Goal: Task Accomplishment & Management: Complete application form

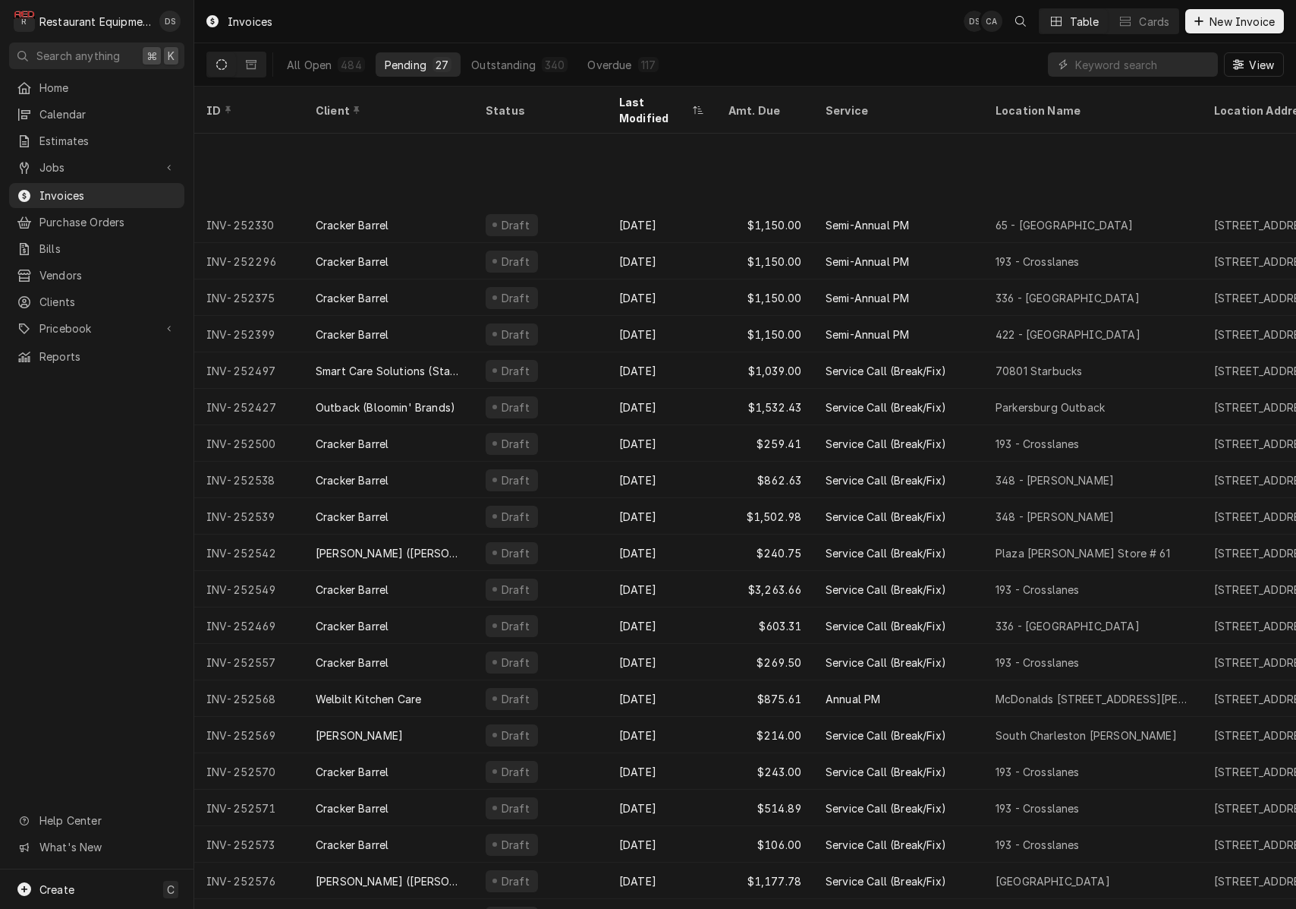
scroll to position [118, 0]
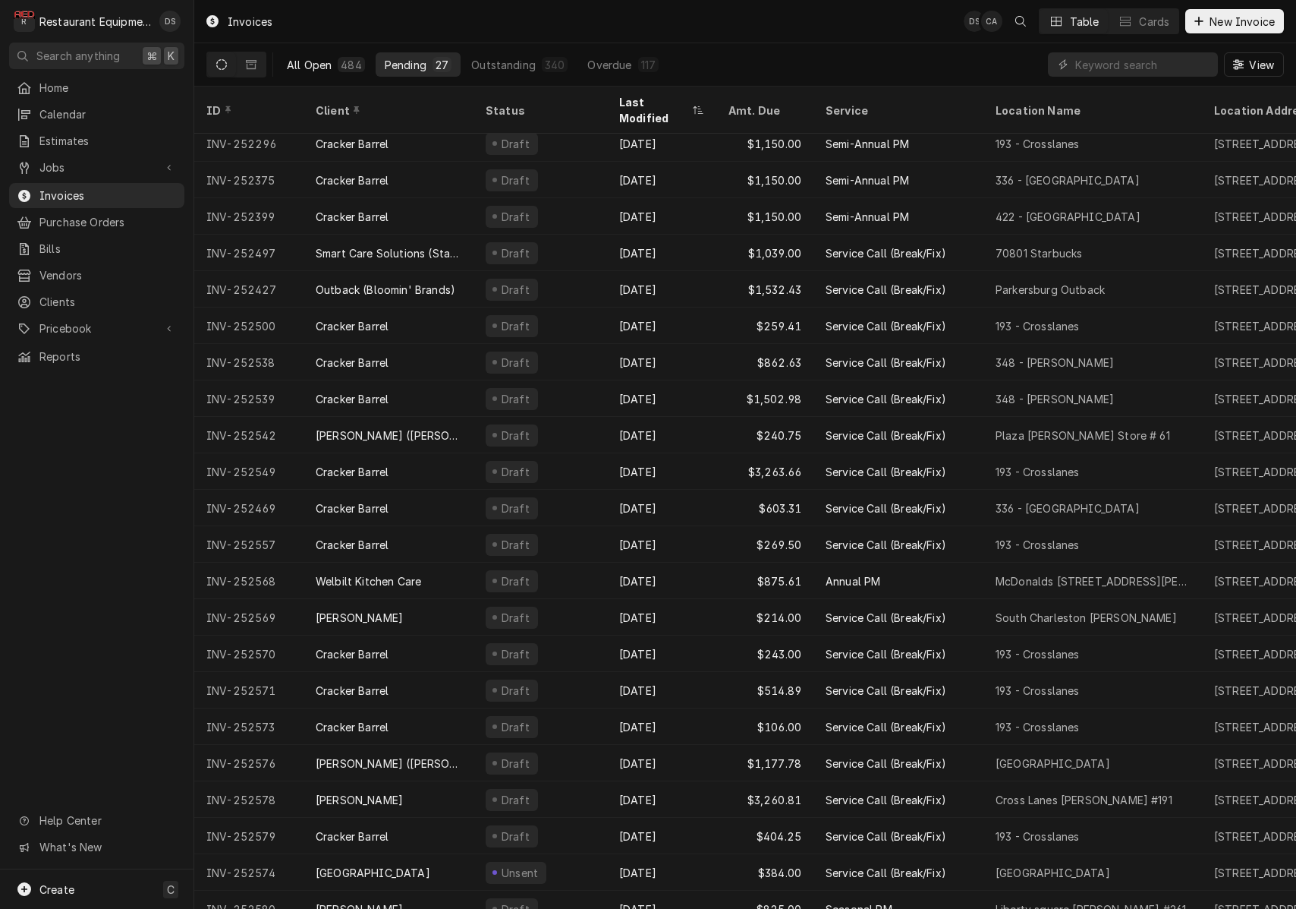
click at [304, 63] on div "All Open" at bounding box center [309, 65] width 45 height 16
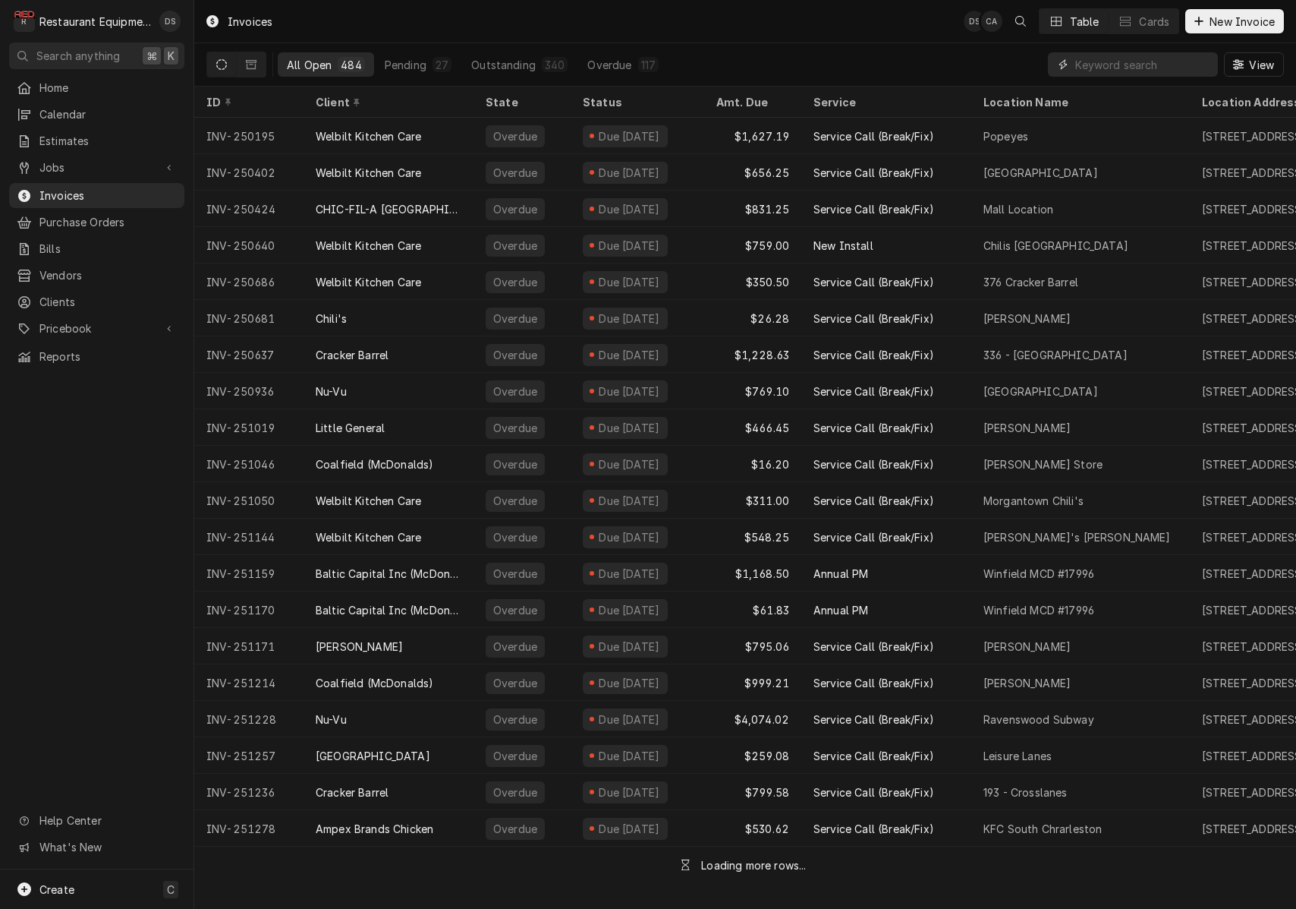
click at [1083, 67] on input "Dynamic Content Wrapper" at bounding box center [1143, 64] width 135 height 24
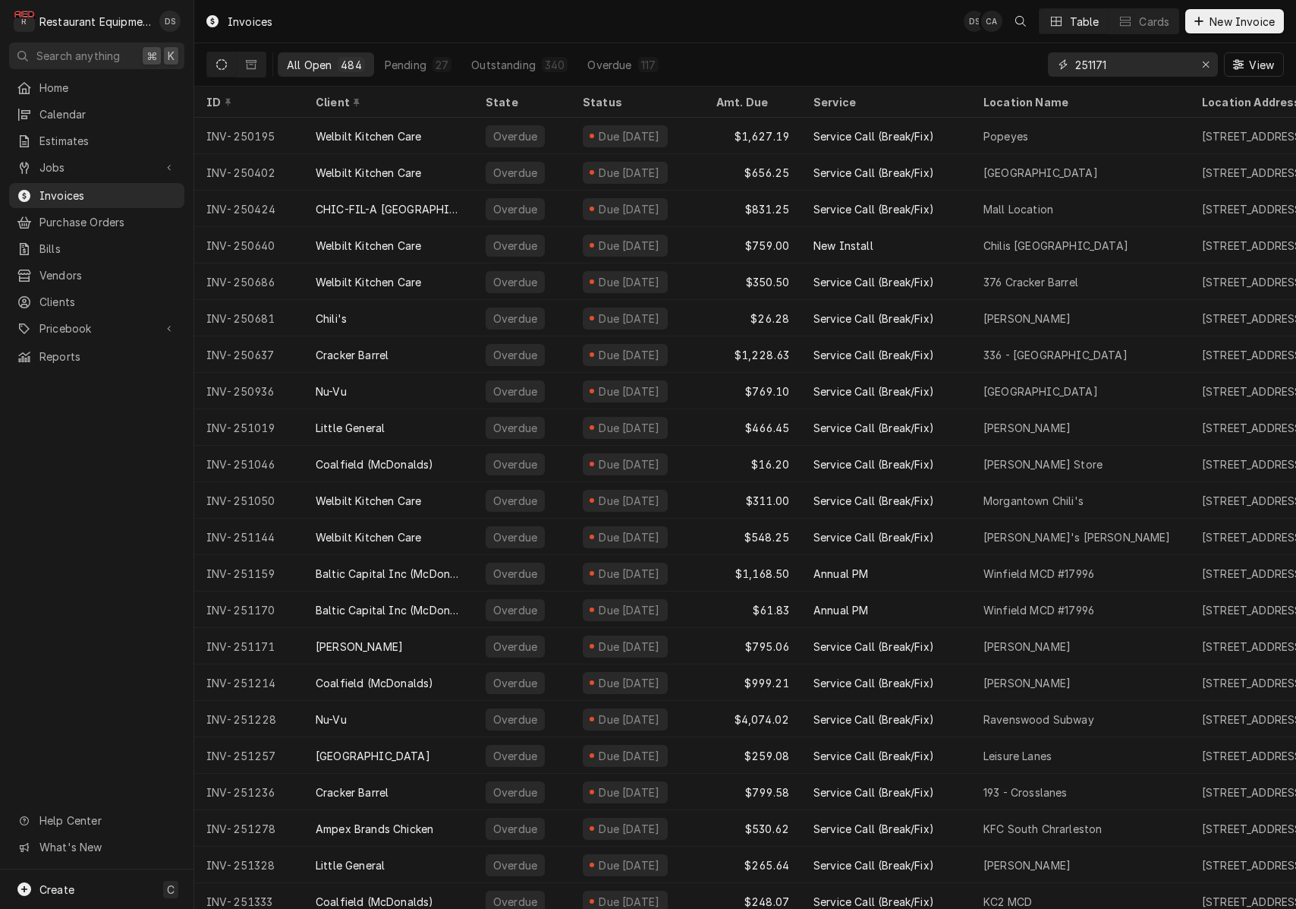
type input "251171"
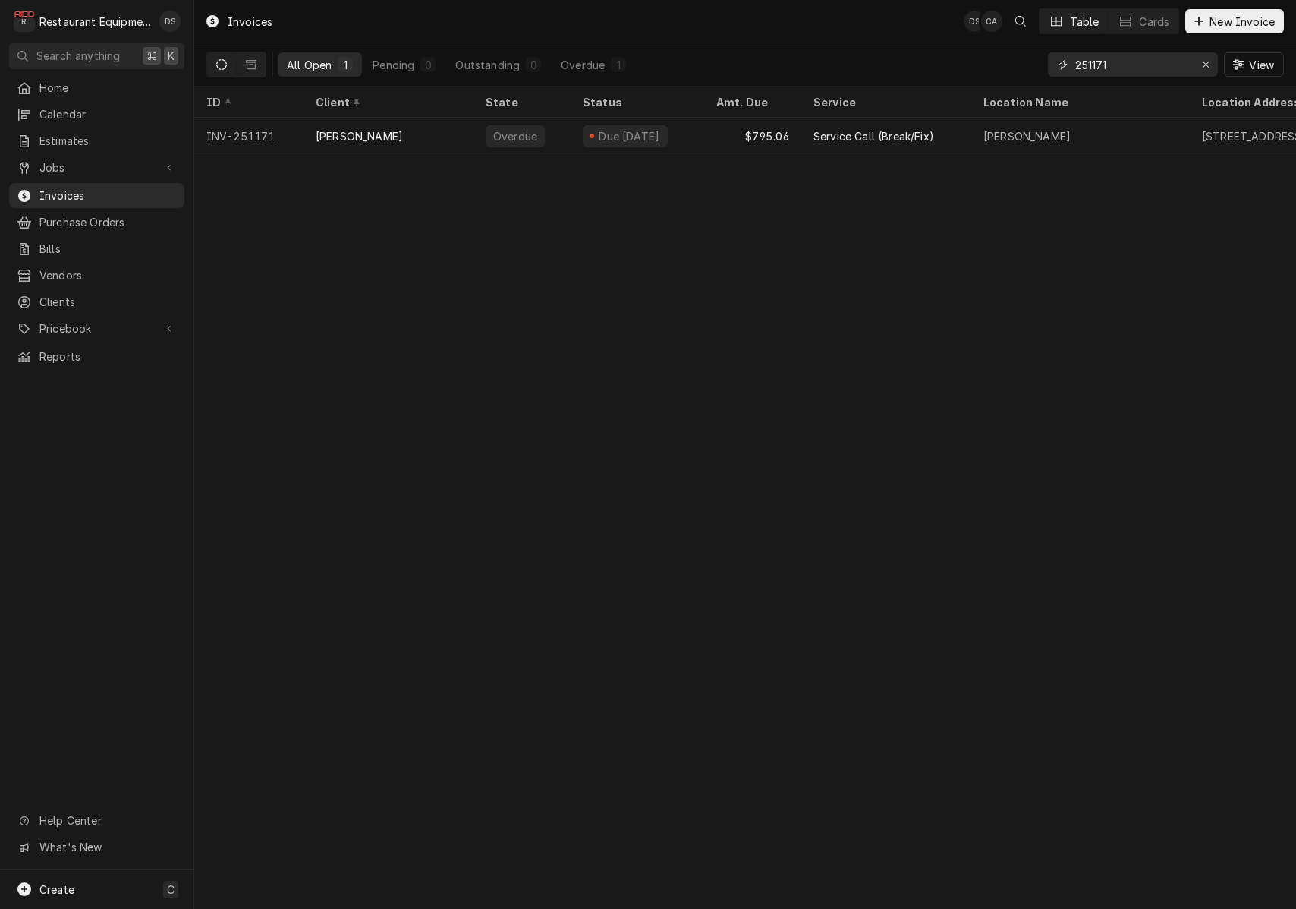
drag, startPoint x: 1209, startPoint y: 67, endPoint x: 1167, endPoint y: 61, distance: 42.1
click at [1204, 67] on div "Erase input" at bounding box center [1205, 64] width 15 height 15
click at [1159, 61] on input "Dynamic Content Wrapper" at bounding box center [1147, 64] width 143 height 24
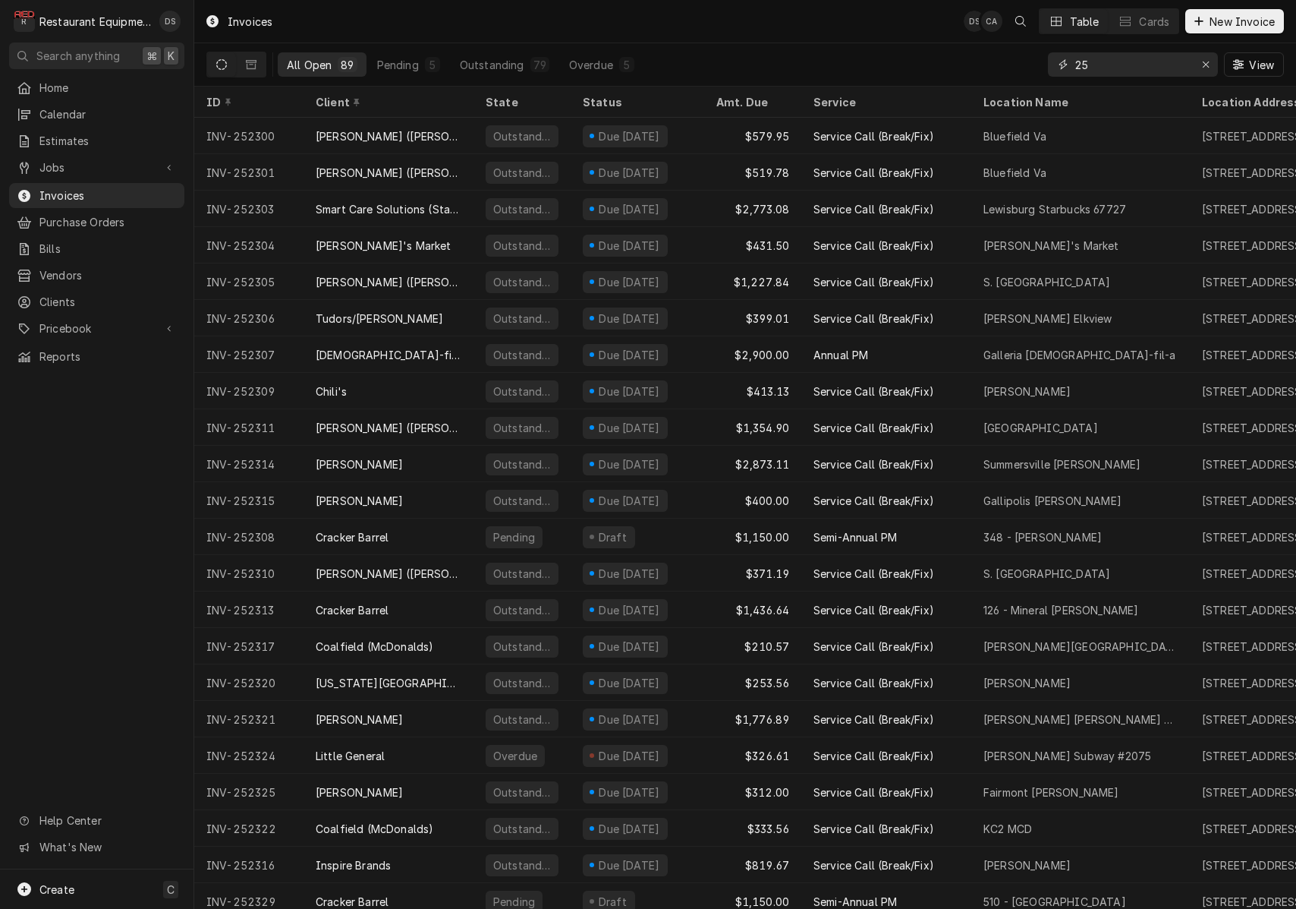
type input "2"
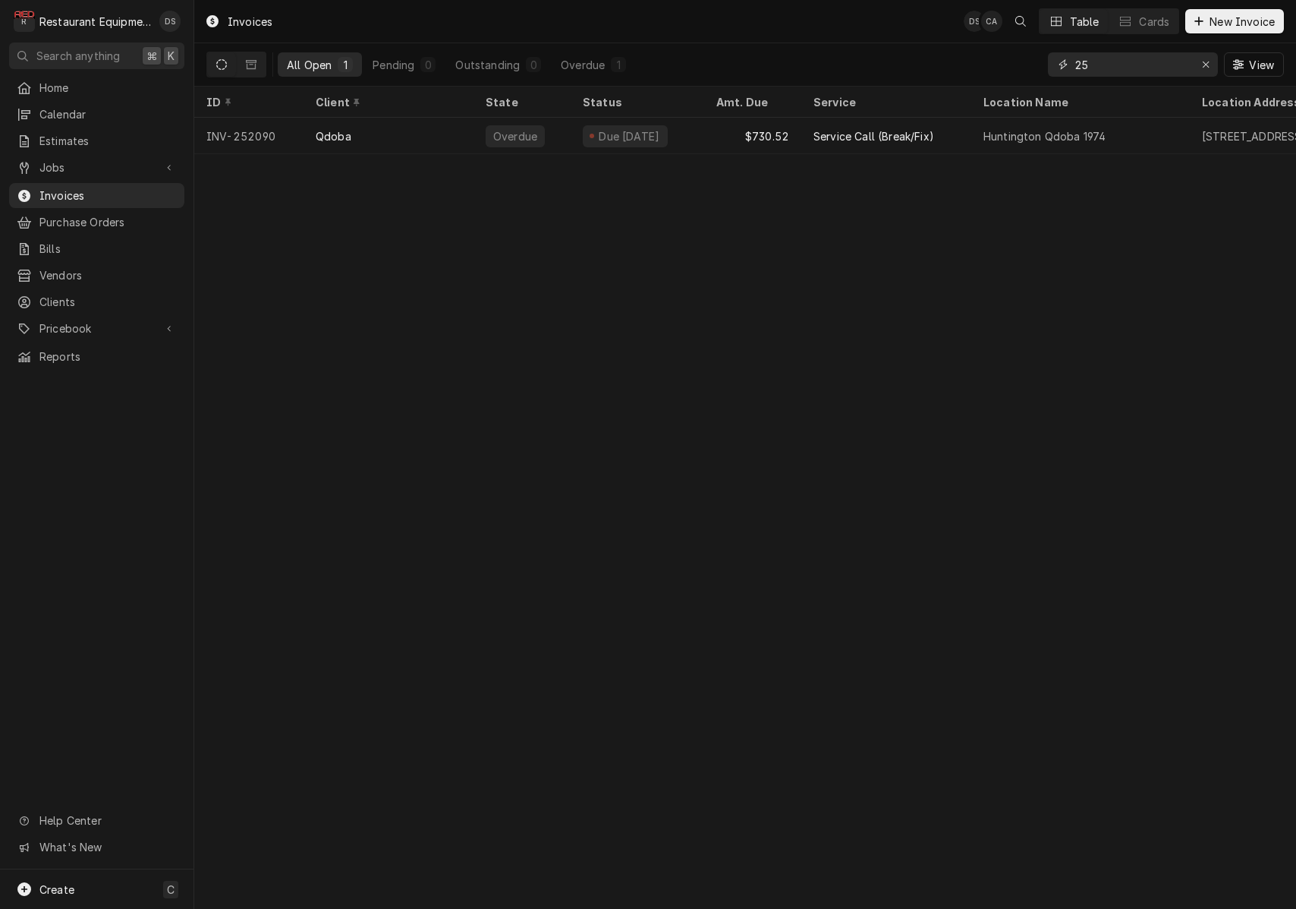
type input "2"
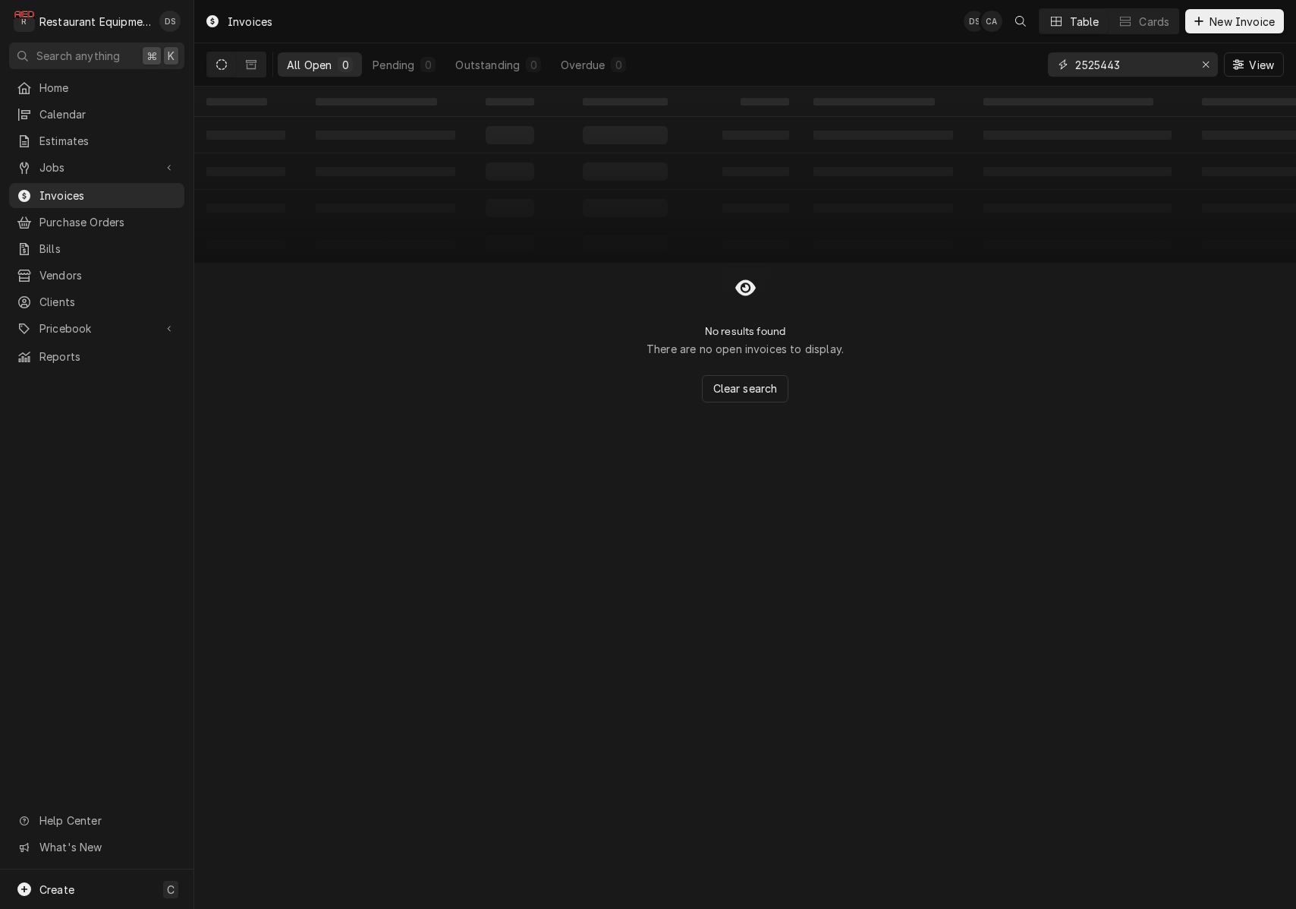
click at [1101, 68] on input "2525443" at bounding box center [1133, 64] width 114 height 24
click at [1098, 67] on input "2525443" at bounding box center [1133, 64] width 114 height 24
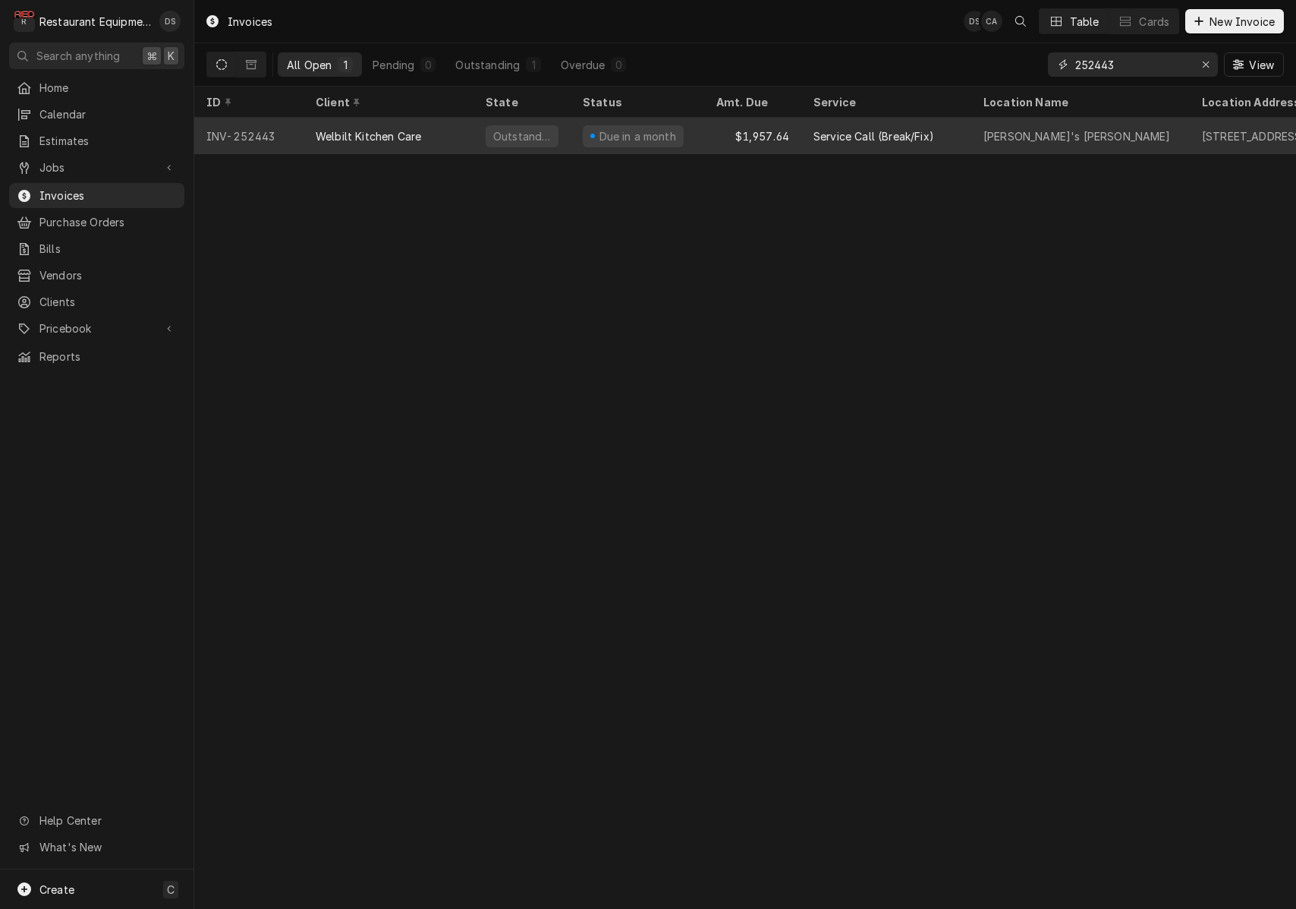
type input "252443"
click at [968, 133] on div "Service Call (Break/Fix)" at bounding box center [887, 136] width 170 height 36
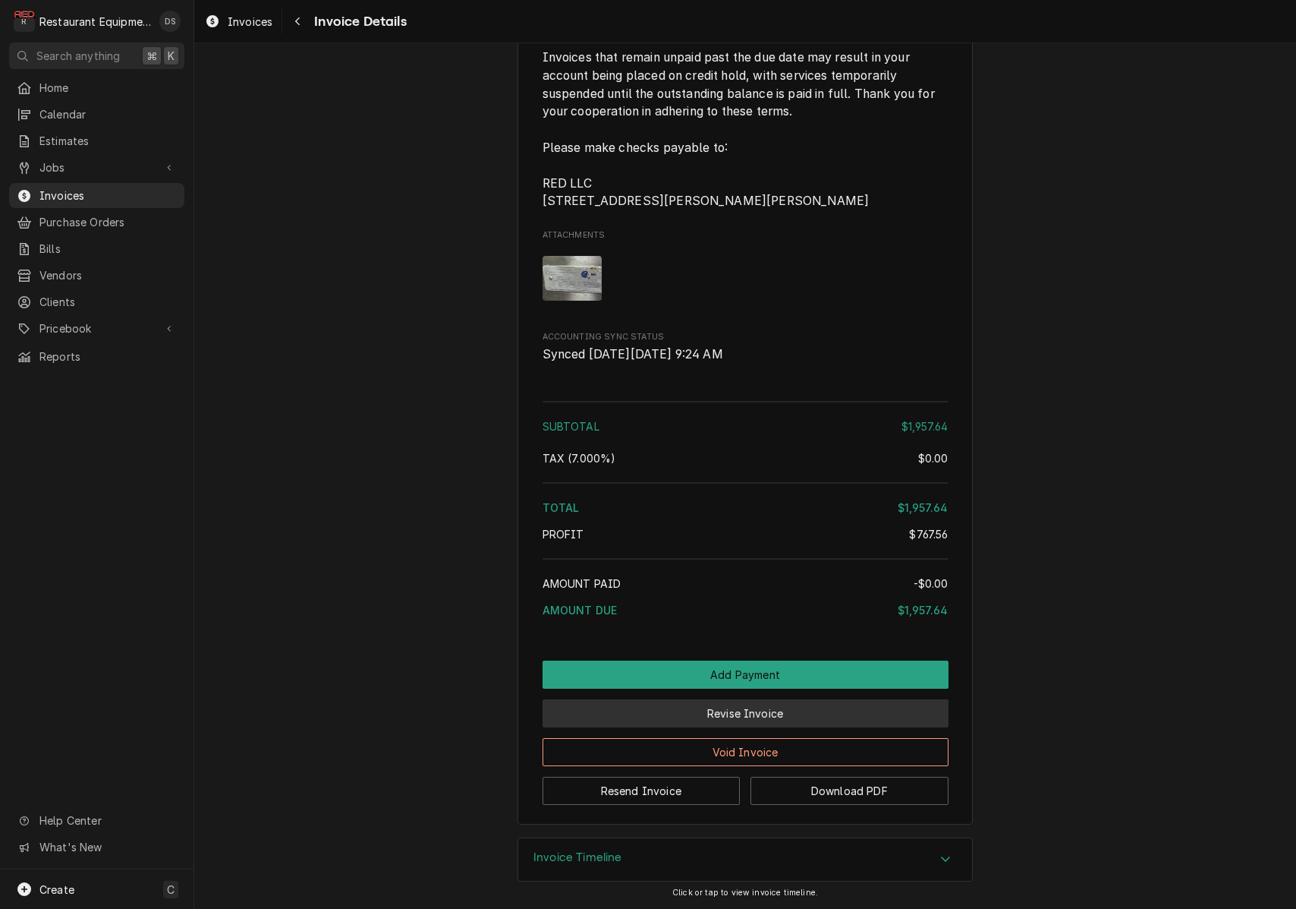
click at [788, 719] on button "Revise Invoice" at bounding box center [746, 713] width 406 height 28
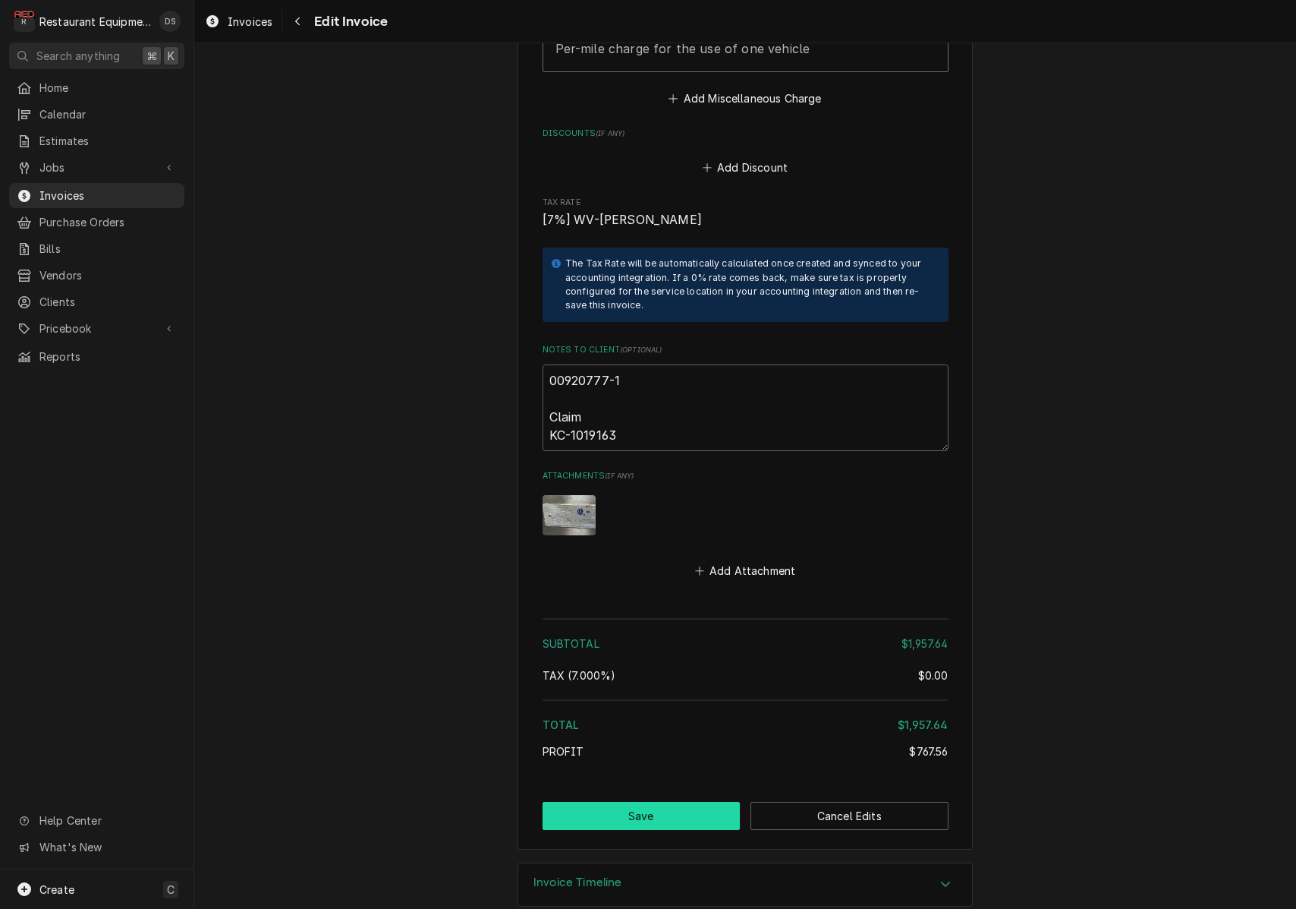
click at [652, 802] on button "Save" at bounding box center [642, 816] width 198 height 28
type textarea "x"
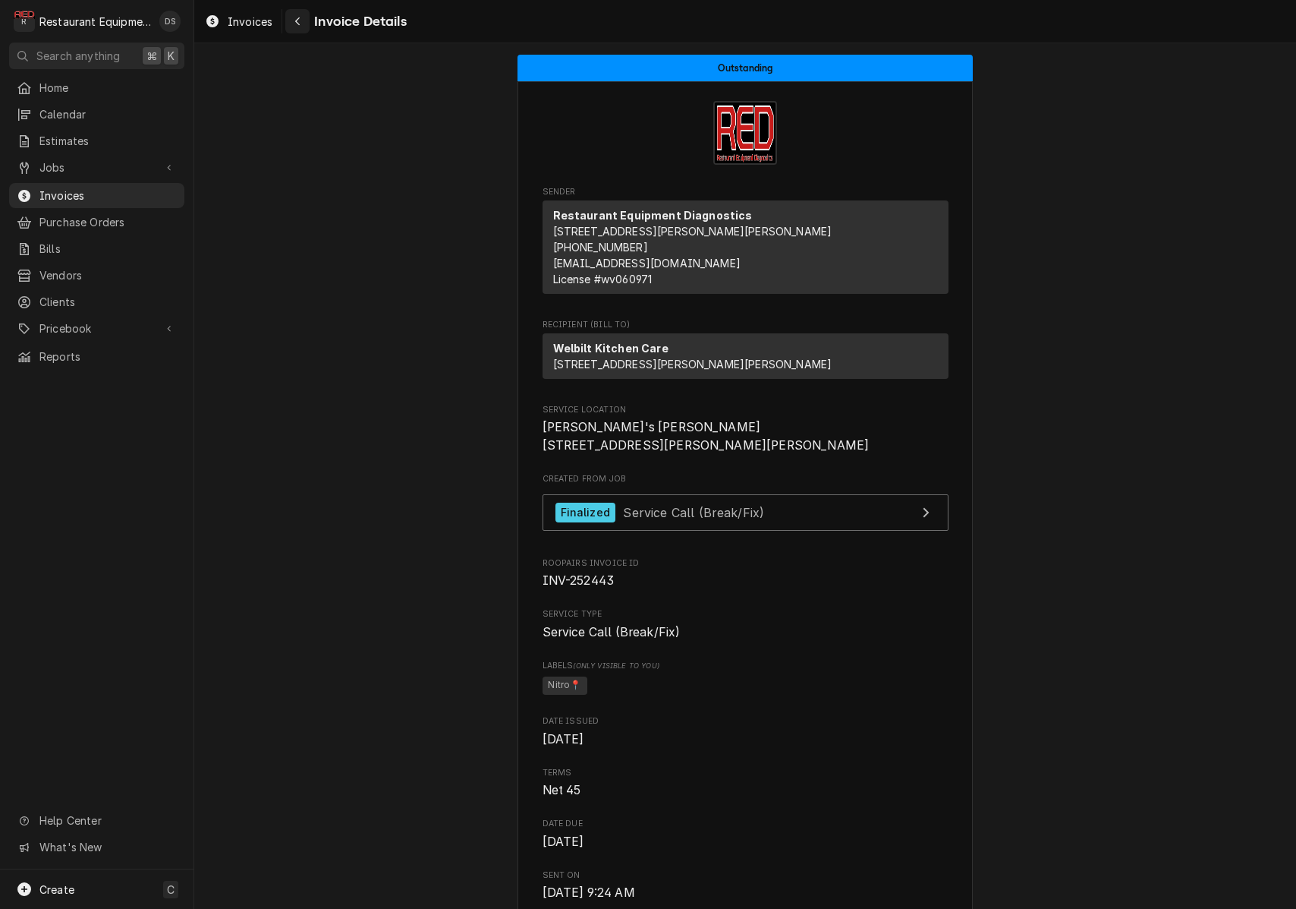
click at [299, 25] on icon "Navigate back" at bounding box center [297, 21] width 7 height 11
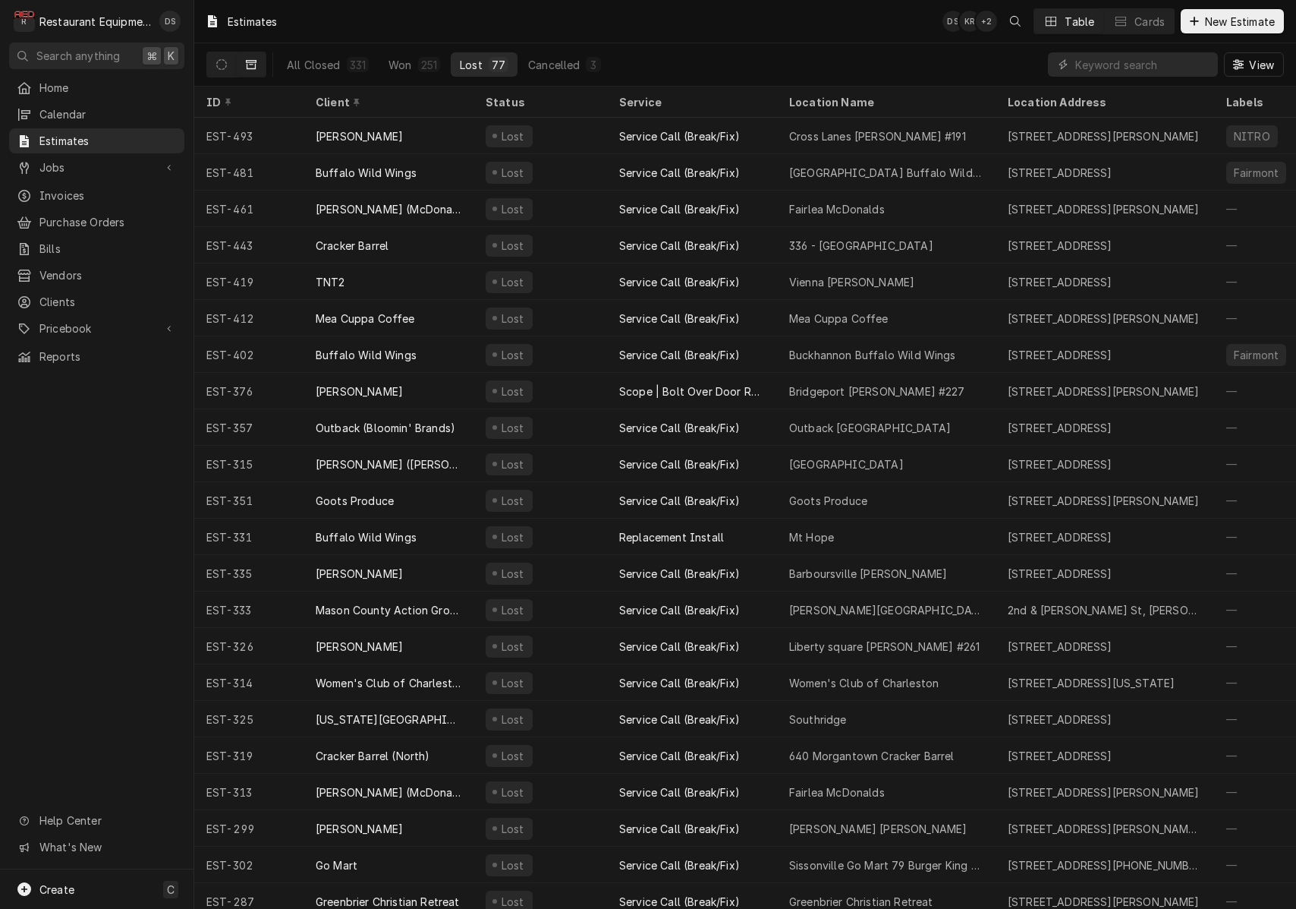
drag, startPoint x: 225, startPoint y: 68, endPoint x: 273, endPoint y: 68, distance: 48.6
click at [225, 68] on icon "Dynamic Content Wrapper" at bounding box center [221, 64] width 11 height 11
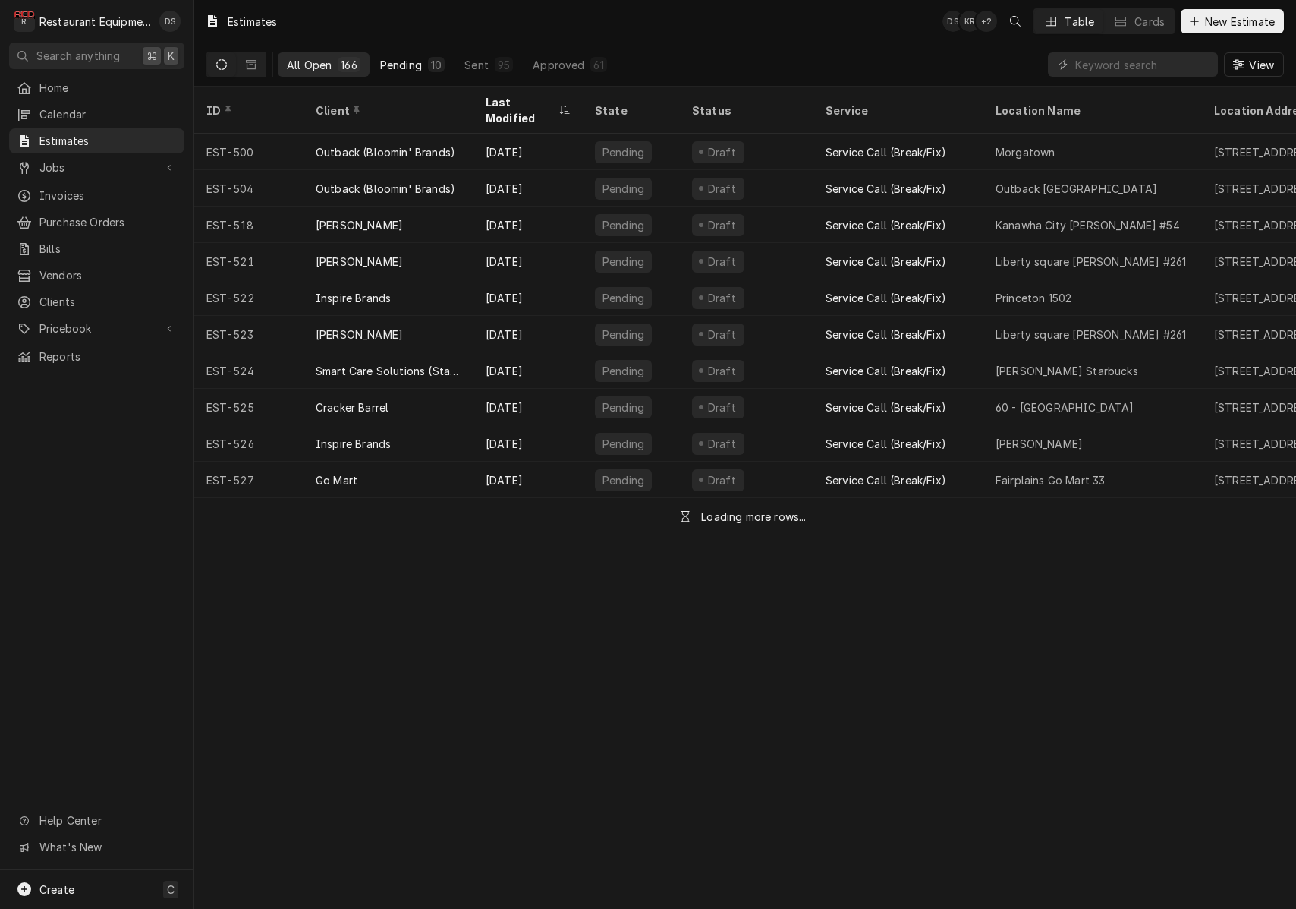
click at [399, 65] on div "Pending" at bounding box center [401, 65] width 42 height 16
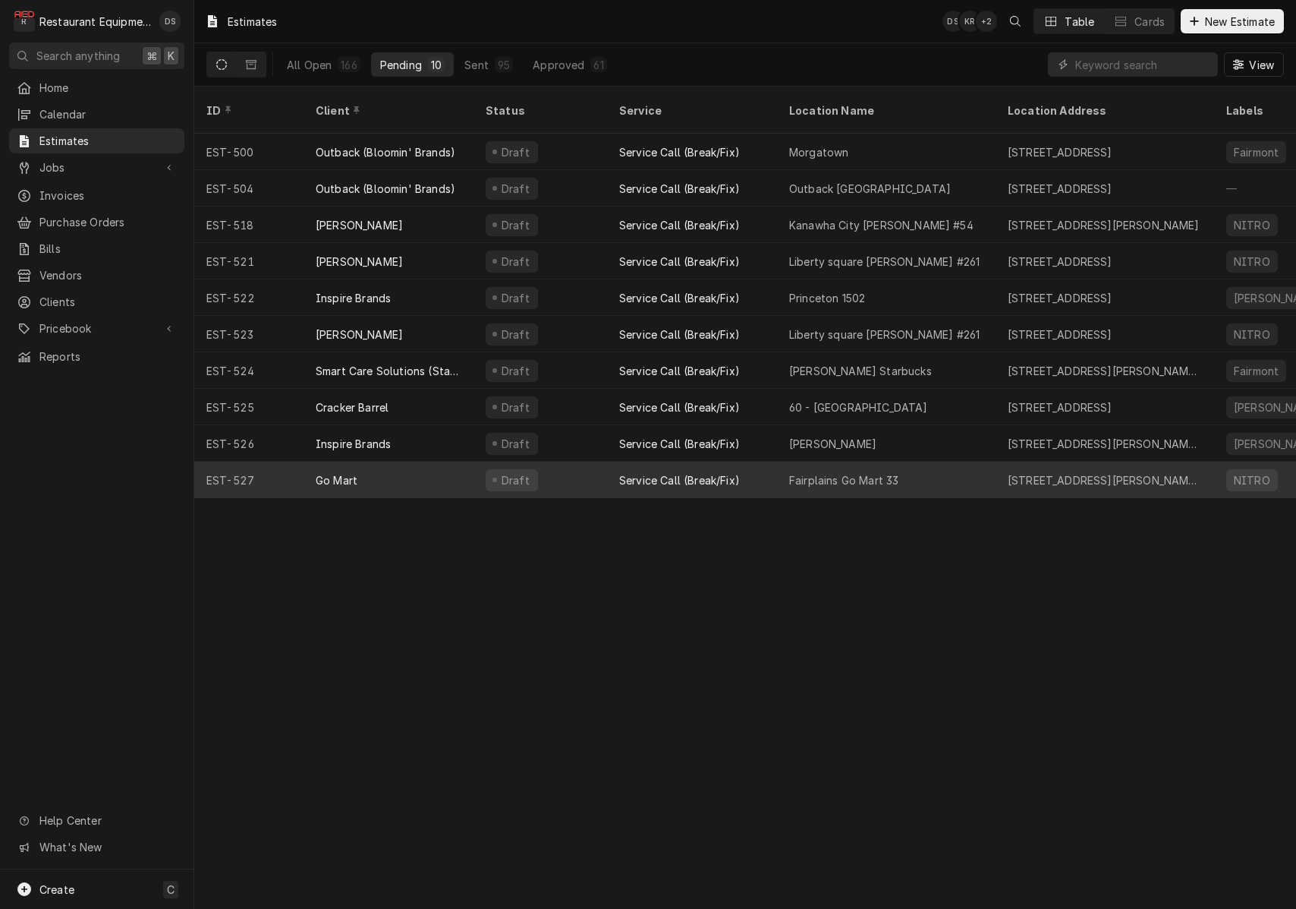
click at [594, 461] on div "Draft" at bounding box center [541, 479] width 134 height 36
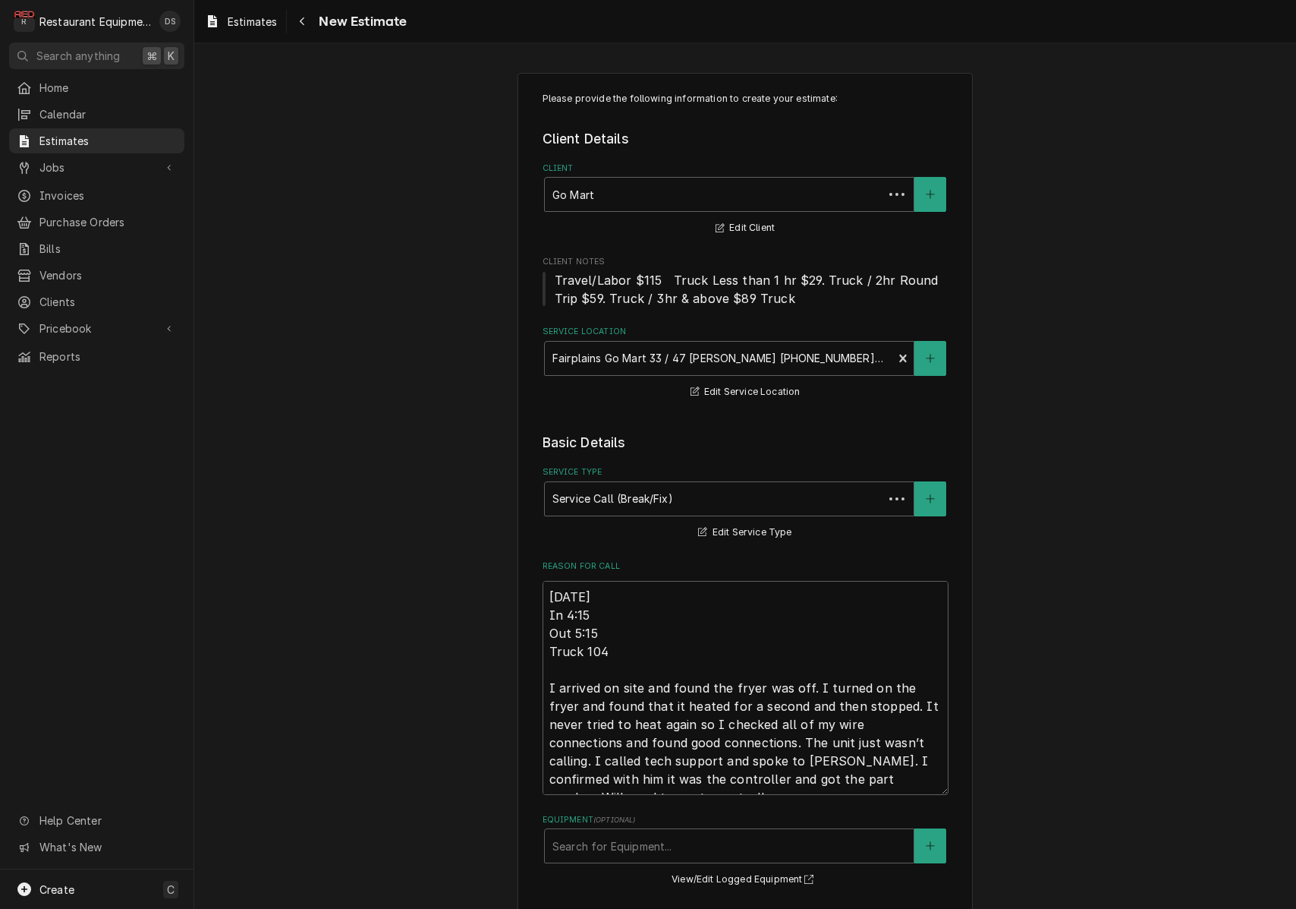
type textarea "x"
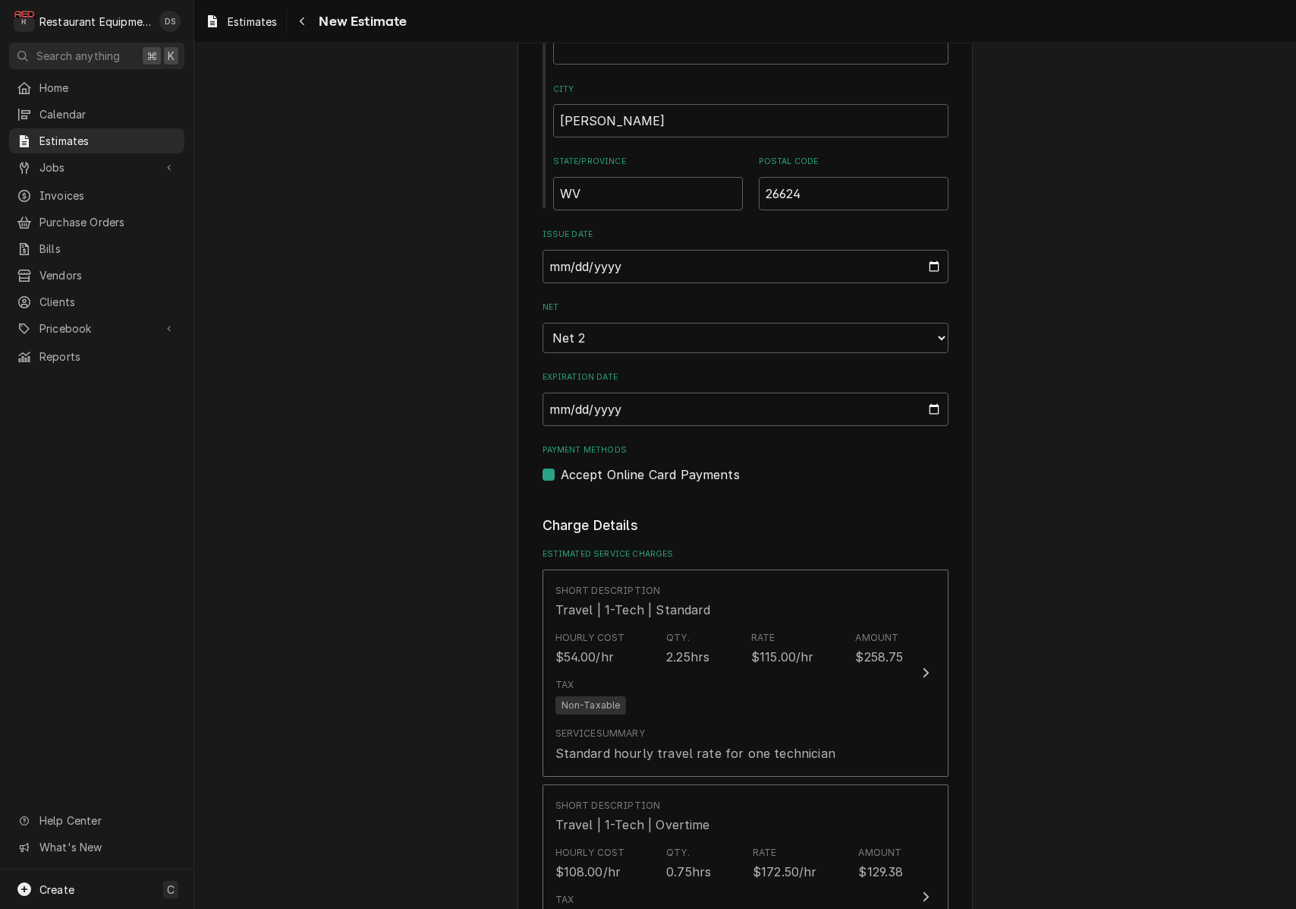
scroll to position [1164, 0]
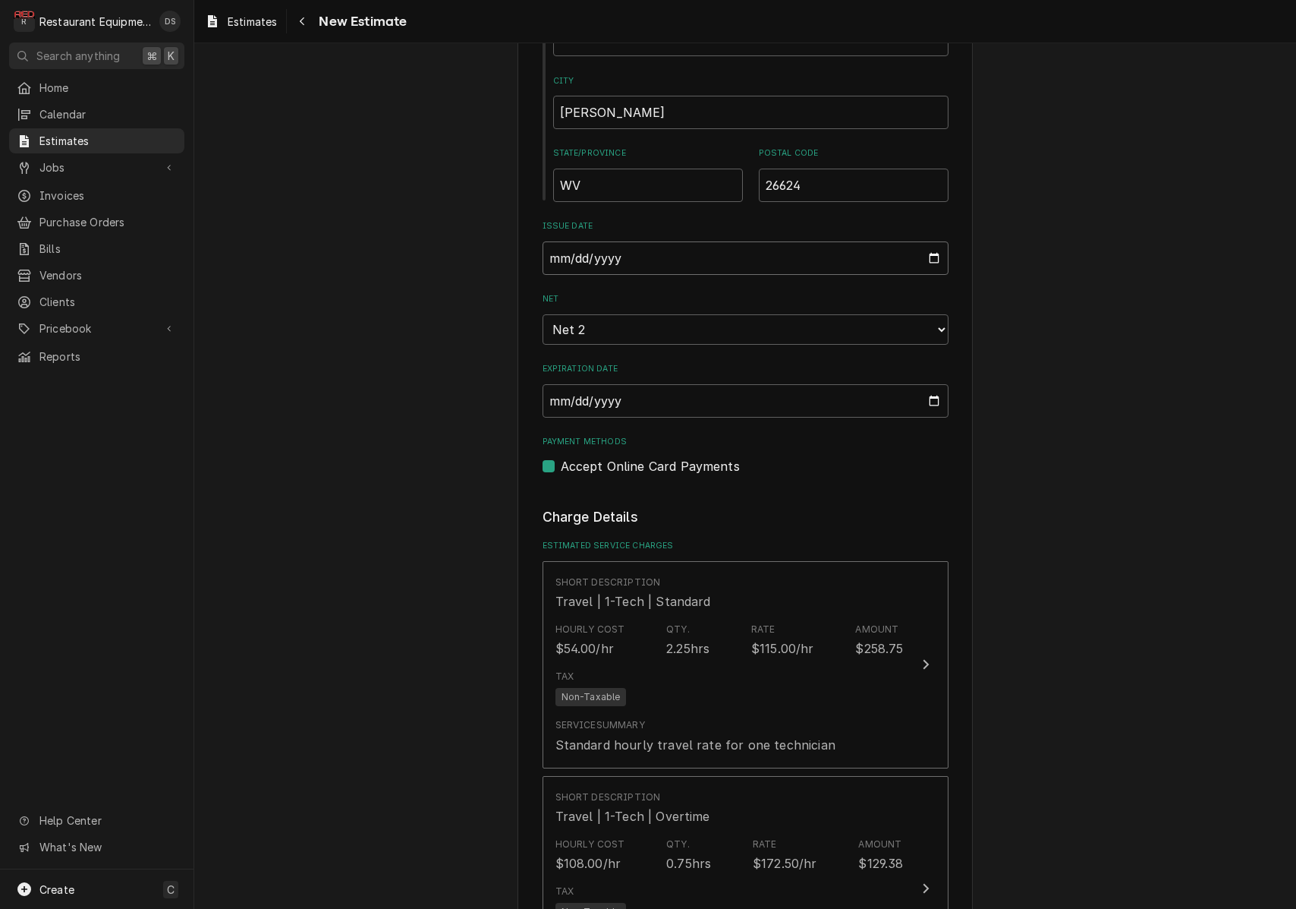
click at [627, 245] on input "2025-08-25" at bounding box center [746, 257] width 406 height 33
type input "2025-08-26"
click at [723, 384] on input "2025-08-27" at bounding box center [746, 400] width 406 height 33
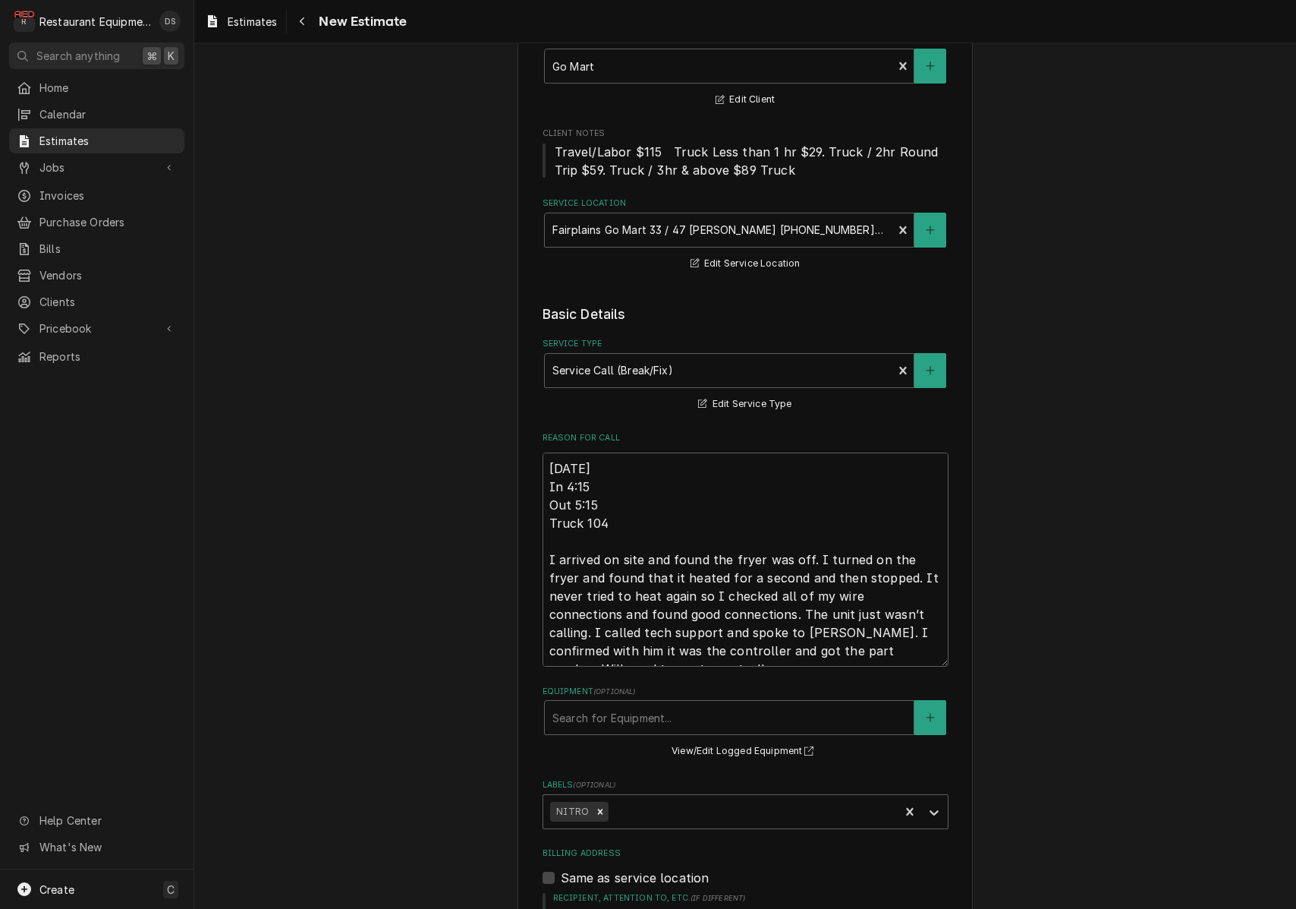
scroll to position [136, 0]
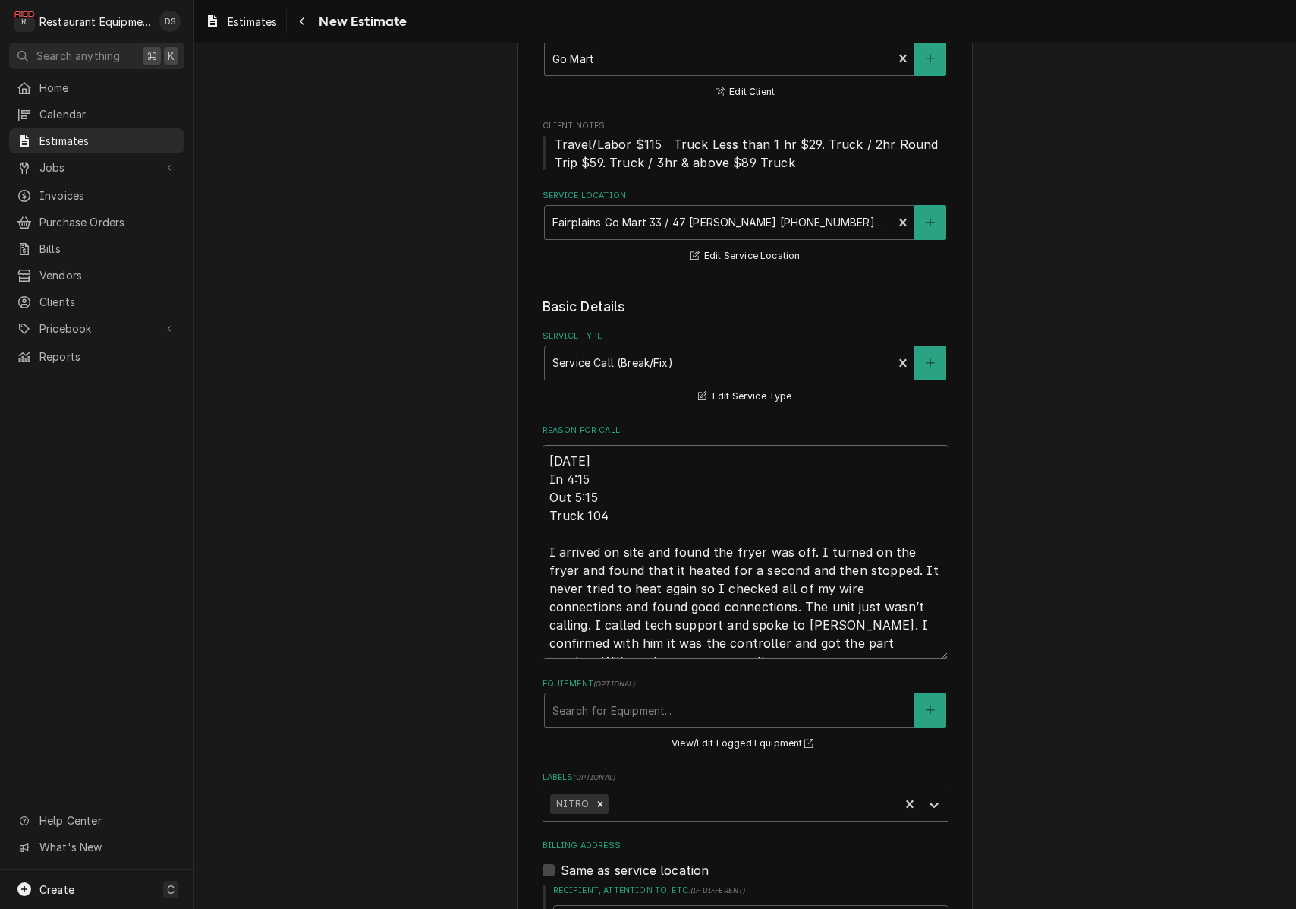
drag, startPoint x: 547, startPoint y: 455, endPoint x: 937, endPoint y: 645, distance: 434.2
click at [937, 645] on textarea "8/25/25 In 4:15 Out 5:15 Truck 104 I arrived on site and found the fryer was of…" at bounding box center [746, 552] width 406 height 214
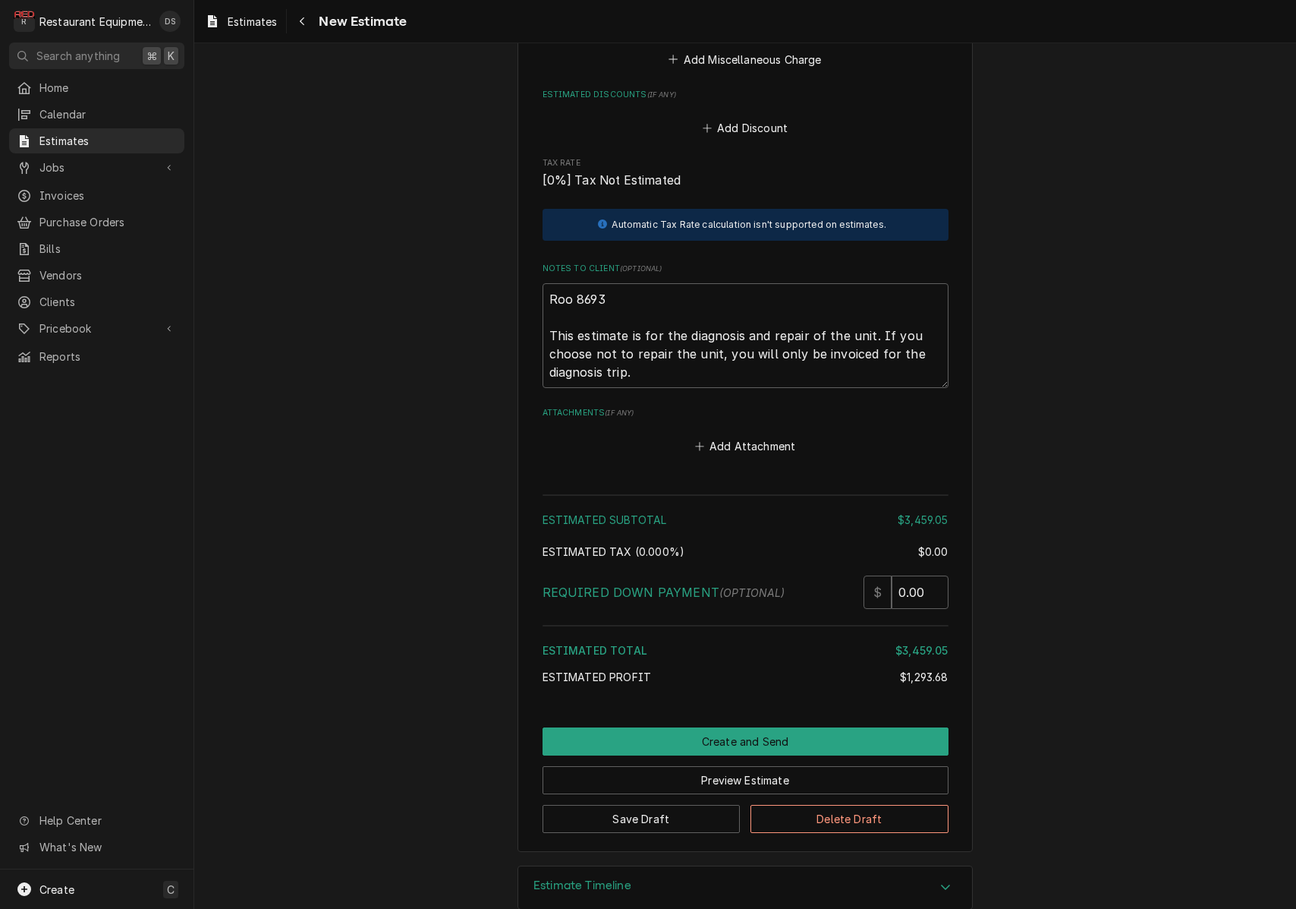
scroll to position [3573, 0]
click at [660, 346] on textarea "Roo 8693 This estimate is for the diagnosis and repair of the unit. If you choo…" at bounding box center [746, 336] width 406 height 105
type textarea "x"
type textarea "Roo 8693 This estimate is for the diagnosis and repair of the unit. If you choo…"
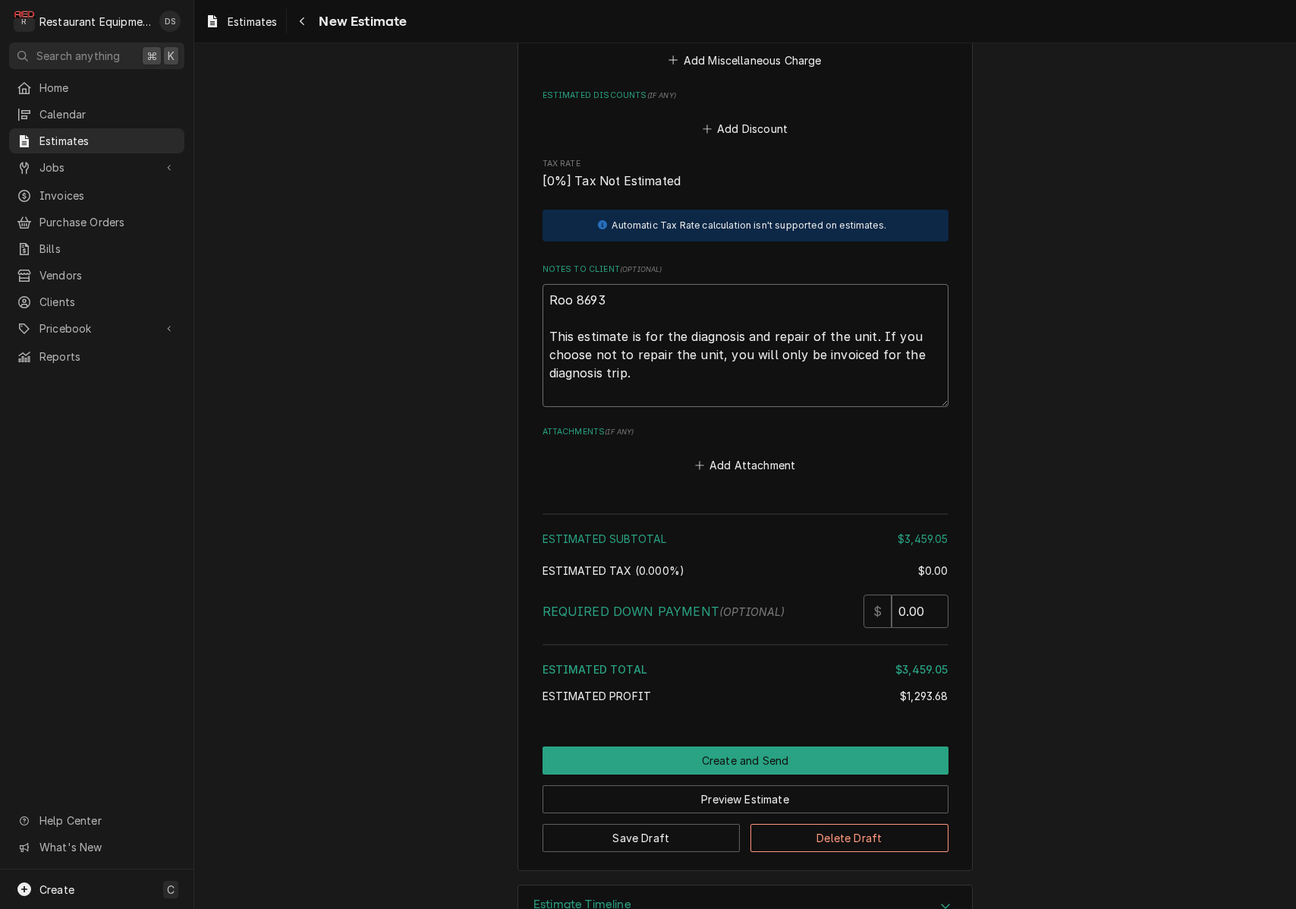
type textarea "x"
type textarea "Roo 8693 This estimate is for the diagnosis and repair of the unit. If you choo…"
type textarea "x"
type textarea "Roo 8693 This estimate is for the diagnosis and repair of the unit. If you choo…"
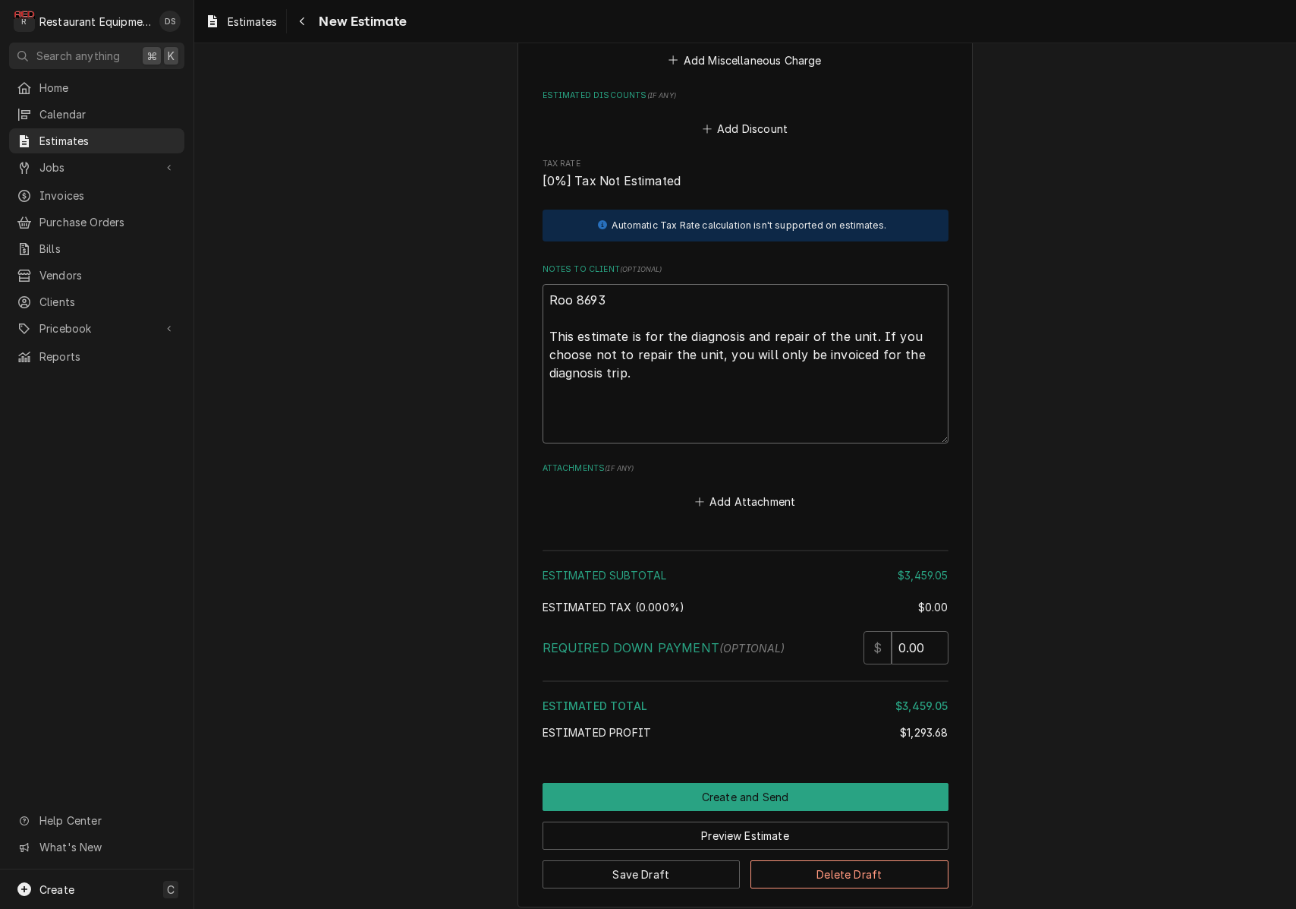
type textarea "x"
type textarea "Roo 8693 This estimate is for the diagnosis and repair of the unit. If you choo…"
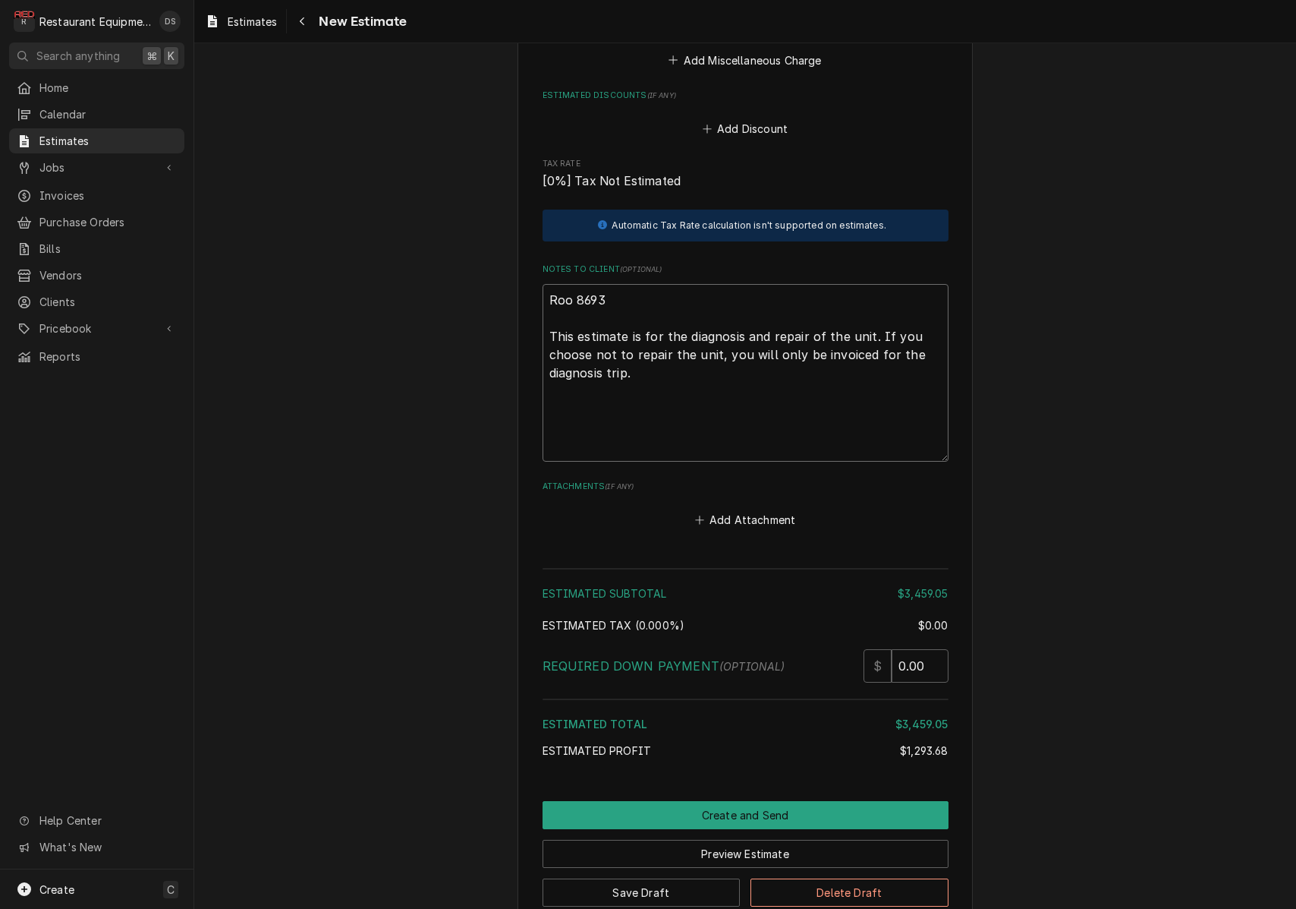
paste textarea "[DATE] In 4:15 Out 5:15 Truck 104 I arrived on site and found the fryer was off…"
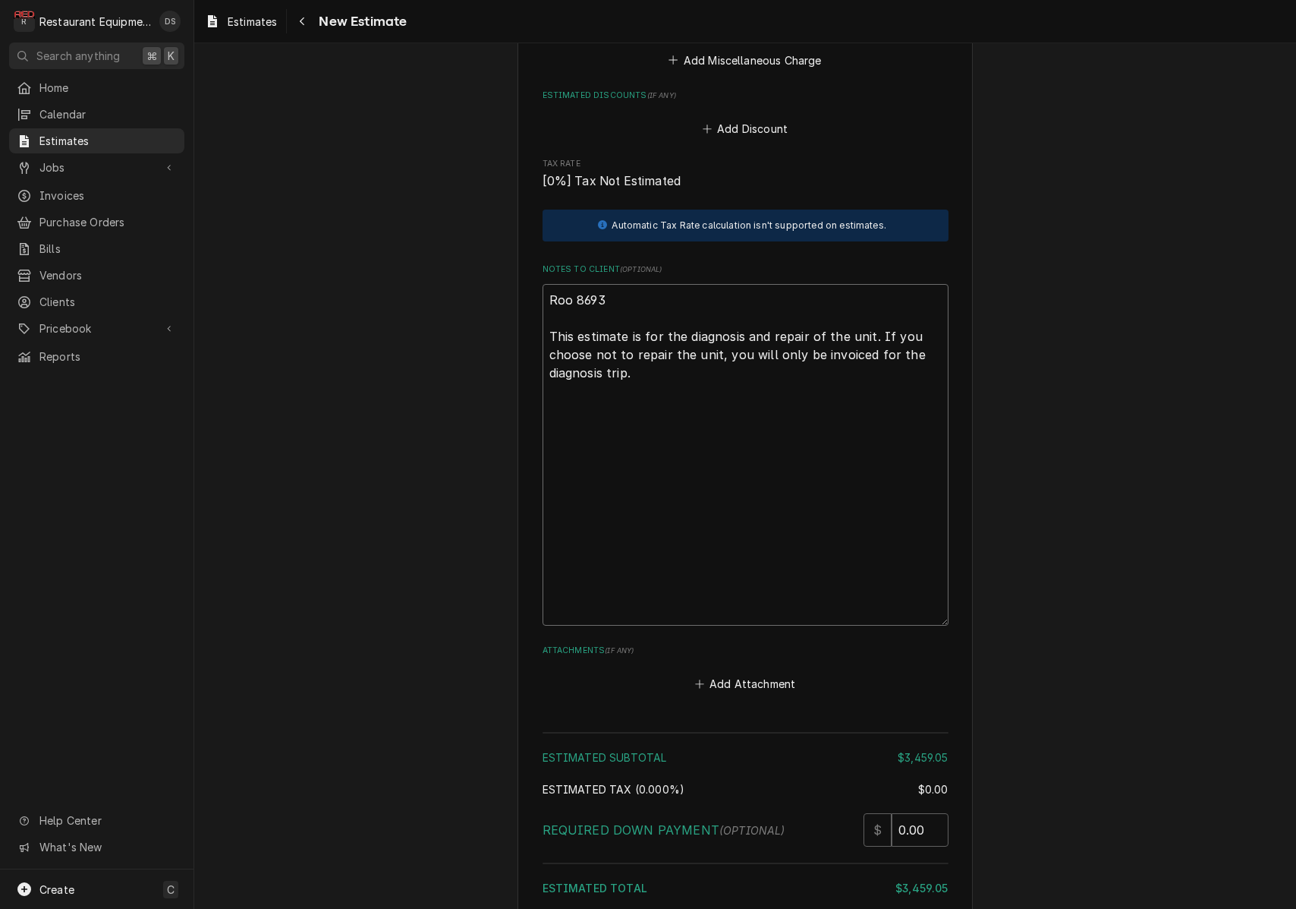
type textarea "x"
type textarea "Roo 8693 This estimate is for the diagnosis and repair of the unit. If you choo…"
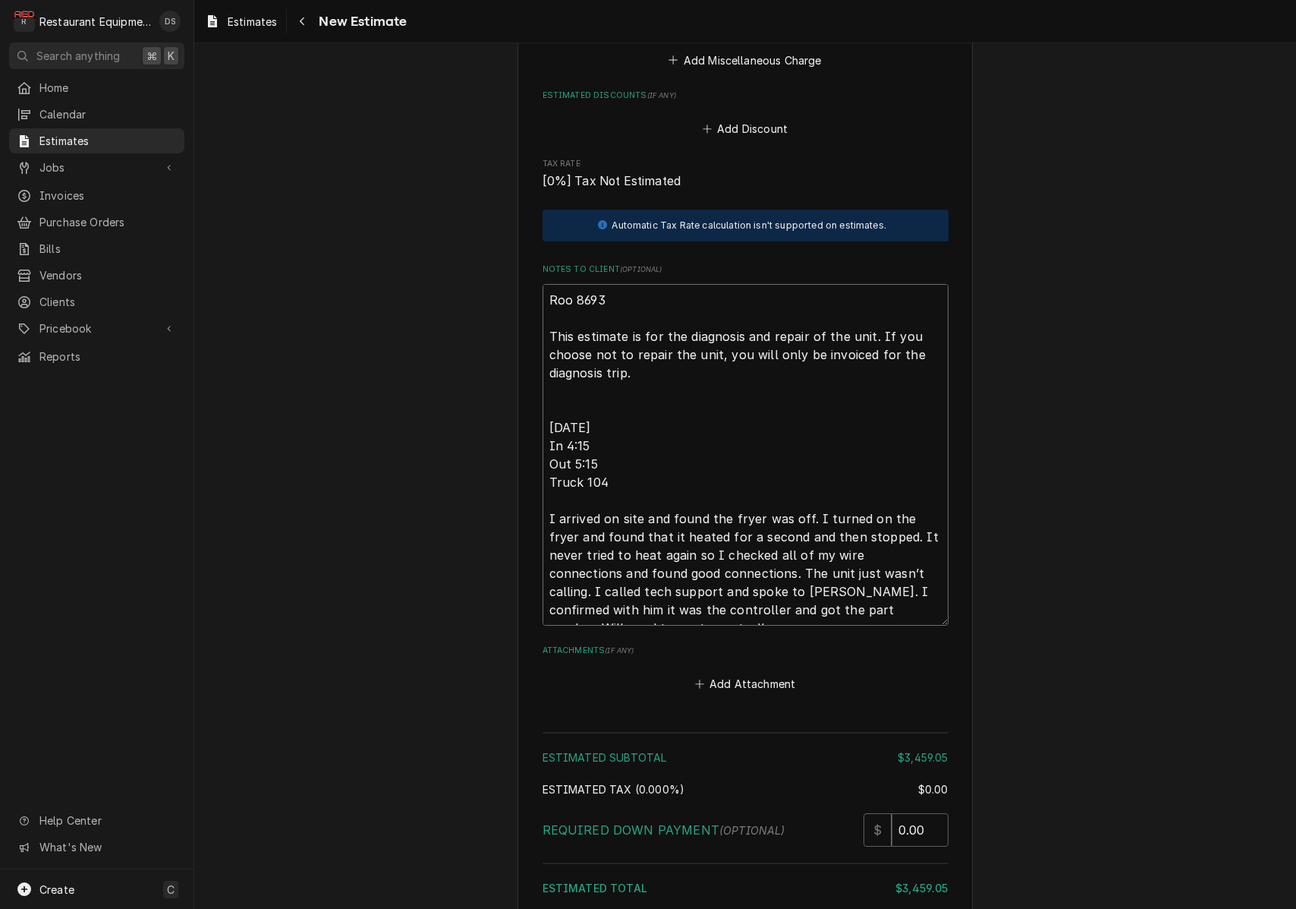
type textarea "x"
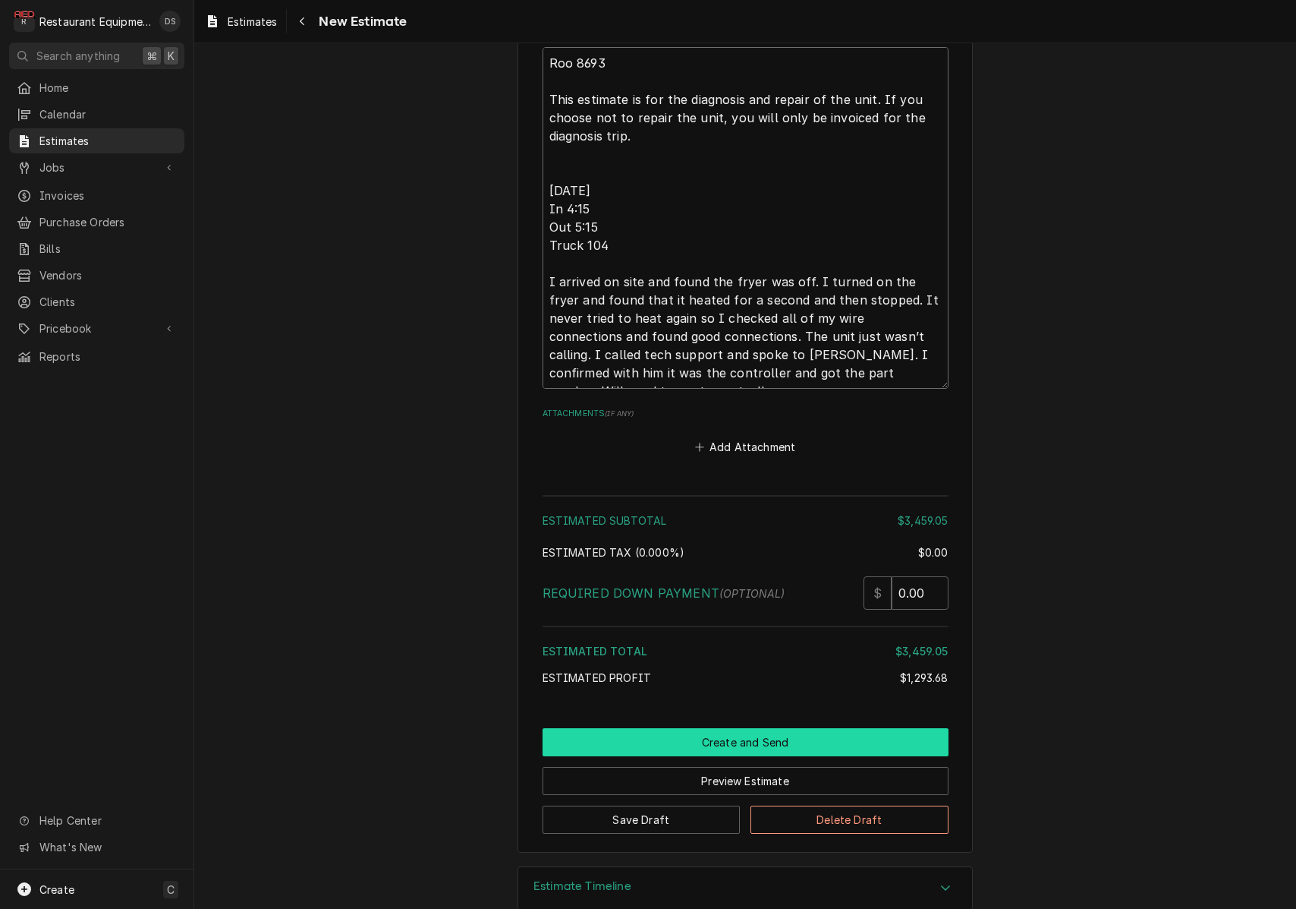
type textarea "Roo 8693 This estimate is for the diagnosis and repair of the unit. If you choo…"
click at [739, 728] on button "Create and Send" at bounding box center [746, 742] width 406 height 28
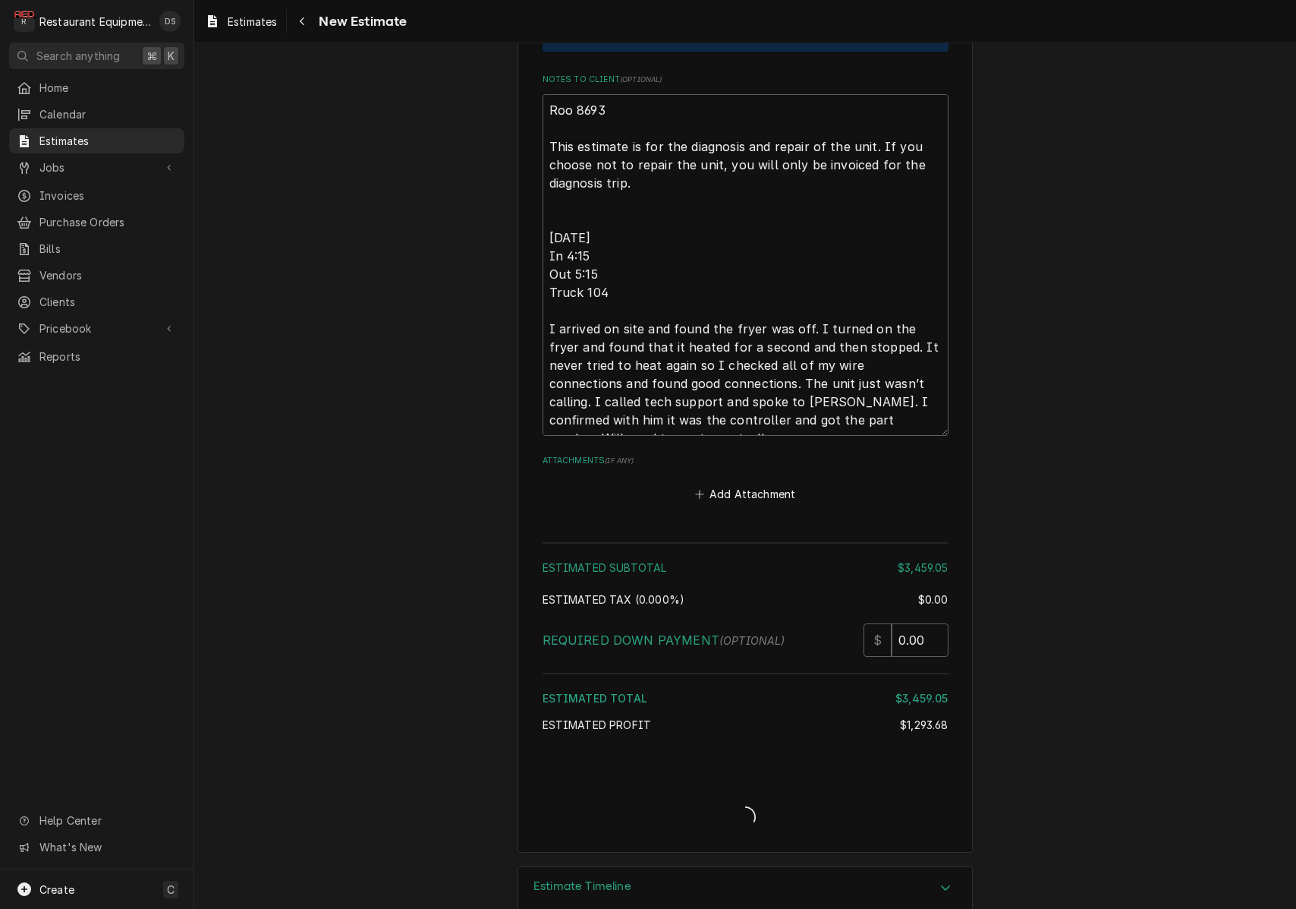
type textarea "x"
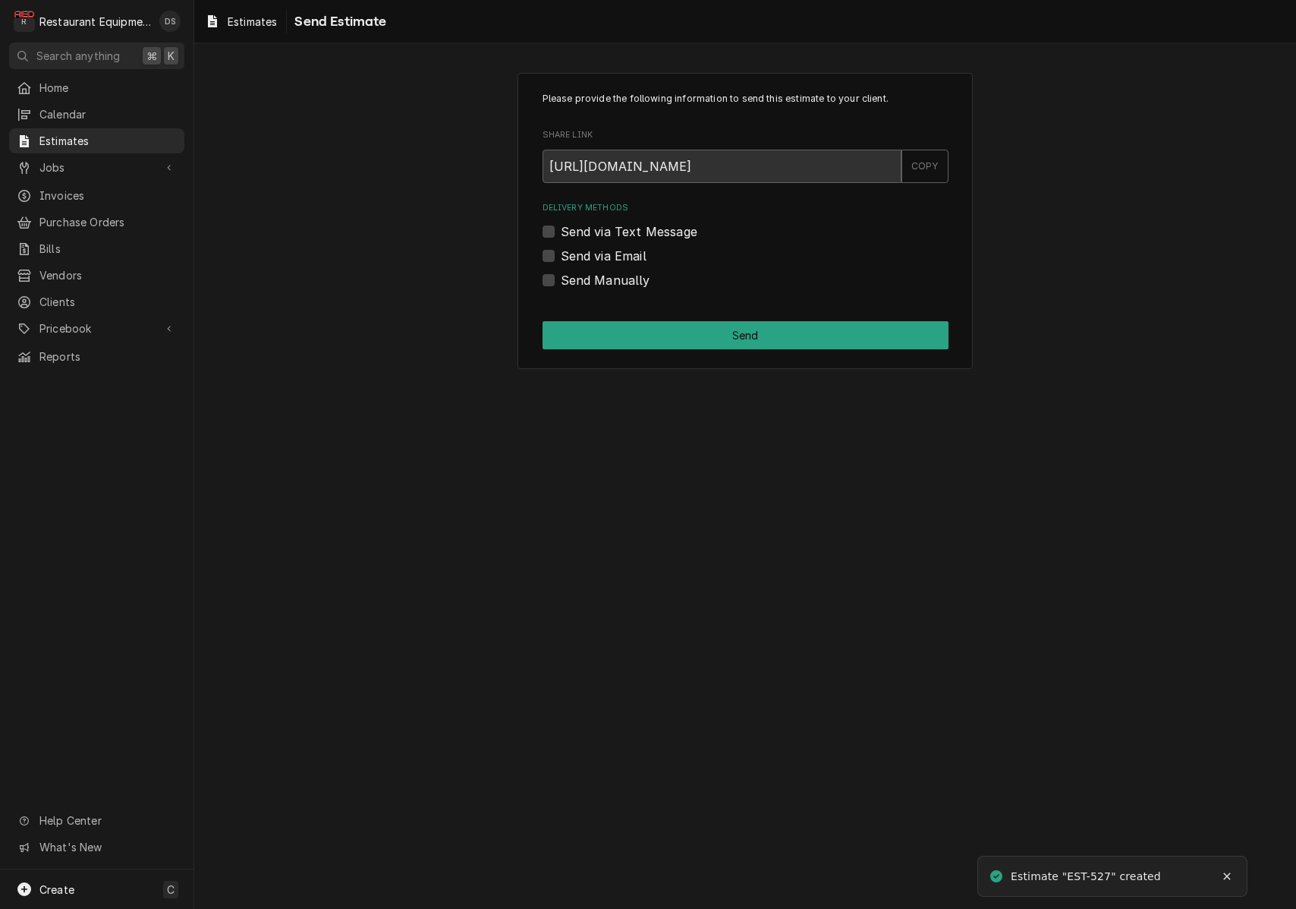
click at [561, 254] on label "Send via Email" at bounding box center [604, 256] width 86 height 18
click at [561, 254] on input "Send via Email" at bounding box center [764, 263] width 406 height 33
checkbox input "true"
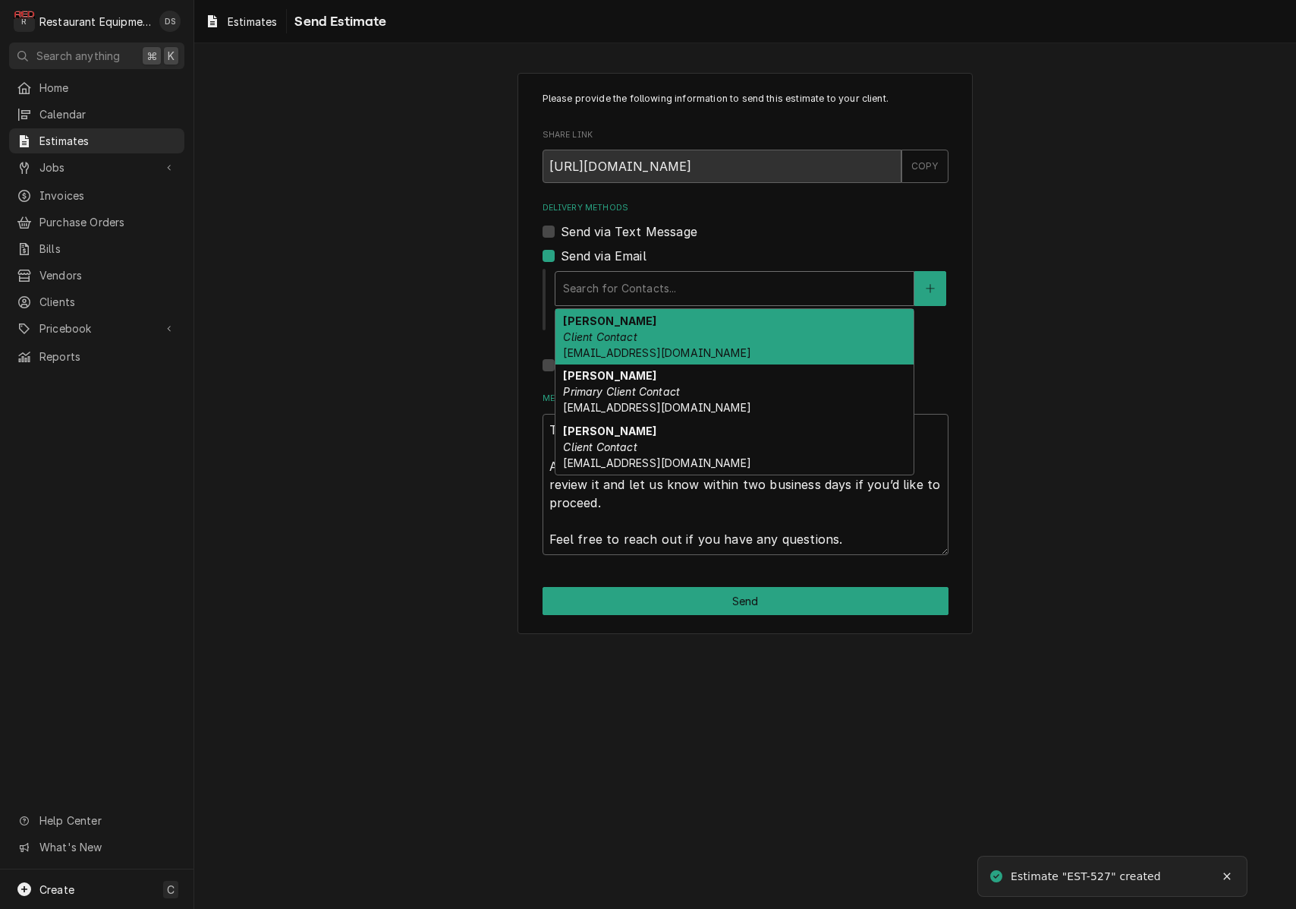
click at [672, 284] on div "Search for Contacts..." at bounding box center [734, 288] width 343 height 16
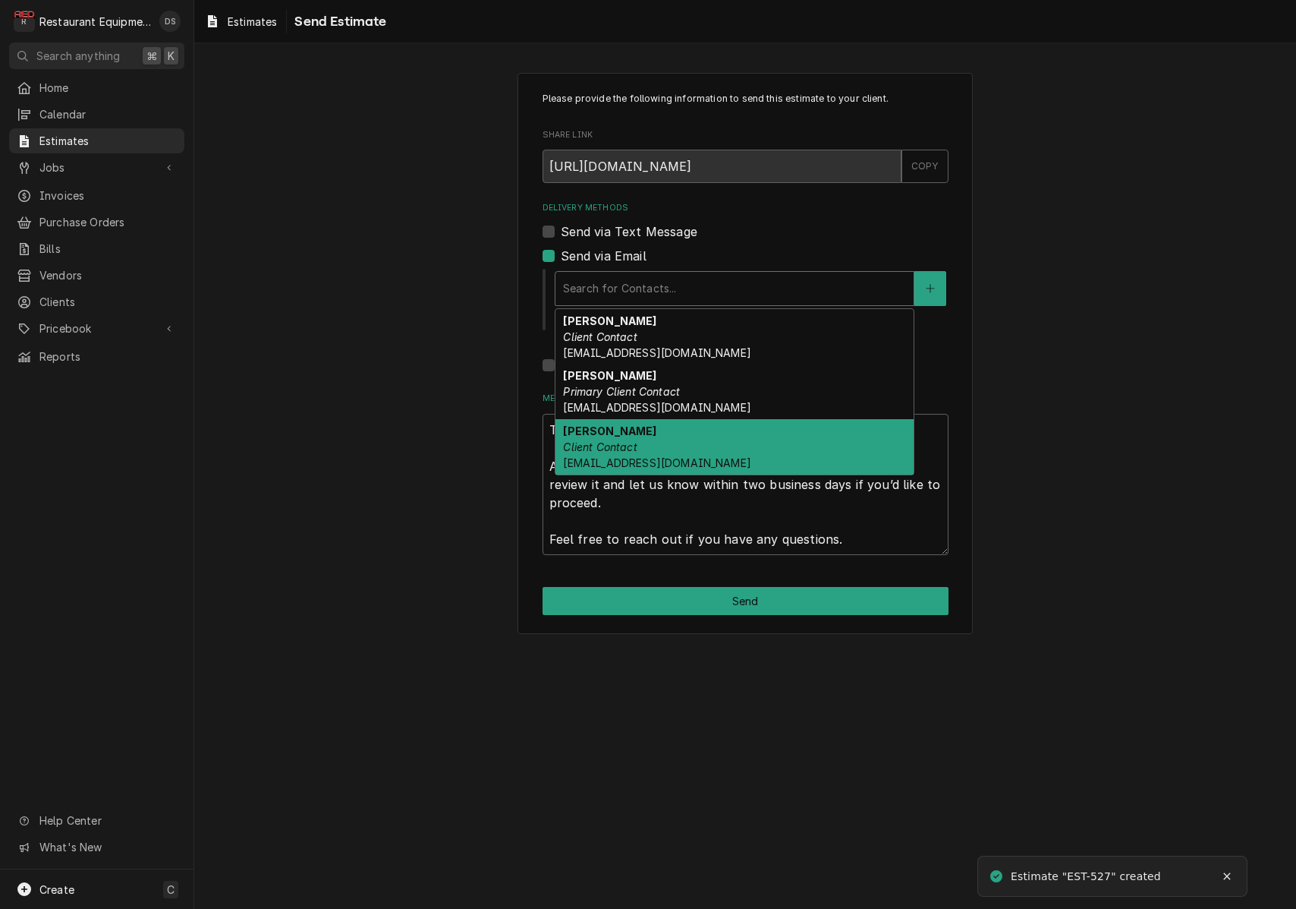
click at [658, 439] on div "Terry Perkins Client Contact tperkins@gomart.com" at bounding box center [735, 446] width 358 height 55
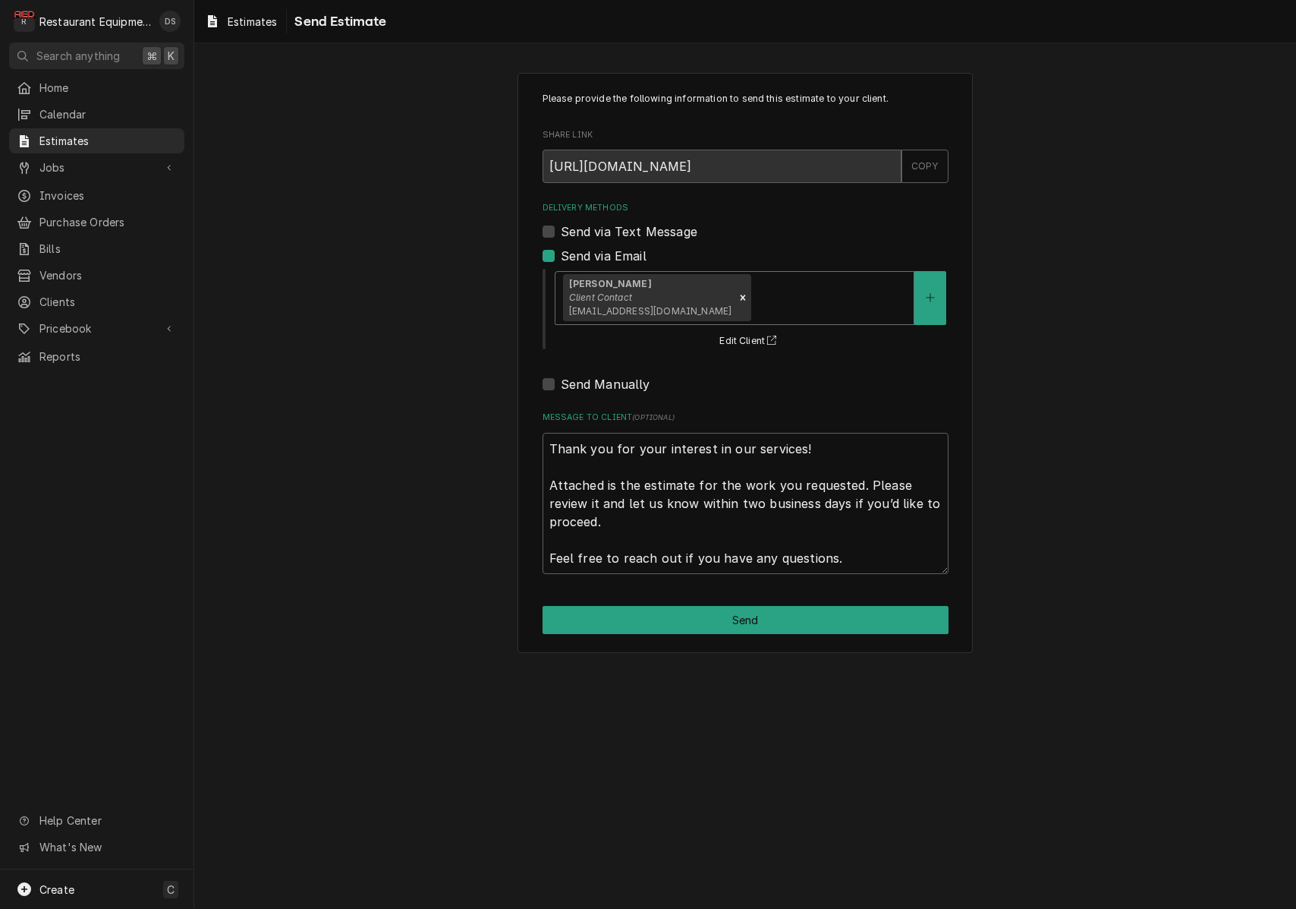
click at [779, 285] on div "Delivery Methods" at bounding box center [830, 297] width 152 height 27
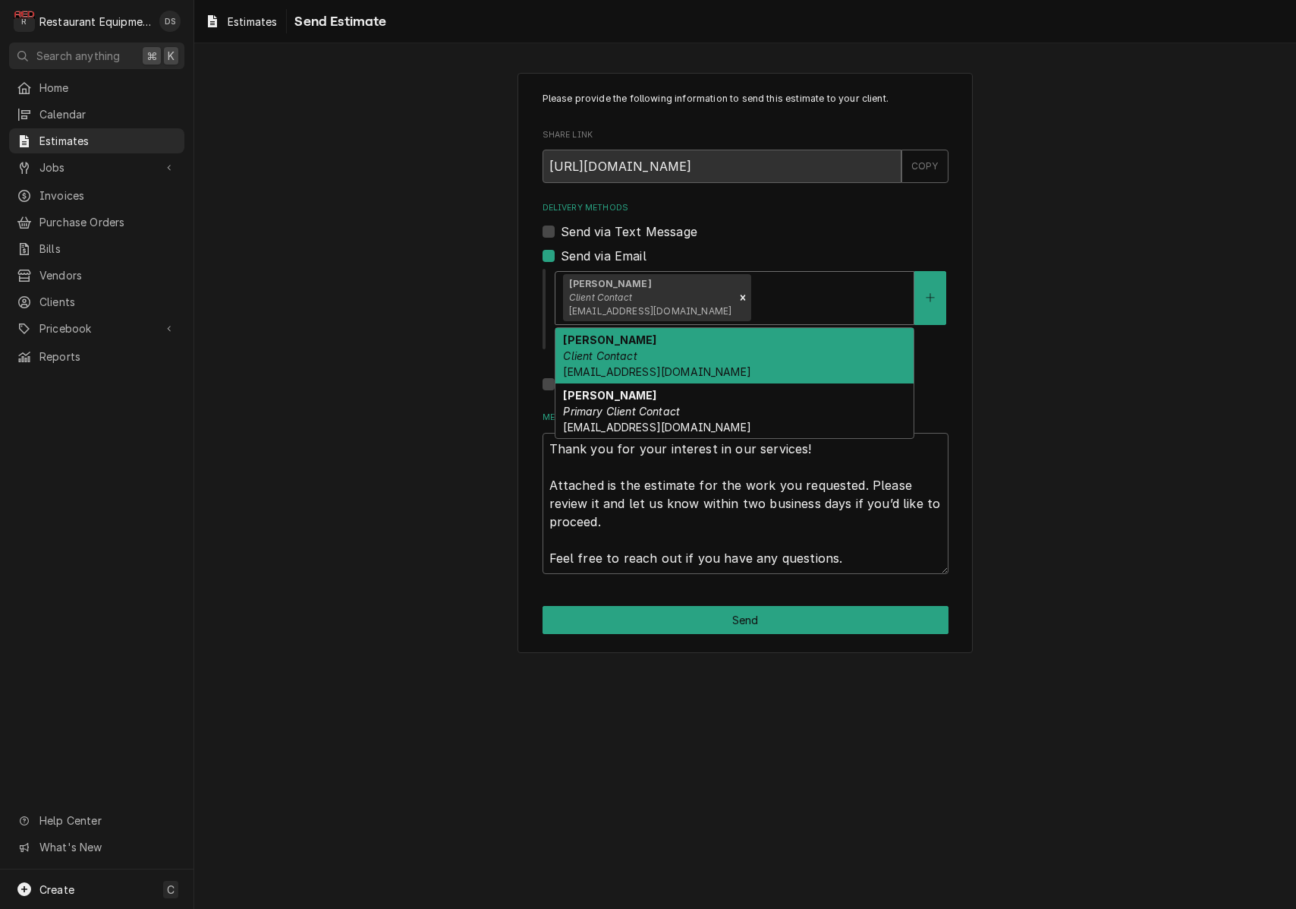
click at [730, 353] on div "Billy Heater Client Contact bheater@gomart.com" at bounding box center [735, 355] width 358 height 55
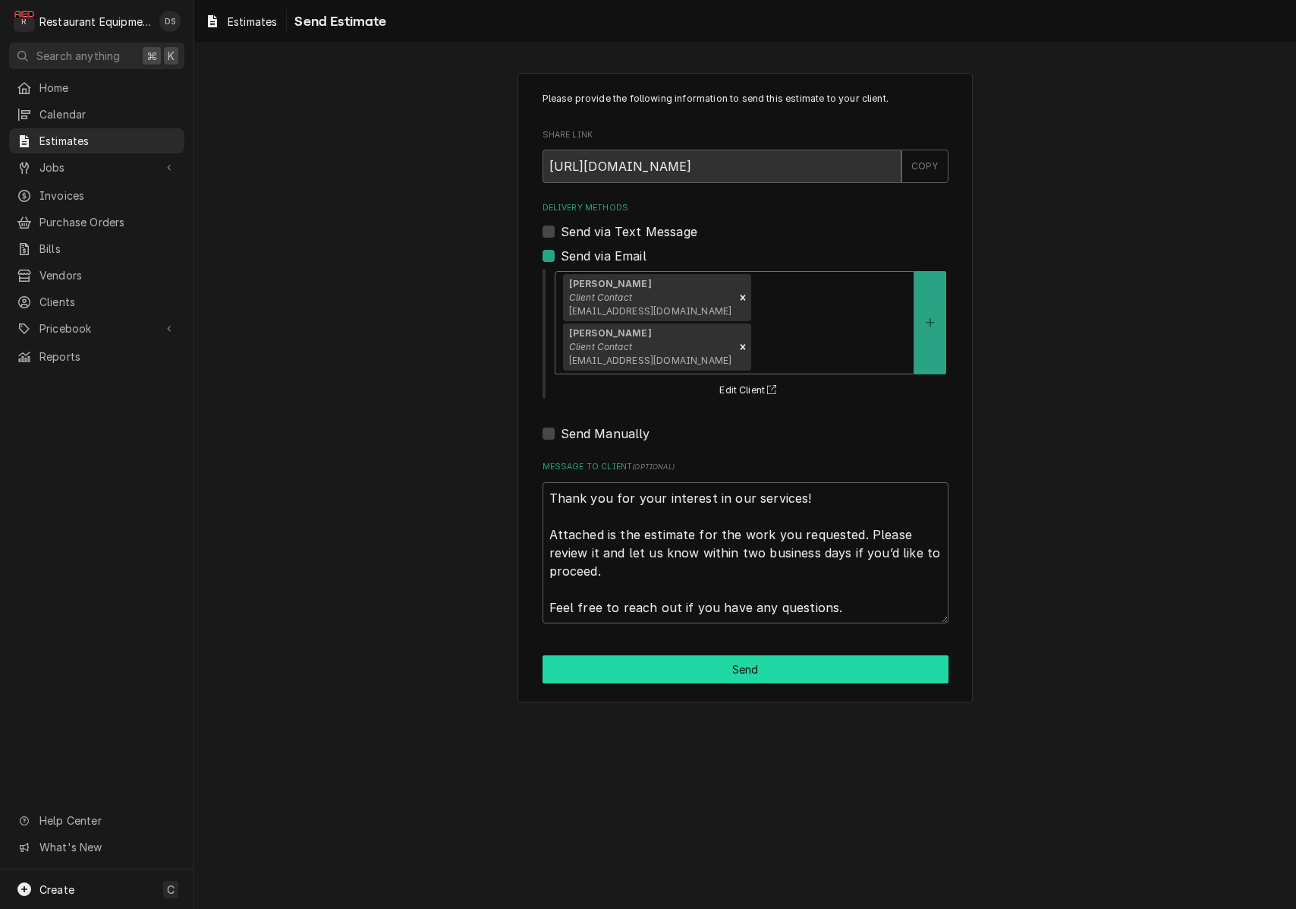
click at [726, 655] on button "Send" at bounding box center [746, 669] width 406 height 28
type textarea "x"
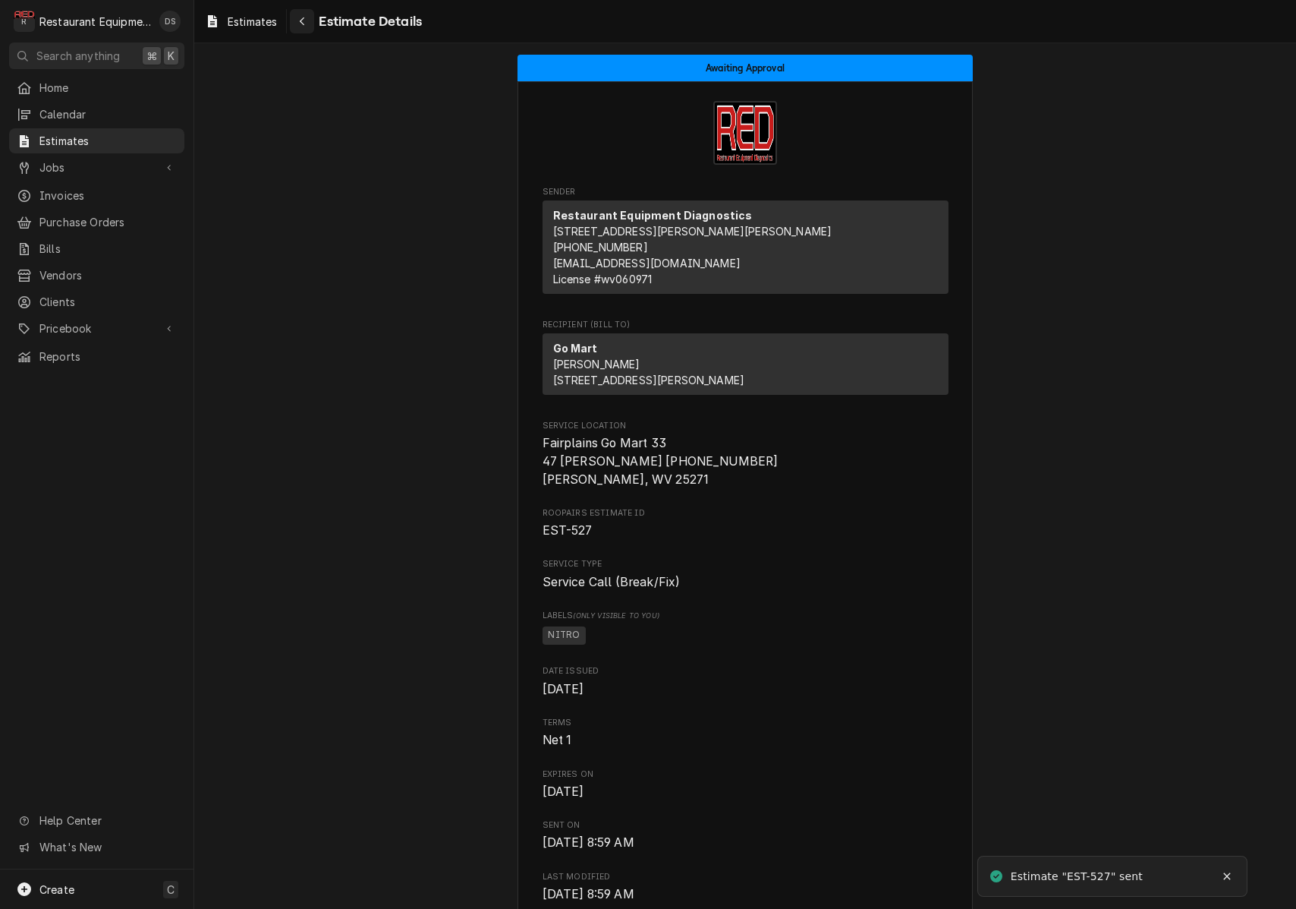
click at [304, 21] on icon "Navigate back" at bounding box center [302, 21] width 7 height 11
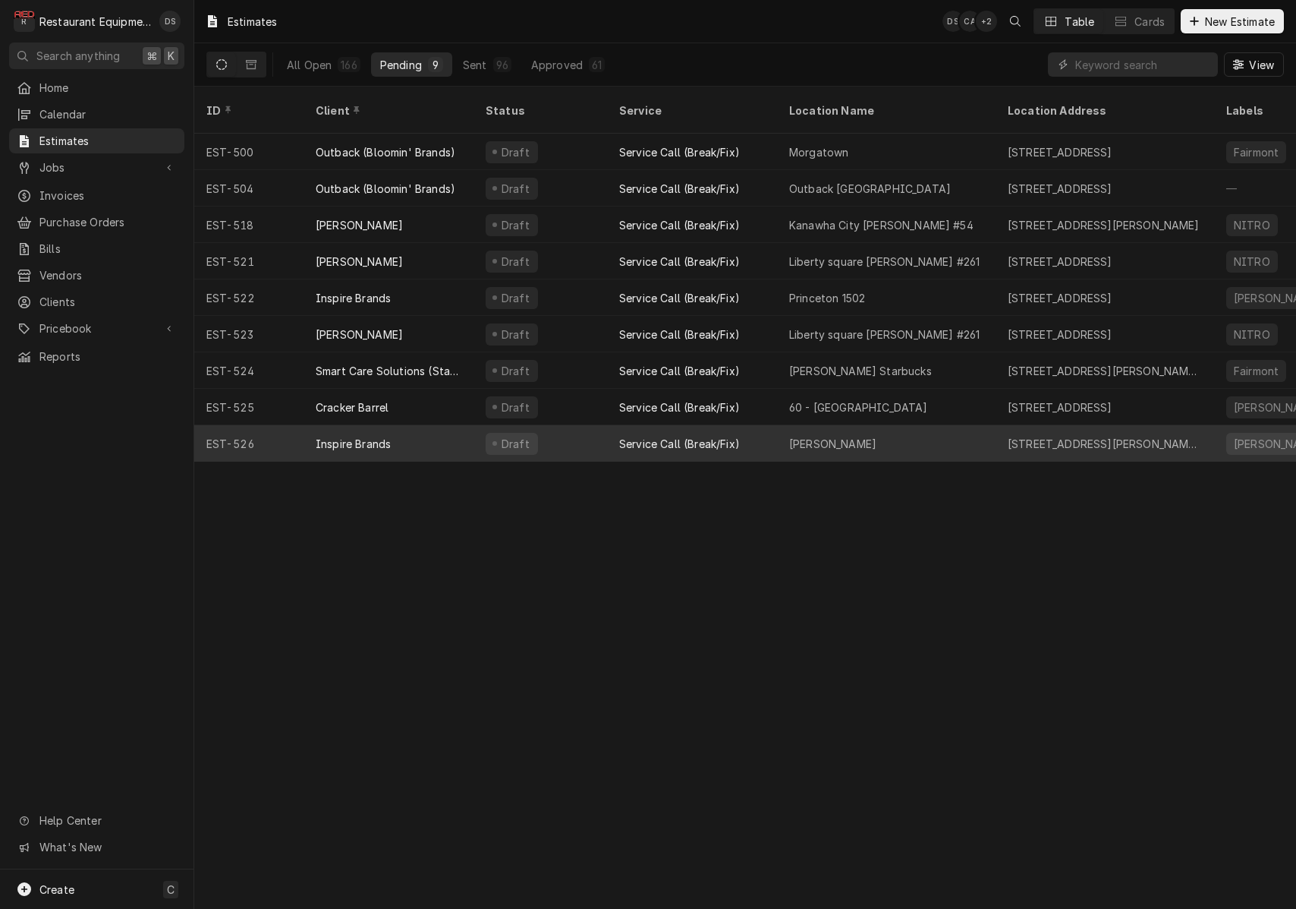
click at [441, 425] on div "Inspire Brands" at bounding box center [389, 443] width 170 height 36
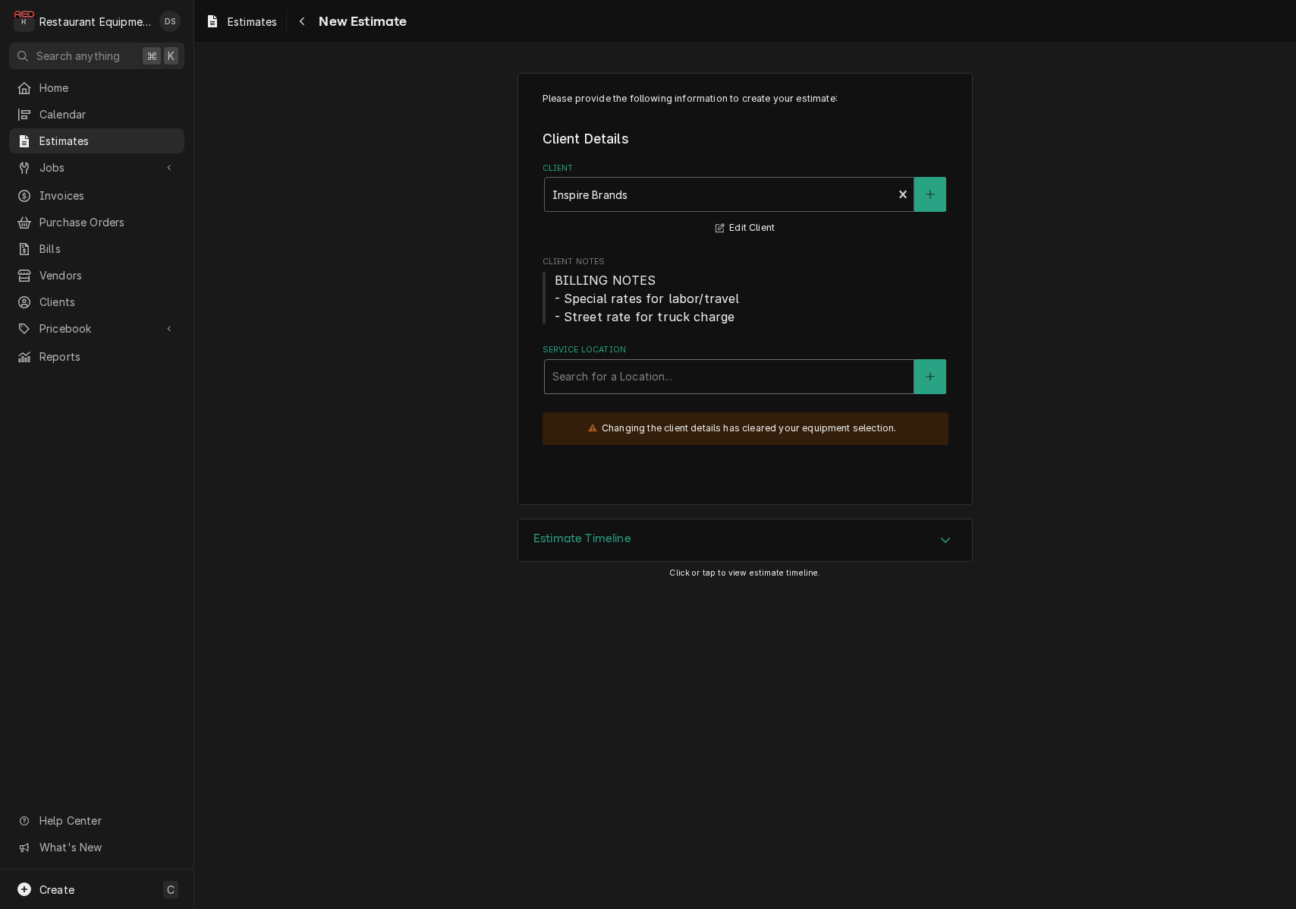
click at [845, 370] on div "Service Location" at bounding box center [730, 376] width 354 height 27
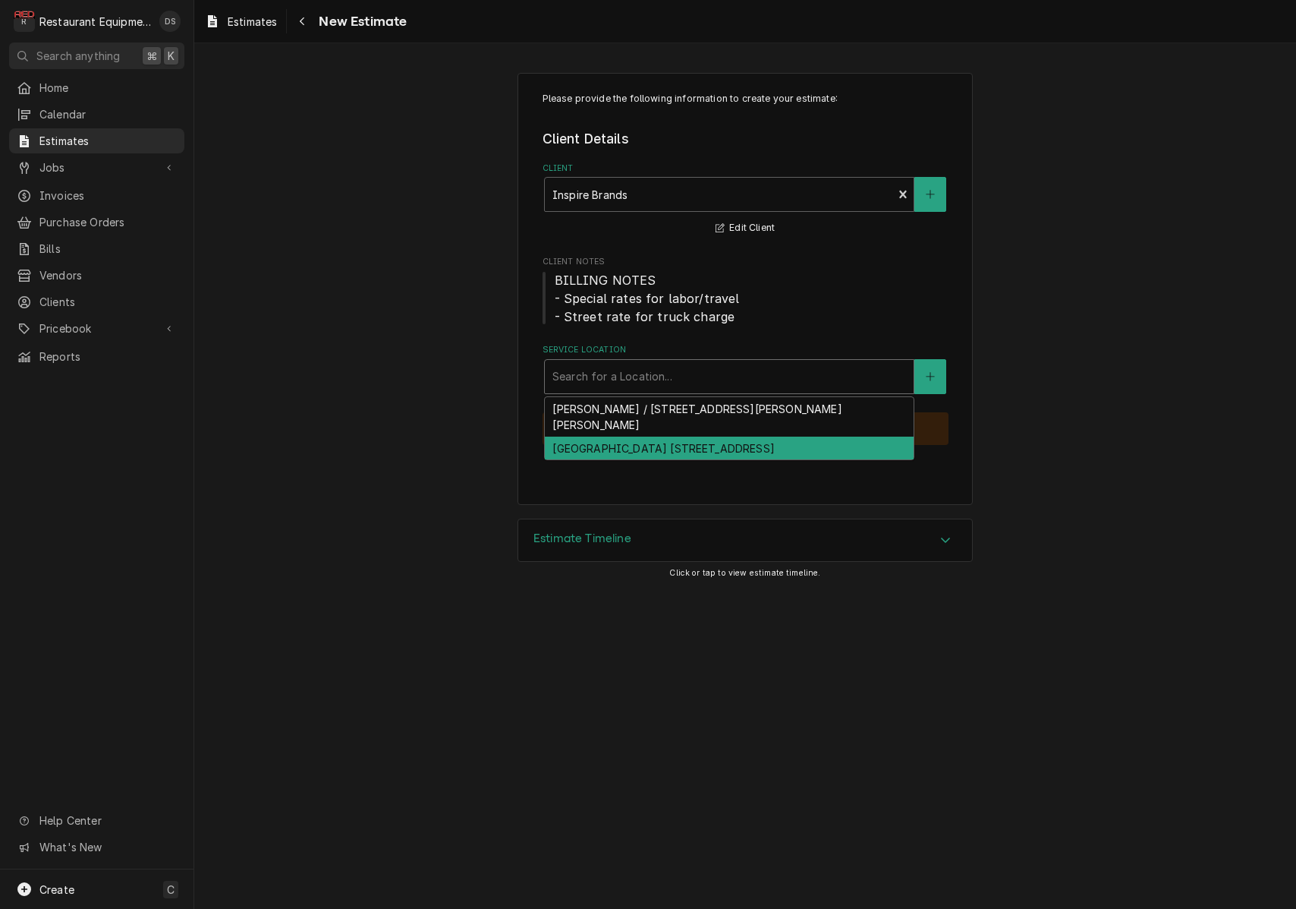
click at [798, 436] on div "Princeton 1502 / 326 Ingleside Rd, Princeton, WV 24739" at bounding box center [729, 448] width 369 height 24
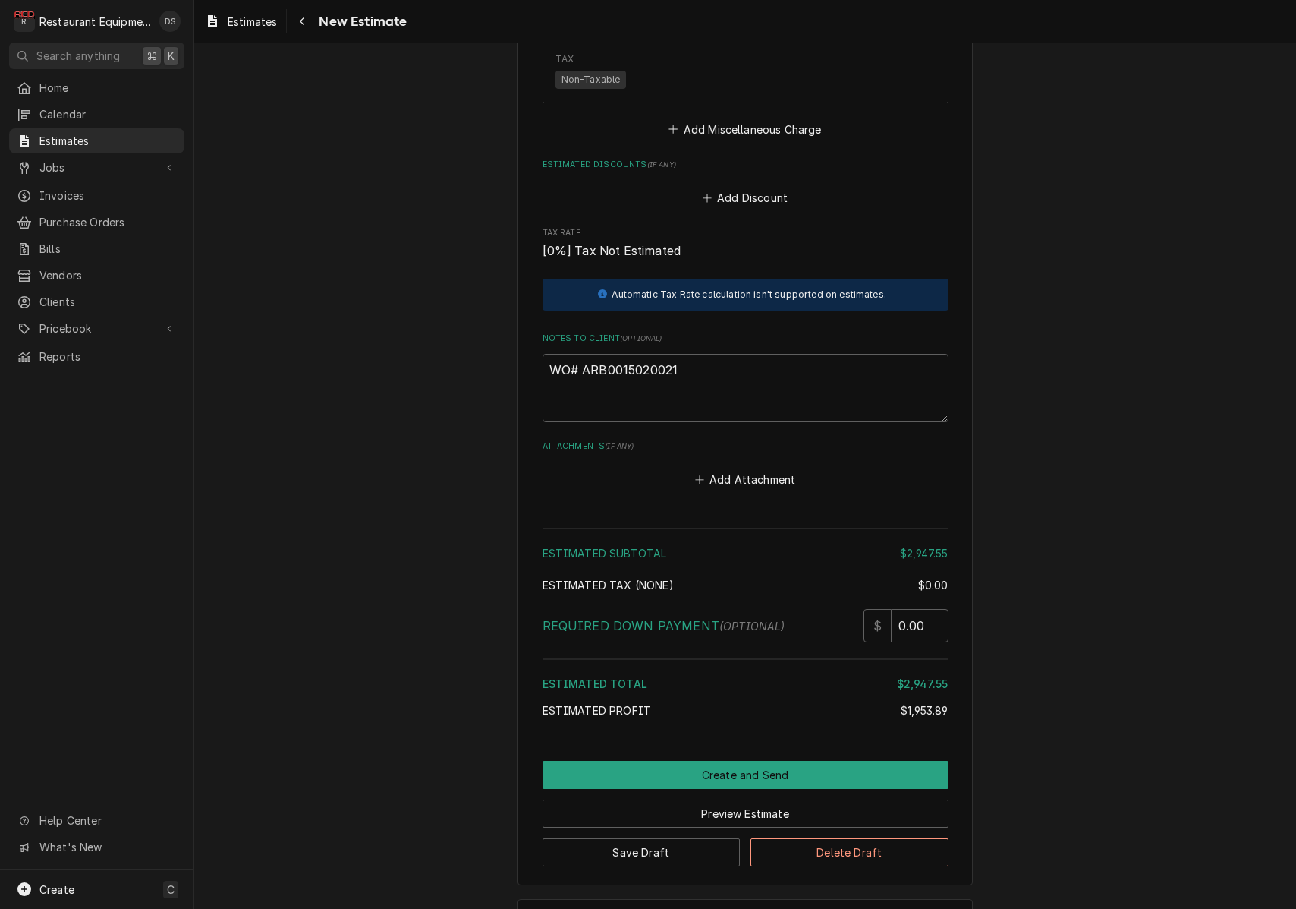
scroll to position [3669, 0]
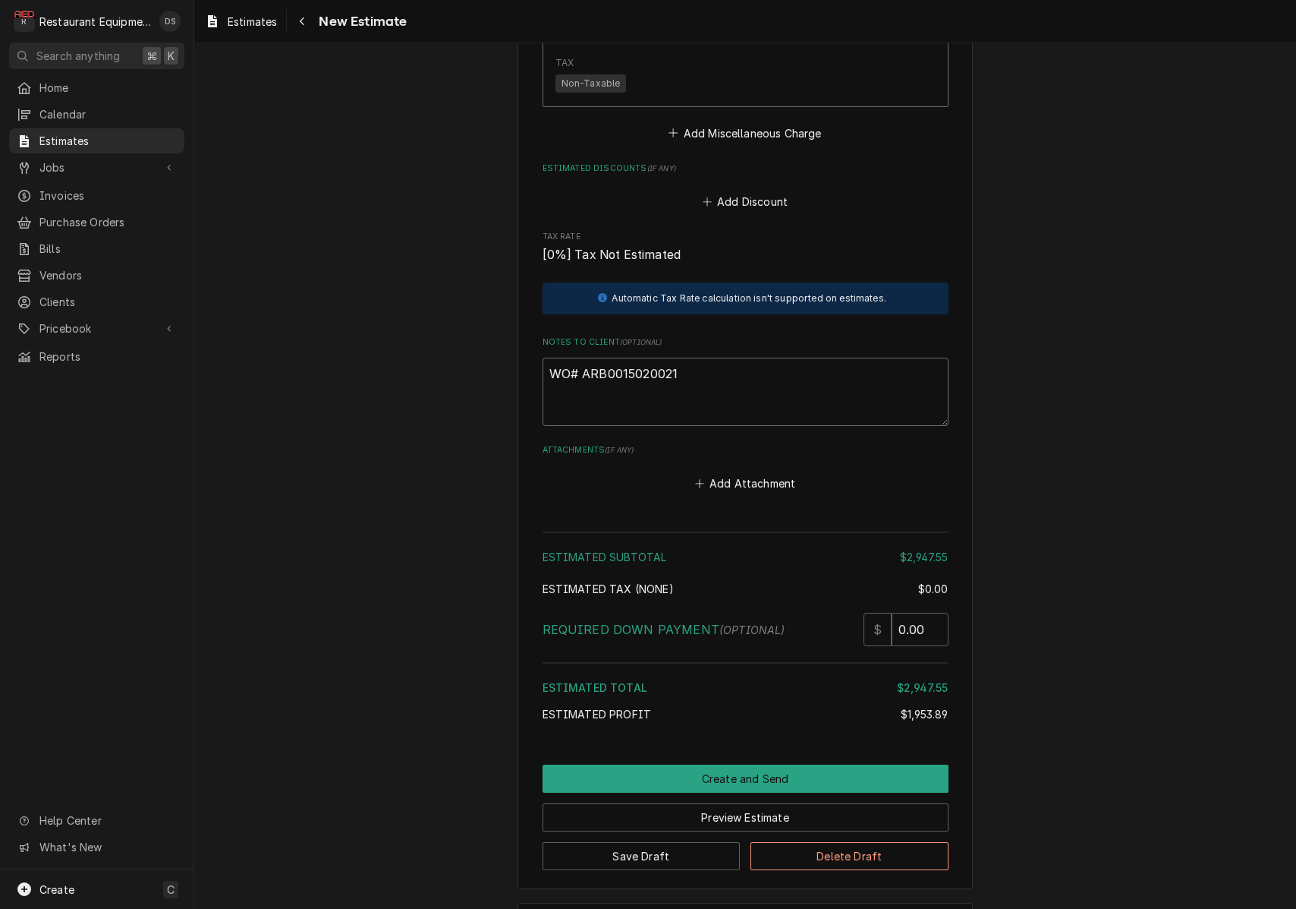
drag, startPoint x: 685, startPoint y: 332, endPoint x: 591, endPoint y: 332, distance: 94.1
click at [584, 357] on textarea "WO# ARB0015020021" at bounding box center [746, 391] width 406 height 68
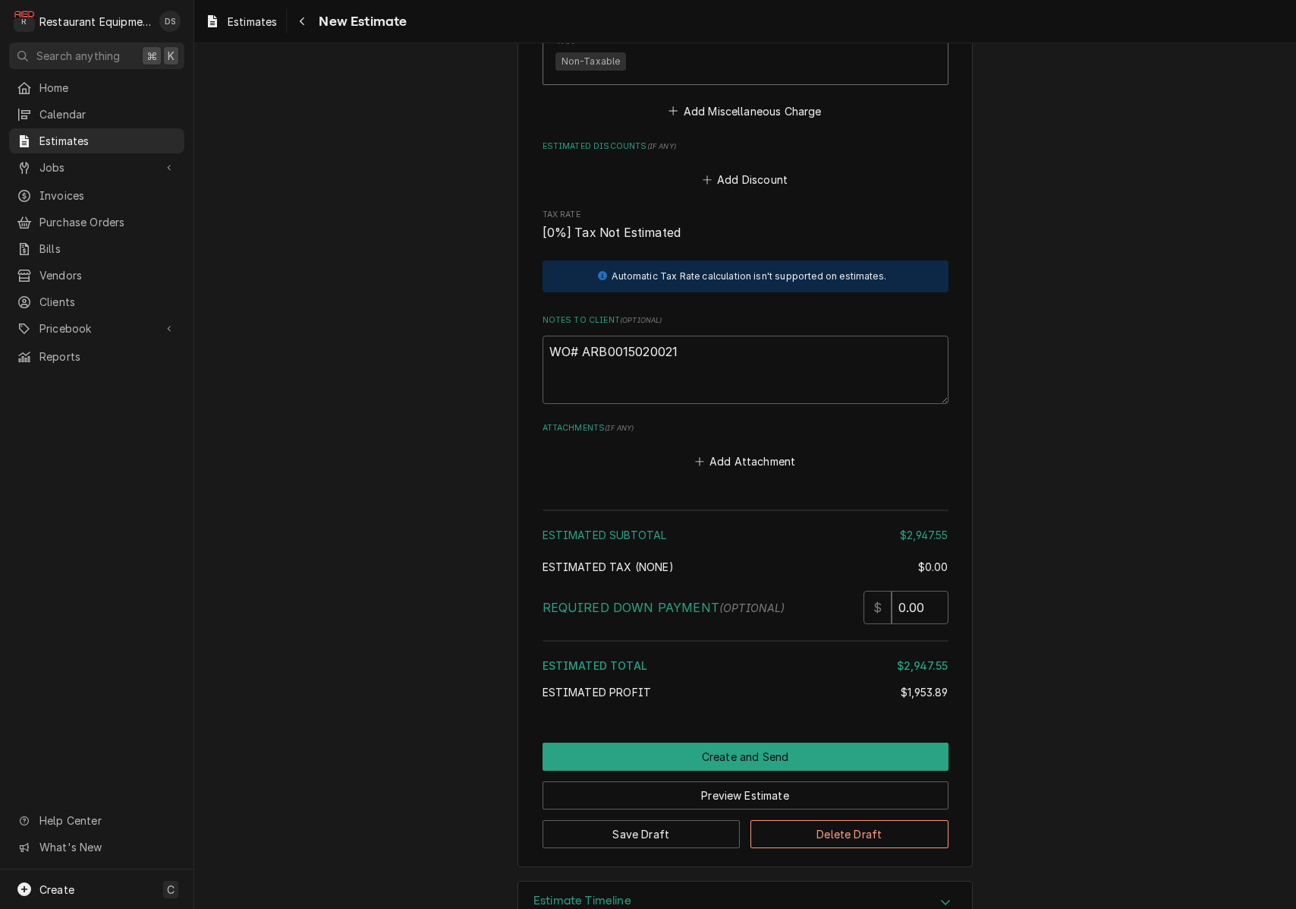
scroll to position [3690, 0]
click at [752, 743] on button "Create and Send" at bounding box center [746, 757] width 406 height 28
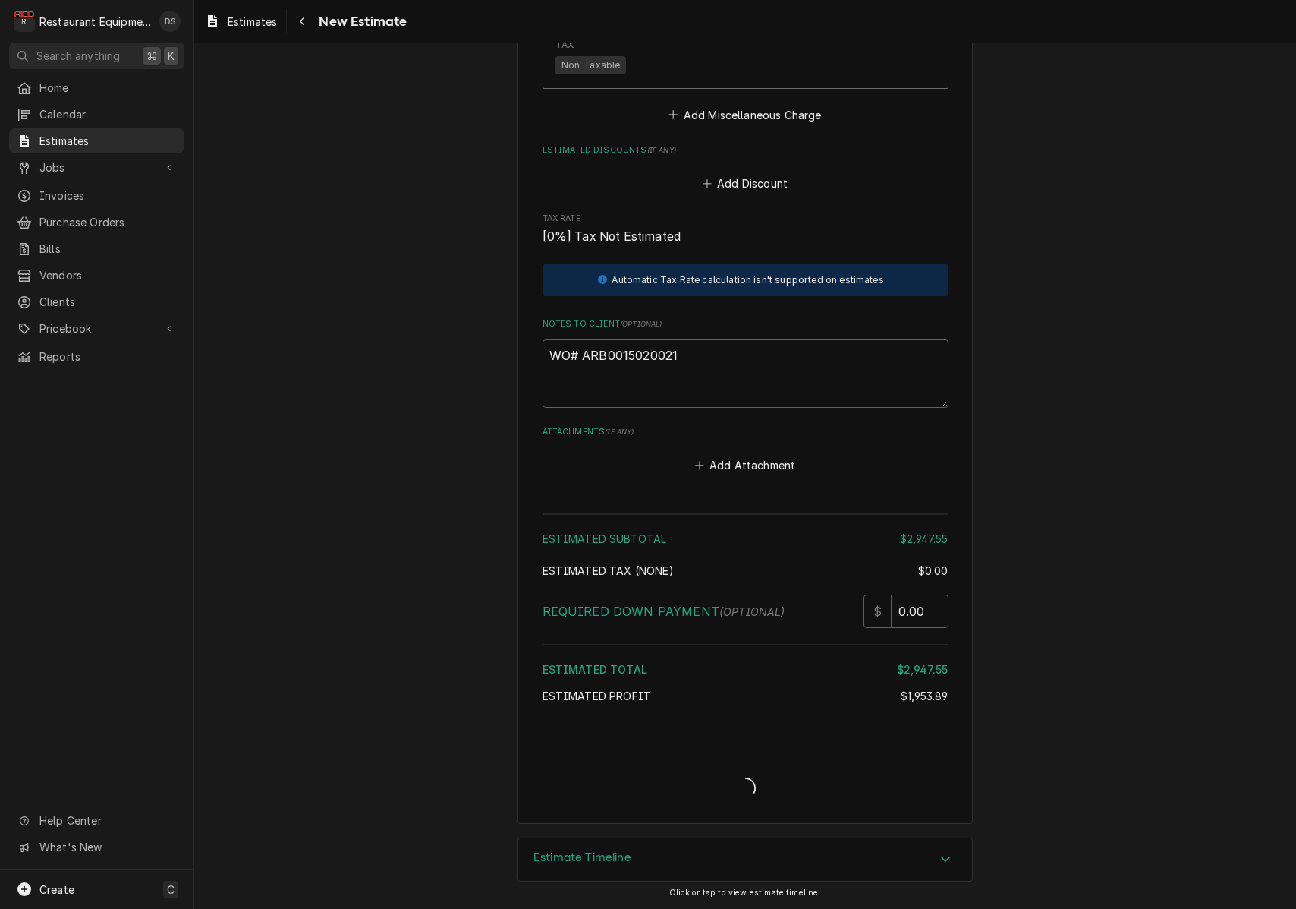
scroll to position [3643, 0]
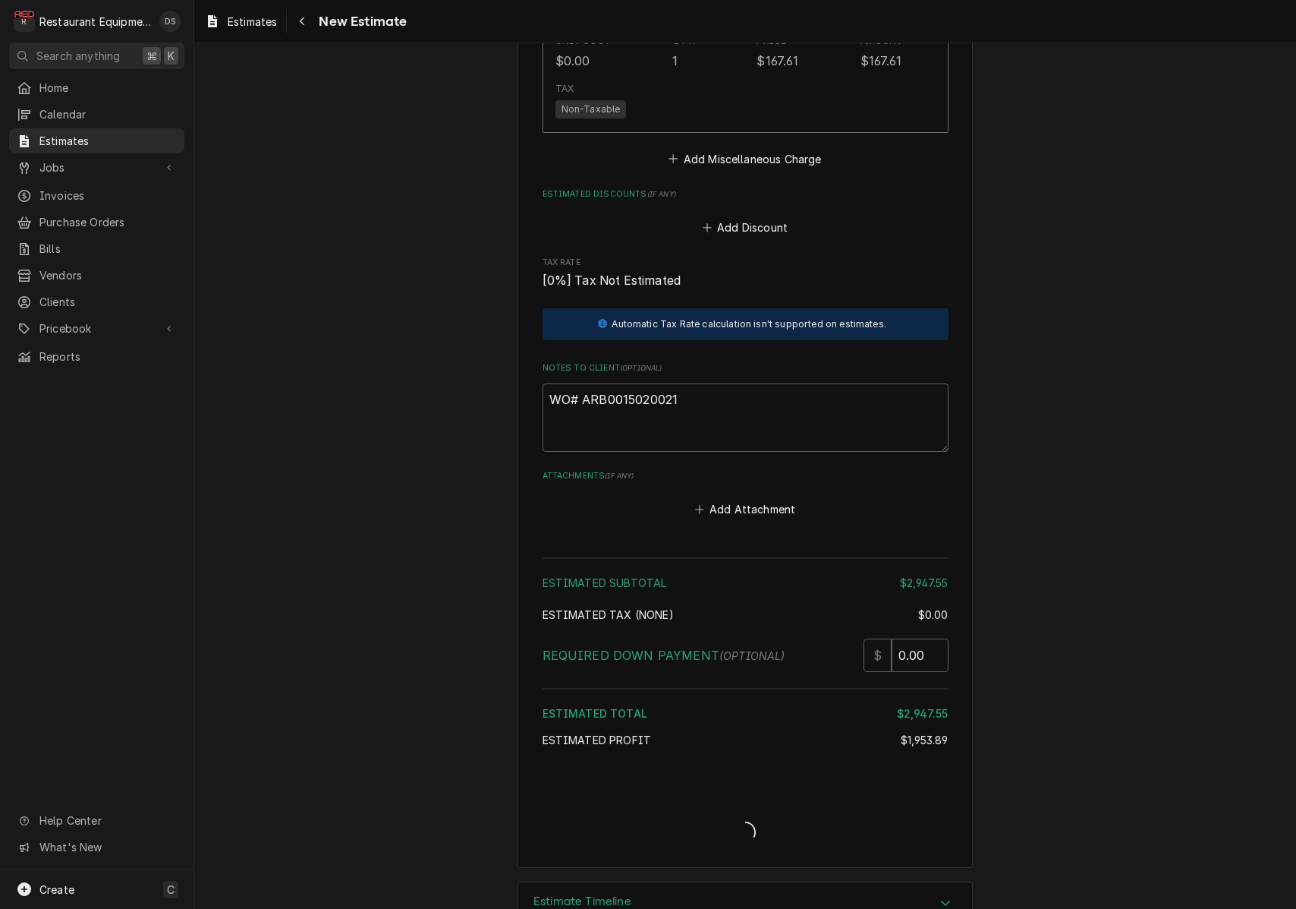
type textarea "x"
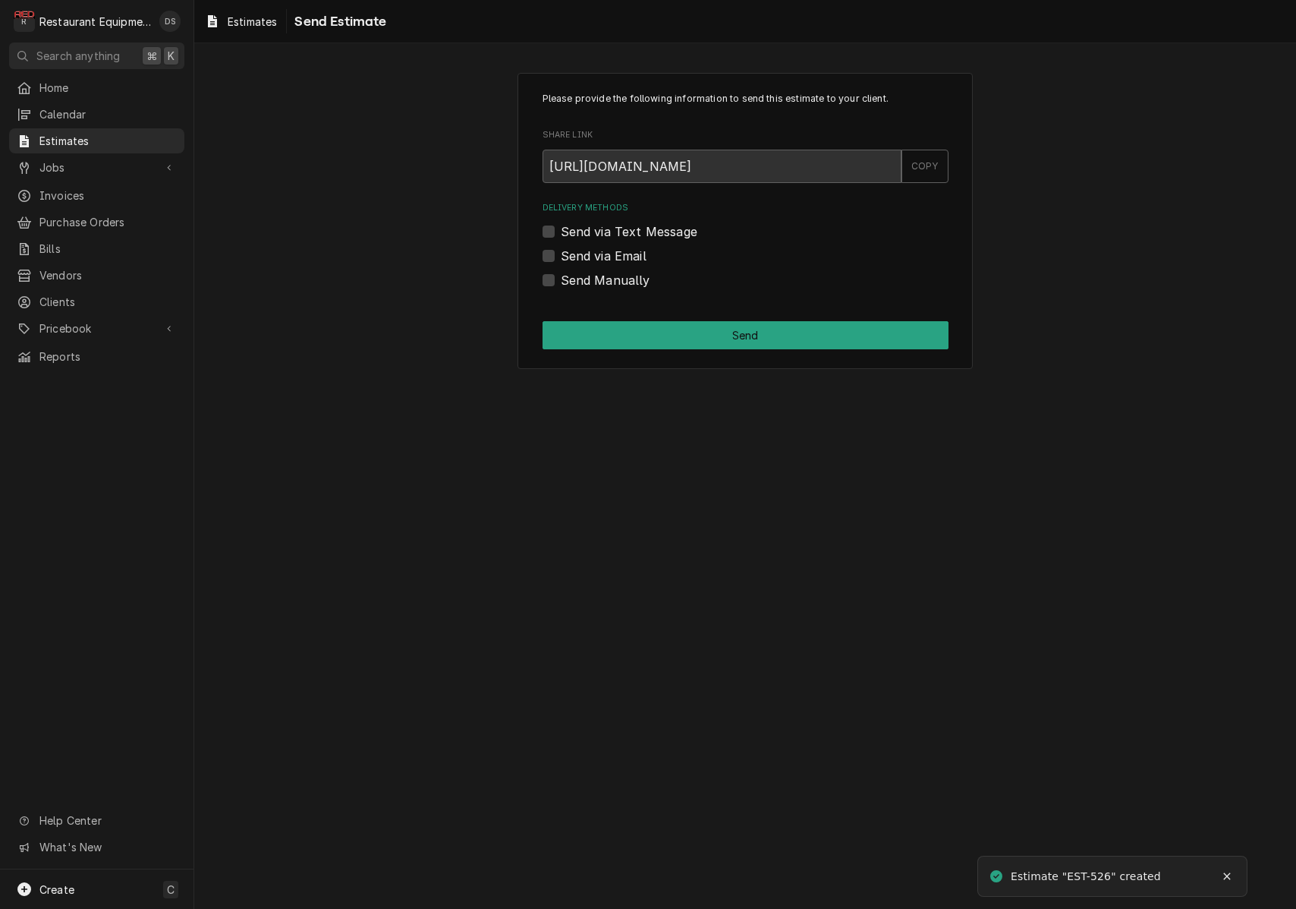
click at [561, 283] on label "Send Manually" at bounding box center [606, 280] width 90 height 18
click at [561, 283] on input "Send Manually" at bounding box center [764, 287] width 406 height 33
checkbox input "true"
click at [629, 319] on div "Please provide the following information to send this estimate to your client. …" at bounding box center [745, 221] width 455 height 296
click at [634, 329] on button "Send" at bounding box center [746, 335] width 406 height 28
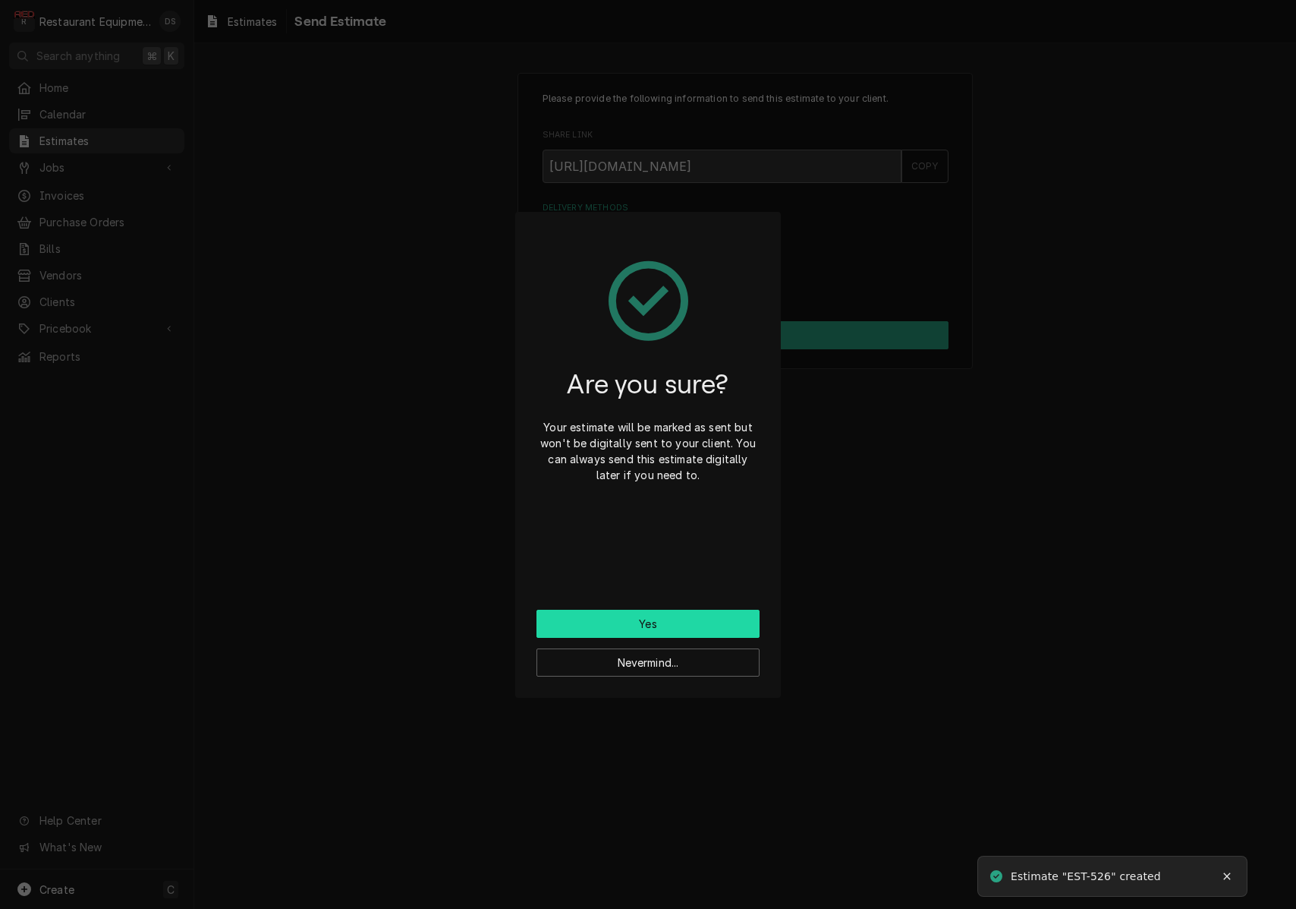
click at [670, 632] on button "Yes" at bounding box center [648, 623] width 223 height 28
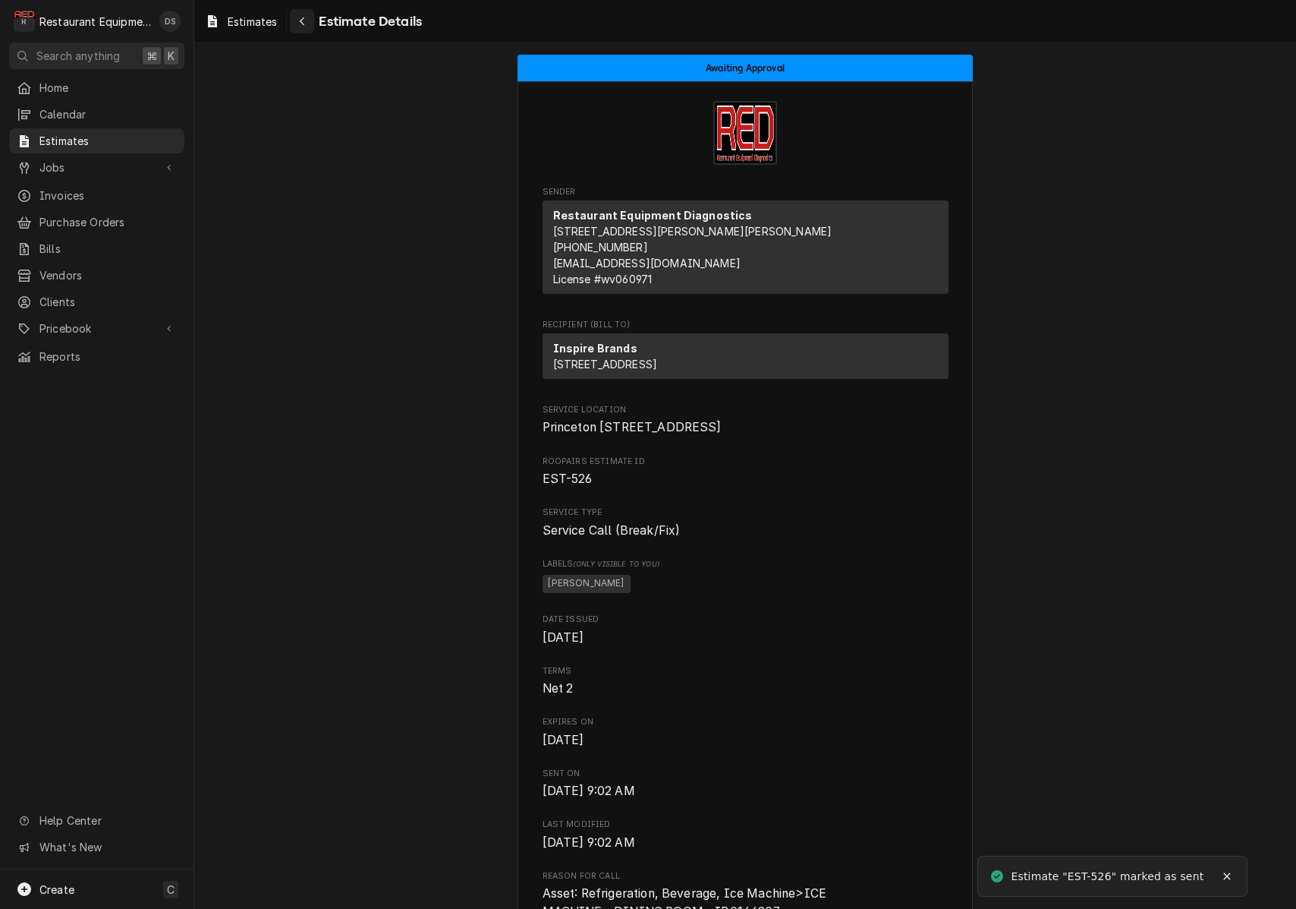
click at [310, 24] on button "Navigate back" at bounding box center [302, 21] width 24 height 24
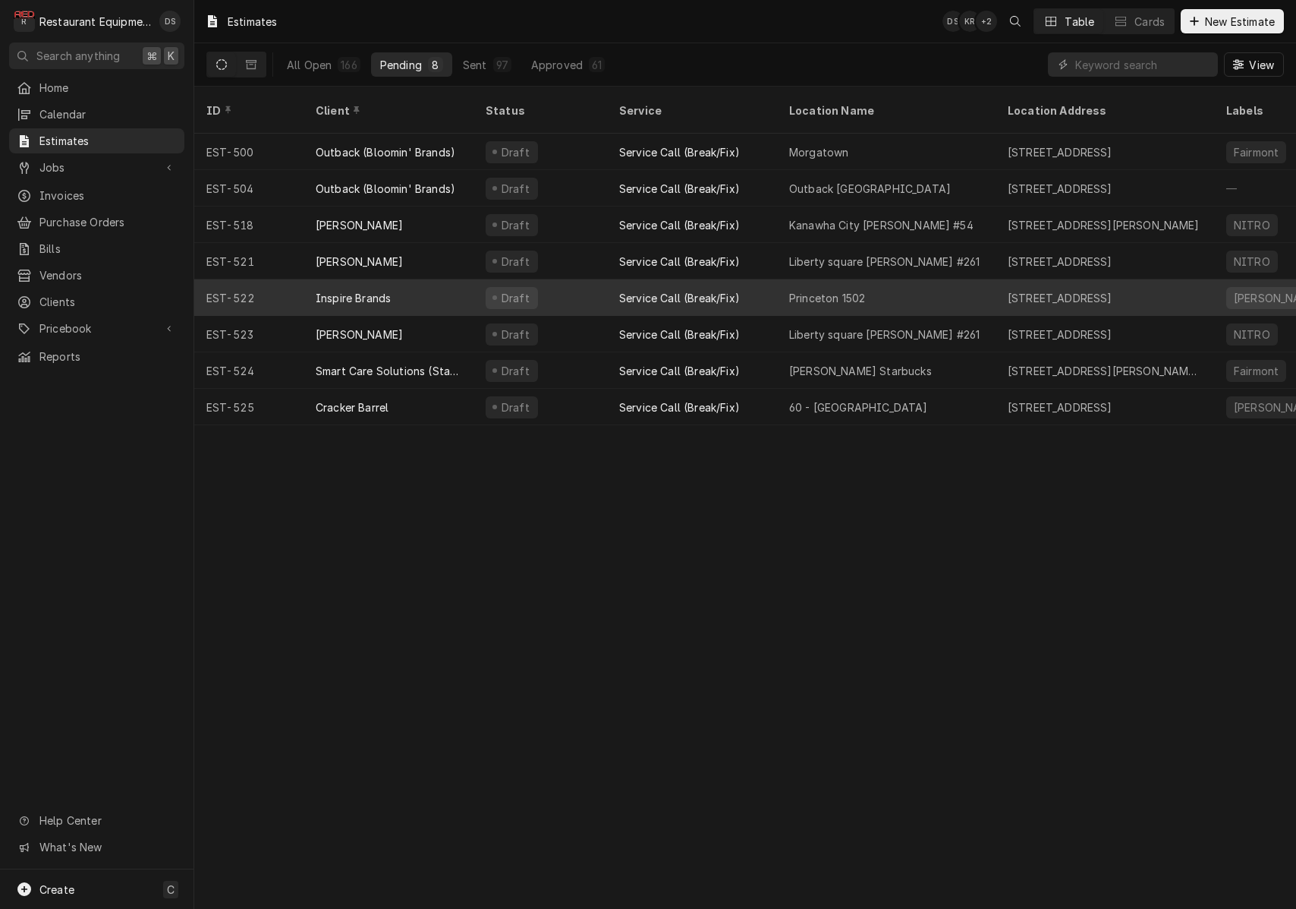
click at [566, 293] on div "Draft" at bounding box center [541, 297] width 134 height 36
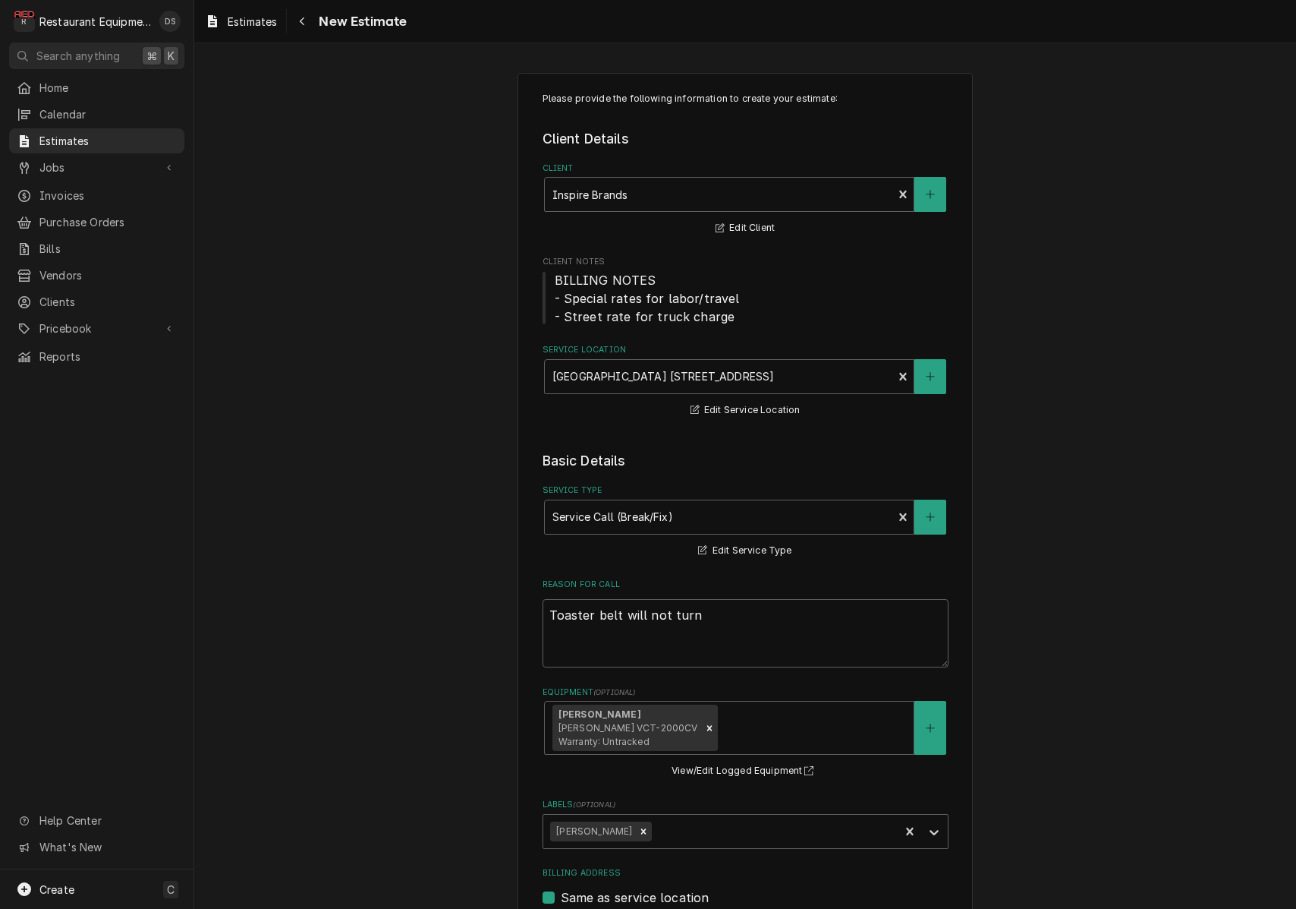
type textarea "x"
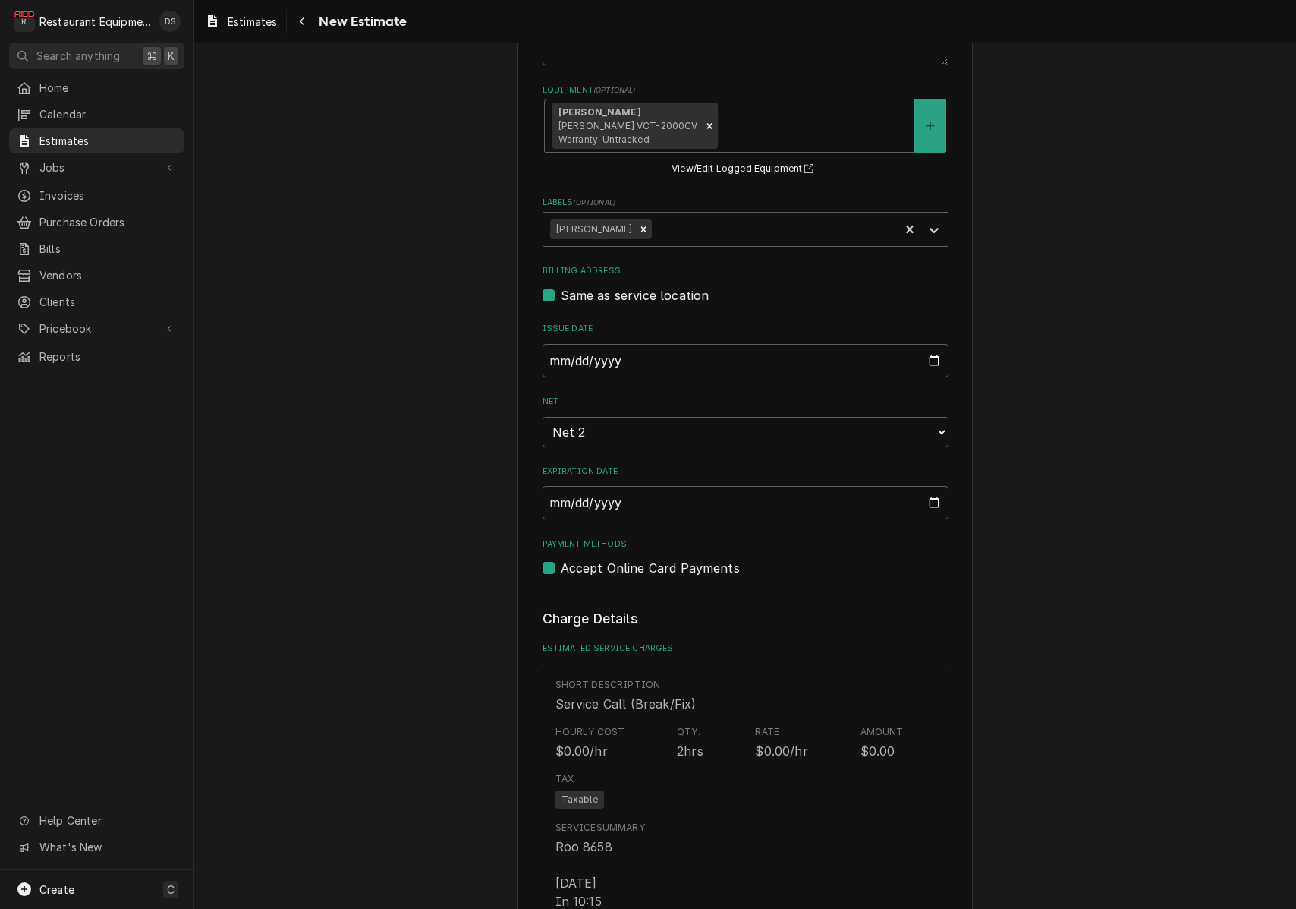
scroll to position [573, 0]
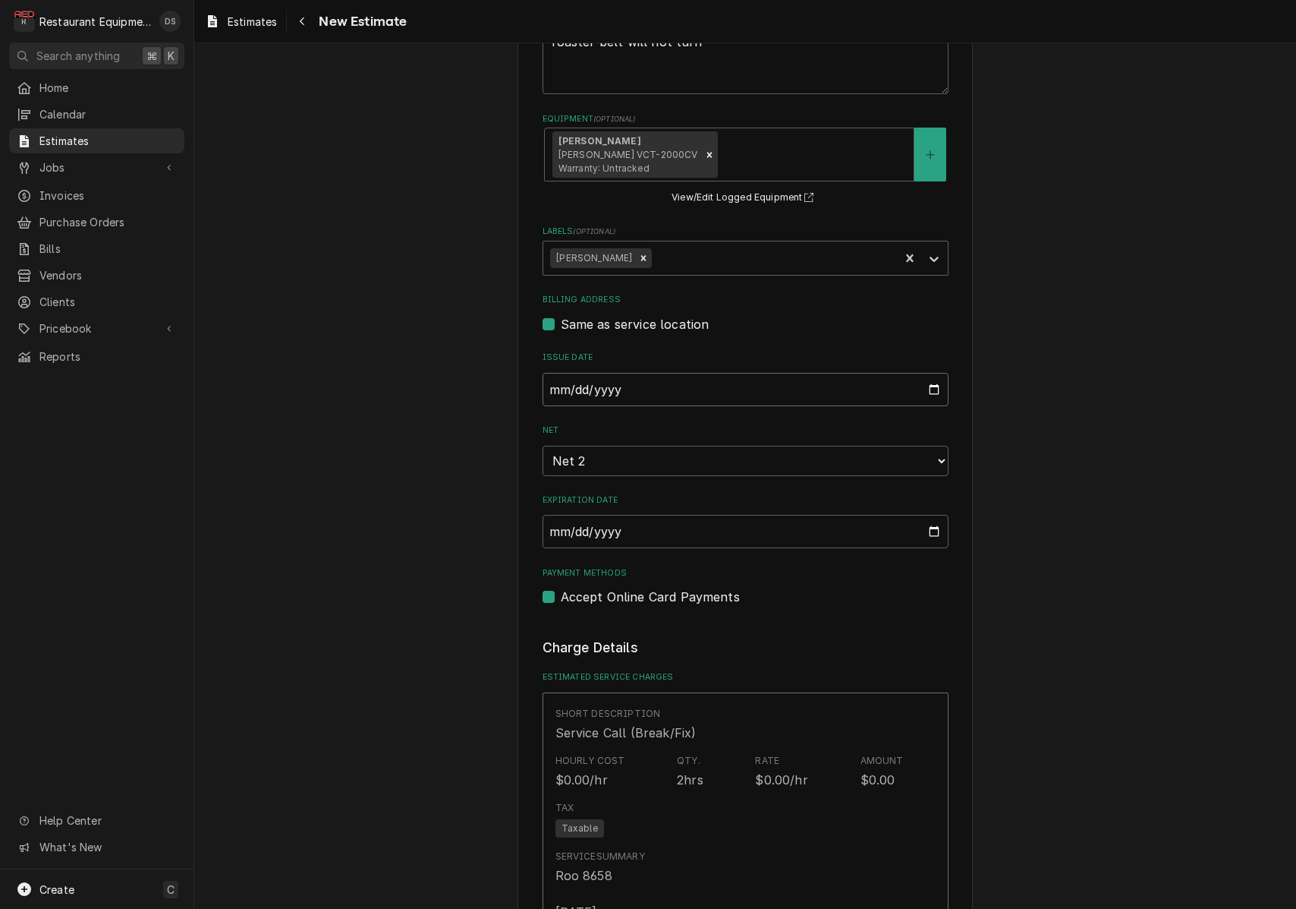
click at [632, 373] on input "2025-08-25" at bounding box center [746, 389] width 406 height 33
type input "2025-08-26"
drag, startPoint x: 1135, startPoint y: 452, endPoint x: 1100, endPoint y: 434, distance: 39.0
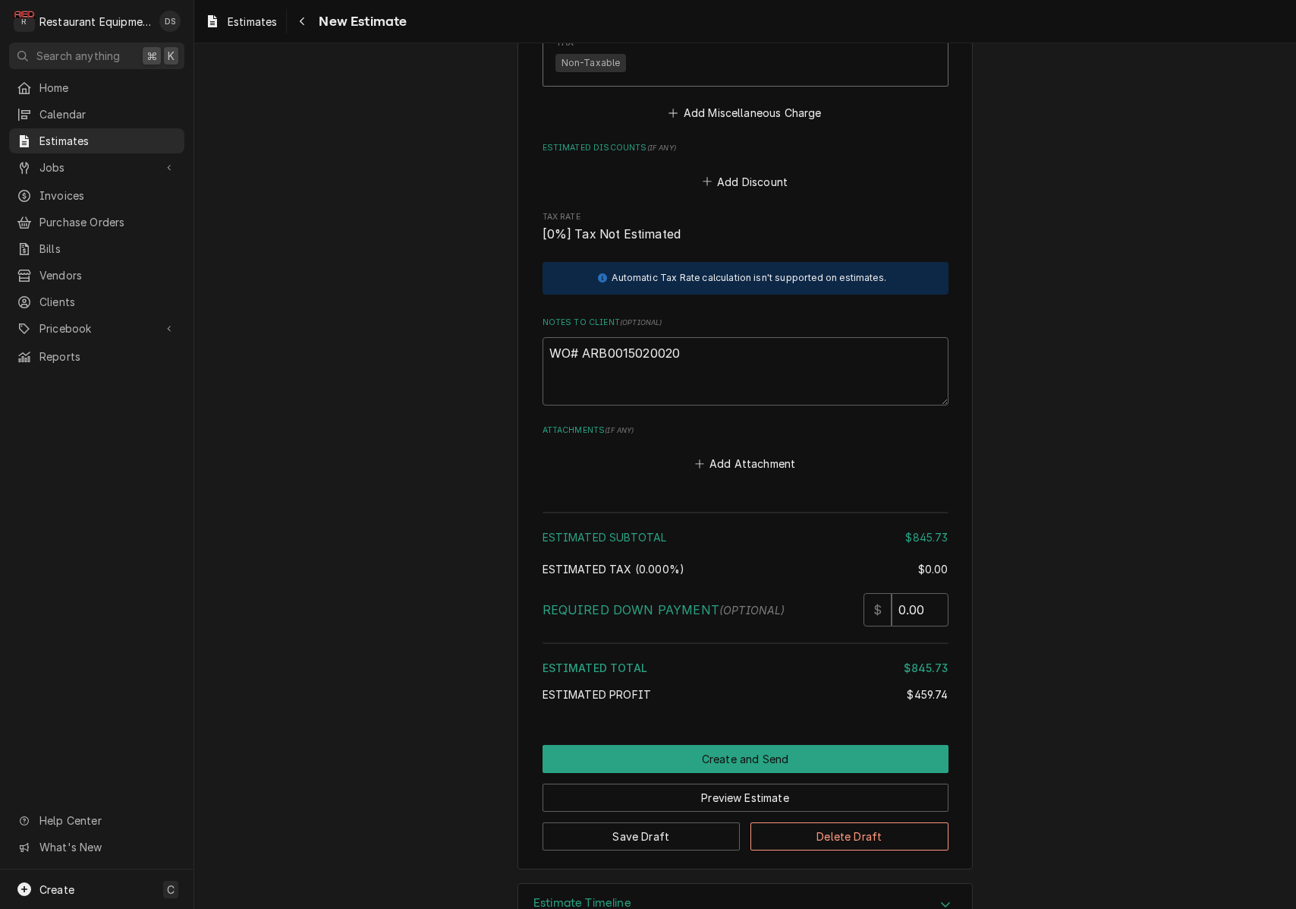
scroll to position [3124, 0]
drag, startPoint x: 716, startPoint y: 320, endPoint x: 697, endPoint y: 317, distance: 20.1
click at [708, 338] on textarea "WO# ARB0015020020" at bounding box center [746, 372] width 406 height 68
drag, startPoint x: 679, startPoint y: 312, endPoint x: 591, endPoint y: 309, distance: 88.9
click at [584, 338] on textarea "WO# ARB0015020020" at bounding box center [746, 372] width 406 height 68
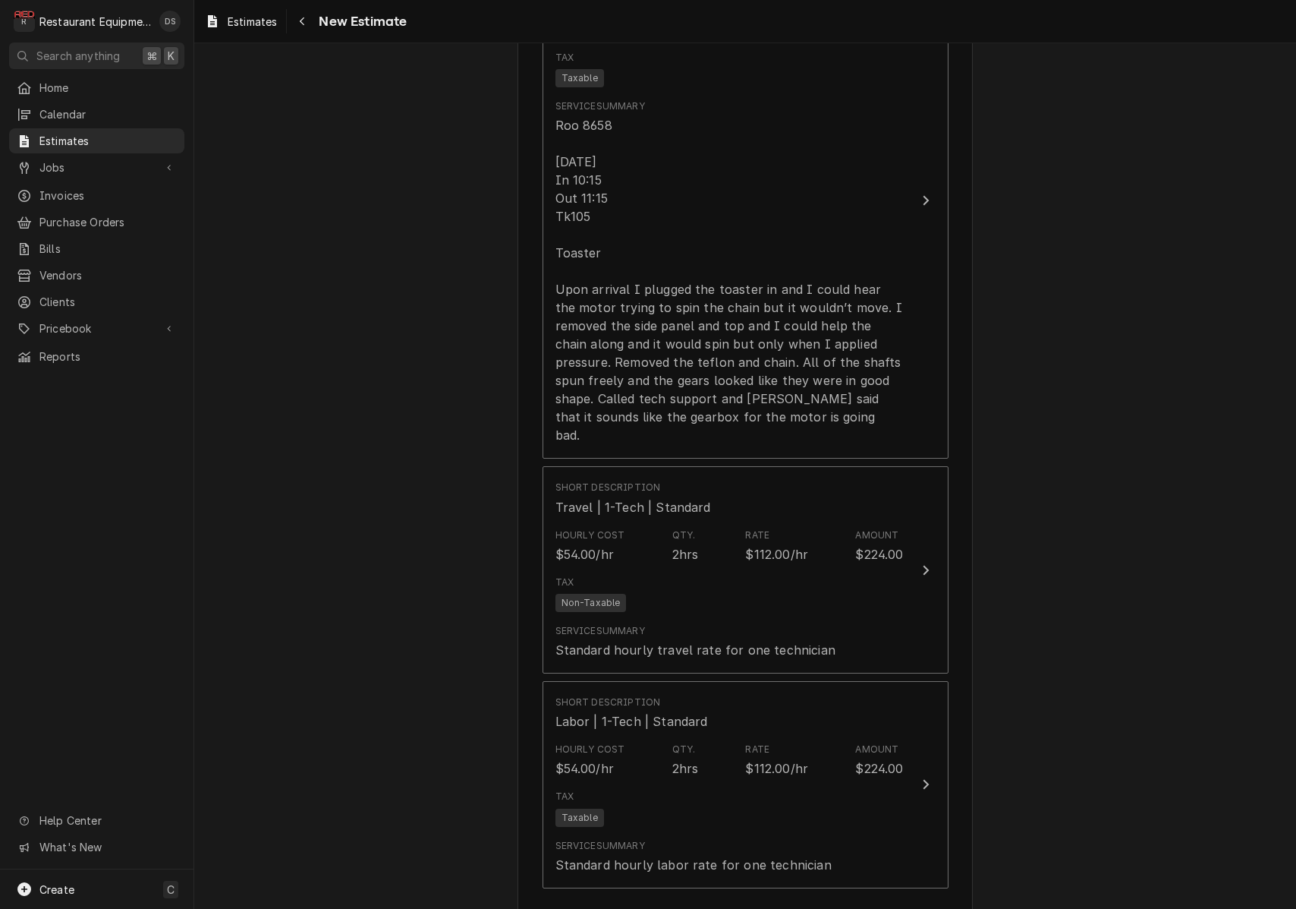
scroll to position [1325, 0]
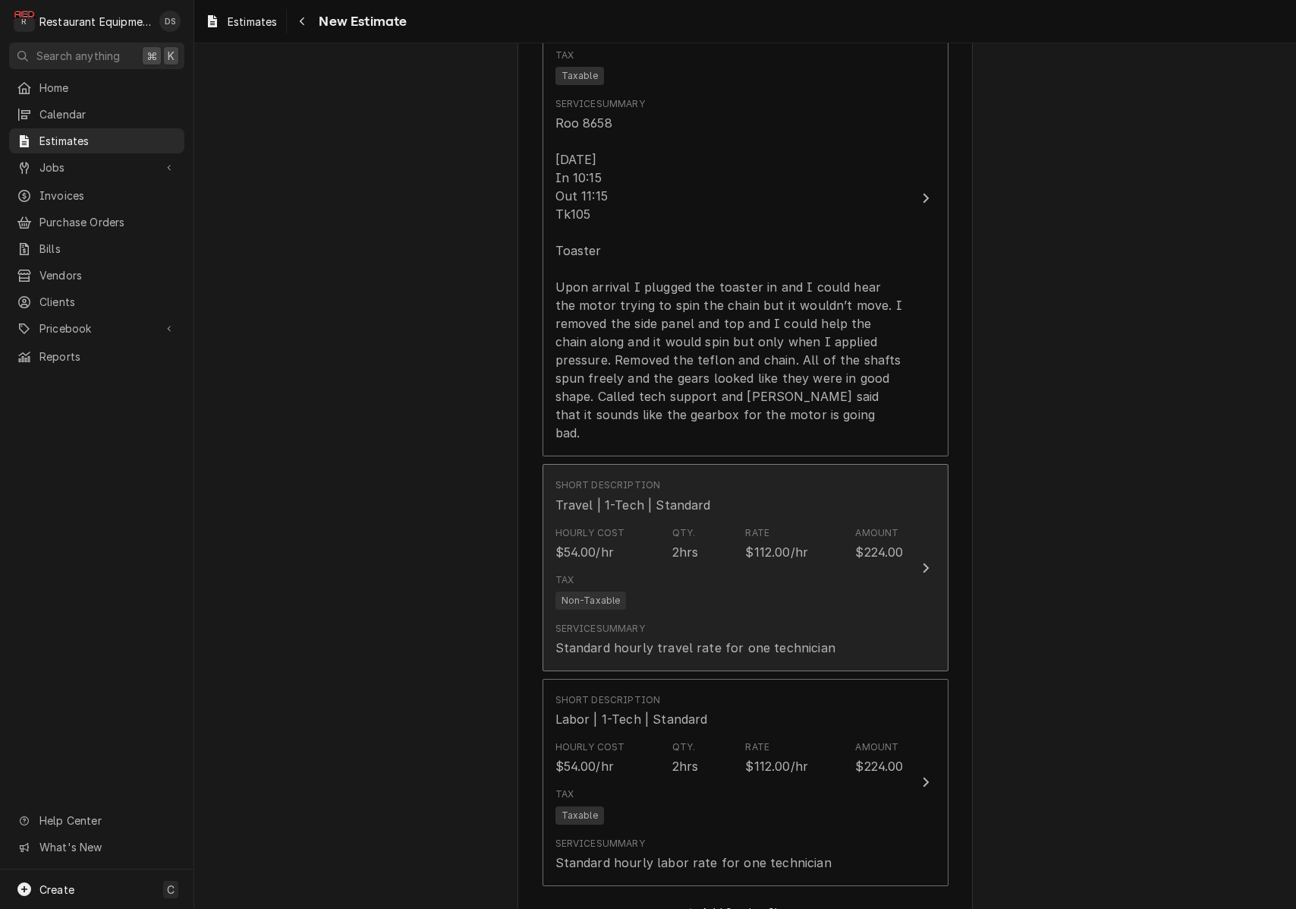
click at [799, 543] on div "$112.00/hr" at bounding box center [776, 552] width 63 height 18
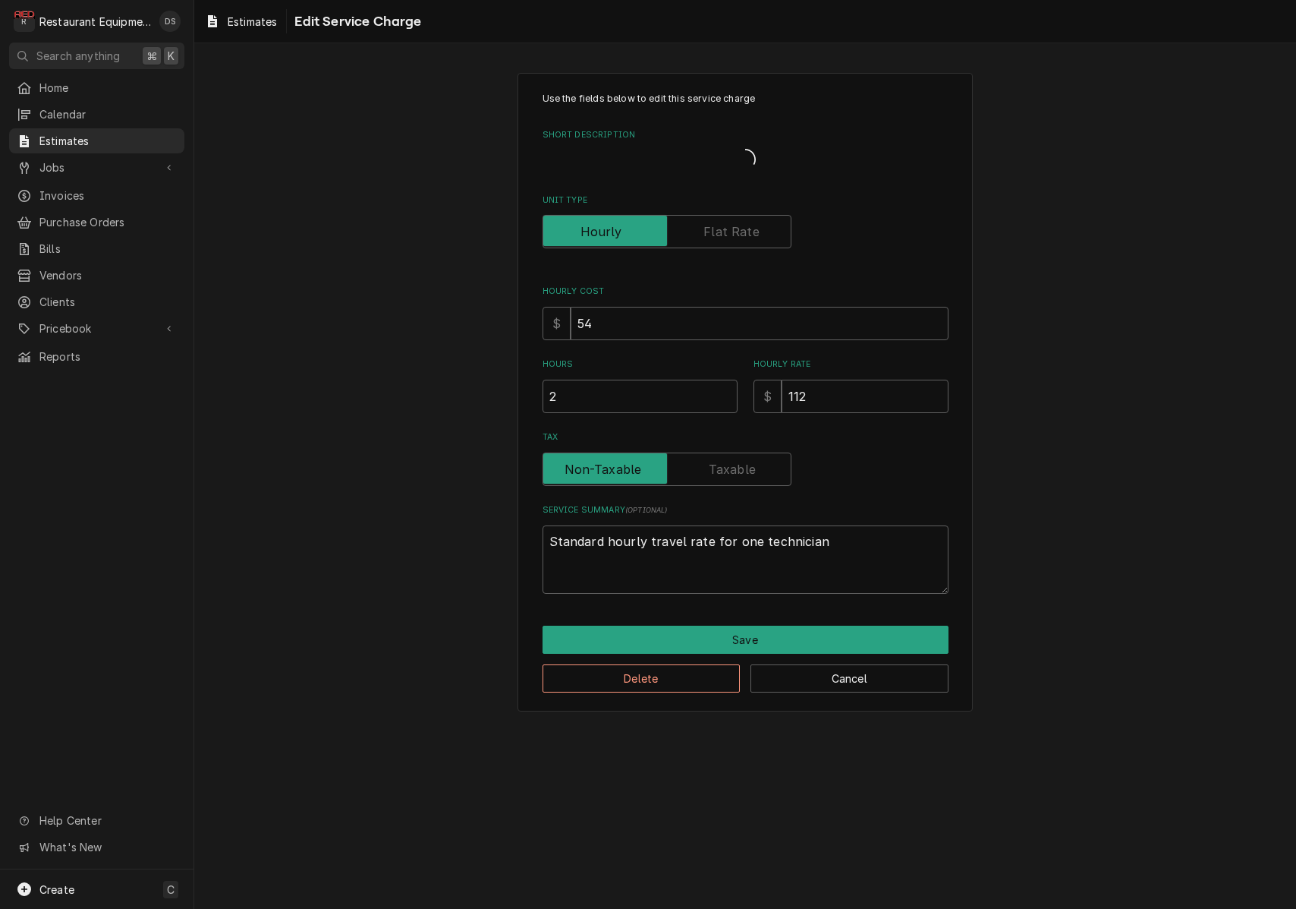
type textarea "x"
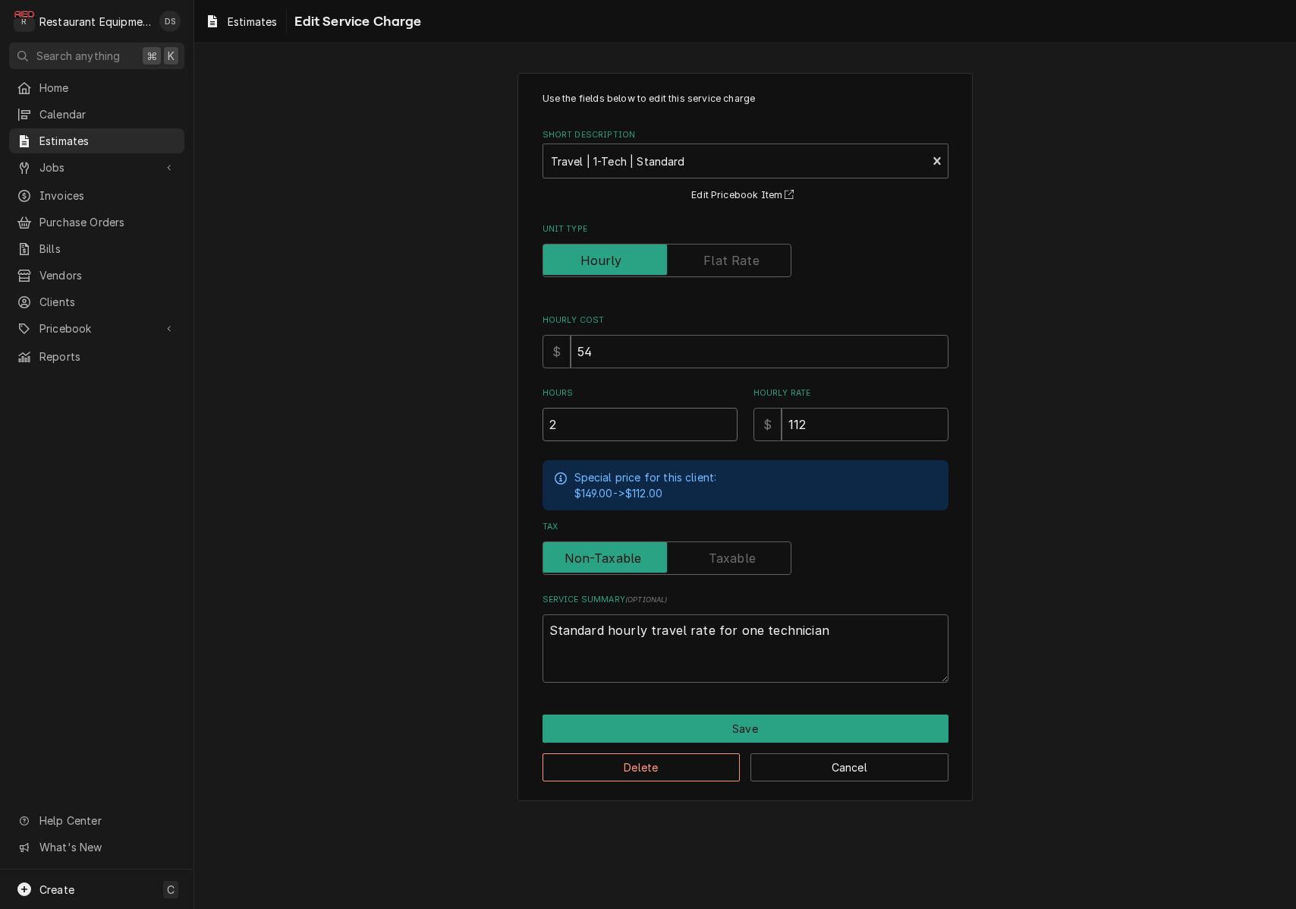
type input "1.5"
type textarea "x"
click at [726, 428] on input "1.5" at bounding box center [640, 424] width 195 height 33
type input "1"
click at [726, 428] on input "1" at bounding box center [640, 424] width 195 height 33
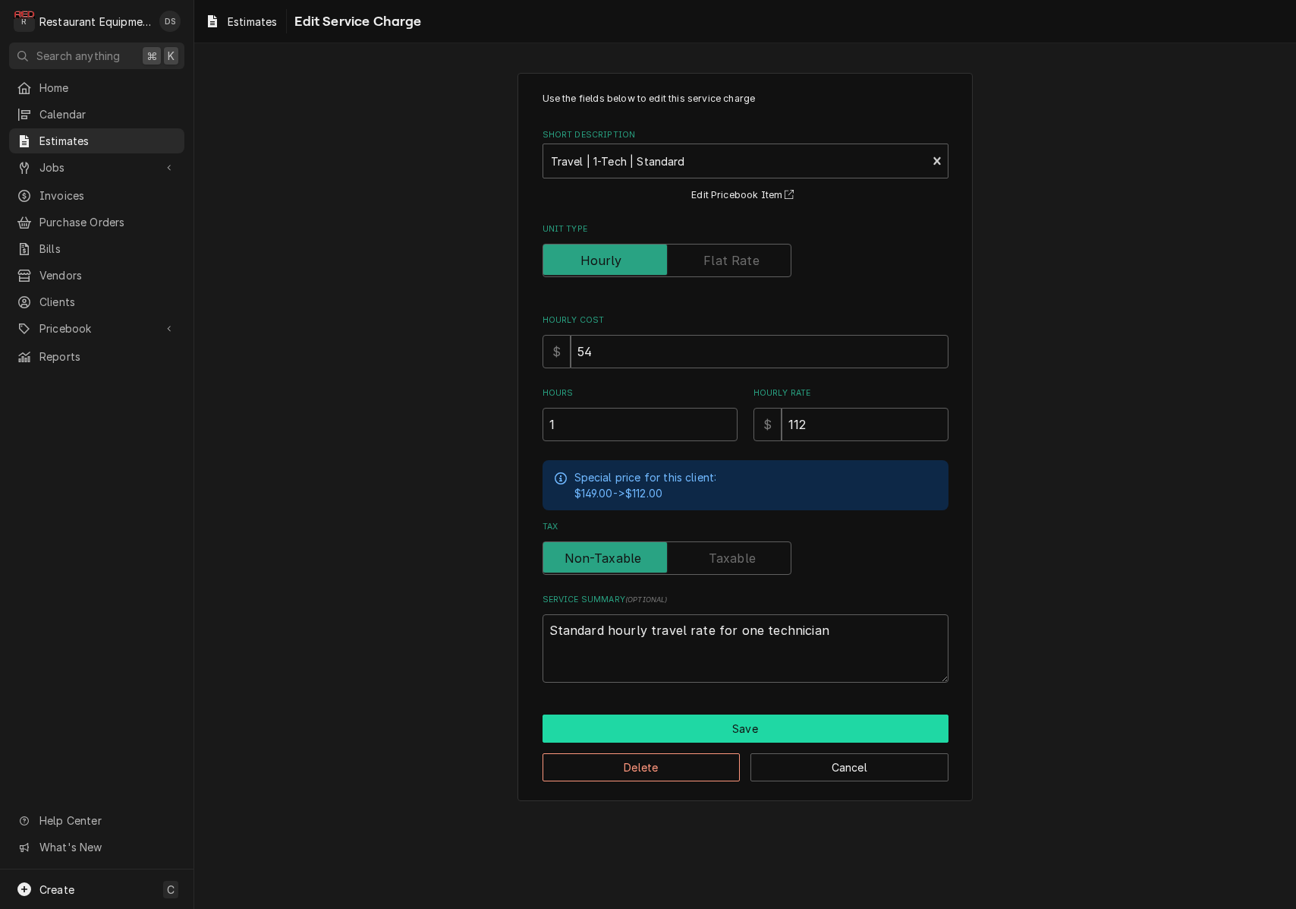
click at [756, 716] on button "Save" at bounding box center [746, 728] width 406 height 28
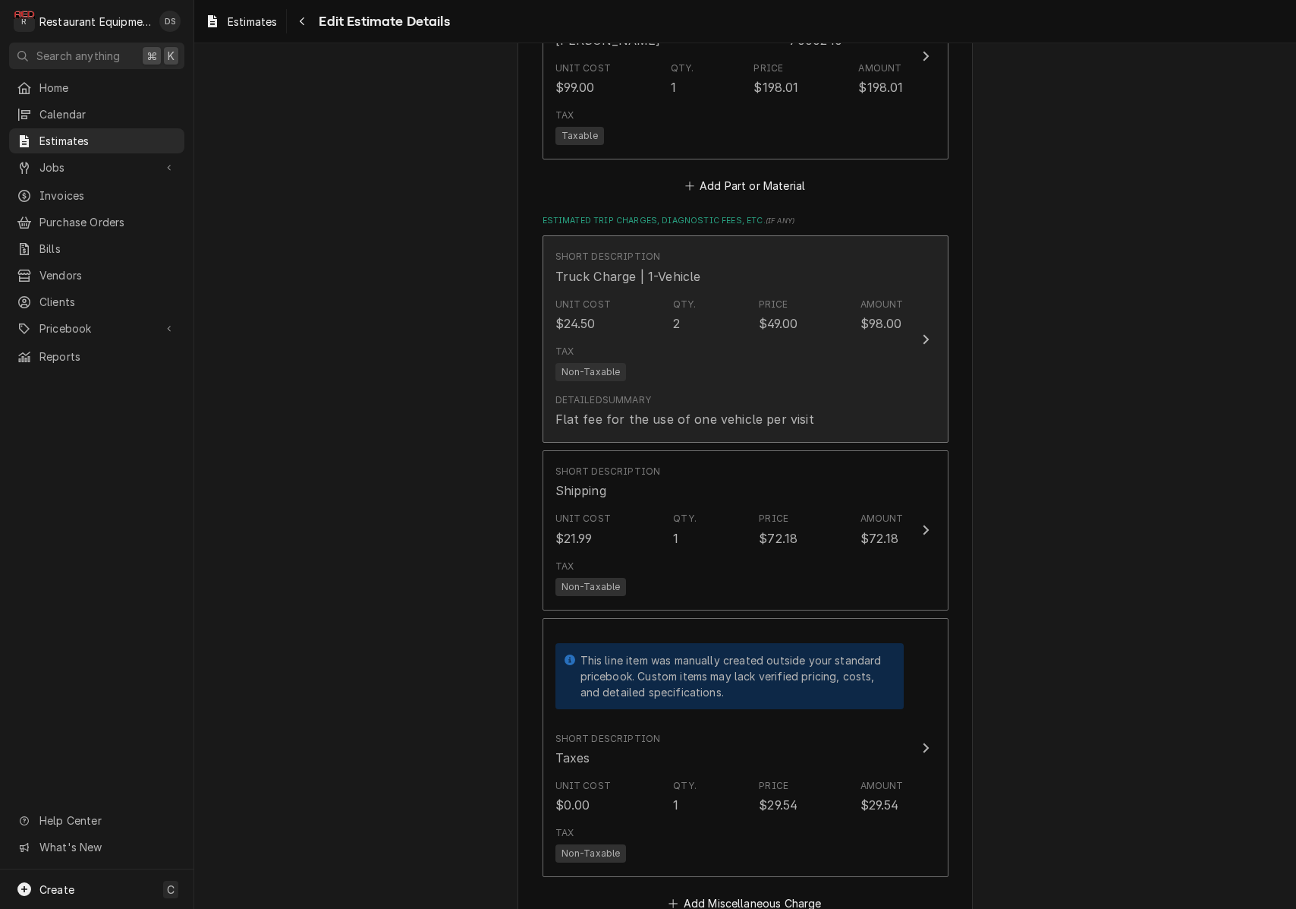
scroll to position [2322, 0]
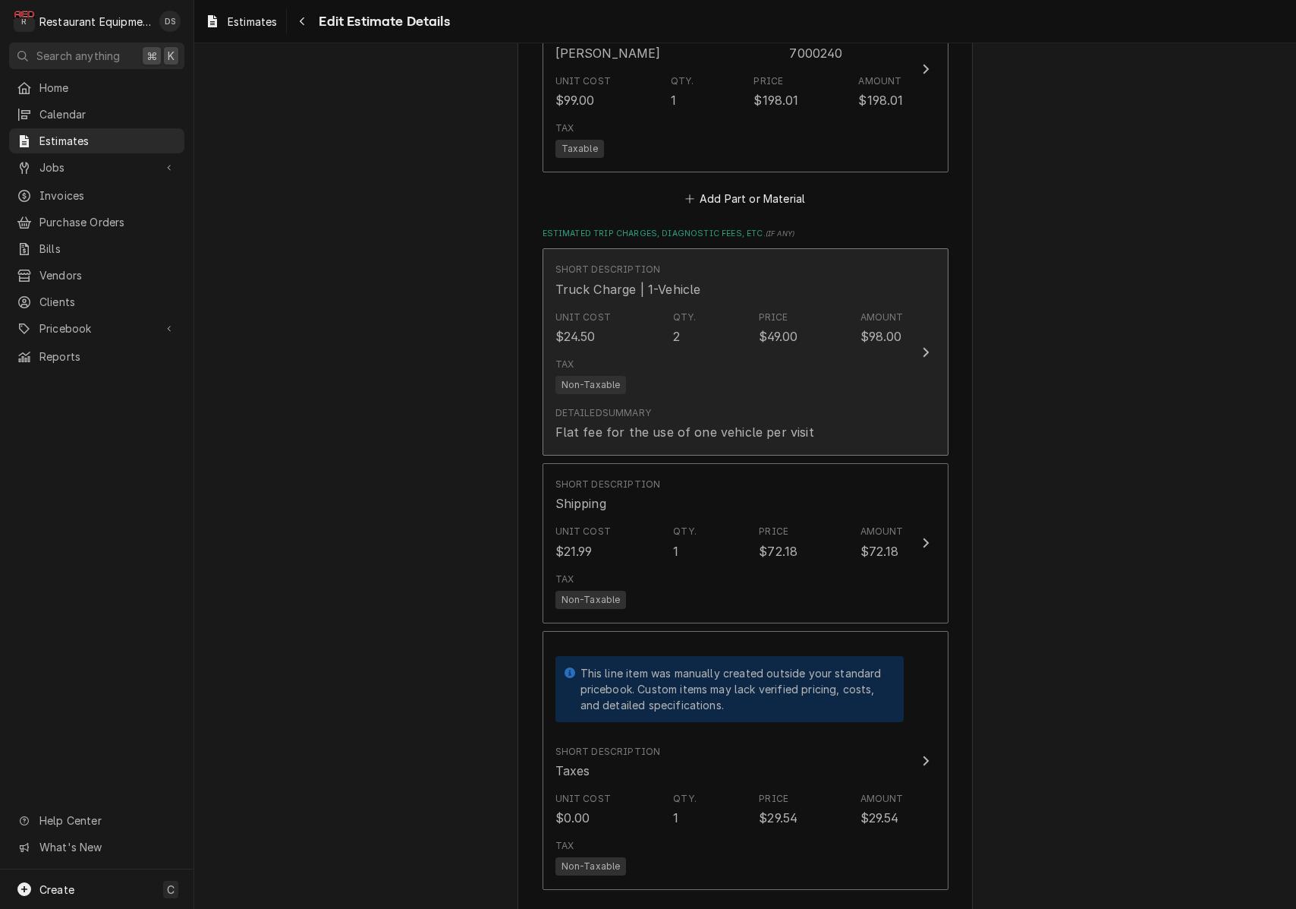
click at [754, 406] on div "Detailed Summary Flat fee for the use of one vehicle per visit" at bounding box center [685, 423] width 259 height 35
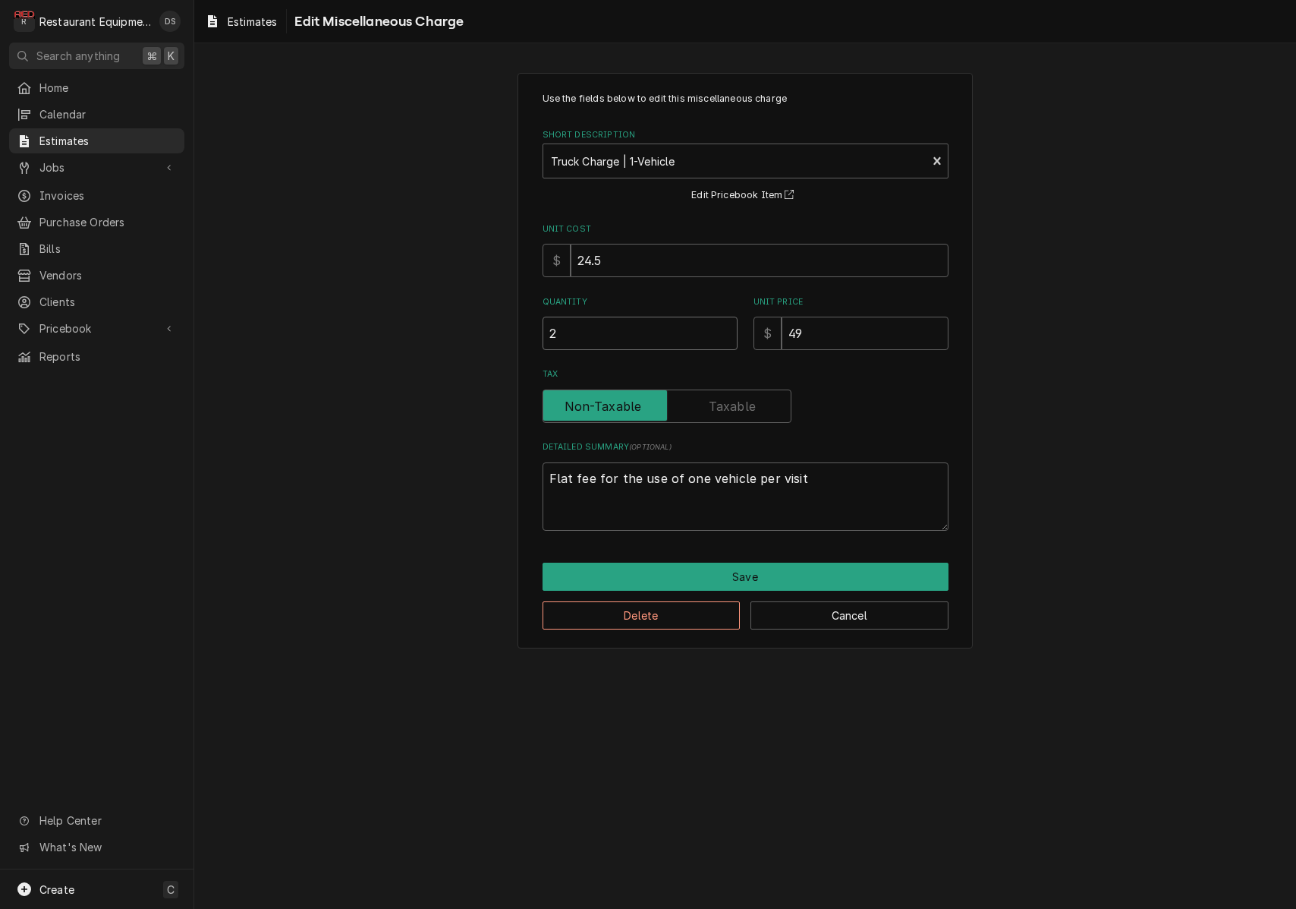
drag, startPoint x: 604, startPoint y: 337, endPoint x: 474, endPoint y: 327, distance: 130.9
click at [474, 327] on div "Use the fields below to edit this miscellaneous charge Short Description Truck …" at bounding box center [745, 360] width 1102 height 603
type textarea "x"
type input "1"
type textarea "x"
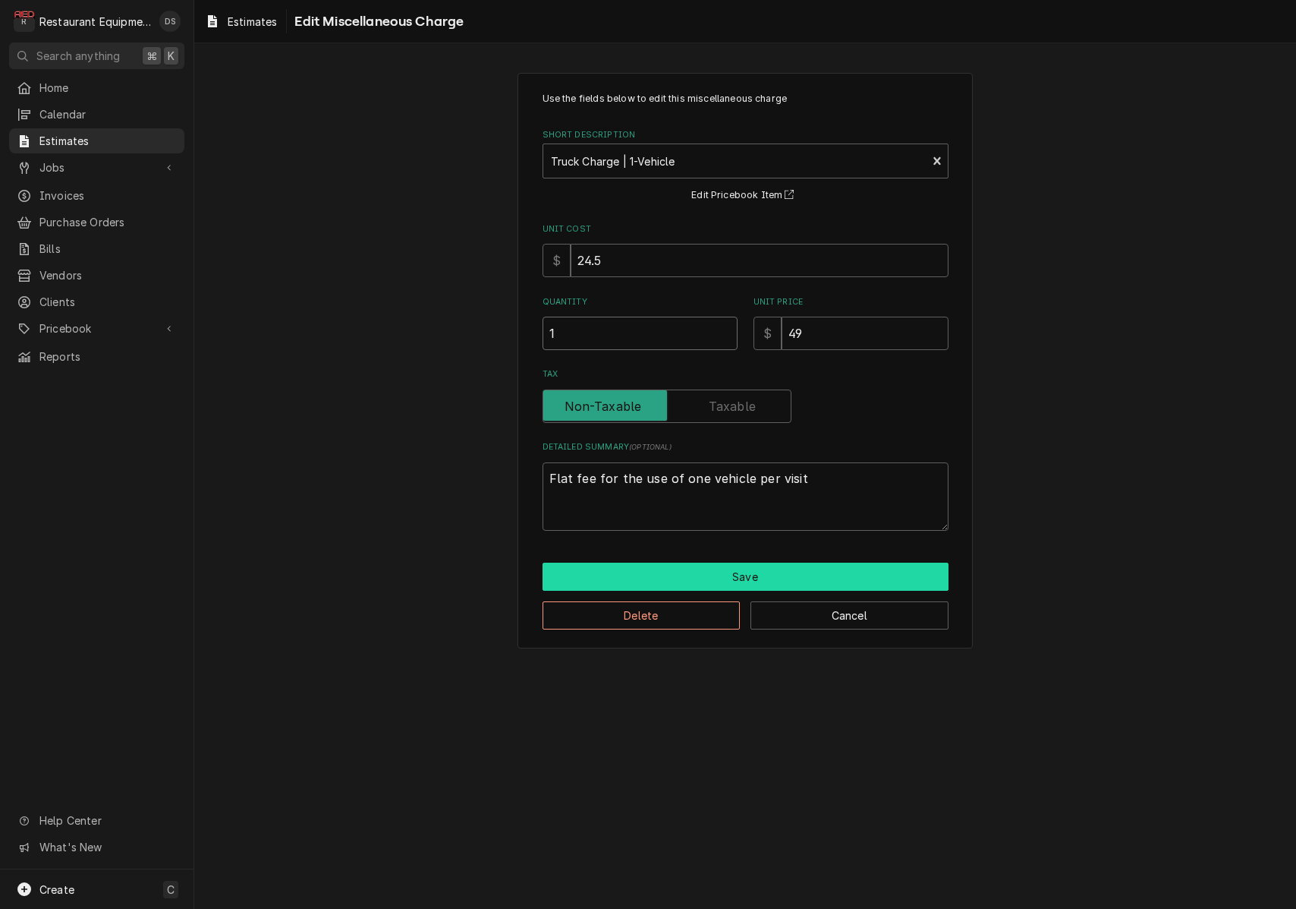
type input "1"
click at [728, 568] on button "Save" at bounding box center [746, 576] width 406 height 28
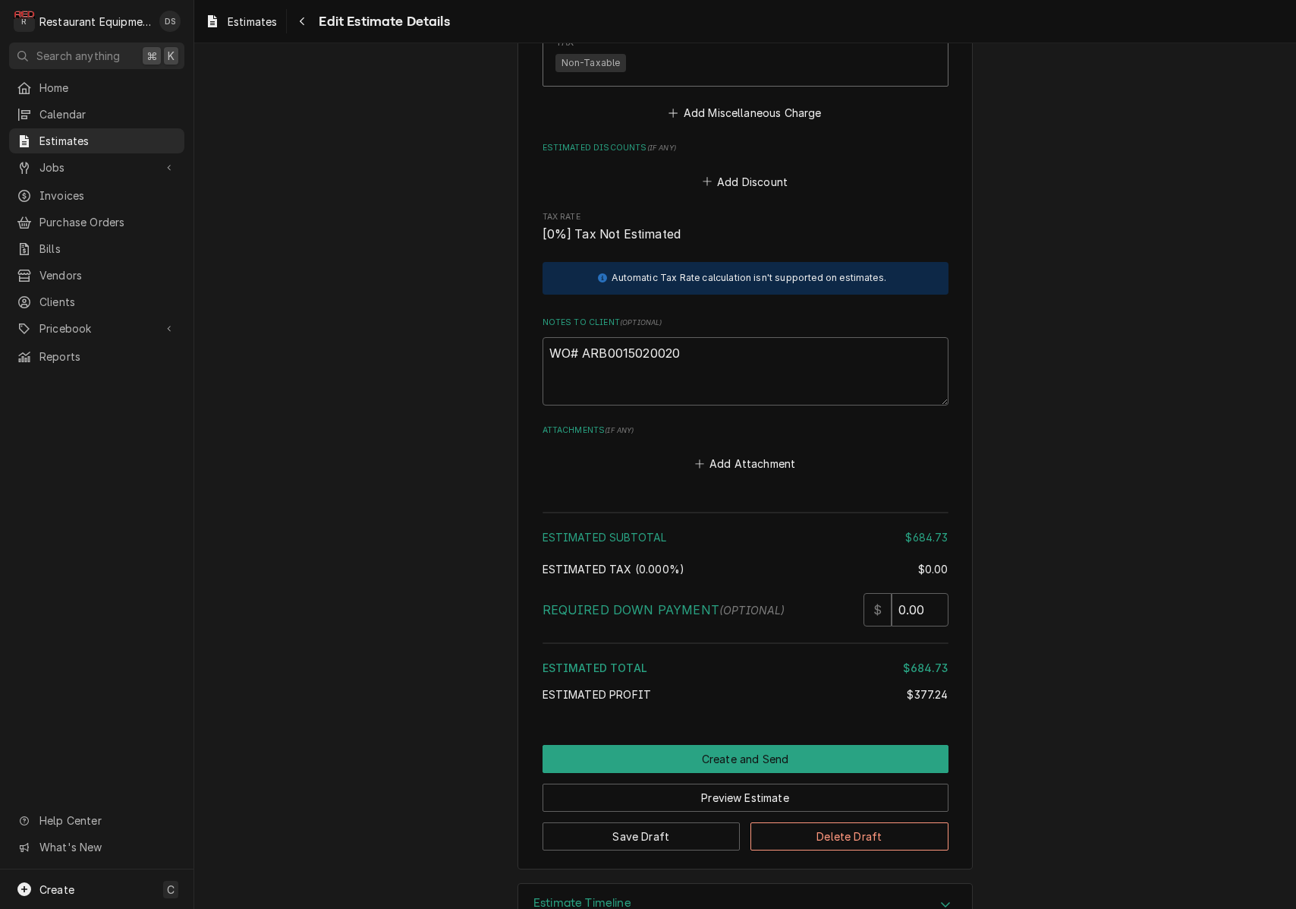
scroll to position [3124, 0]
click at [776, 745] on button "Create and Send" at bounding box center [746, 759] width 406 height 28
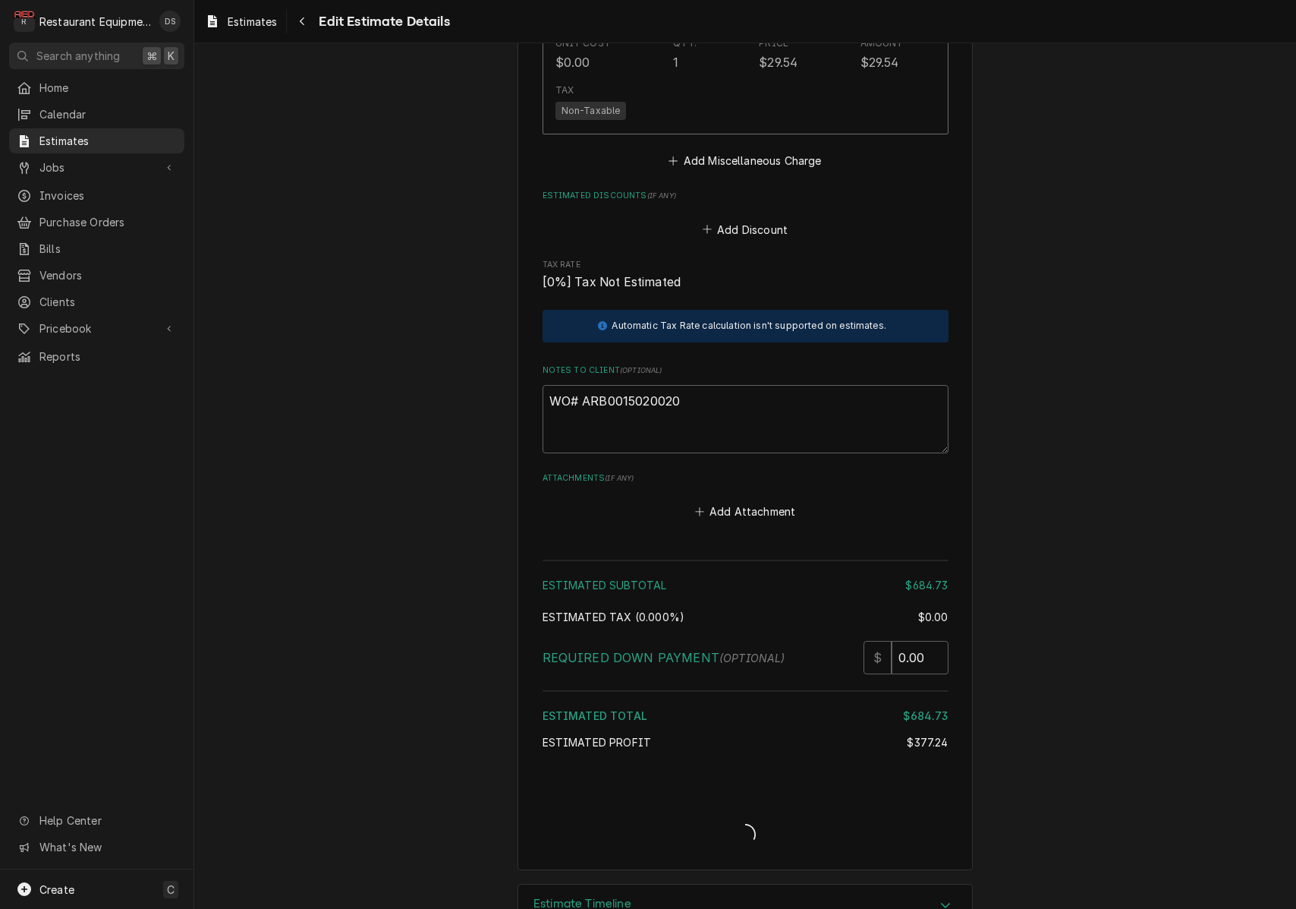
type textarea "x"
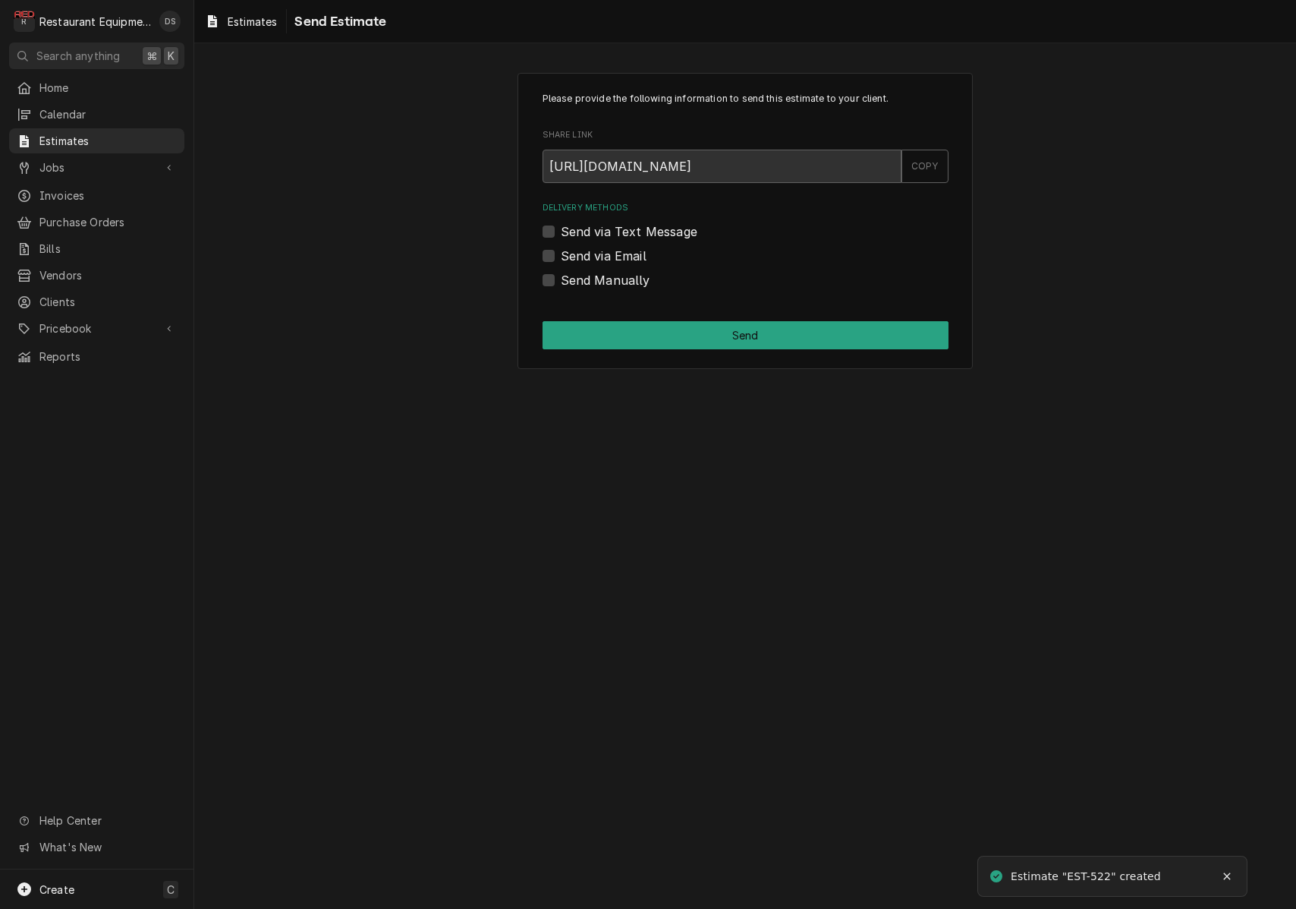
click at [561, 282] on label "Send Manually" at bounding box center [606, 280] width 90 height 18
click at [561, 282] on input "Send Manually" at bounding box center [764, 287] width 406 height 33
checkbox input "true"
click at [705, 332] on button "Send" at bounding box center [746, 335] width 406 height 28
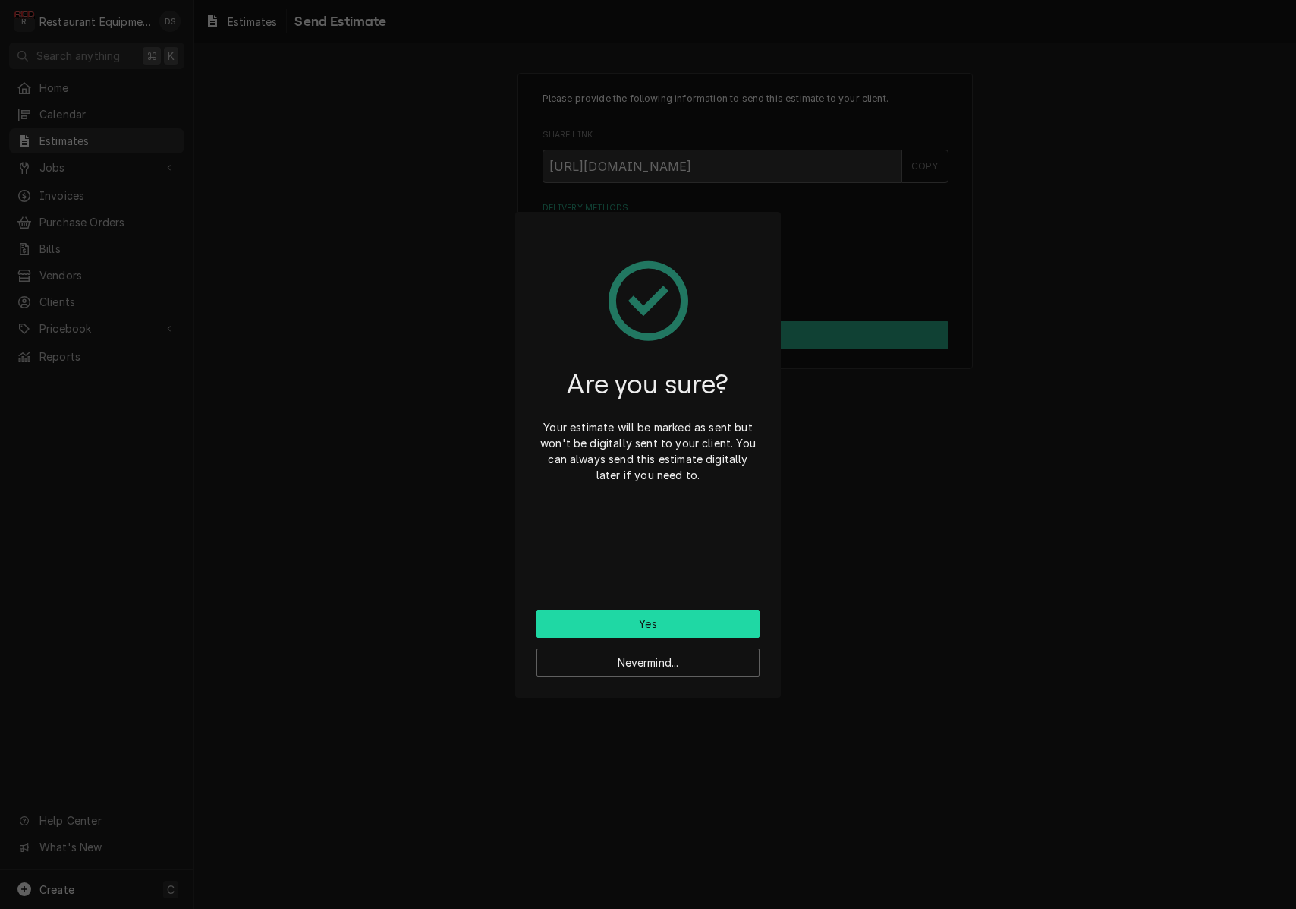
click at [657, 631] on button "Yes" at bounding box center [648, 623] width 223 height 28
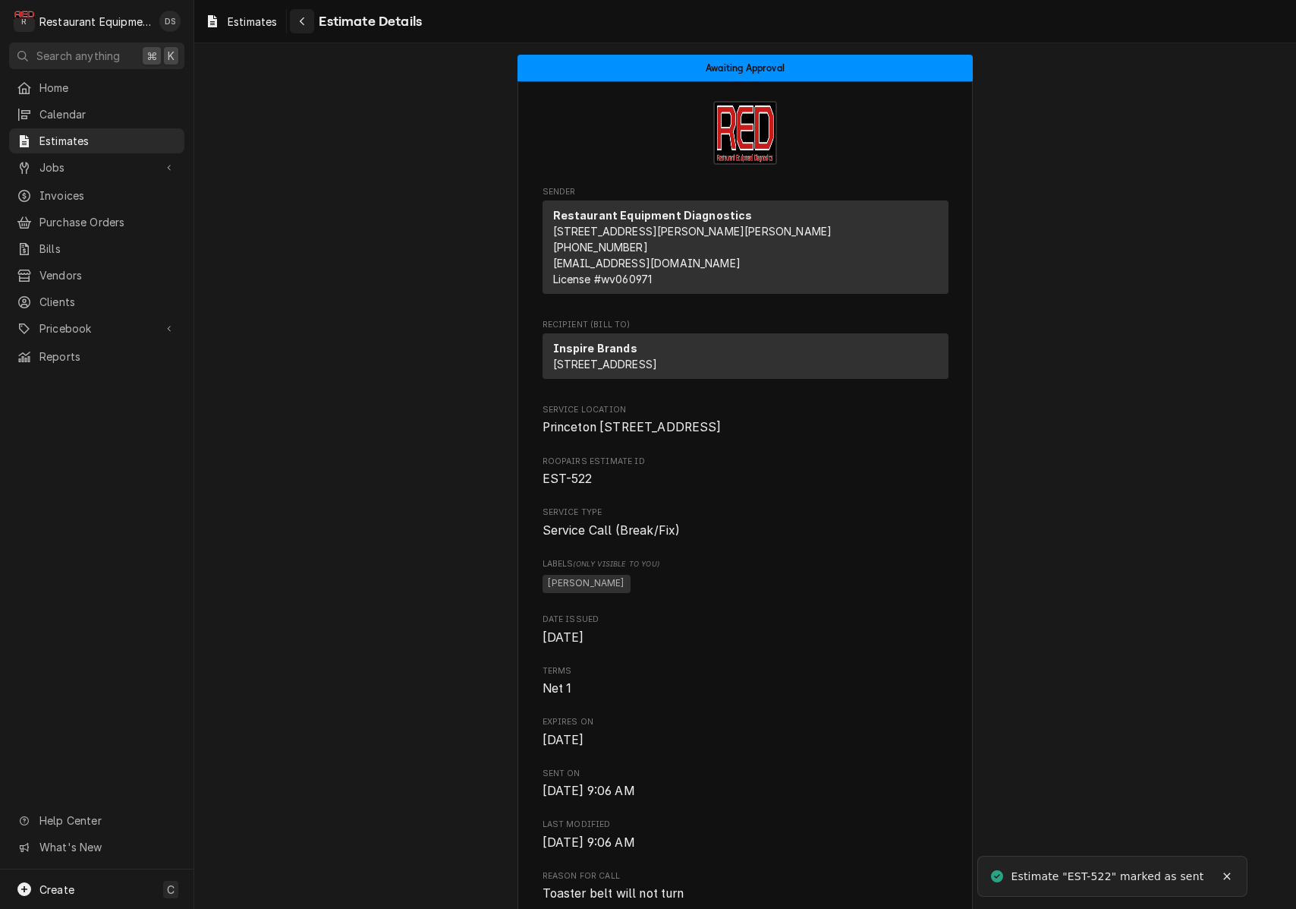
click at [306, 24] on icon "Navigate back" at bounding box center [302, 21] width 7 height 11
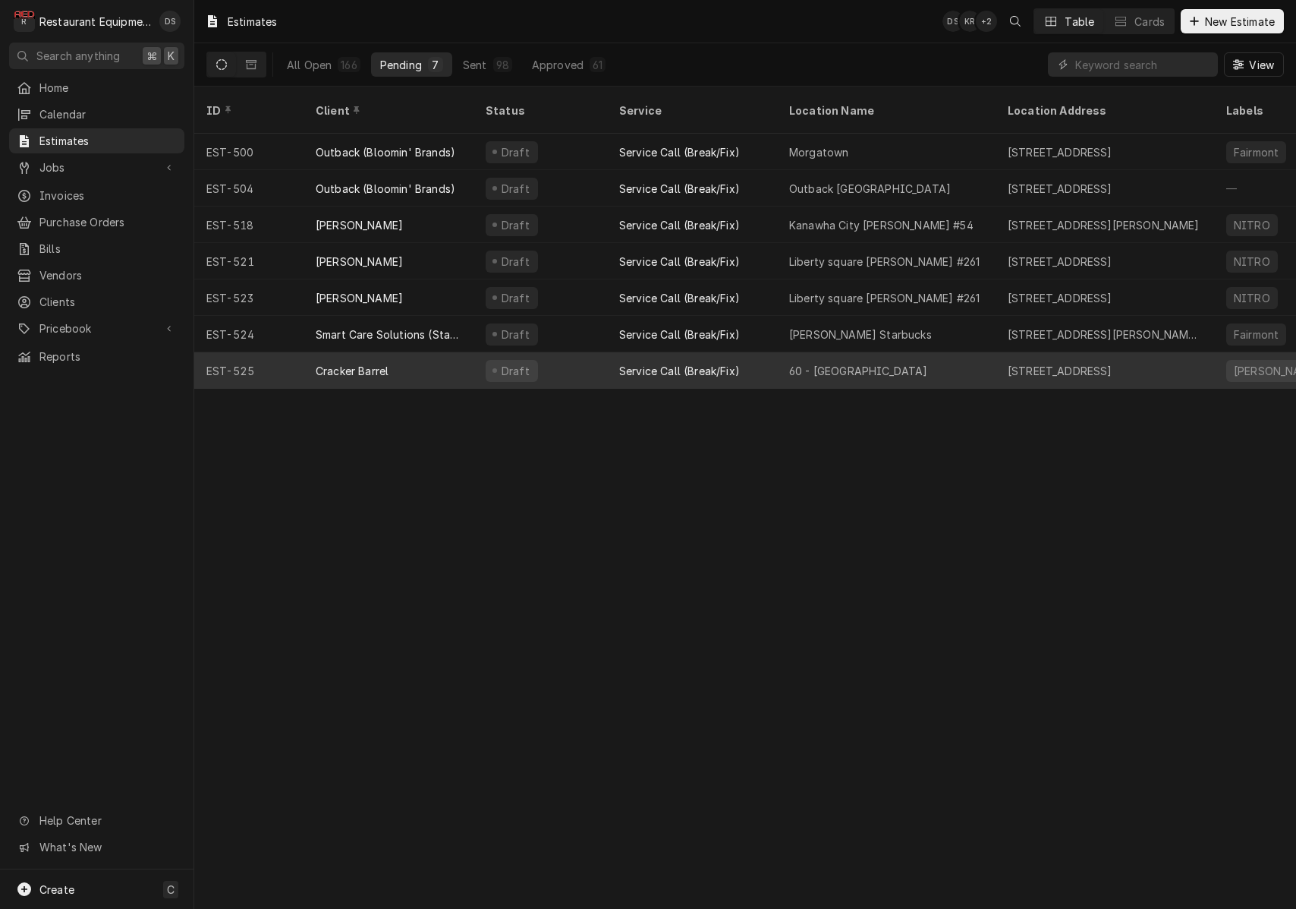
click at [748, 352] on div "Service Call (Break/Fix)" at bounding box center [692, 370] width 170 height 36
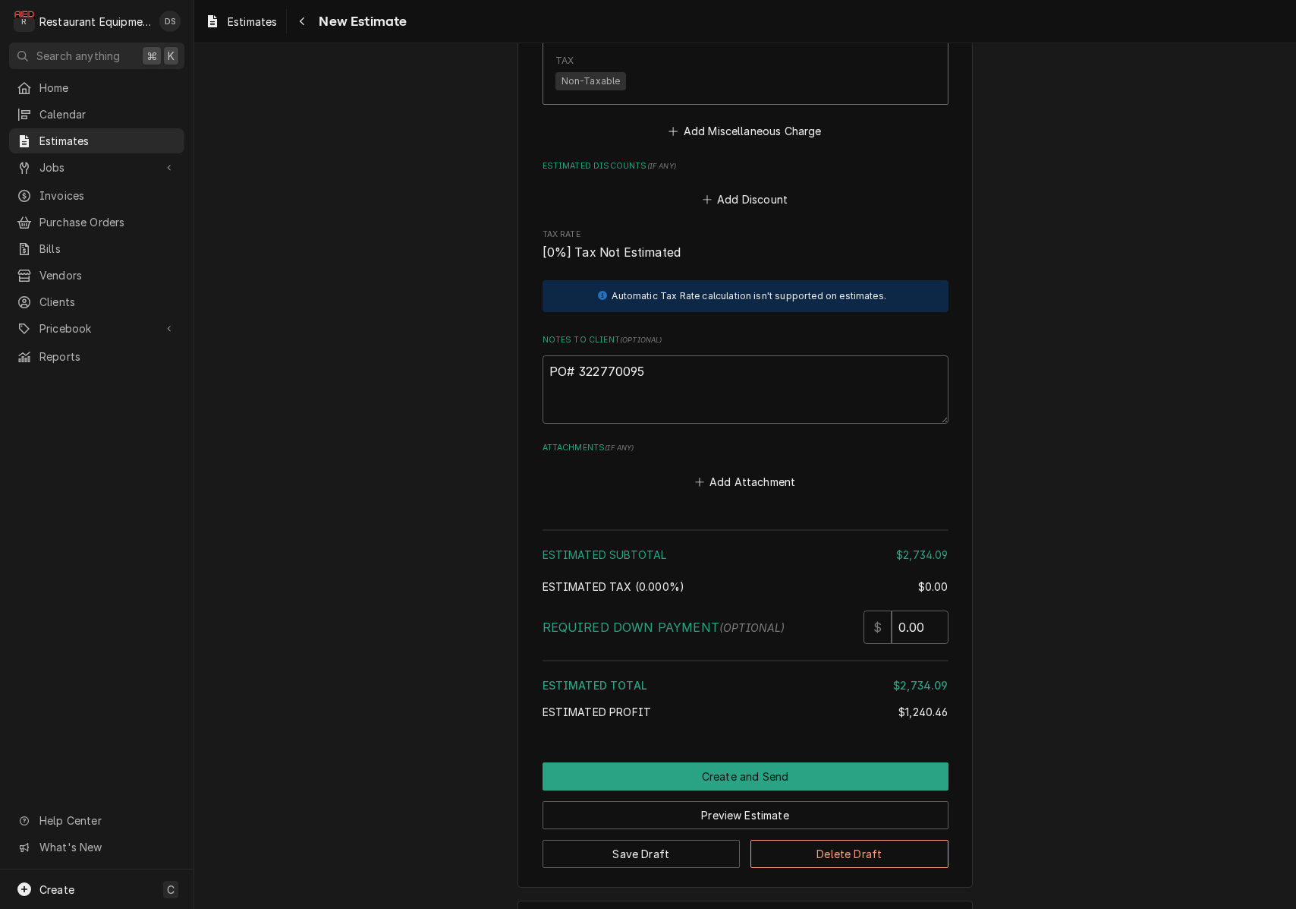
scroll to position [4067, 0]
drag, startPoint x: 647, startPoint y: 310, endPoint x: 580, endPoint y: 311, distance: 67.6
click at [580, 356] on textarea "PO# 322770095" at bounding box center [746, 390] width 406 height 68
type textarea "x"
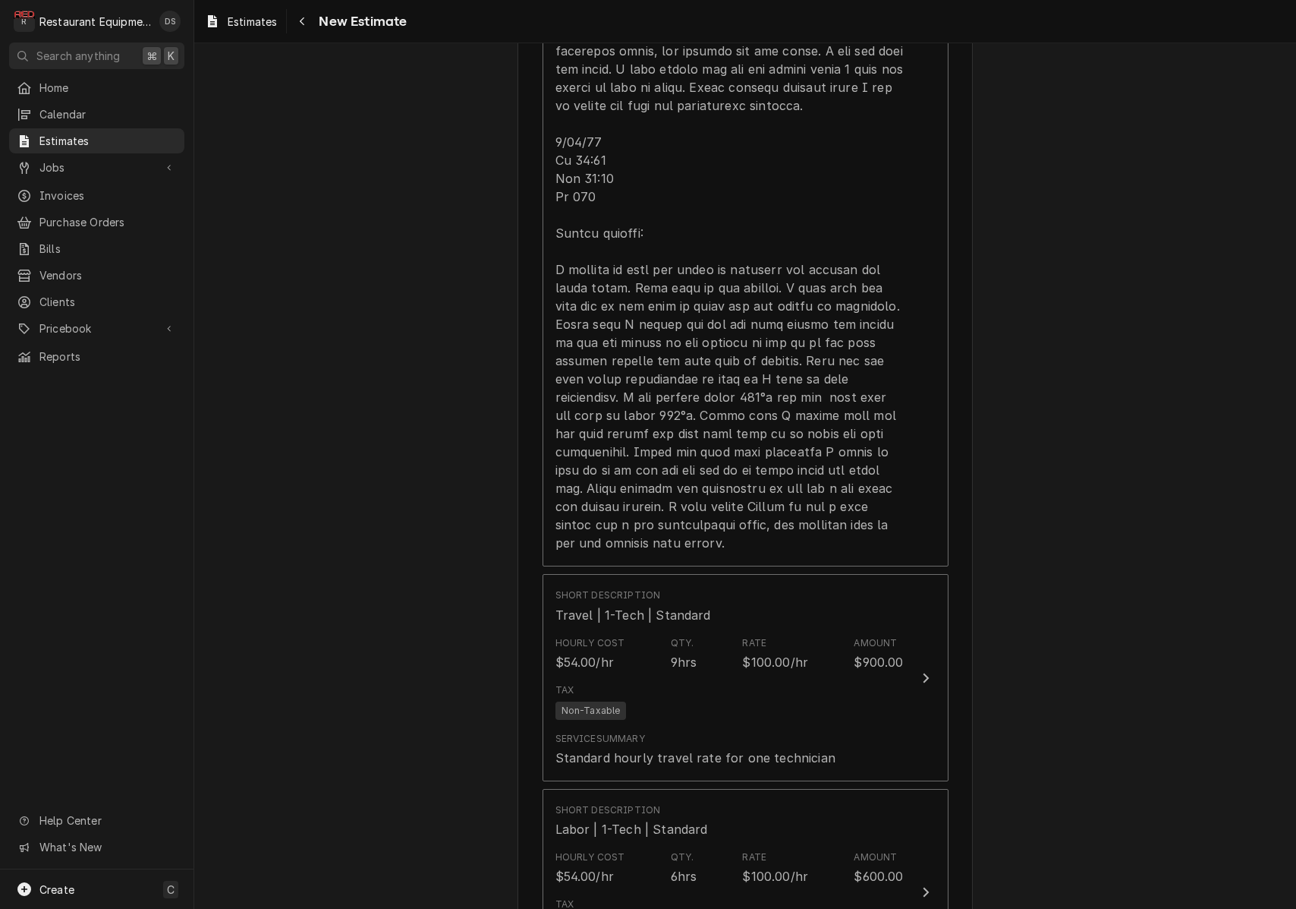
scroll to position [1933, 0]
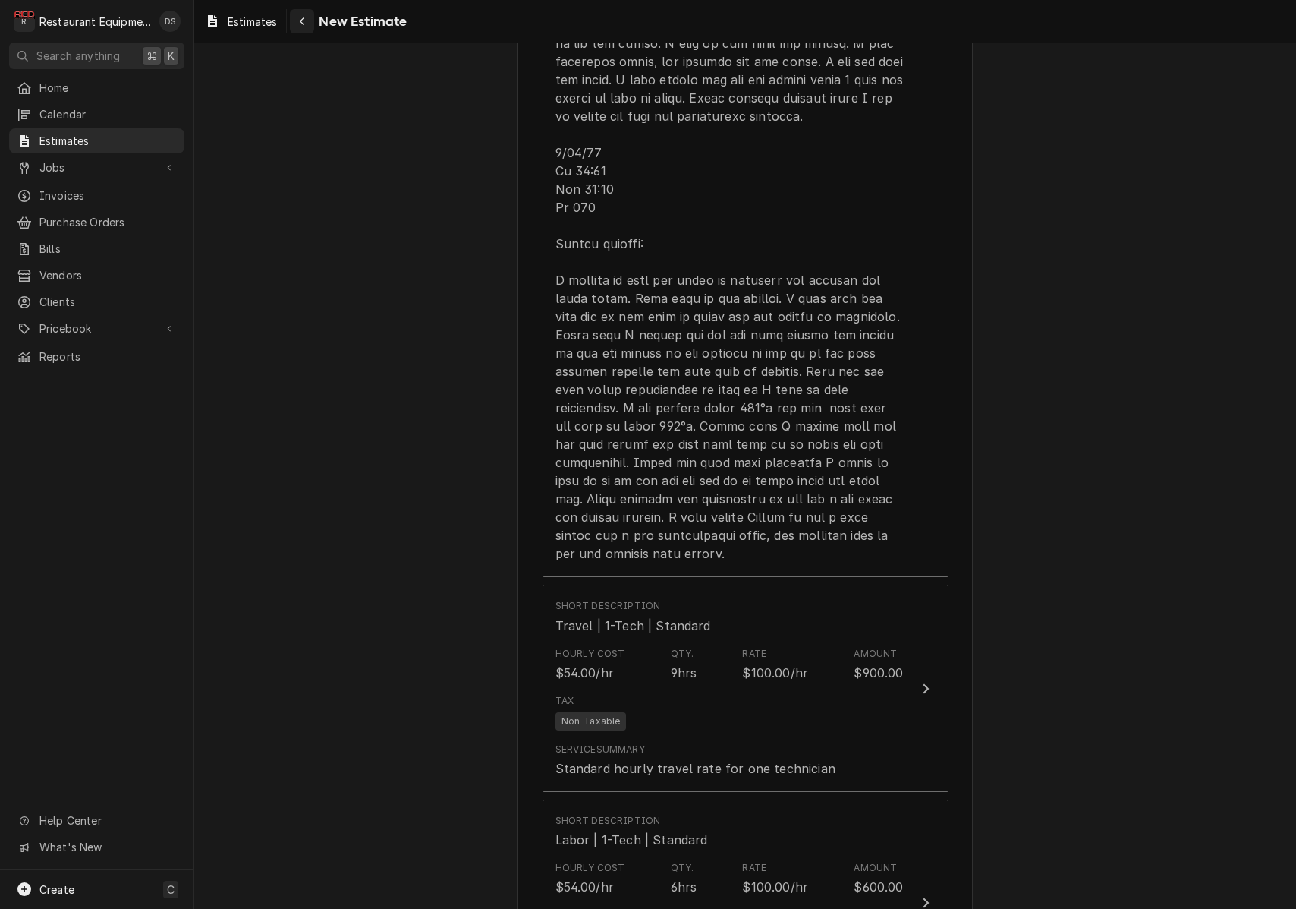
click at [309, 24] on div "Navigate back" at bounding box center [301, 21] width 15 height 15
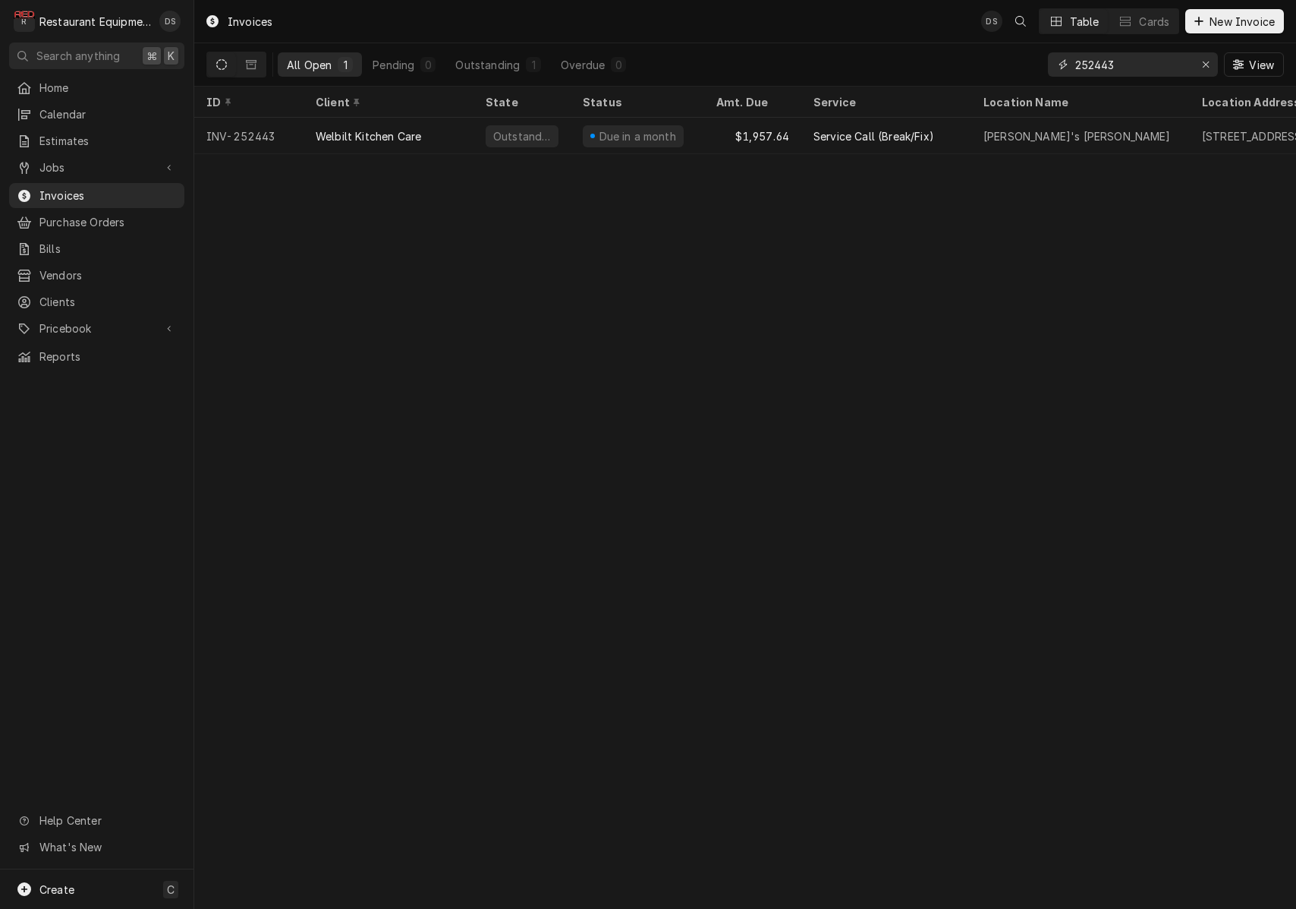
click at [1176, 60] on input "252443" at bounding box center [1133, 64] width 114 height 24
click at [1175, 60] on input "252443" at bounding box center [1133, 64] width 114 height 24
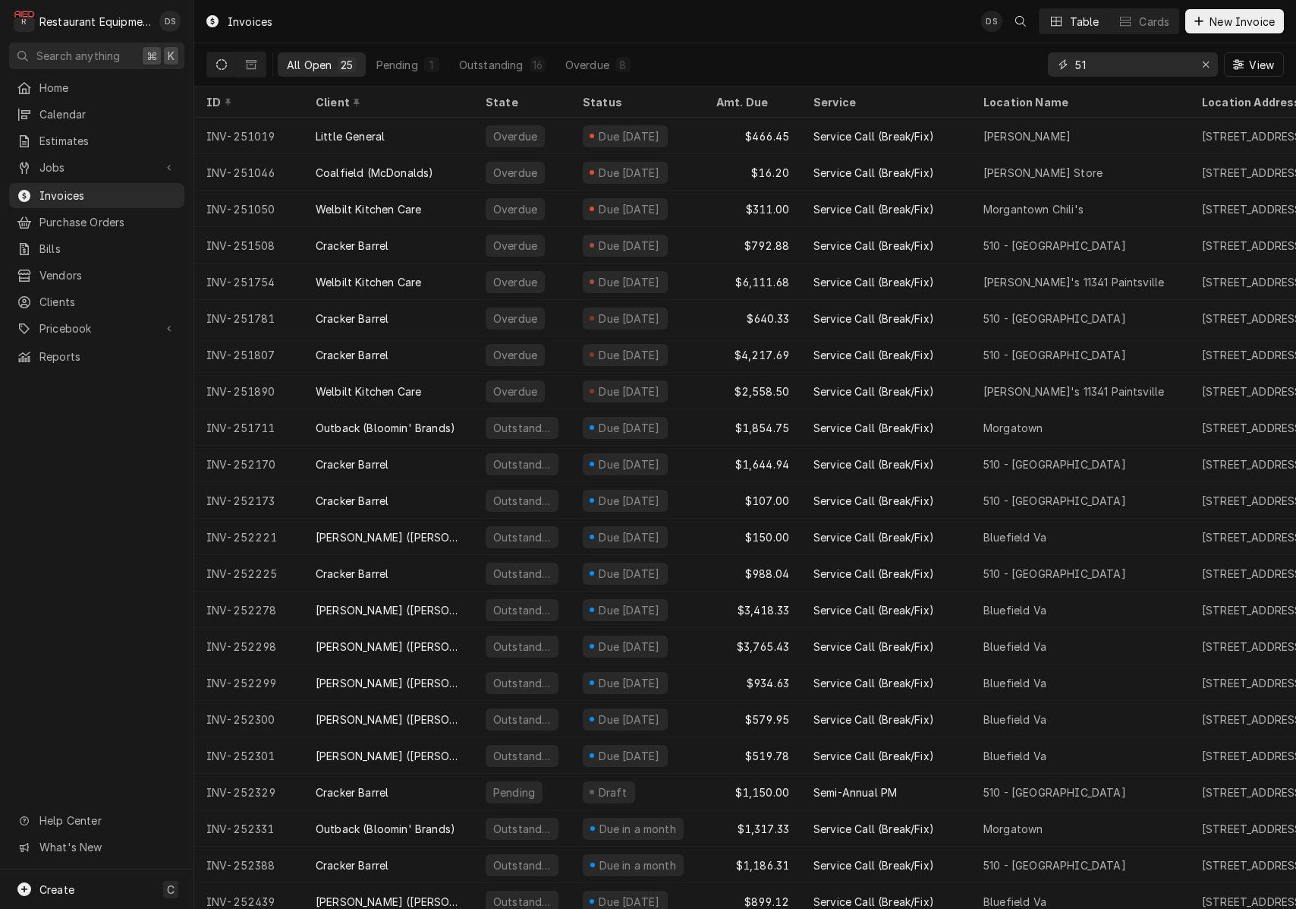
type input "5"
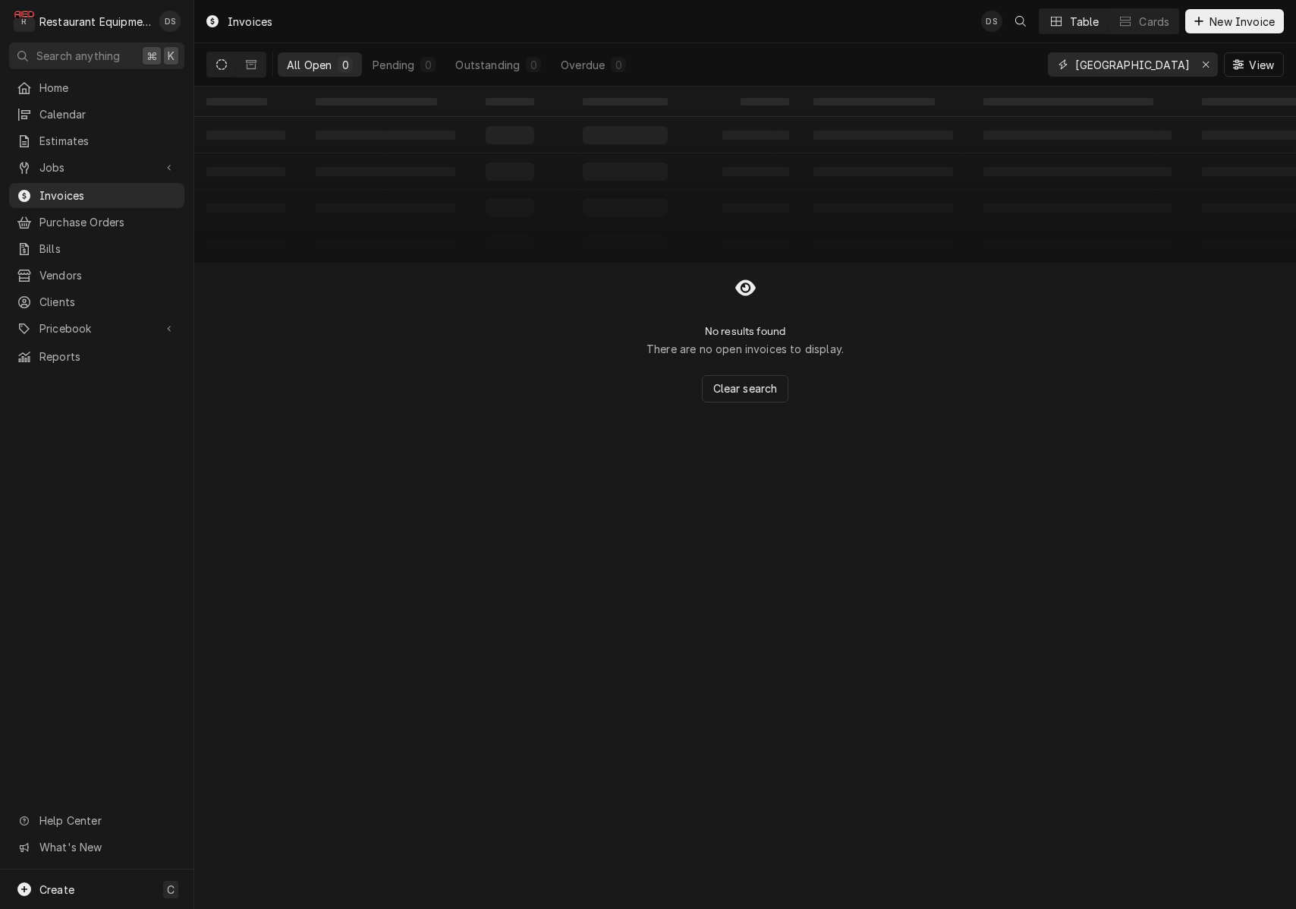
type input "Christiansburg"
drag, startPoint x: 1175, startPoint y: 60, endPoint x: 254, endPoint y: 65, distance: 921.4
click at [254, 65] on icon "Dynamic Content Wrapper" at bounding box center [251, 64] width 11 height 11
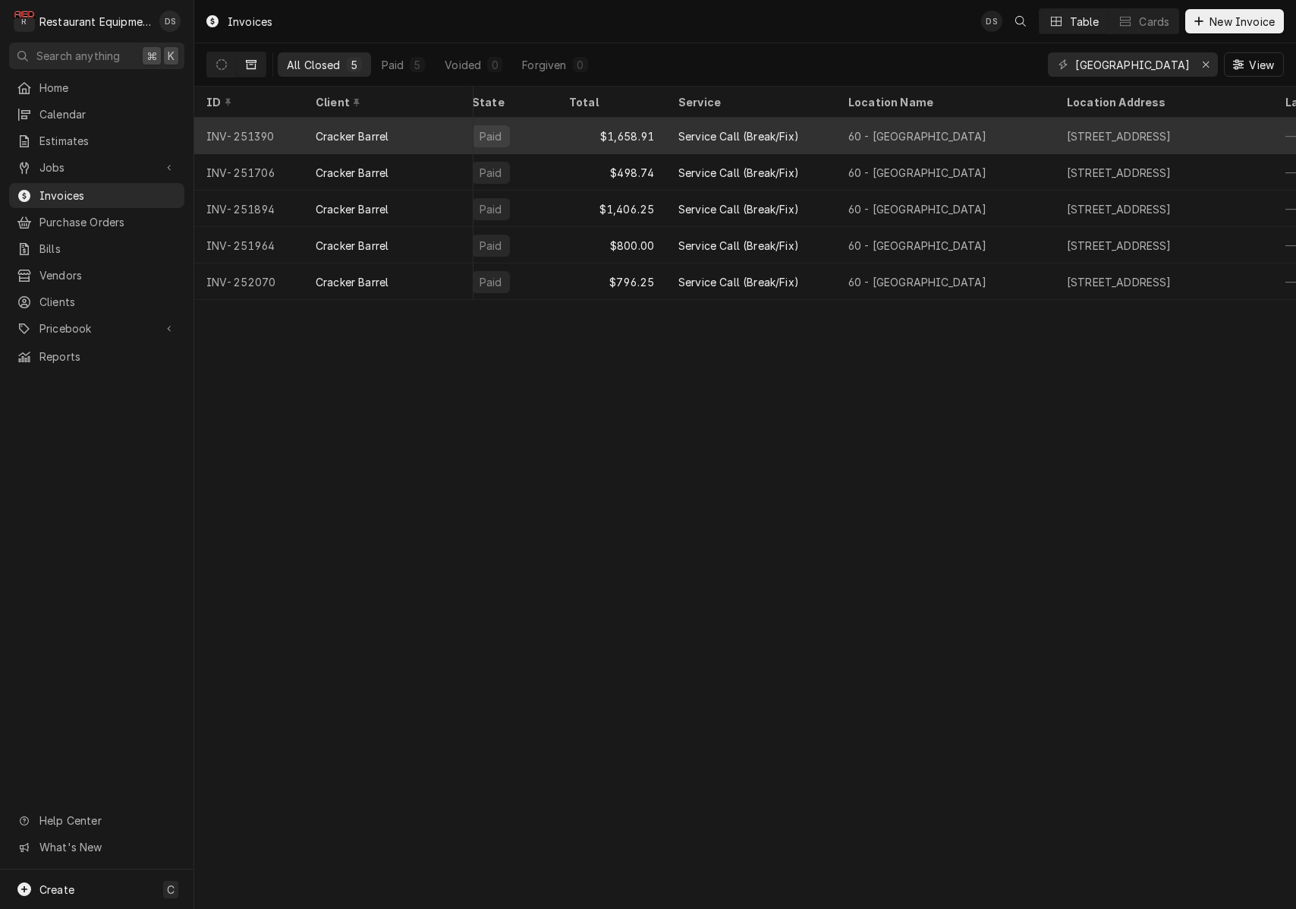
scroll to position [0, 27]
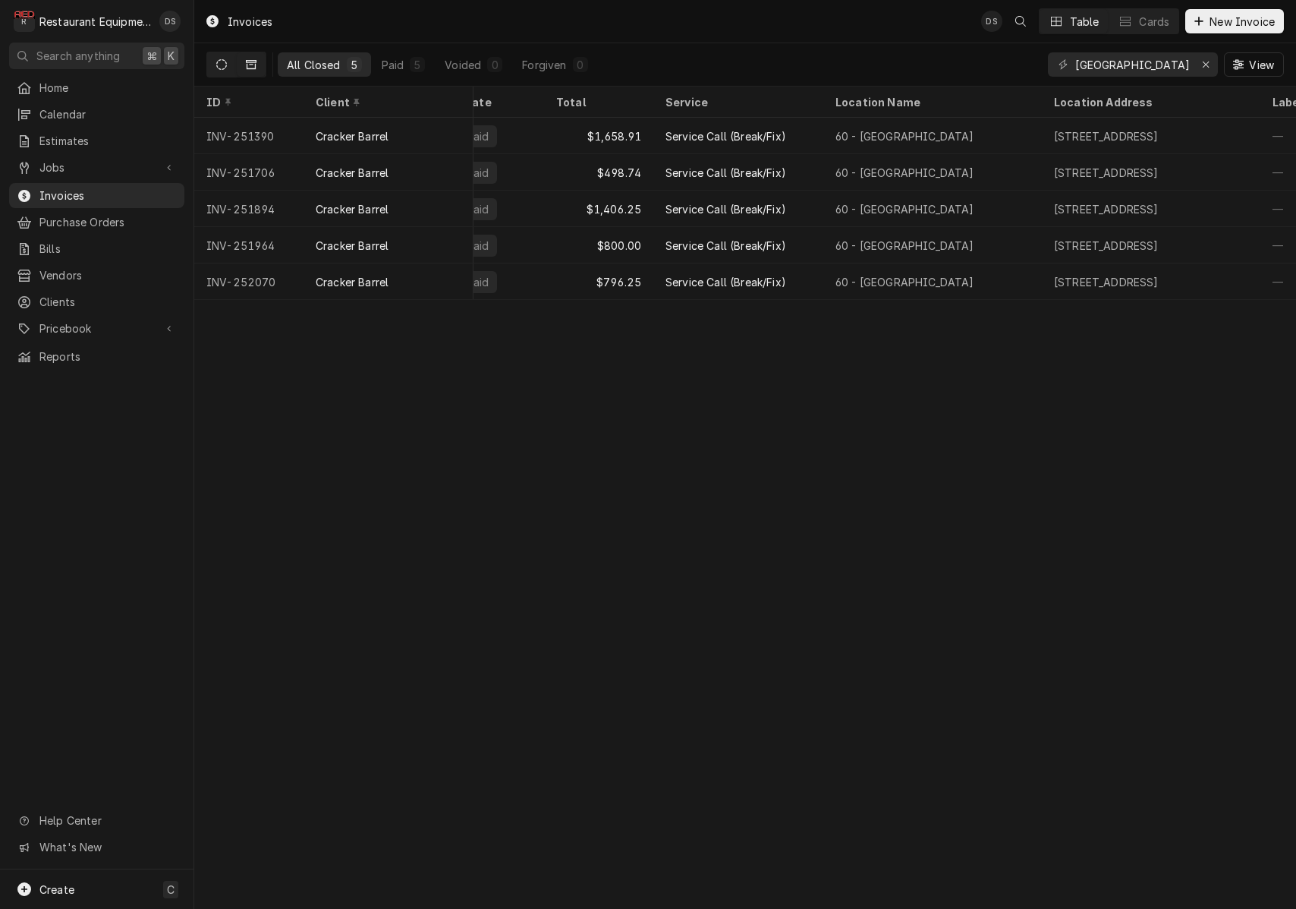
click at [218, 64] on icon "Dynamic Content Wrapper" at bounding box center [221, 64] width 11 height 11
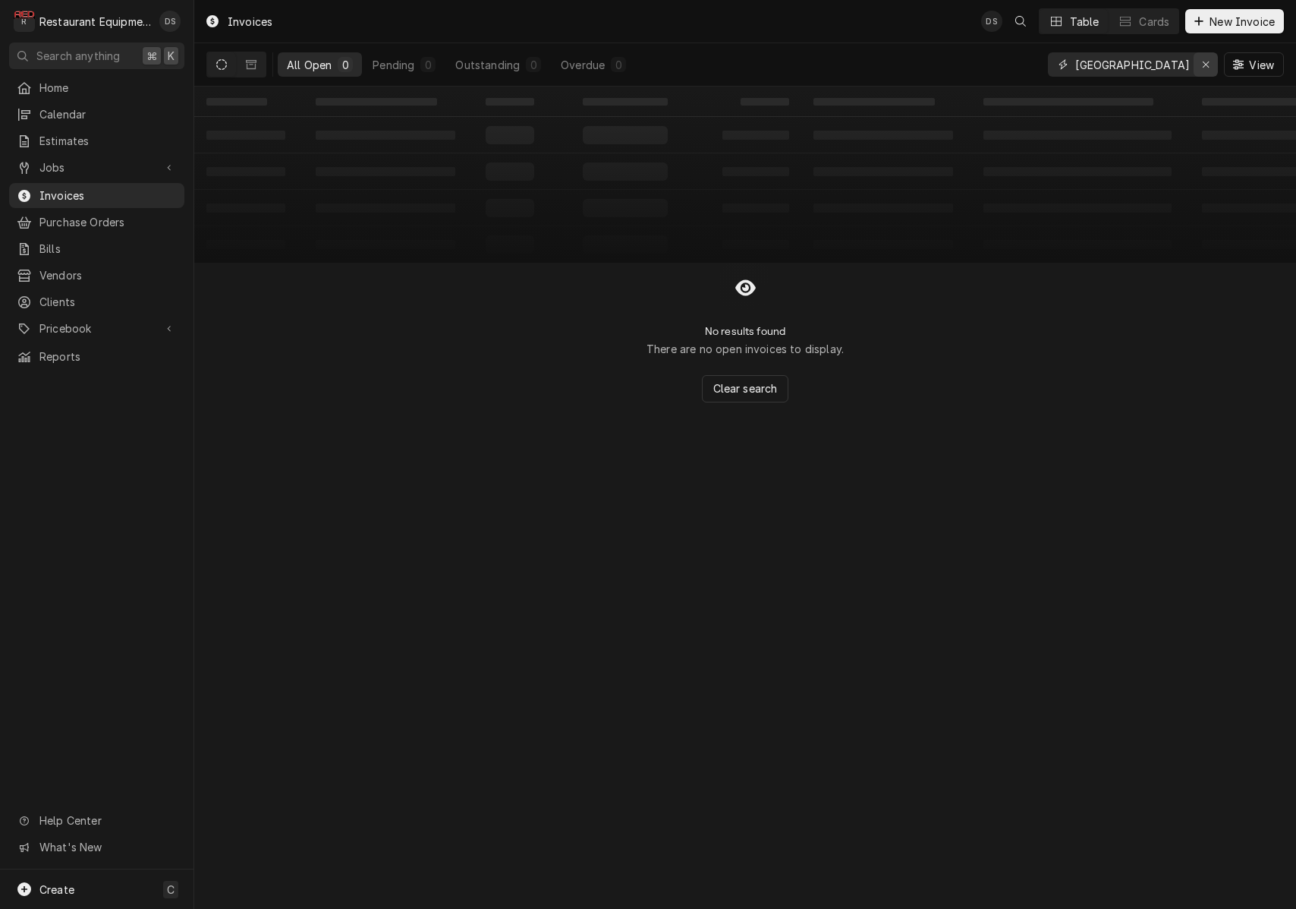
click at [1200, 65] on div "Erase input" at bounding box center [1205, 64] width 15 height 15
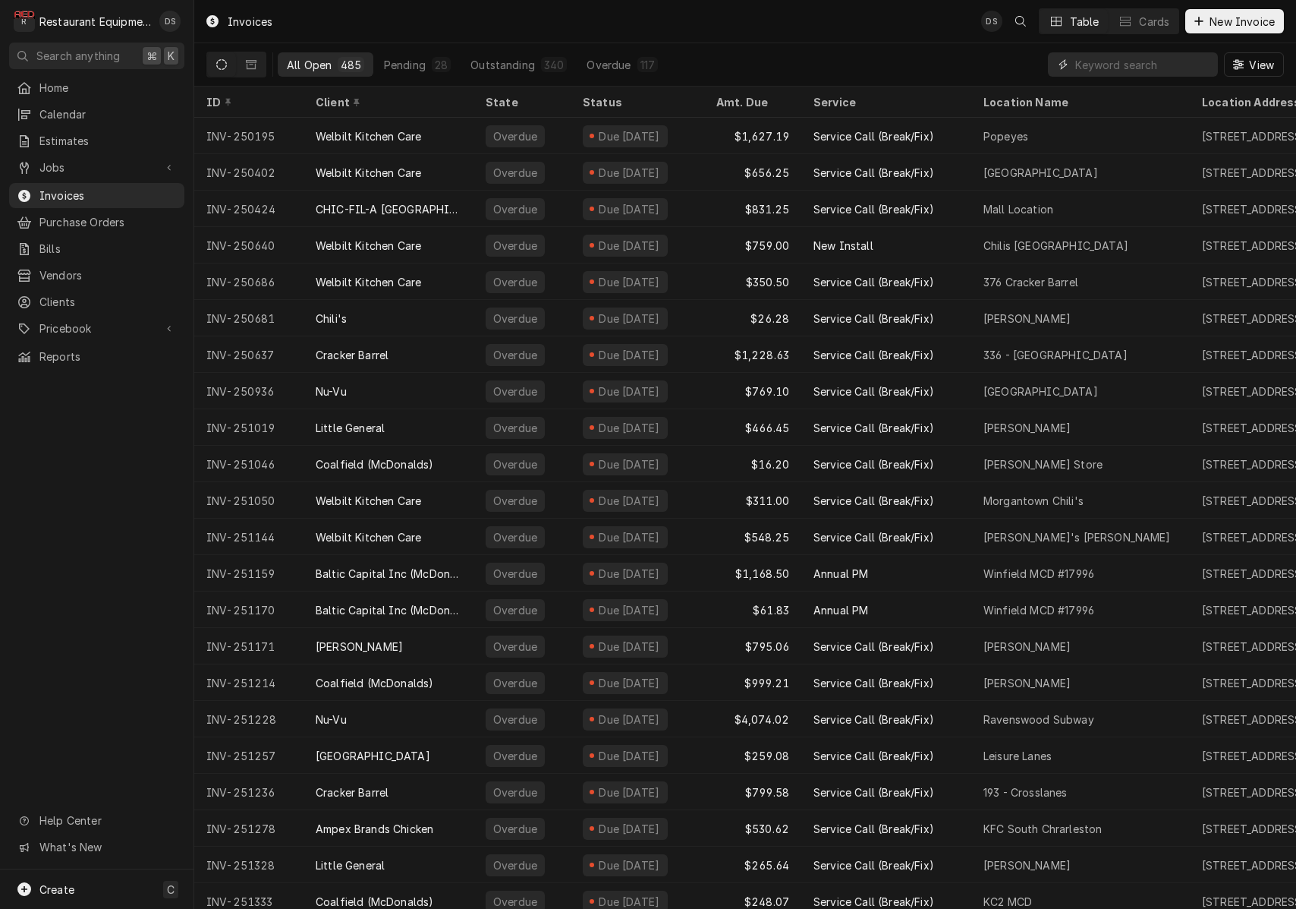
click at [1153, 65] on input "Dynamic Content Wrapper" at bounding box center [1143, 64] width 135 height 24
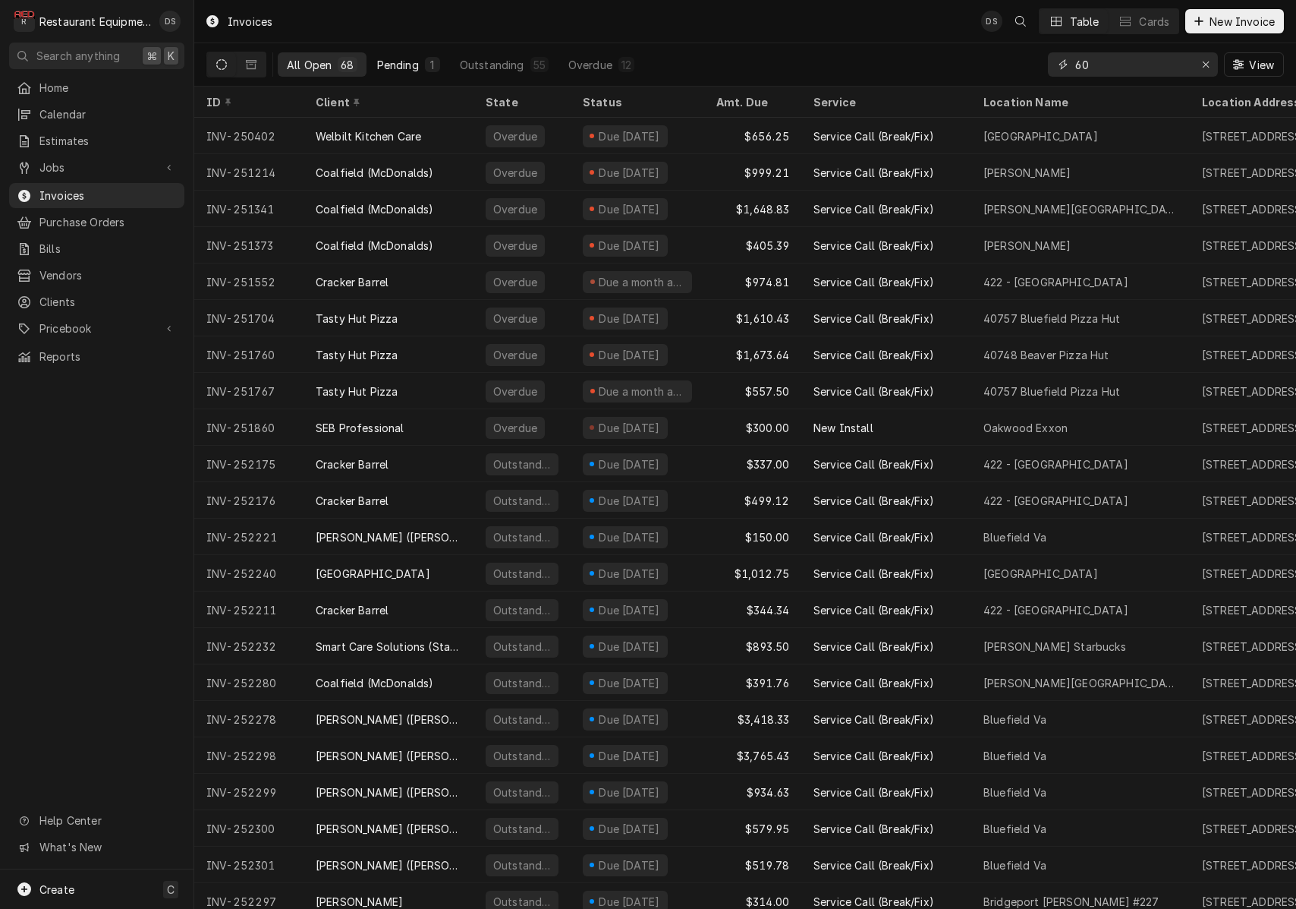
type input "60"
click at [400, 66] on div "Pending" at bounding box center [398, 65] width 42 height 16
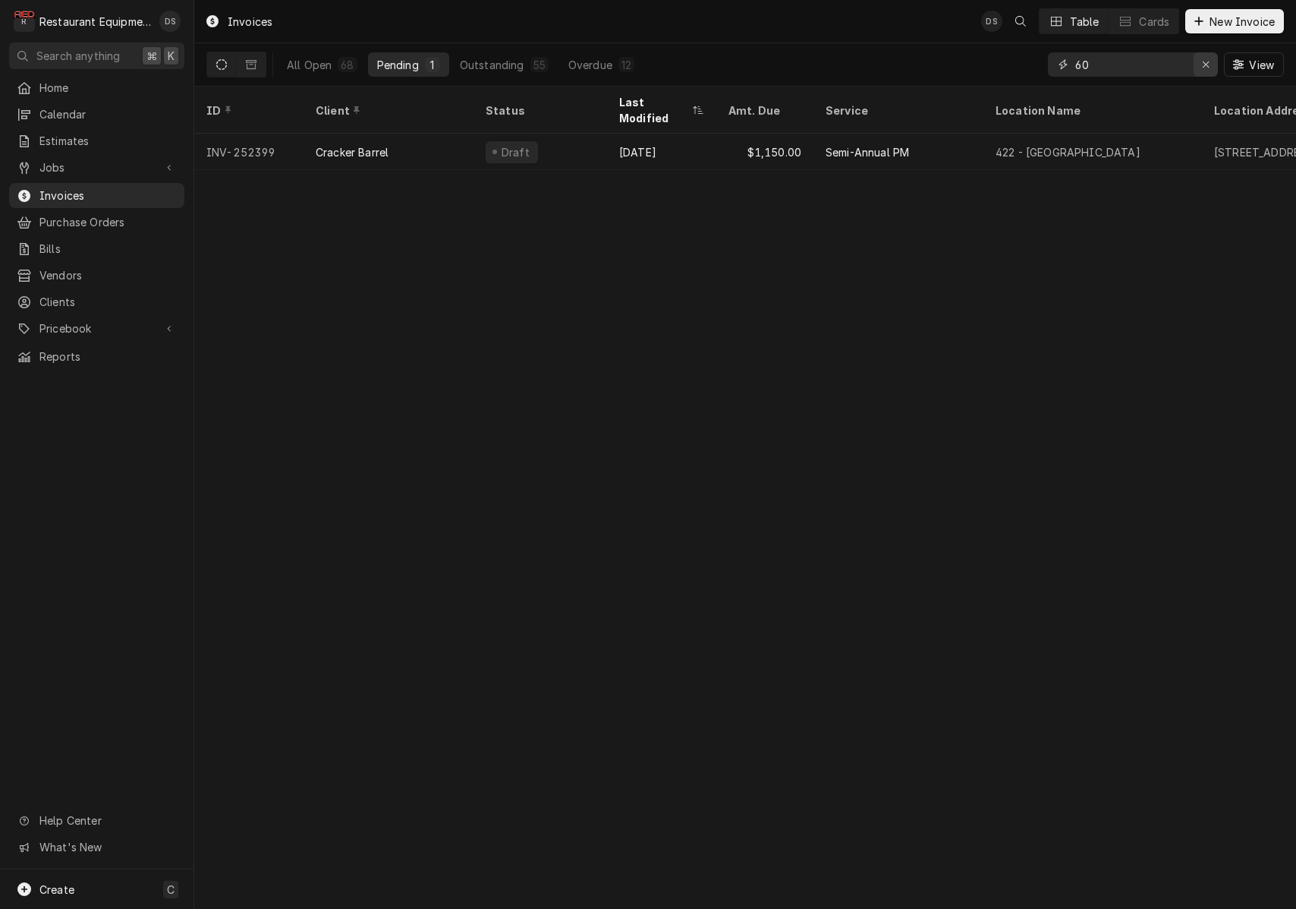
click at [1204, 66] on icon "Erase input" at bounding box center [1206, 64] width 6 height 6
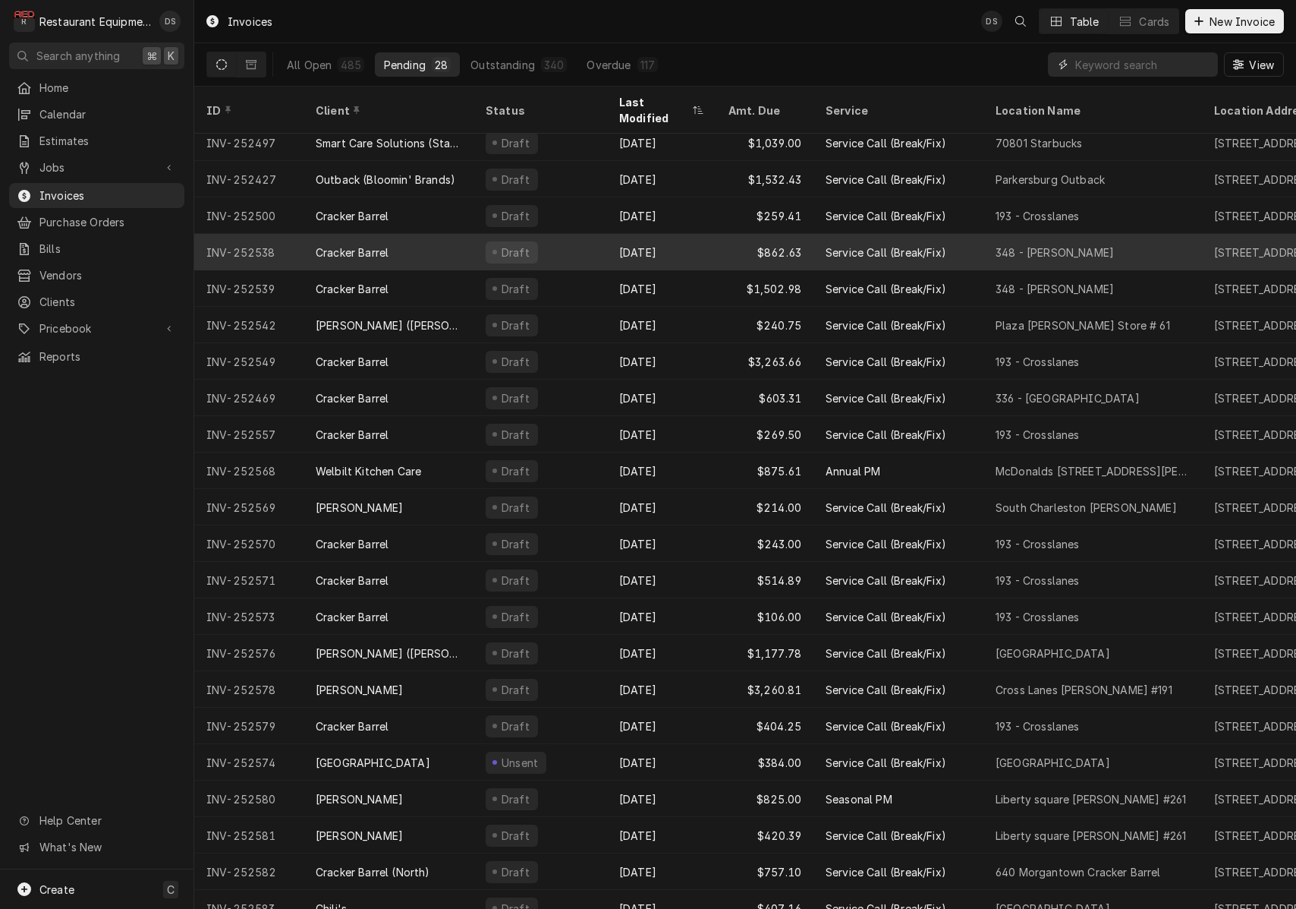
scroll to position [227, 0]
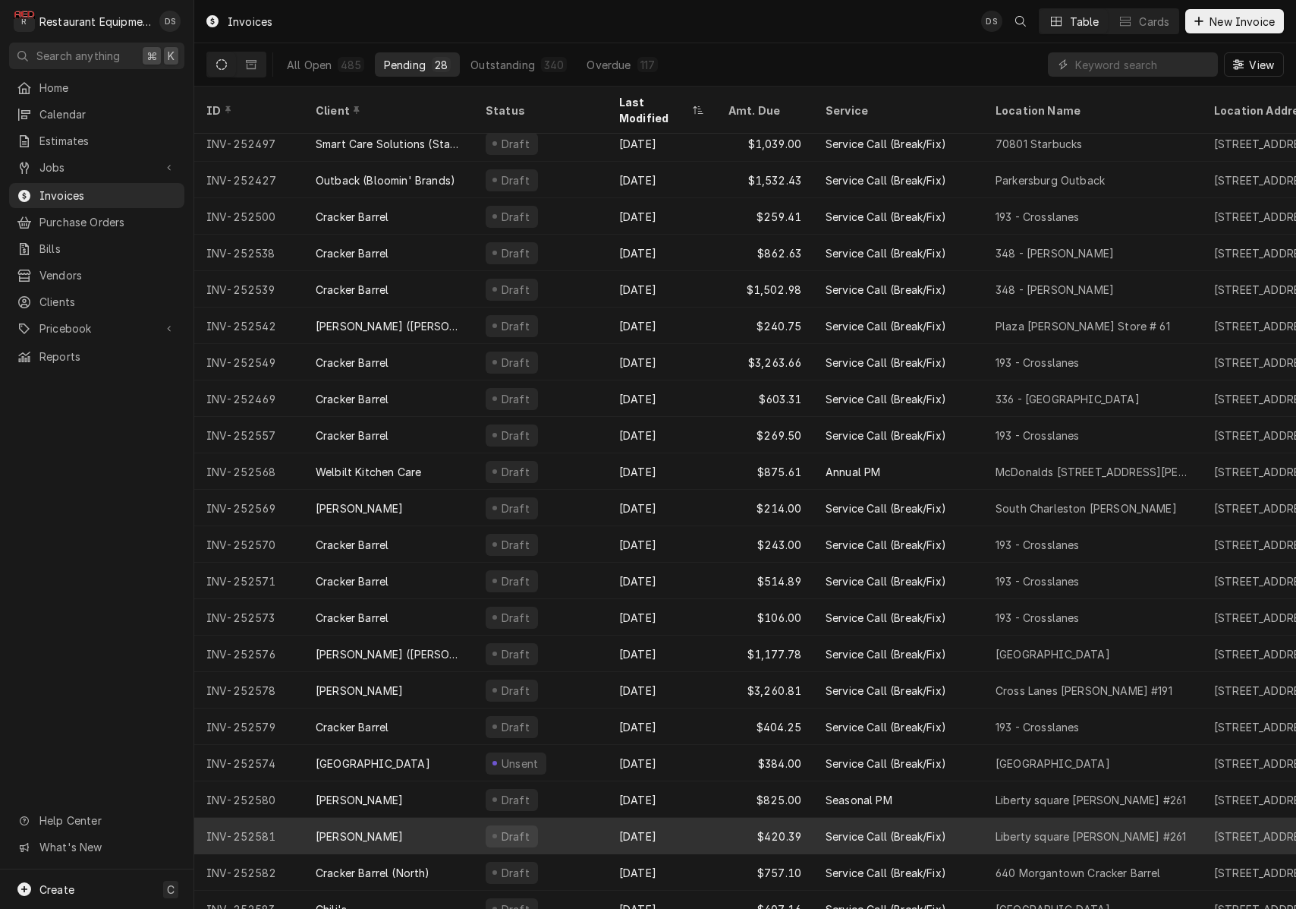
click at [727, 817] on div "$420.39" at bounding box center [764, 835] width 97 height 36
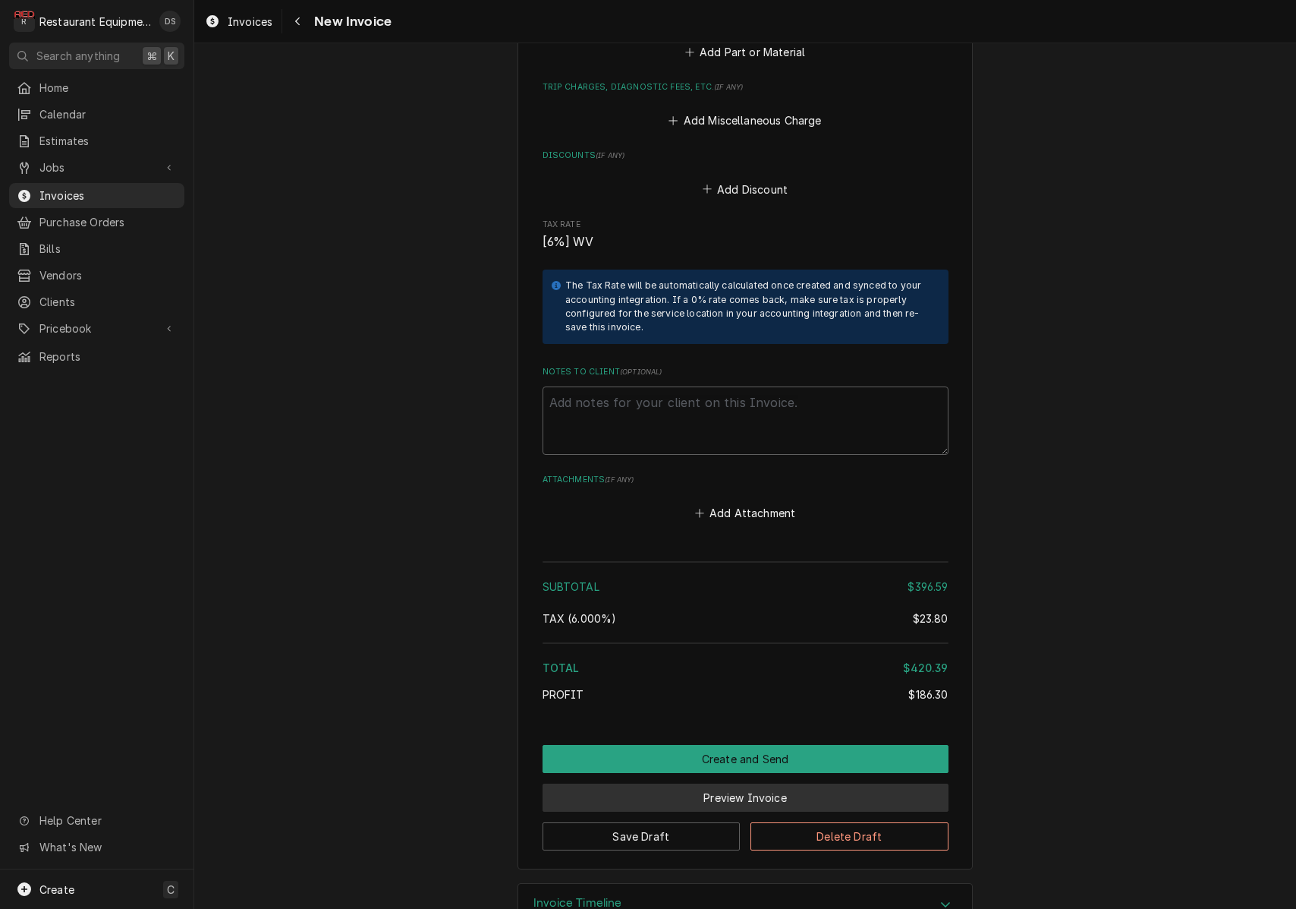
scroll to position [2921, 0]
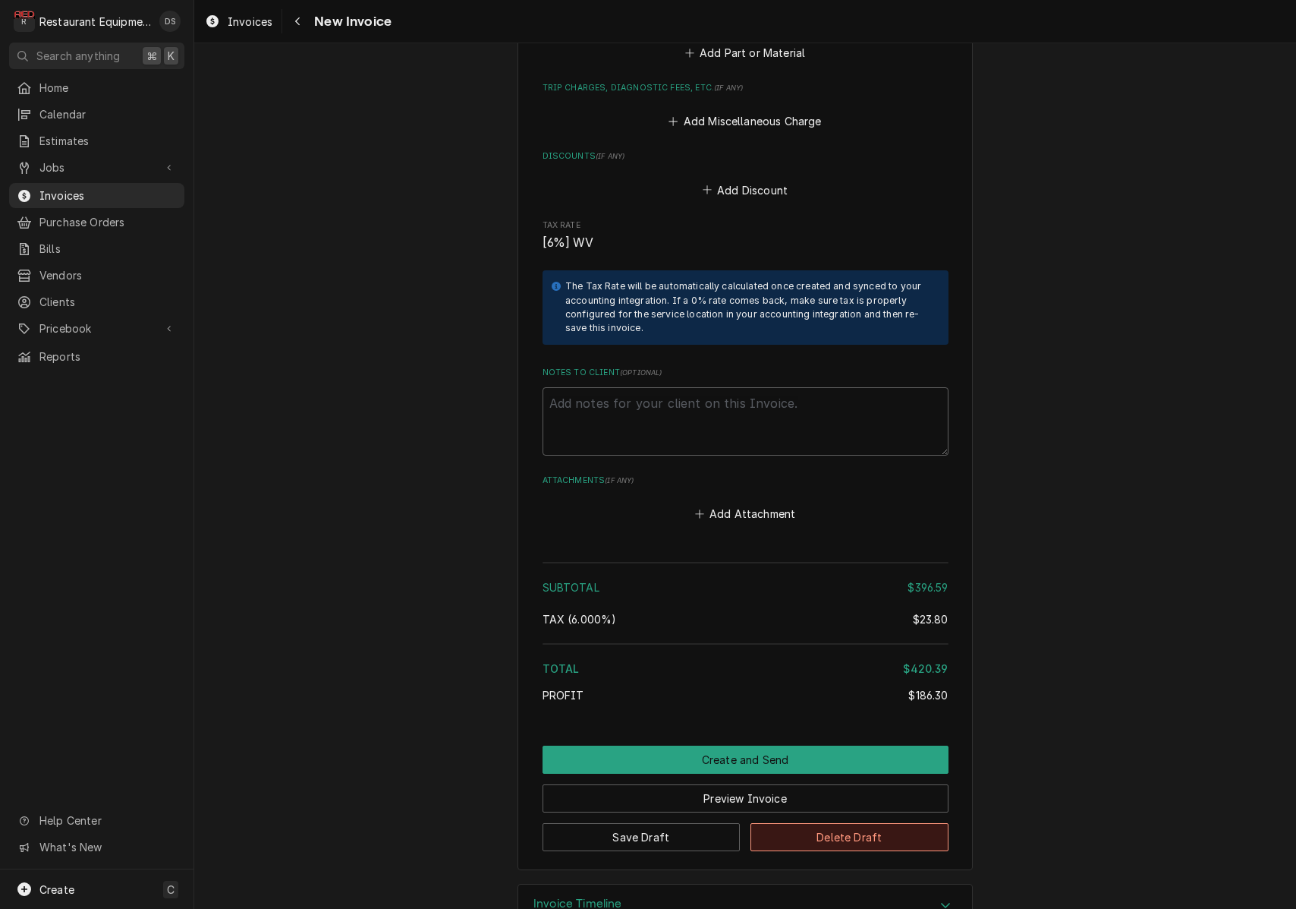
click at [846, 823] on button "Delete Draft" at bounding box center [850, 837] width 198 height 28
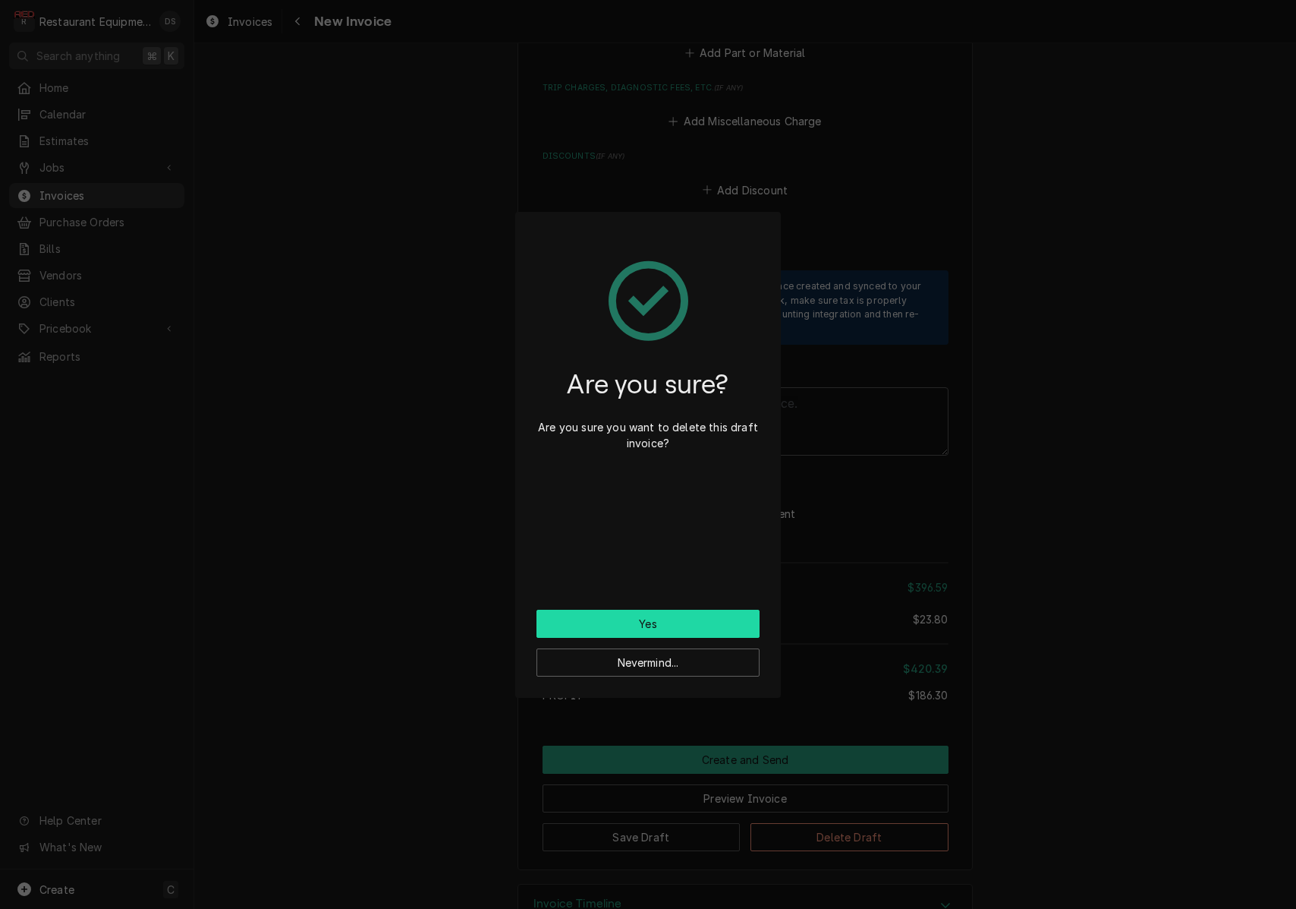
click at [687, 618] on button "Yes" at bounding box center [648, 623] width 223 height 28
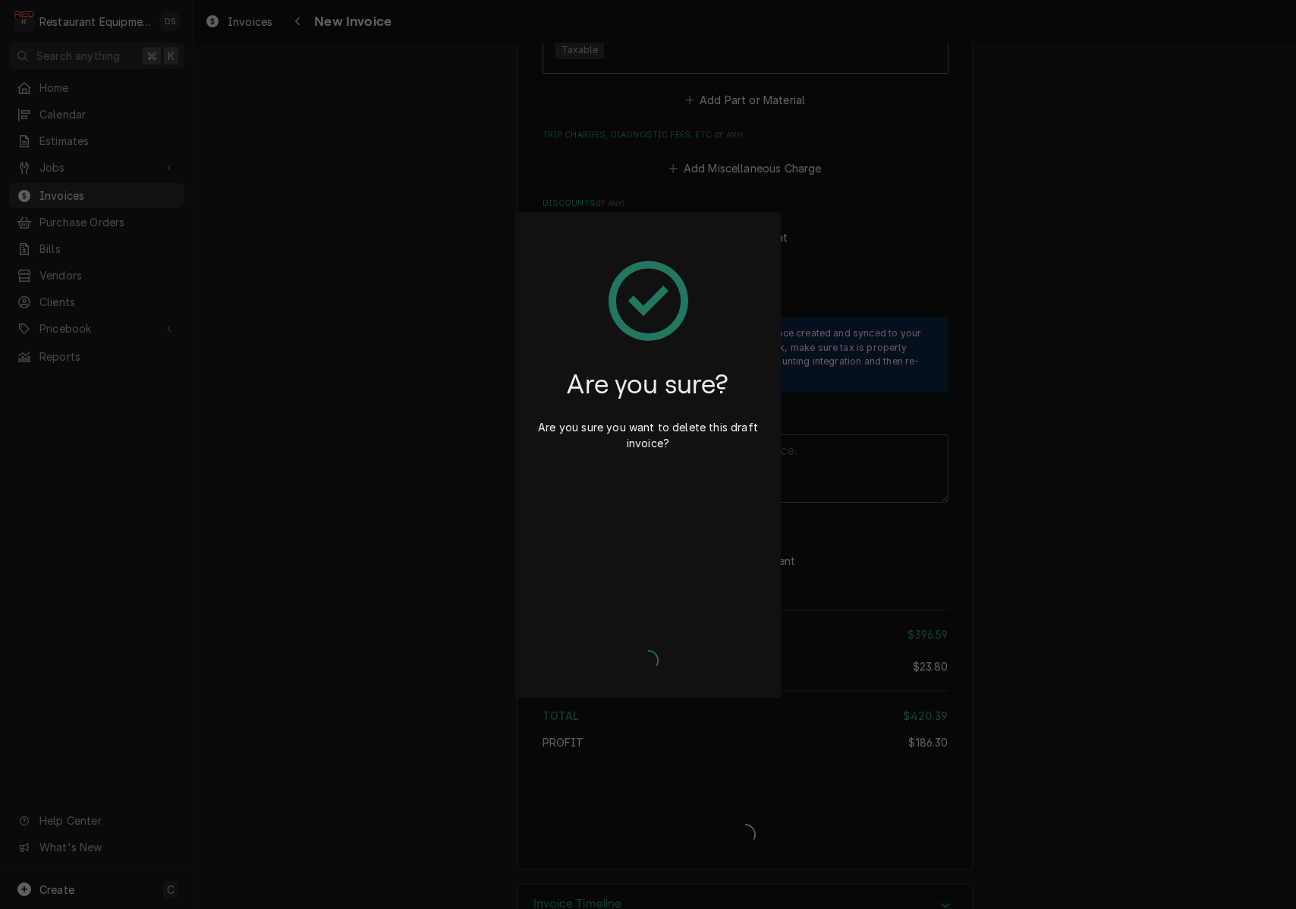
type textarea "x"
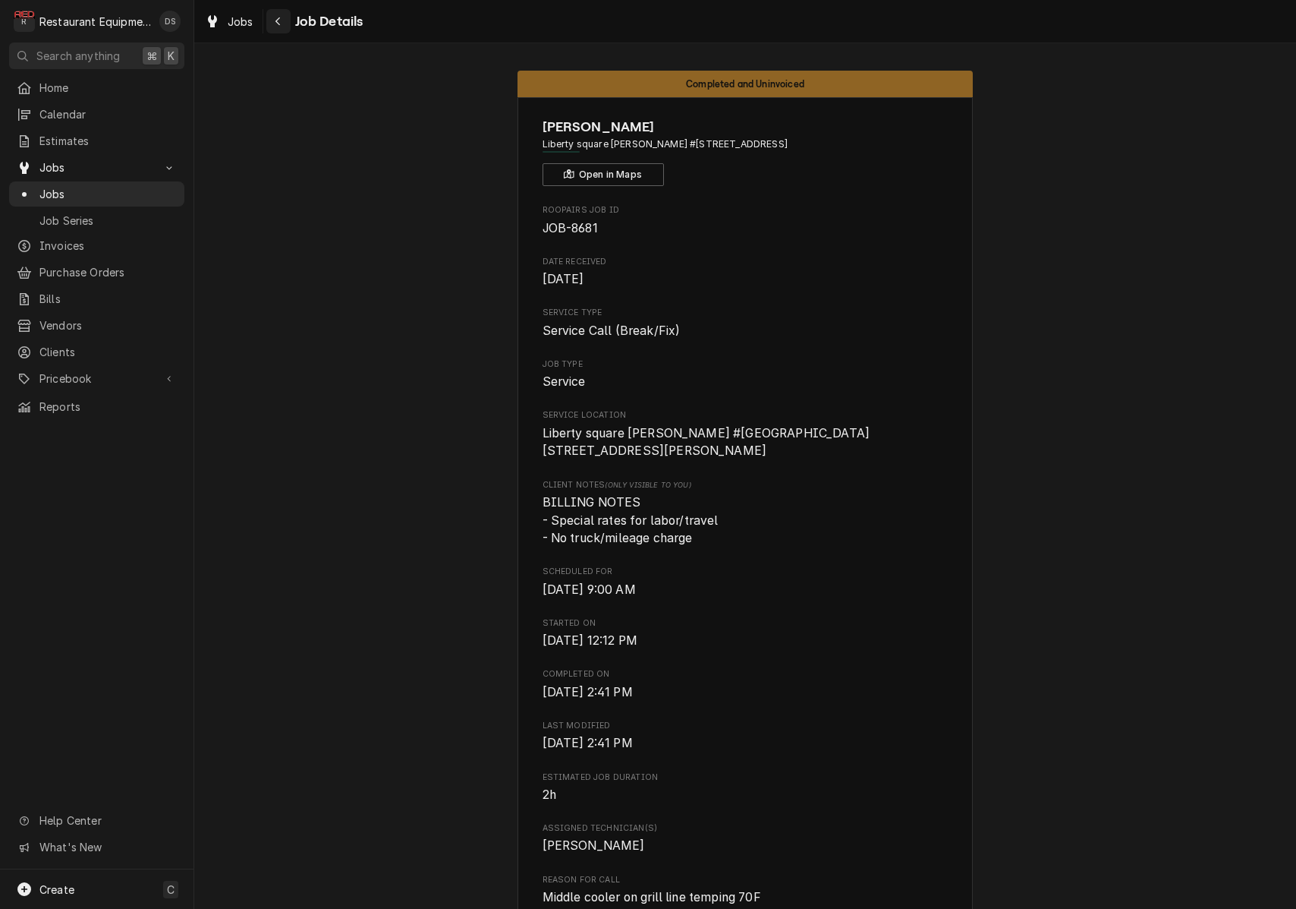
click at [276, 22] on icon "Navigate back" at bounding box center [278, 21] width 7 height 11
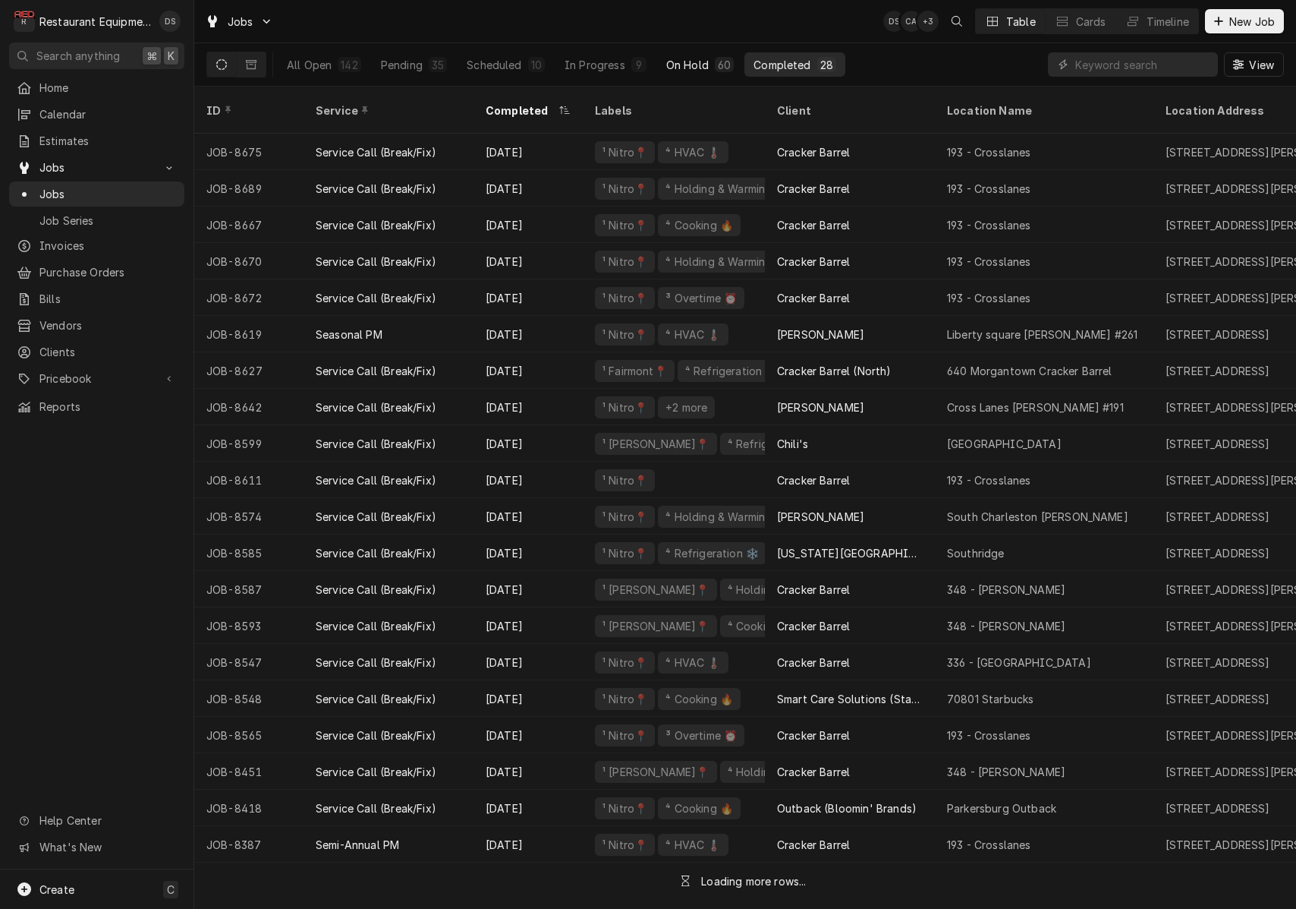
click at [682, 60] on div "On Hold" at bounding box center [687, 65] width 43 height 16
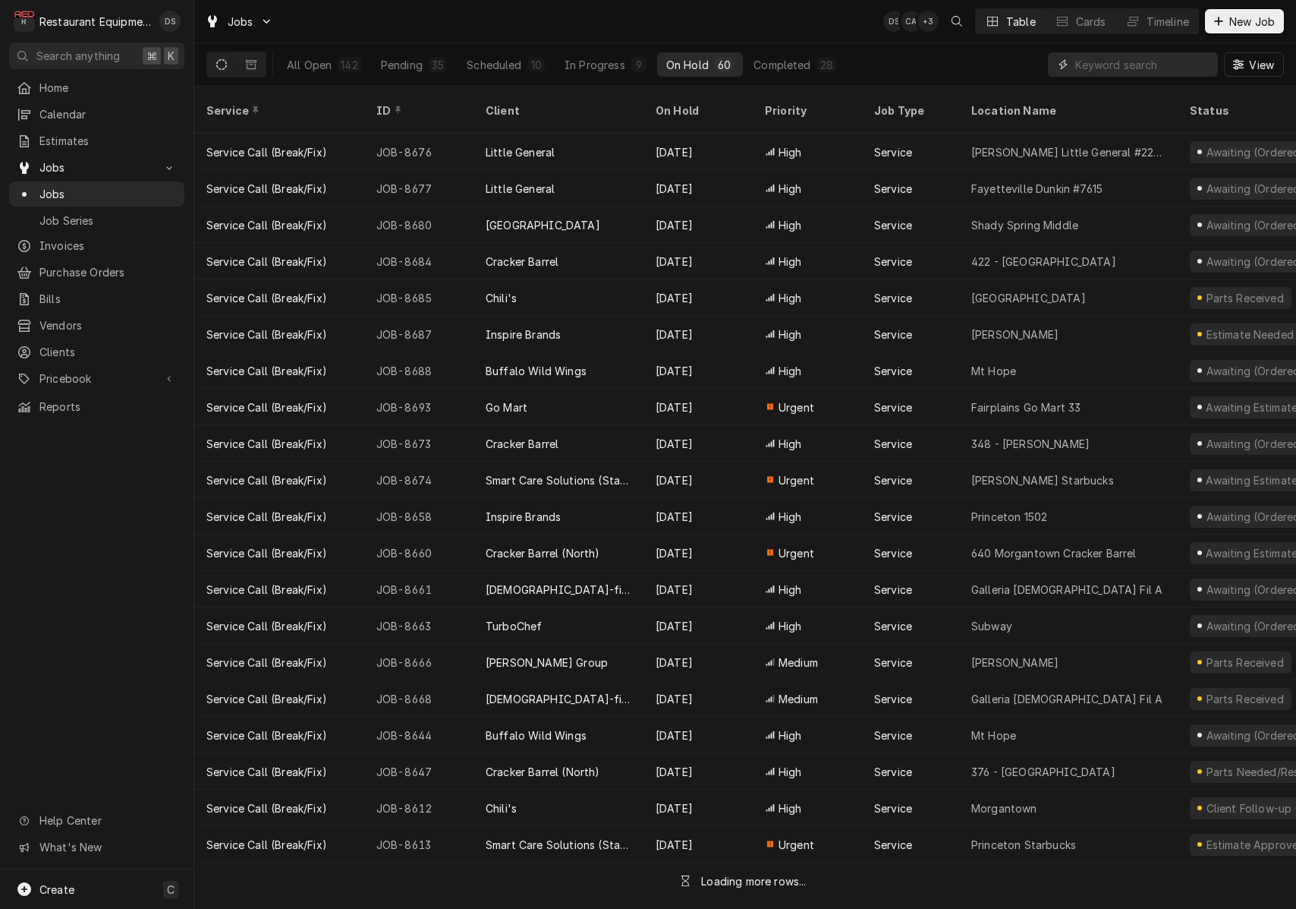
click at [1147, 66] on input "Dynamic Content Wrapper" at bounding box center [1143, 64] width 135 height 24
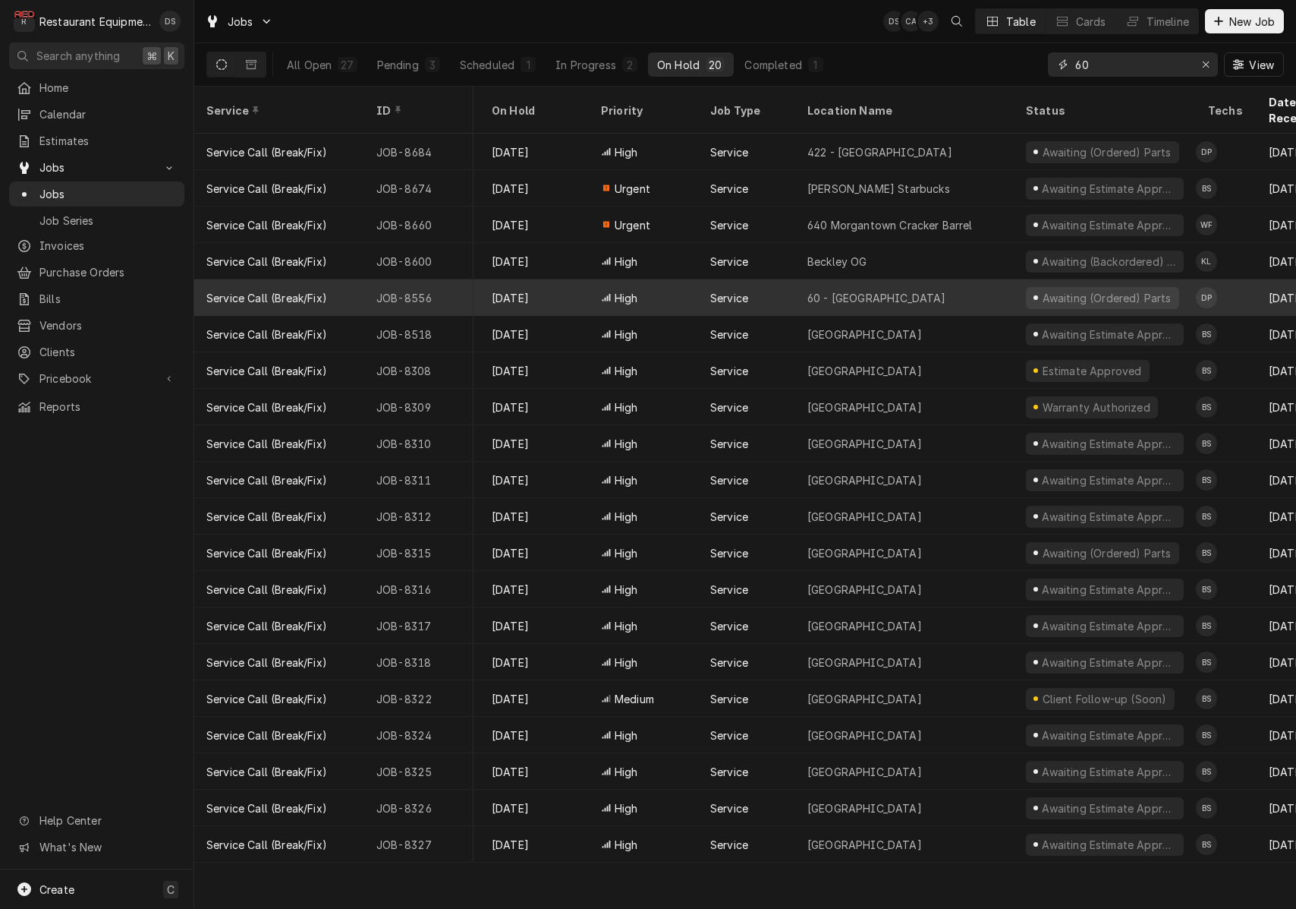
scroll to position [0, 175]
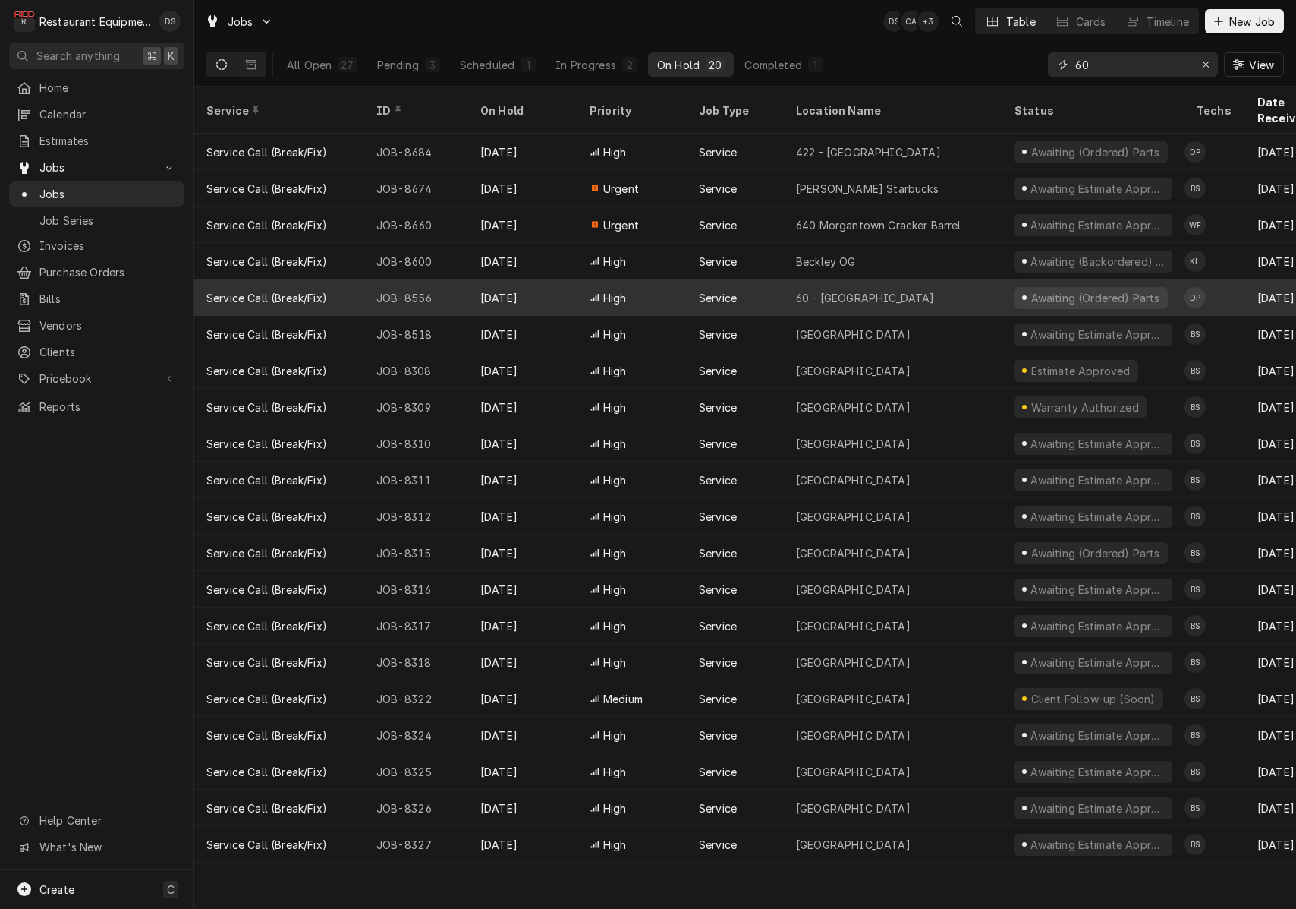
type input "60"
click at [958, 279] on div "60 - Christiansburg" at bounding box center [893, 297] width 219 height 36
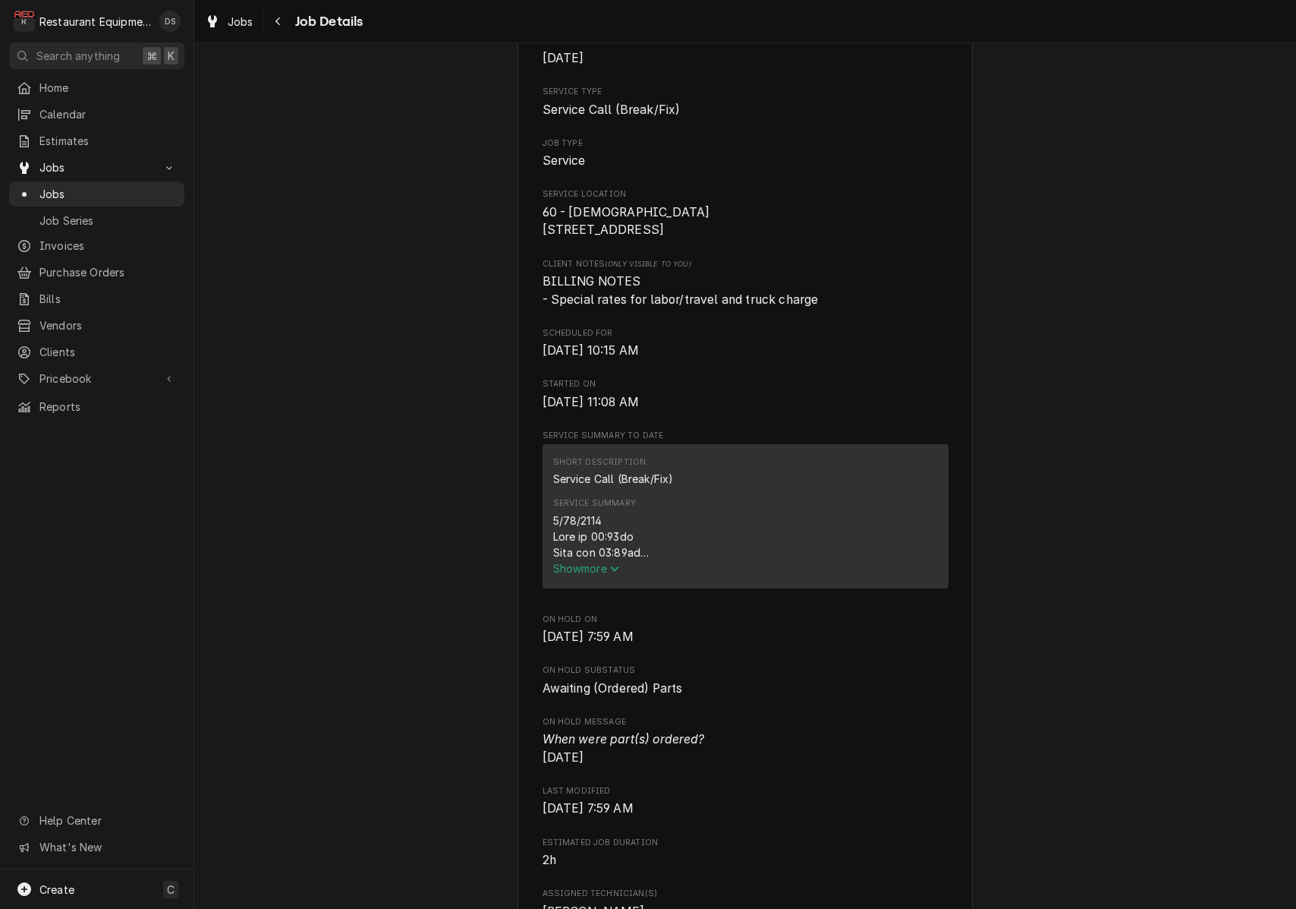
drag, startPoint x: 608, startPoint y: 572, endPoint x: 621, endPoint y: 569, distance: 13.1
click at [608, 572] on span "Show more" at bounding box center [586, 568] width 67 height 13
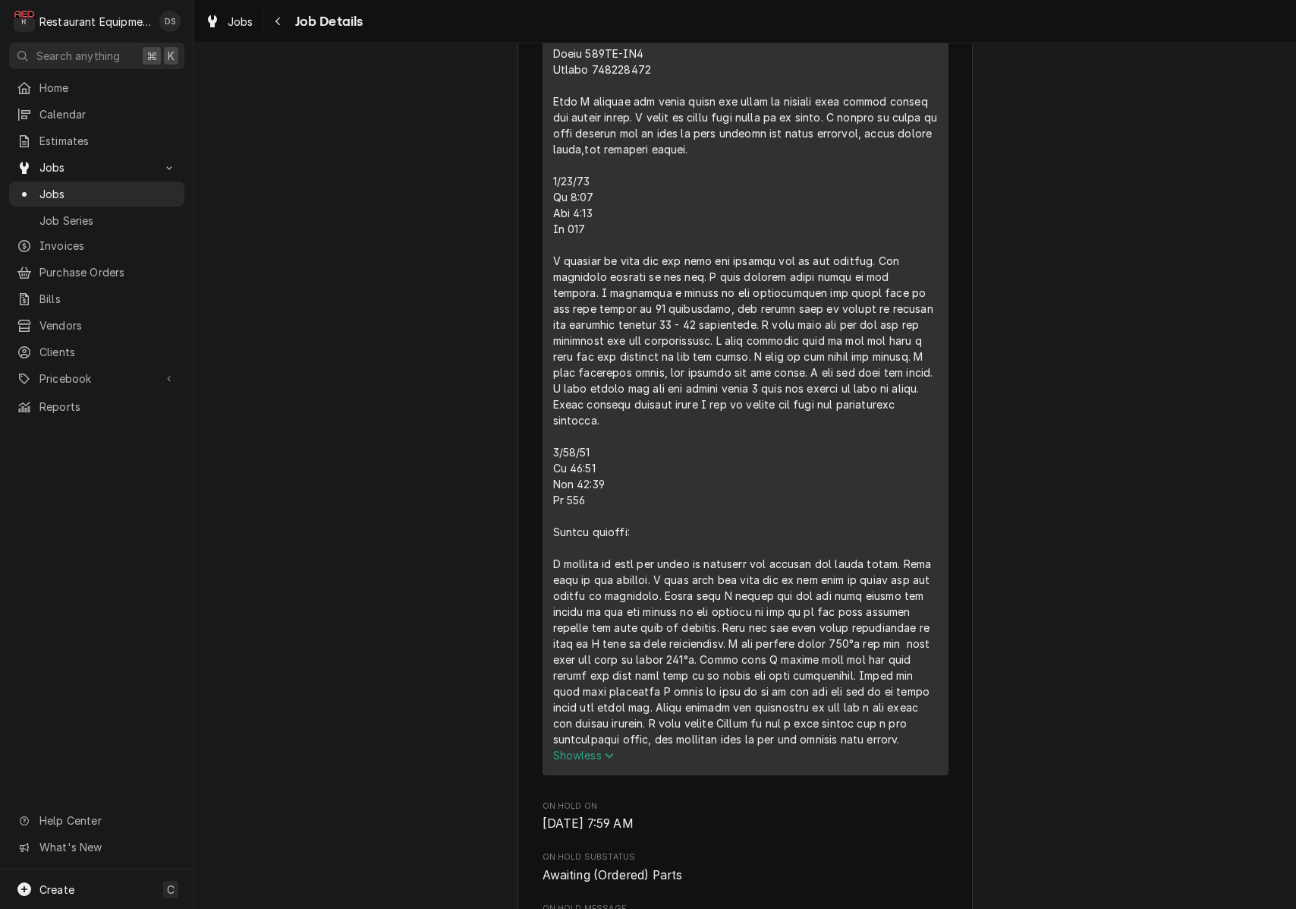
scroll to position [724, 0]
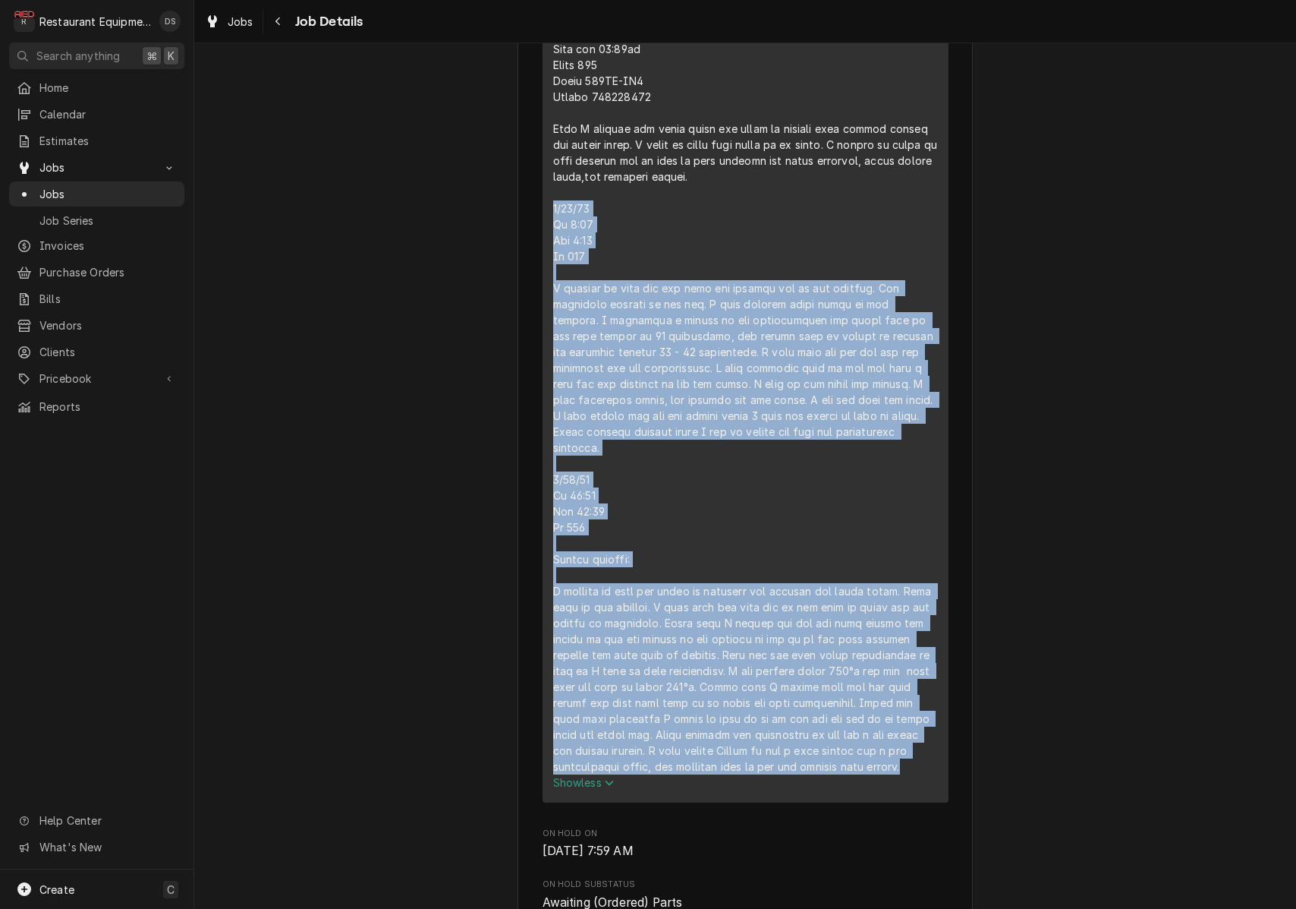
drag, startPoint x: 552, startPoint y: 212, endPoint x: 798, endPoint y: 665, distance: 515.6
click at [814, 754] on div "Short Description Service Call (Break/Fix) Service Summary Show less" at bounding box center [746, 371] width 406 height 861
copy div "[DATE] In 2:00 Out 4:30 Tk 106 I arrived on site and saw that the griddle was o…"
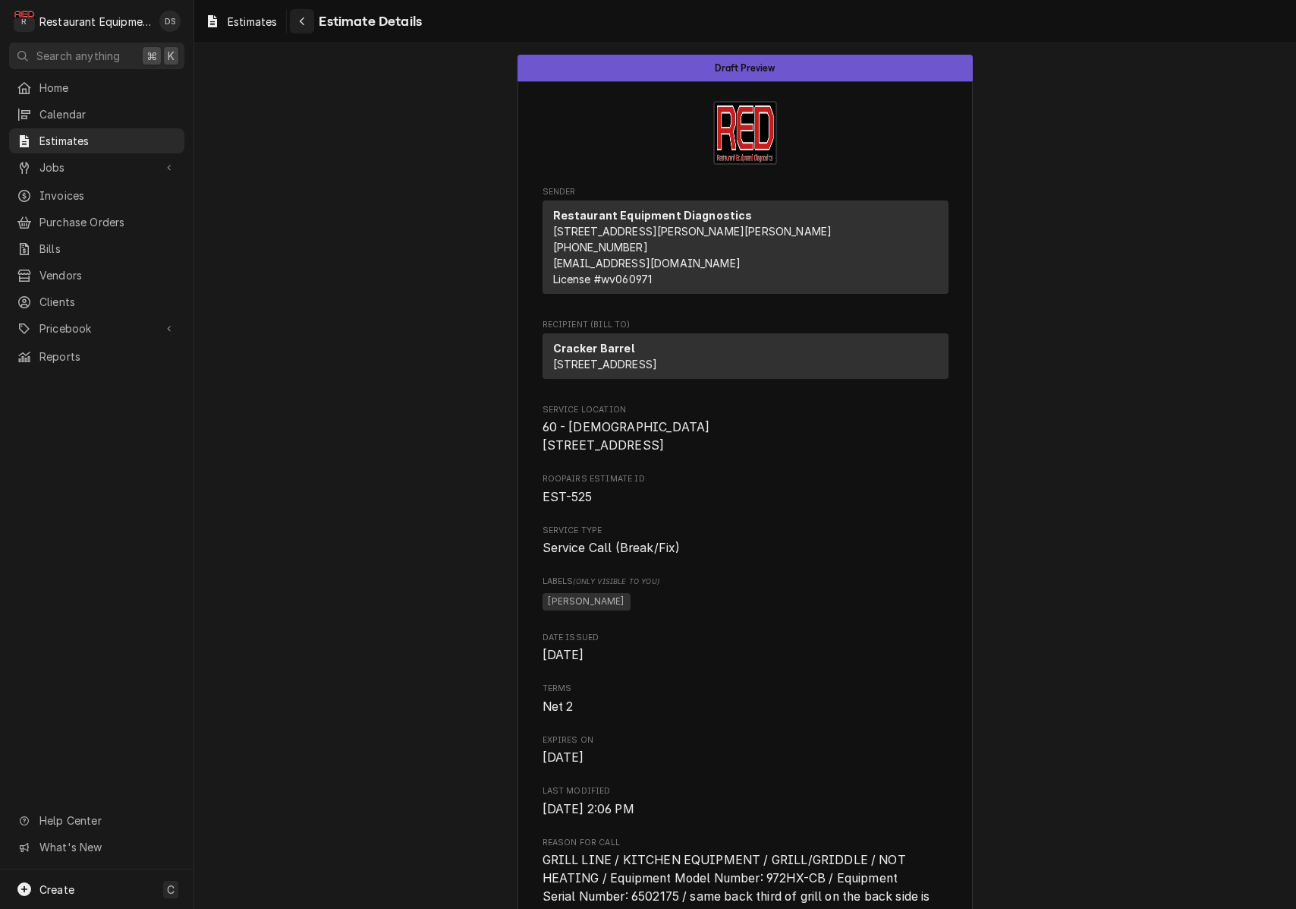
click at [307, 26] on div "Navigate back" at bounding box center [301, 21] width 15 height 15
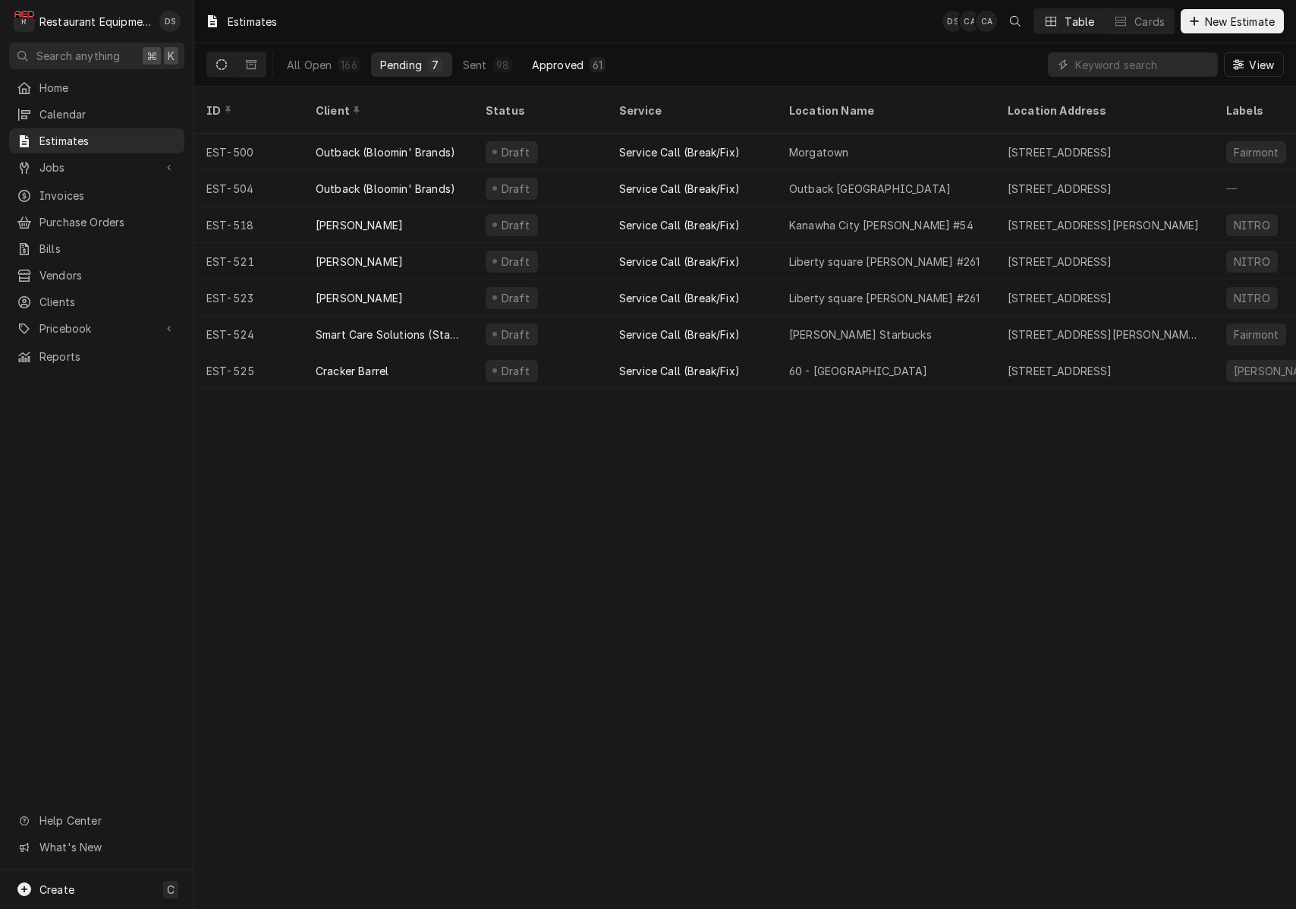
click at [546, 60] on div "Approved" at bounding box center [558, 65] width 52 height 16
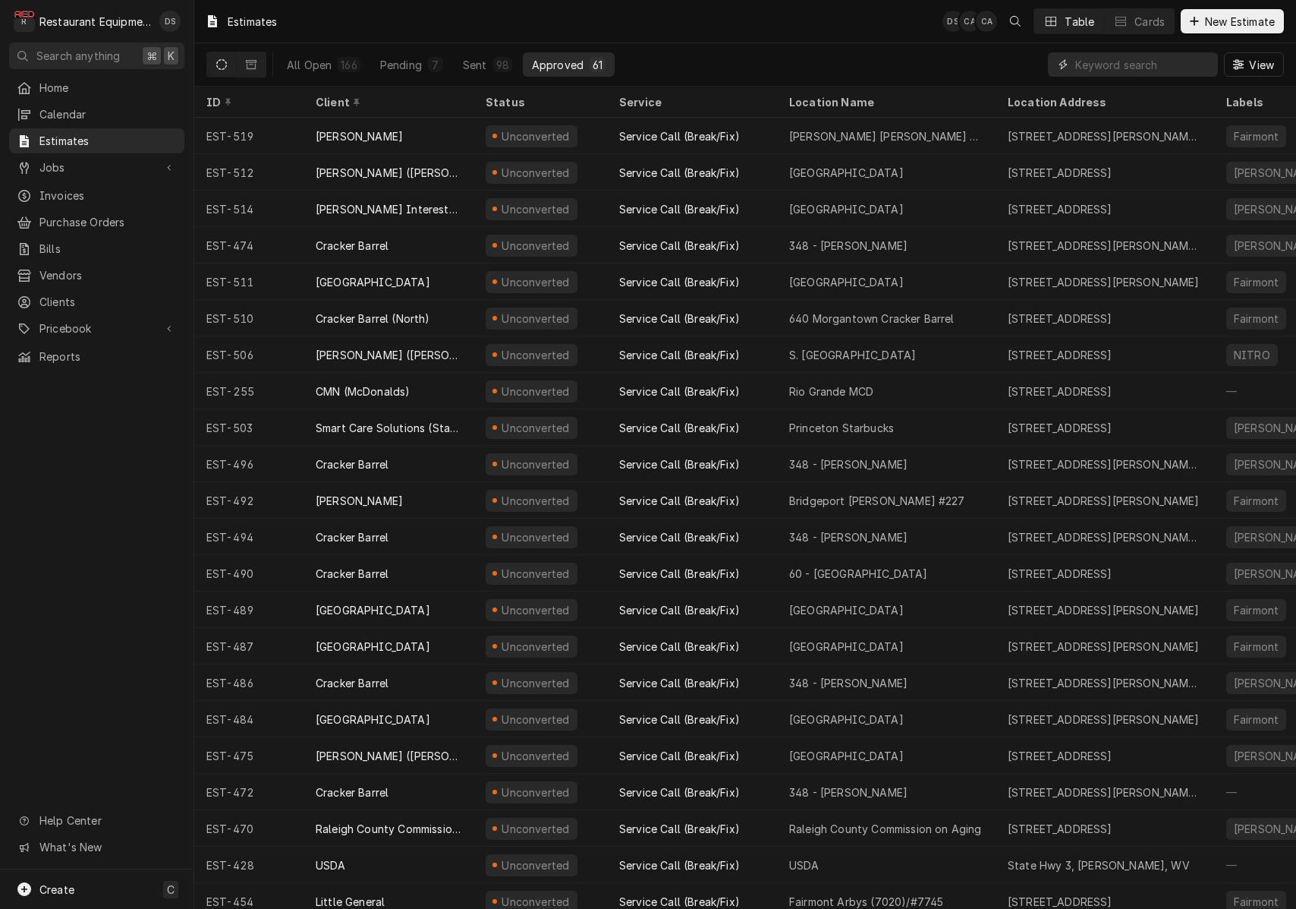
click at [1191, 64] on input "Dynamic Content Wrapper" at bounding box center [1143, 64] width 135 height 24
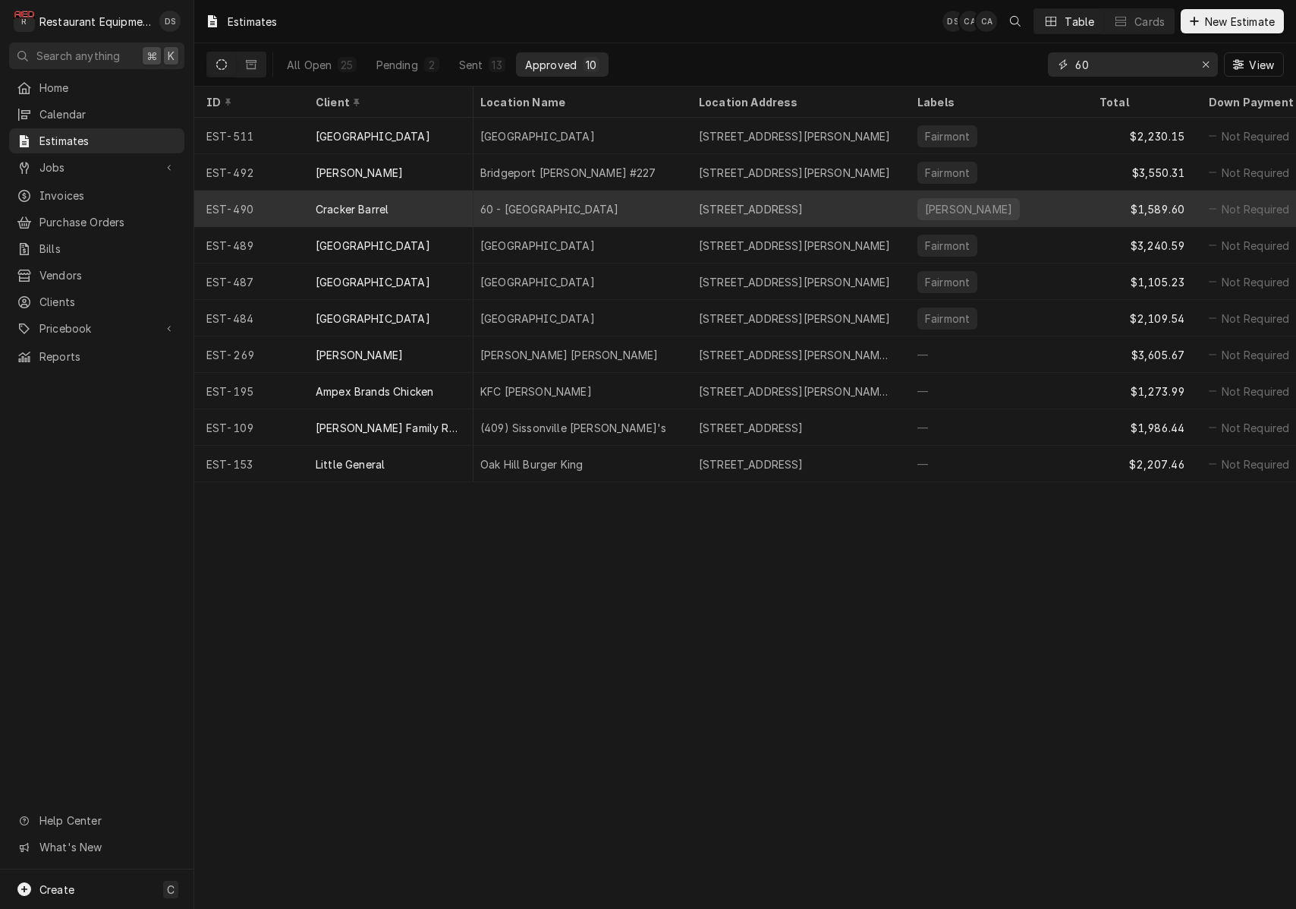
scroll to position [0, 340]
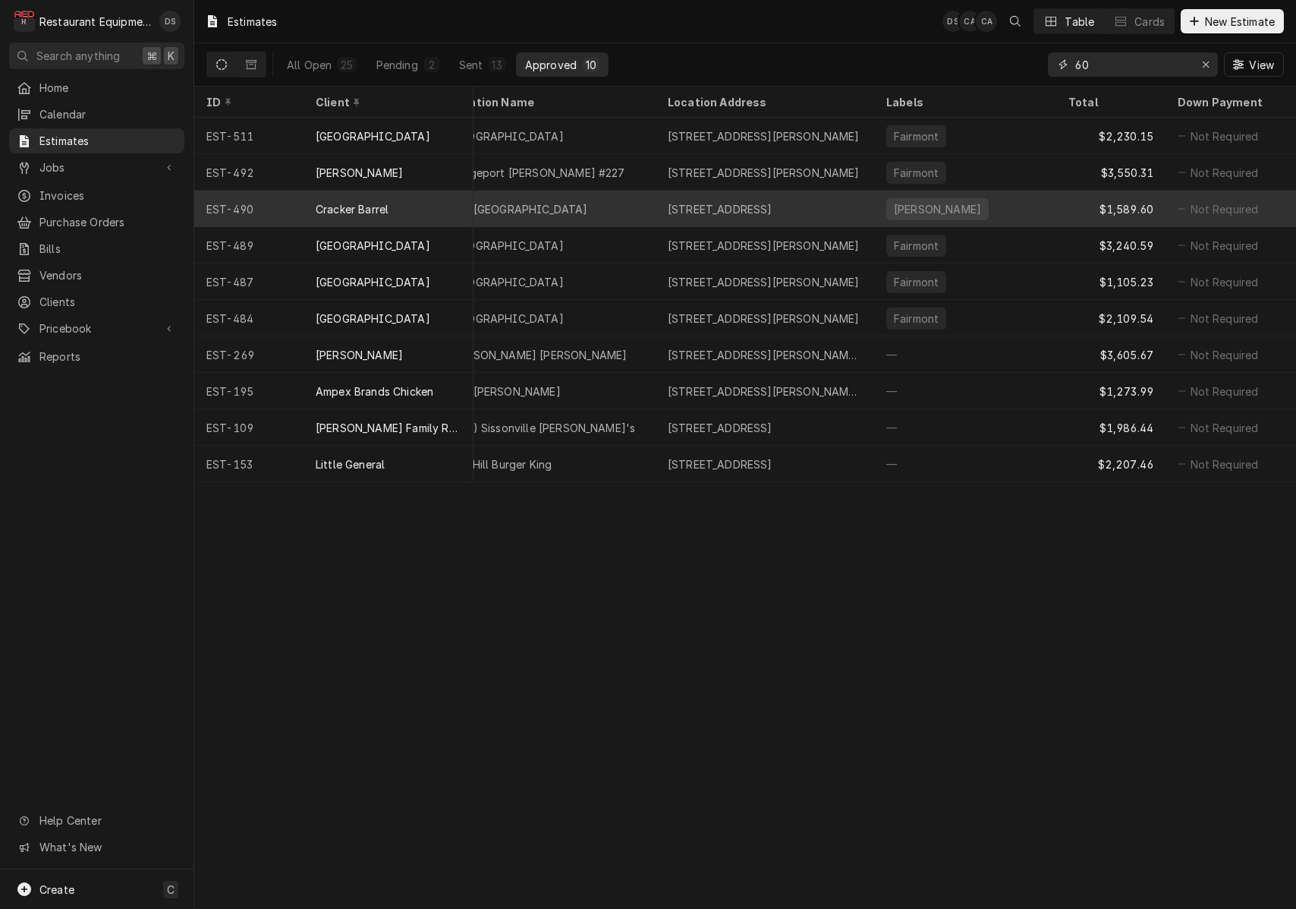
type input "60"
click at [959, 203] on div "[PERSON_NAME]" at bounding box center [965, 209] width 182 height 36
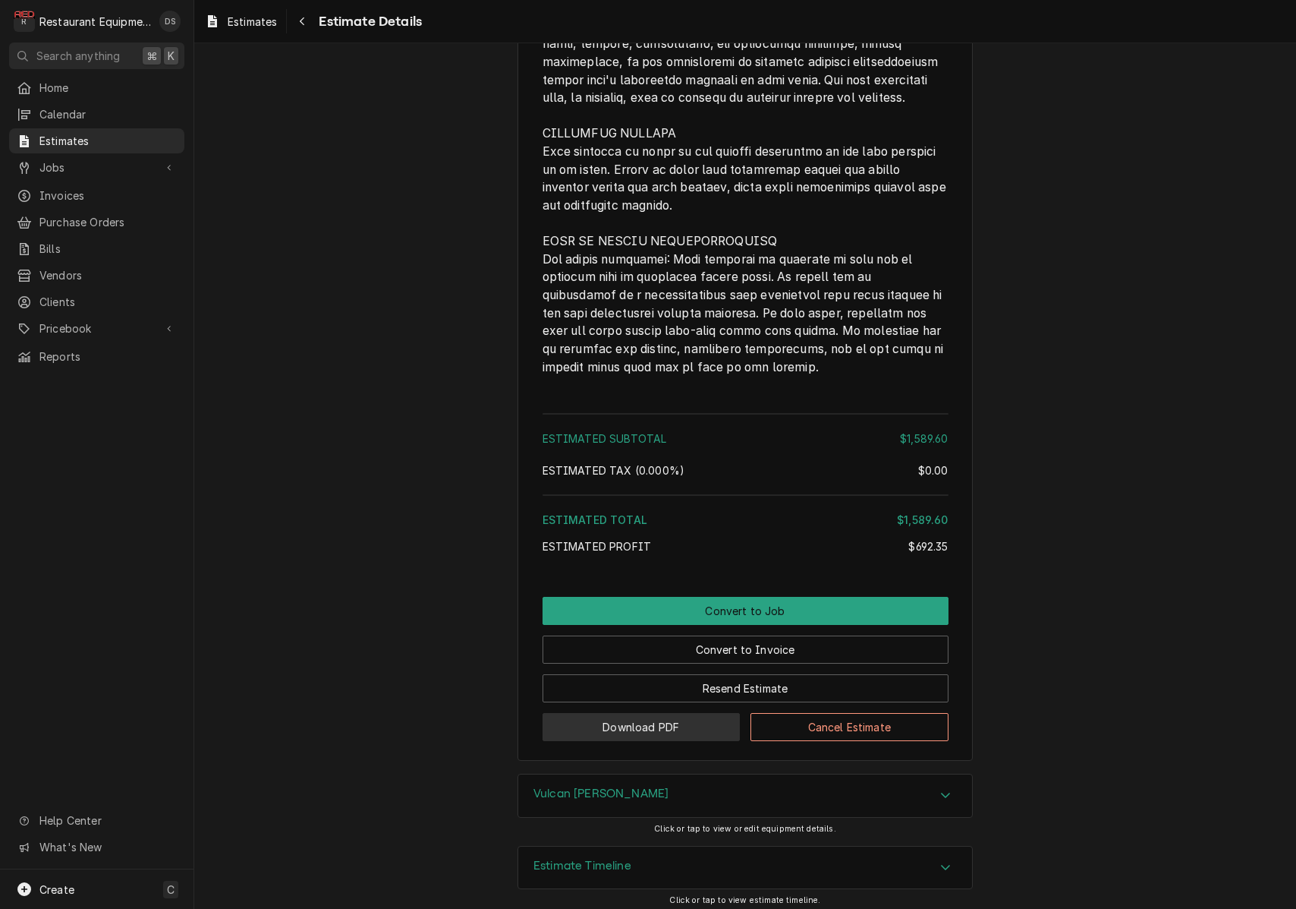
click at [665, 720] on button "Download PDF" at bounding box center [642, 727] width 198 height 28
click at [304, 20] on icon "Navigate back" at bounding box center [302, 21] width 5 height 8
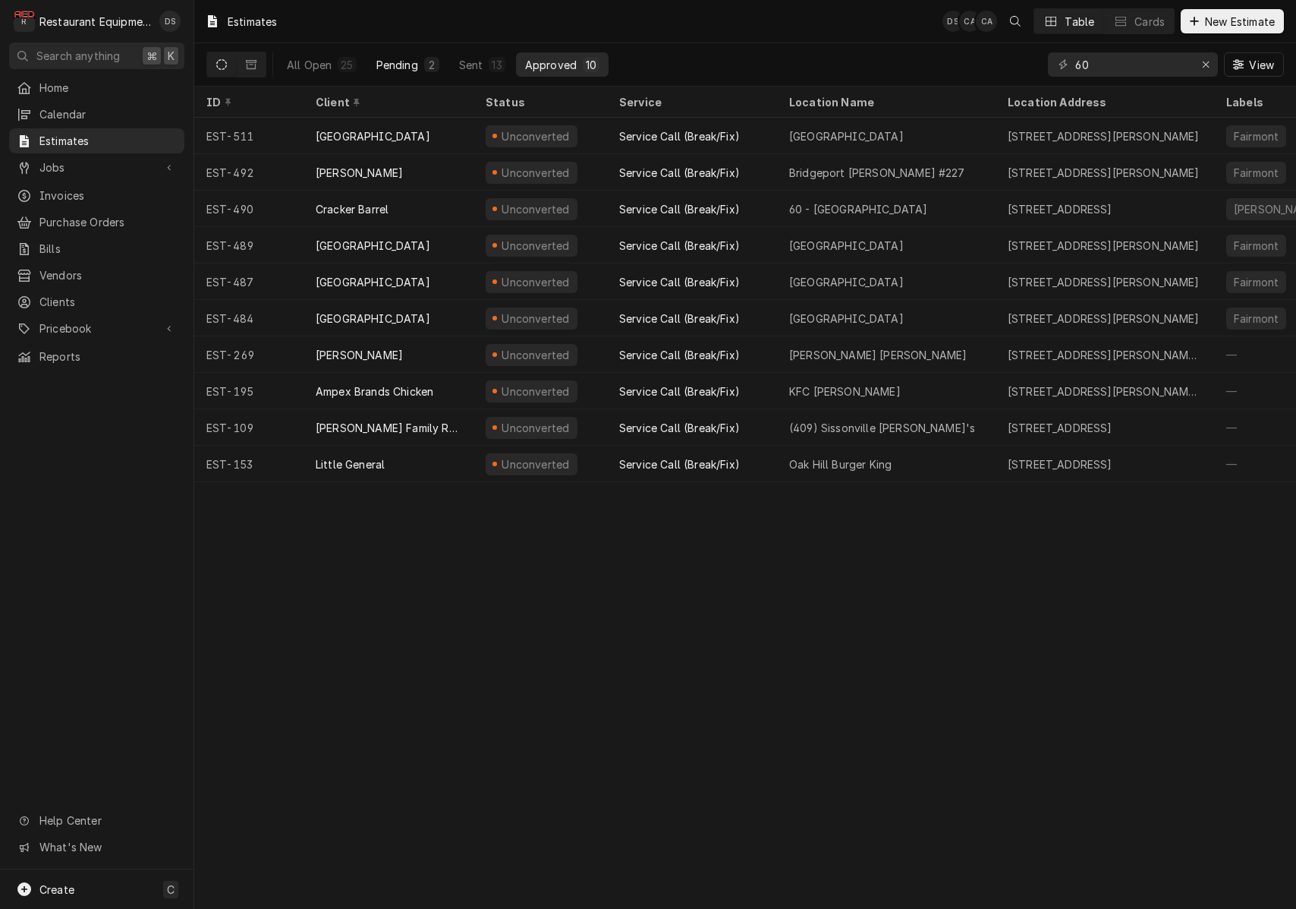
click at [398, 58] on div "Pending" at bounding box center [397, 65] width 42 height 16
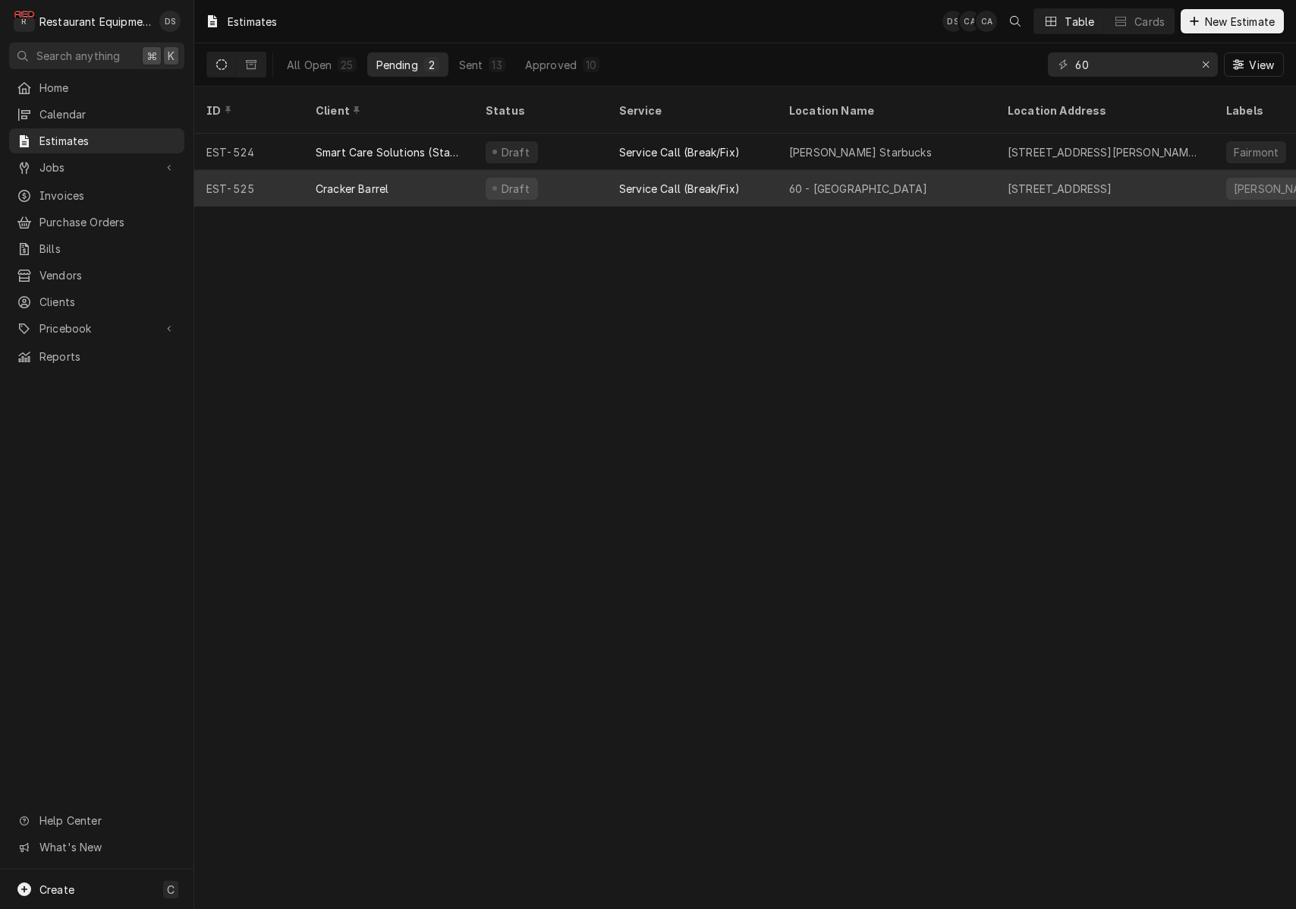
click at [578, 170] on div "Draft" at bounding box center [541, 188] width 134 height 36
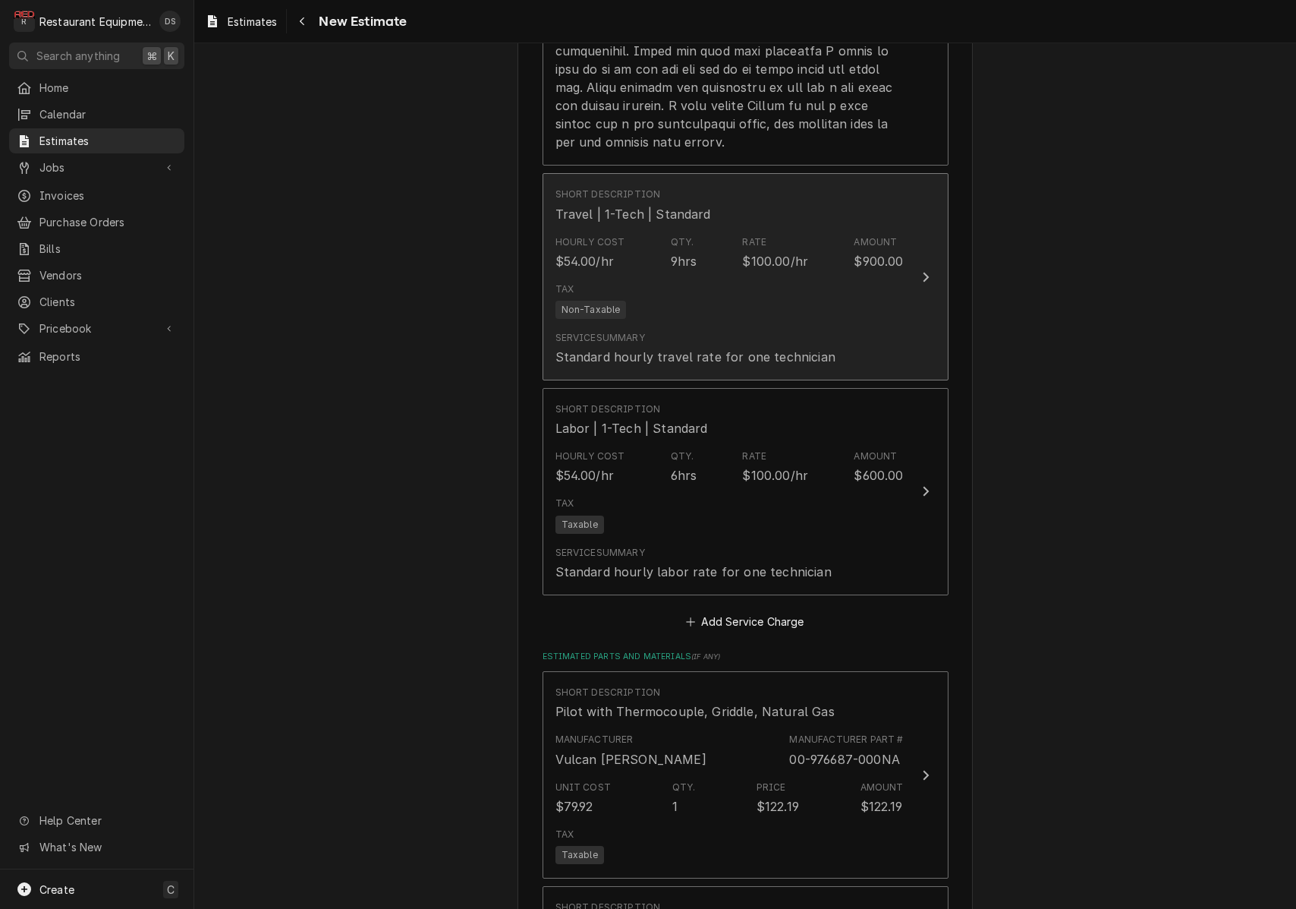
scroll to position [2348, 0]
click at [734, 225] on div "Hourly Cost $54.00/hr Qty. 9hrs Rate $100.00/hr Amount $900.00" at bounding box center [730, 248] width 348 height 47
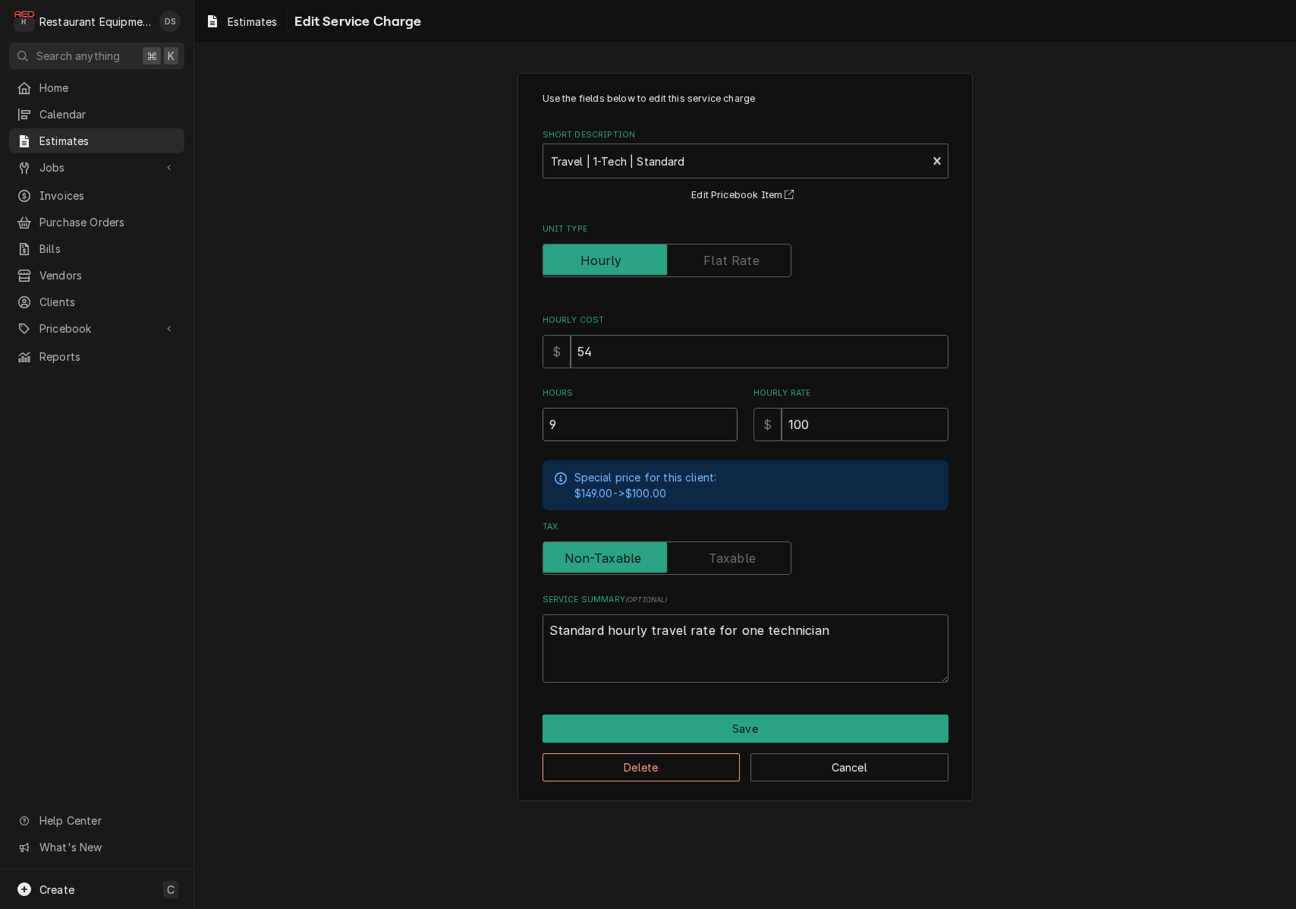
drag, startPoint x: 628, startPoint y: 428, endPoint x: 493, endPoint y: 416, distance: 134.9
click at [493, 416] on div "Use the fields below to edit this service charge Short Description Travel | 1-T…" at bounding box center [745, 436] width 1102 height 754
type textarea "x"
type input "6"
type textarea "x"
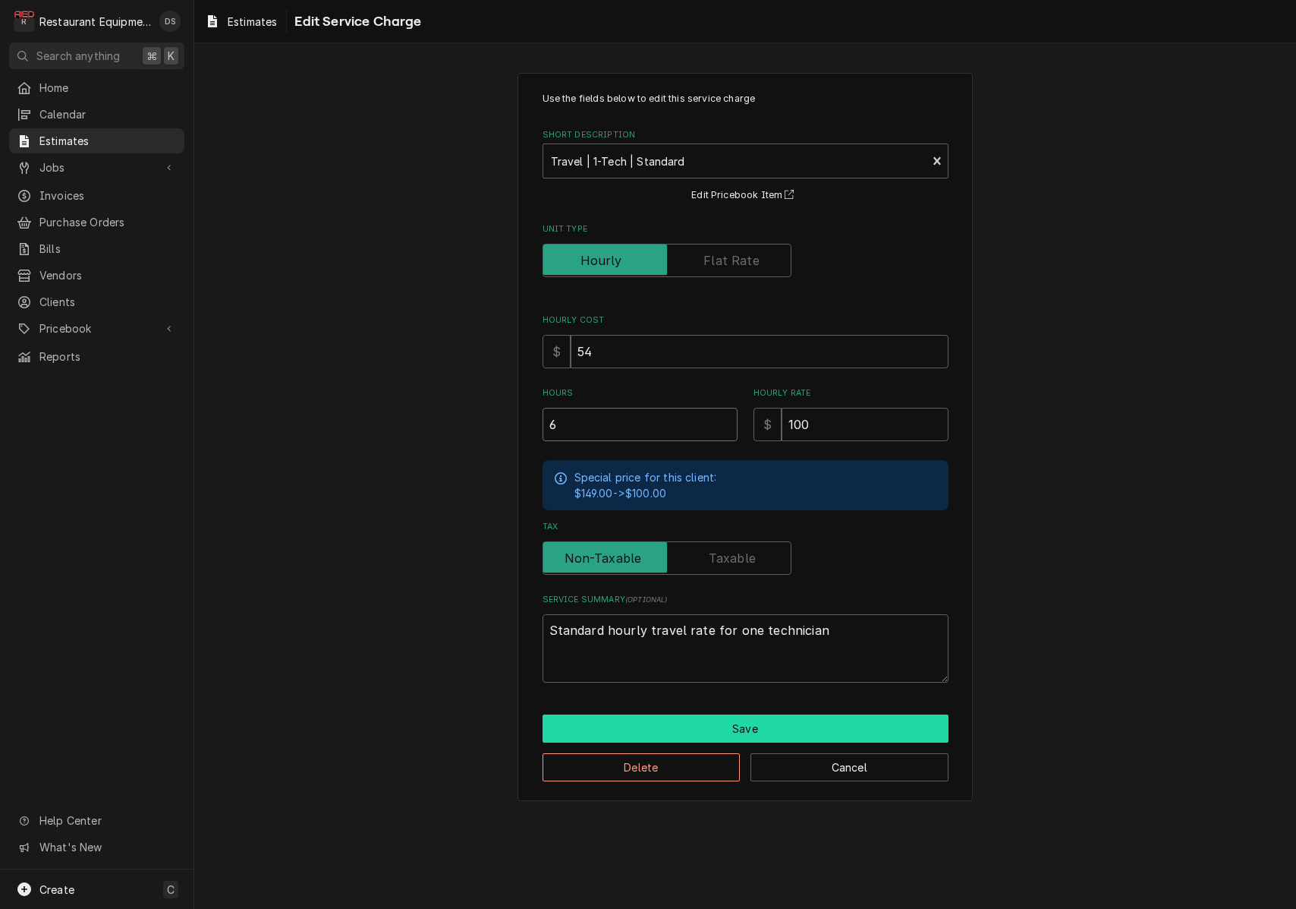
type input "6"
click at [751, 714] on button "Save" at bounding box center [746, 728] width 406 height 28
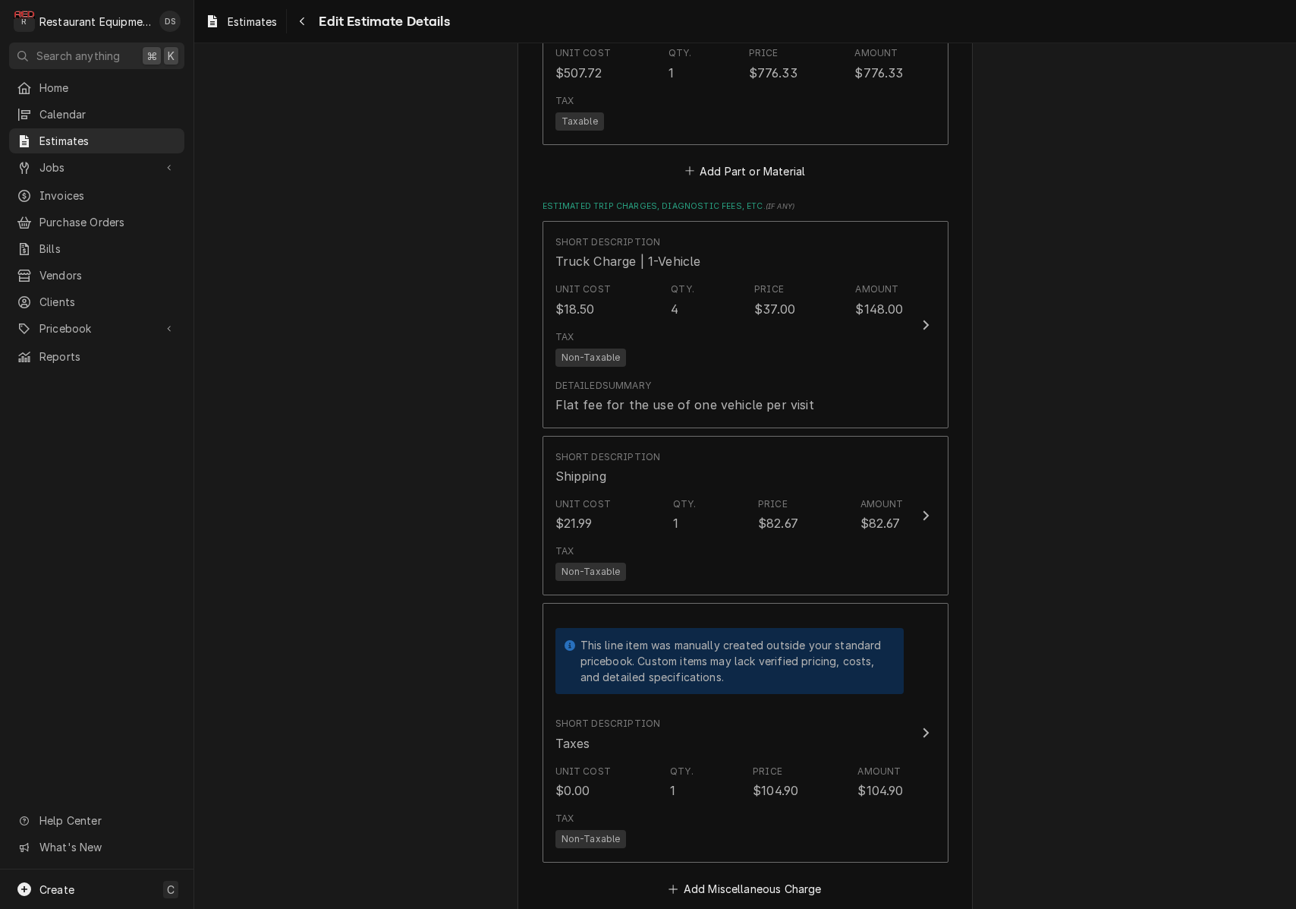
scroll to position [3367, 0]
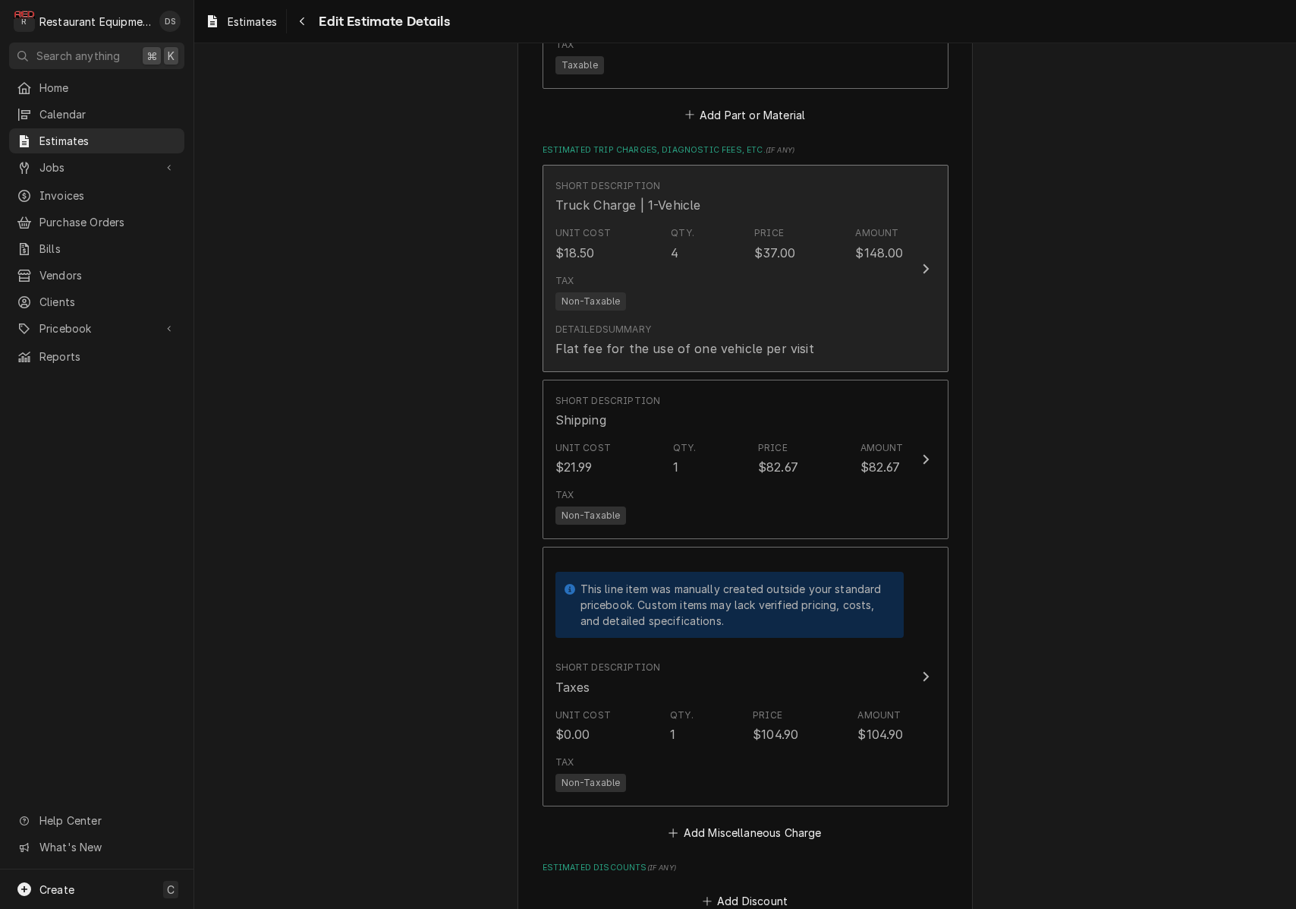
click at [861, 268] on div "Tax Non-Taxable" at bounding box center [730, 292] width 348 height 49
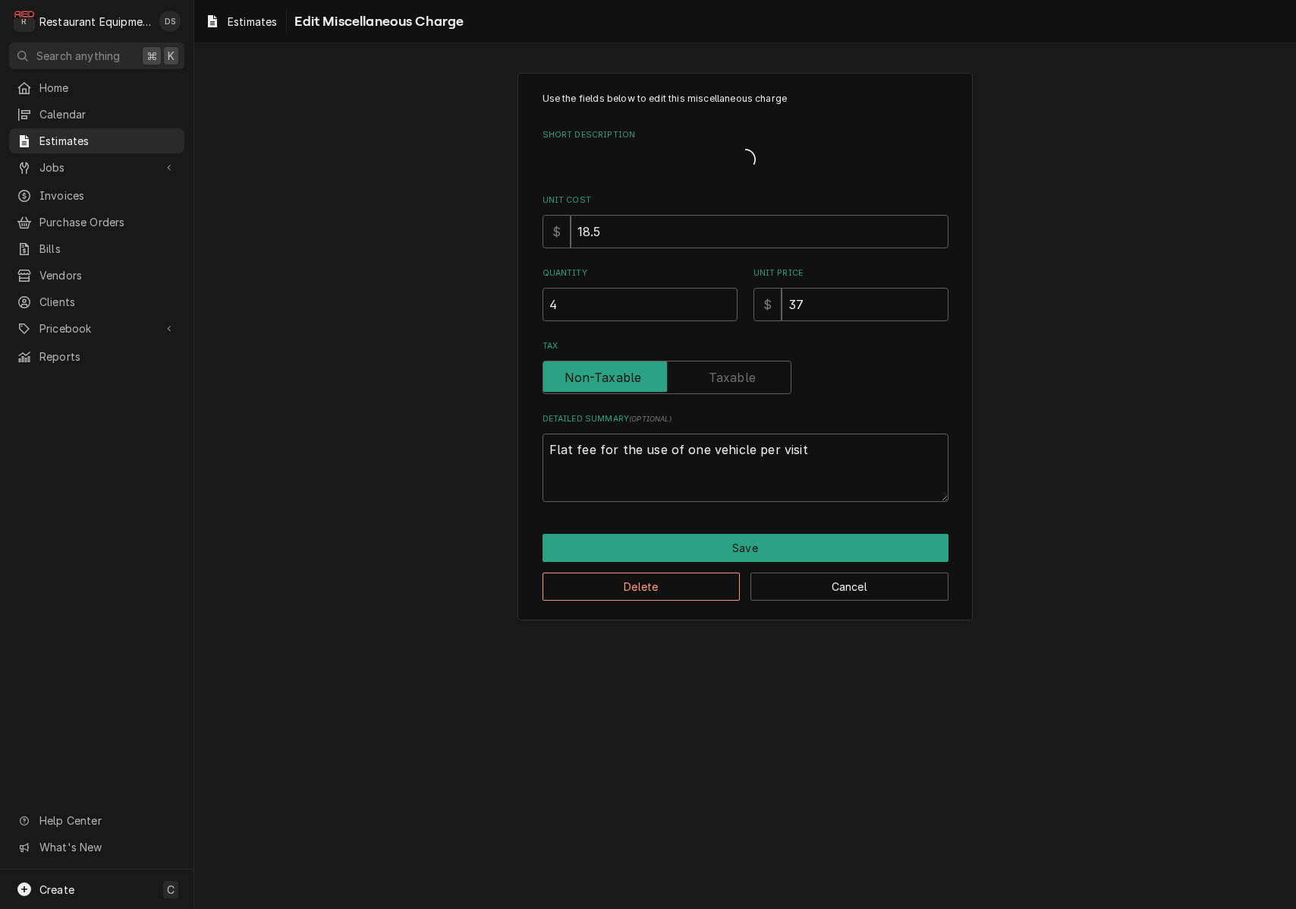
type textarea "x"
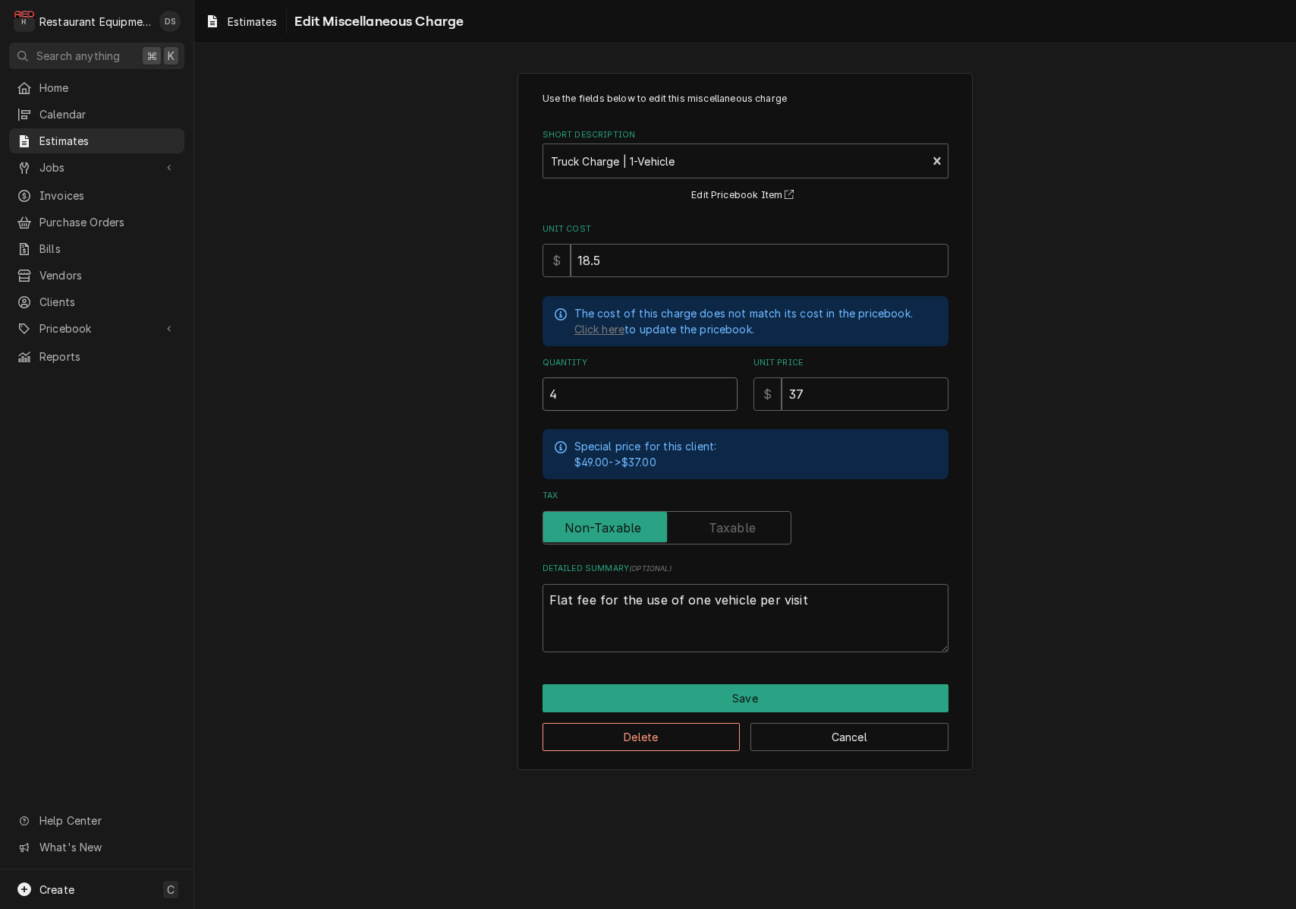
type input "3.5"
type textarea "x"
click at [726, 395] on input "3.5" at bounding box center [640, 393] width 195 height 33
type input "3"
type textarea "x"
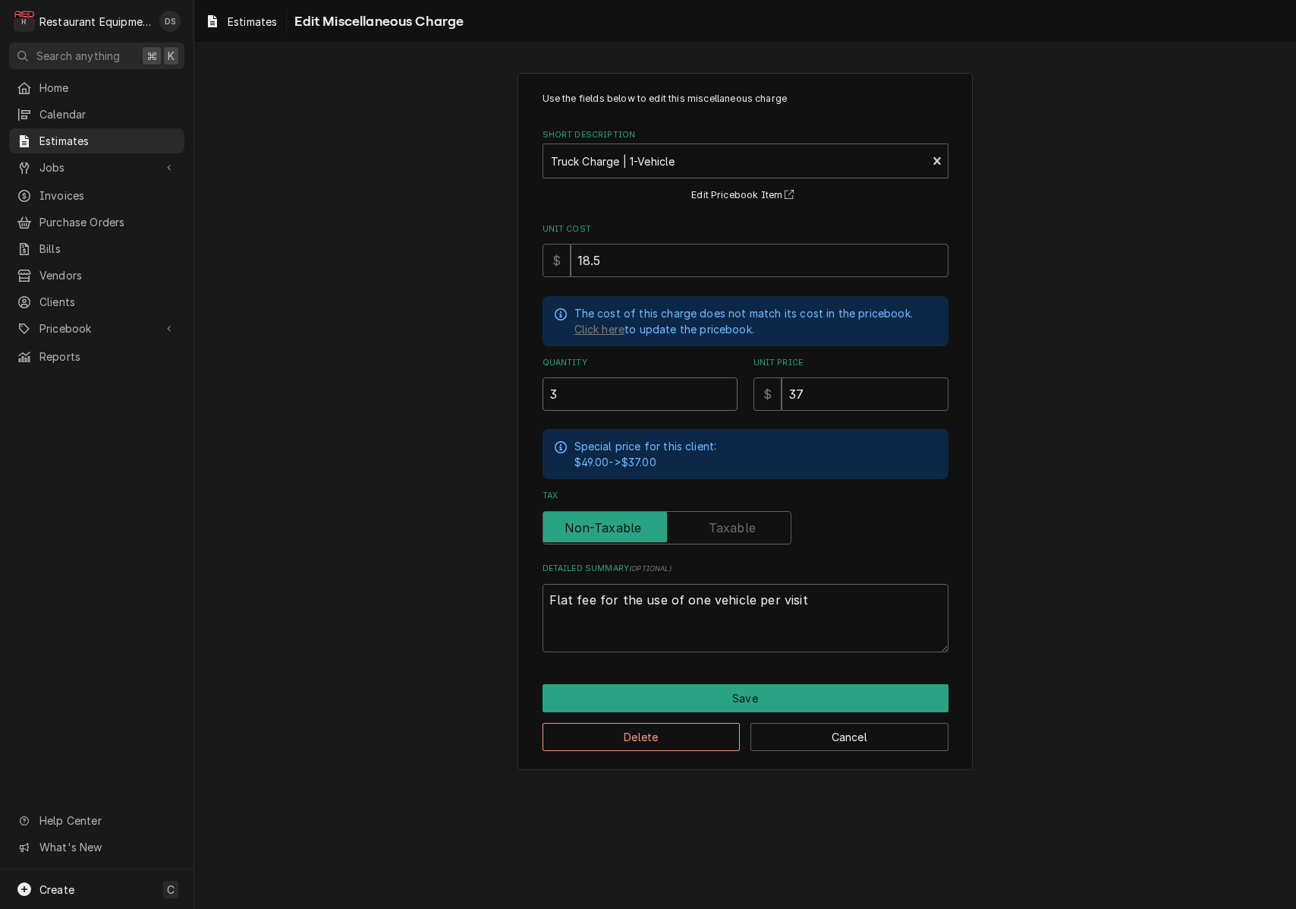
click at [726, 395] on input "3" at bounding box center [640, 393] width 195 height 33
type input "2.5"
type textarea "x"
click at [726, 395] on input "2.5" at bounding box center [640, 393] width 195 height 33
type input "2"
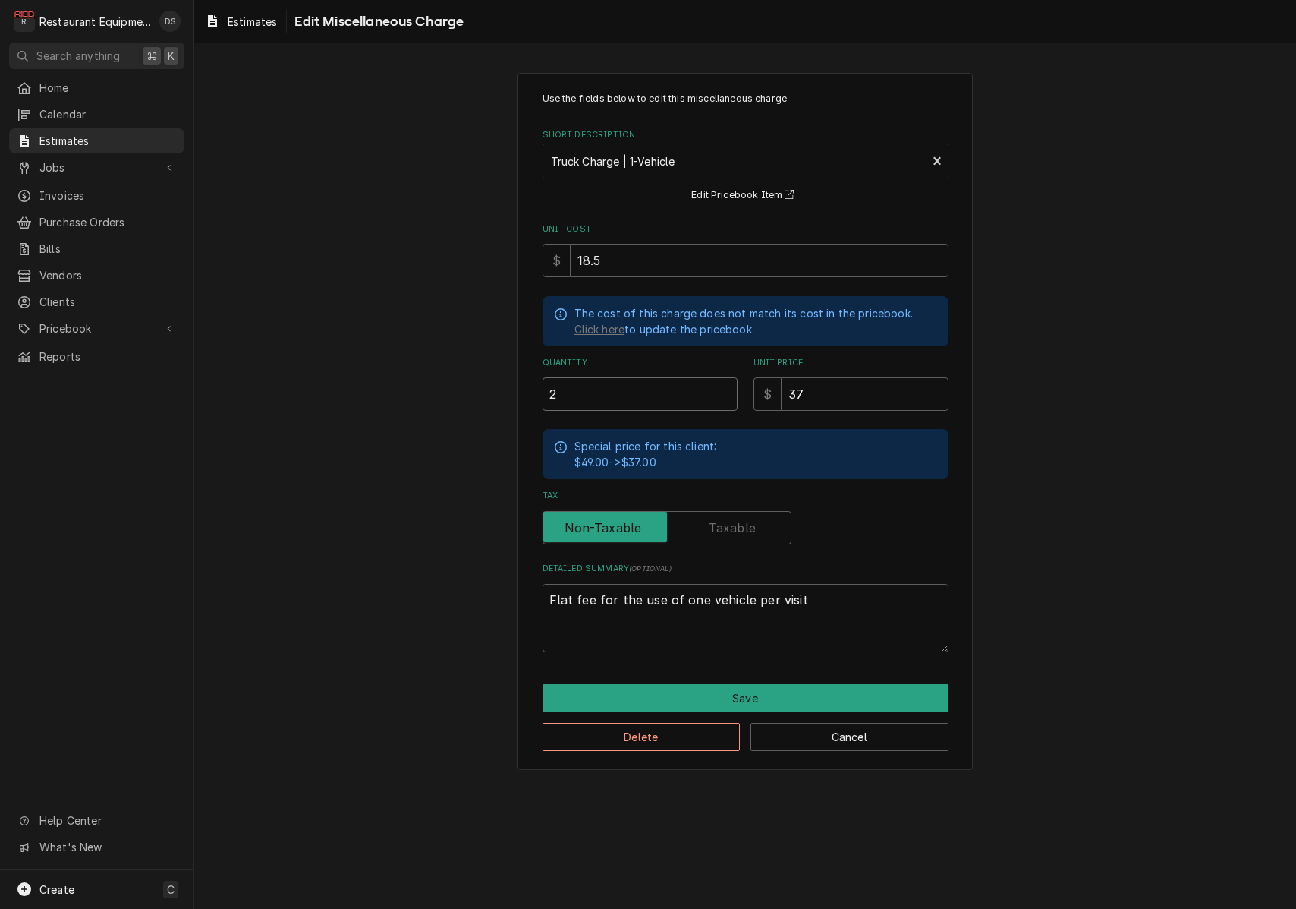
click at [726, 395] on input "2" at bounding box center [640, 393] width 195 height 33
click at [731, 690] on button "Save" at bounding box center [746, 698] width 406 height 28
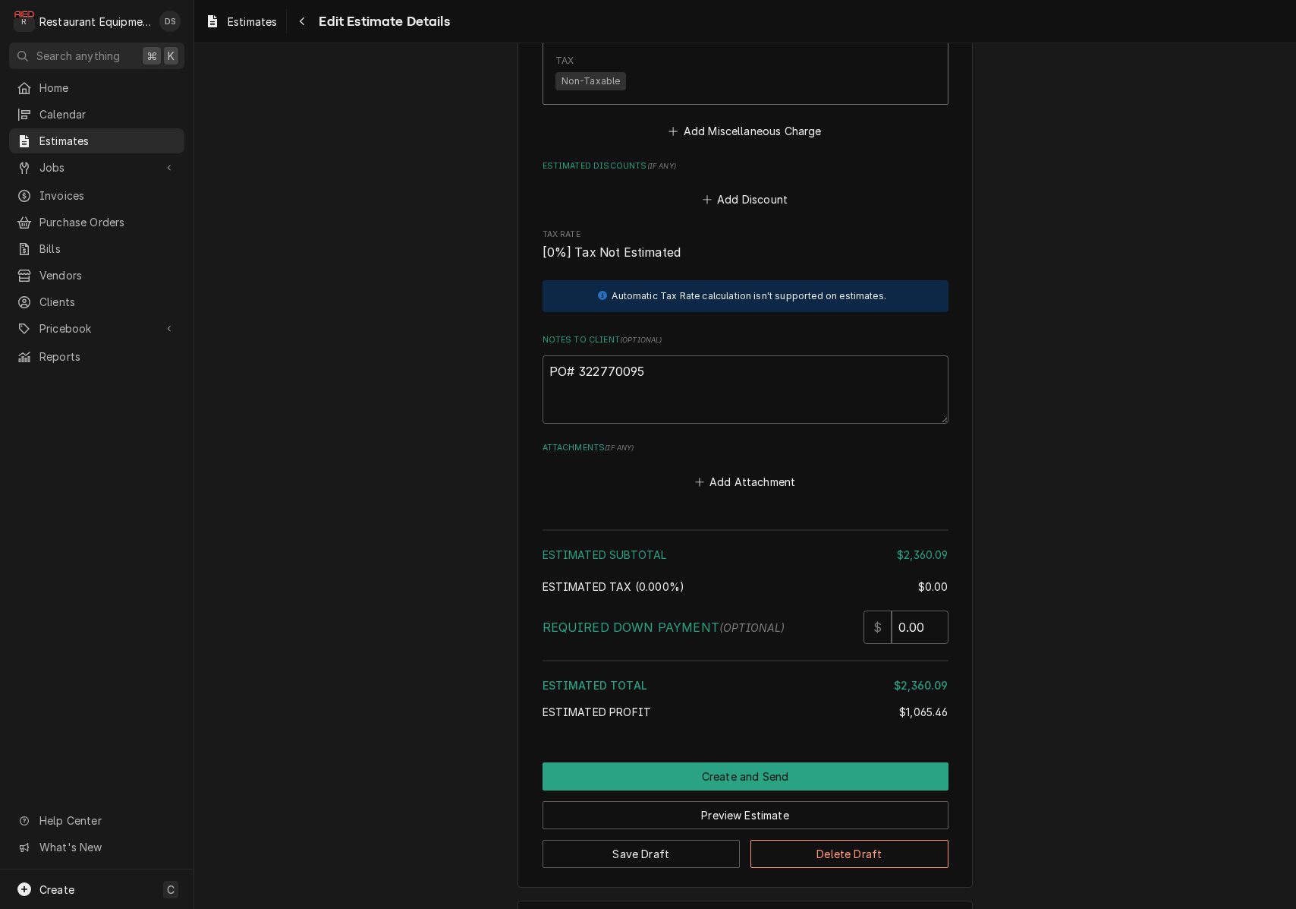
scroll to position [4067, 0]
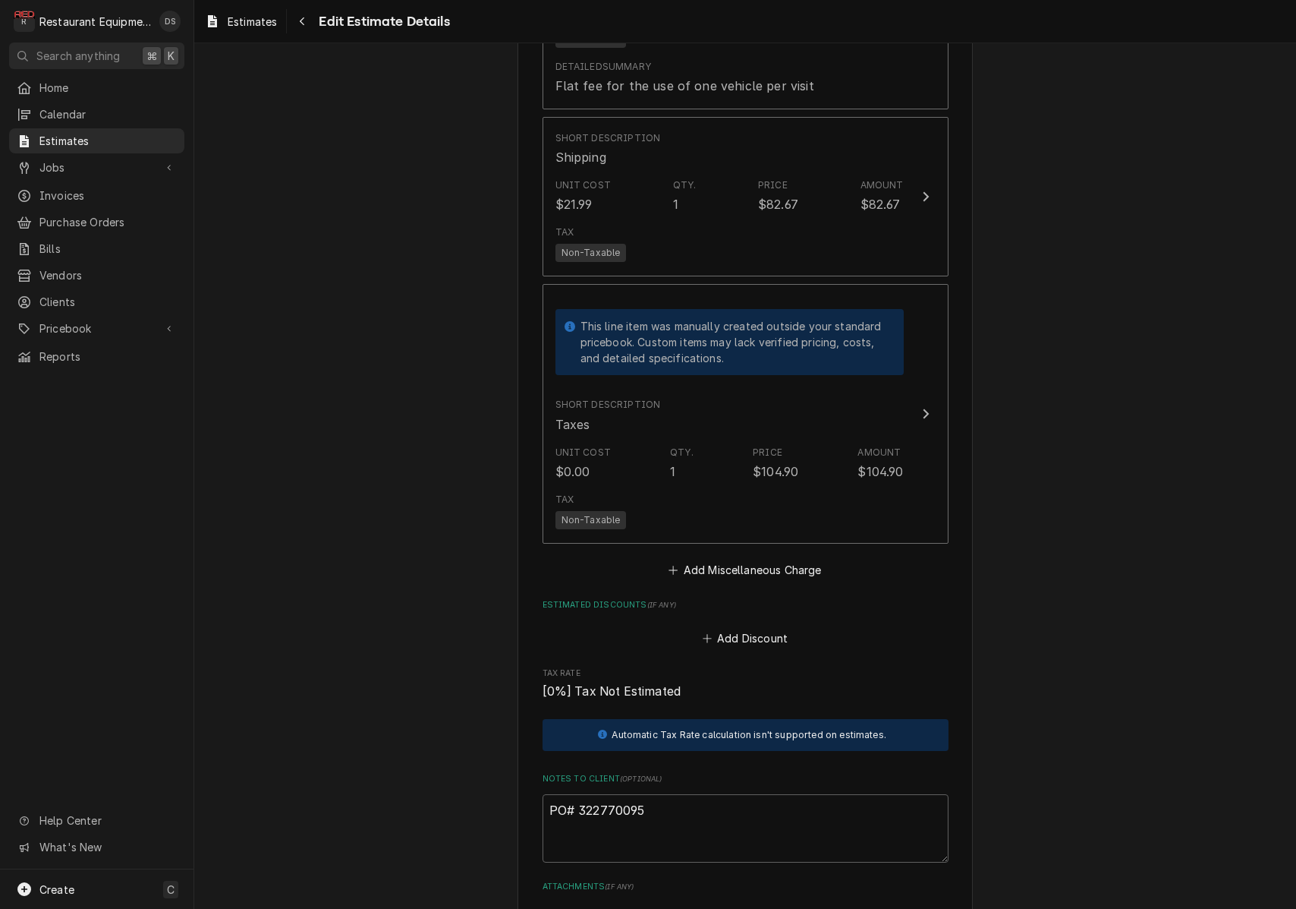
scroll to position [3620, 0]
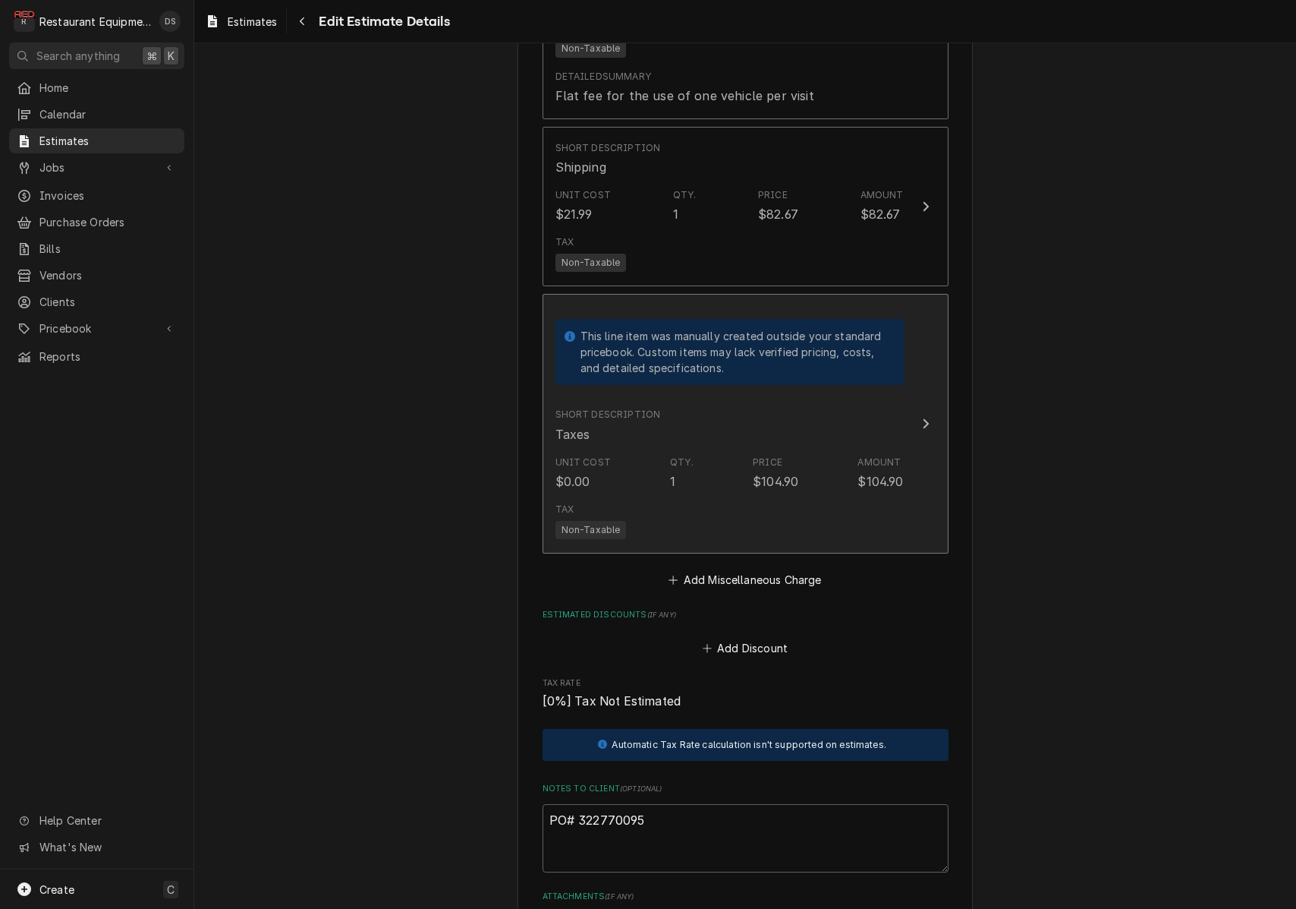
click at [855, 449] on div "Unit Cost $0.00 Qty. 1 Price $104.90 Amount $104.90" at bounding box center [730, 472] width 348 height 47
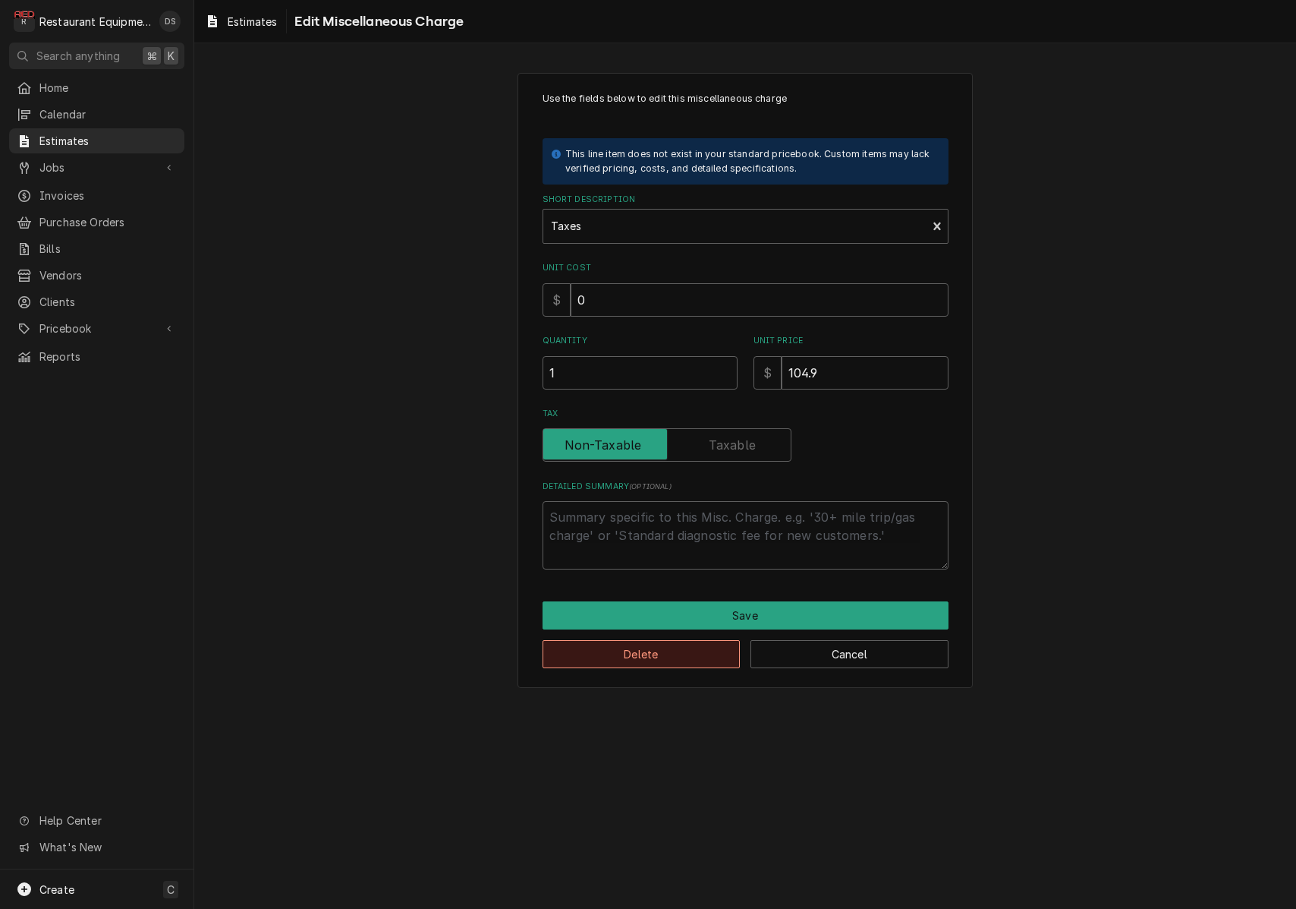
click at [642, 644] on button "Delete" at bounding box center [642, 654] width 198 height 28
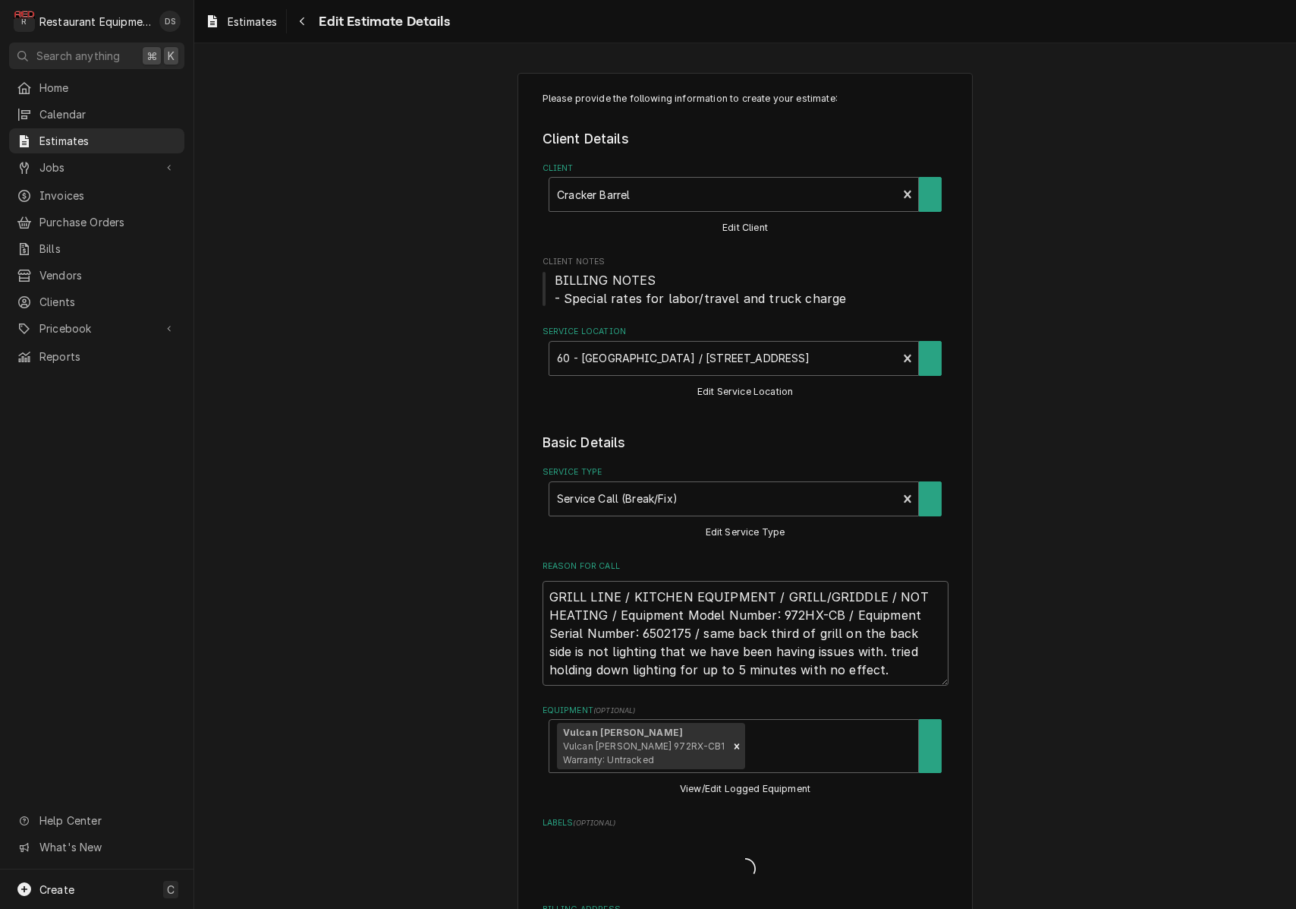
scroll to position [3620, 0]
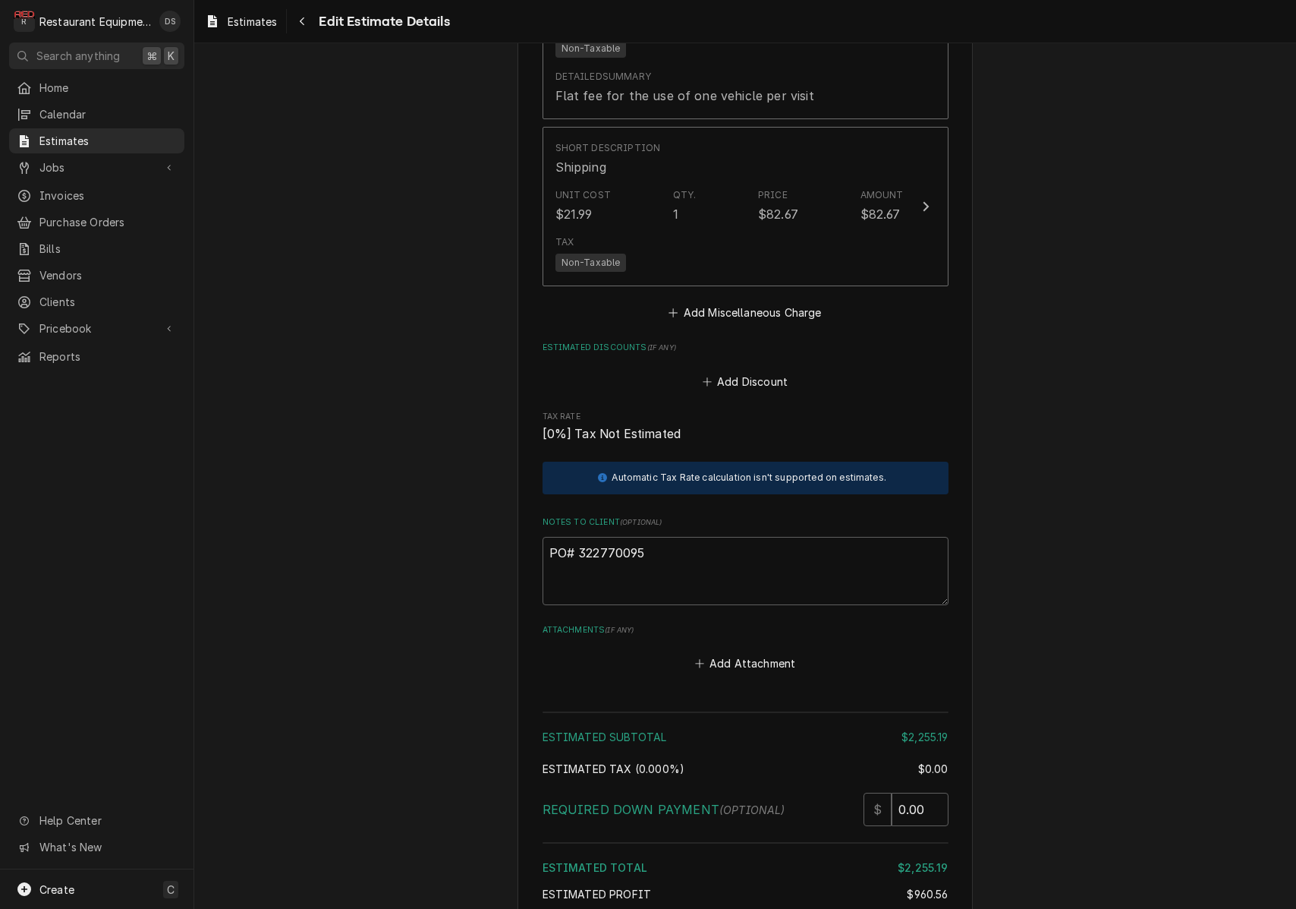
type textarea "x"
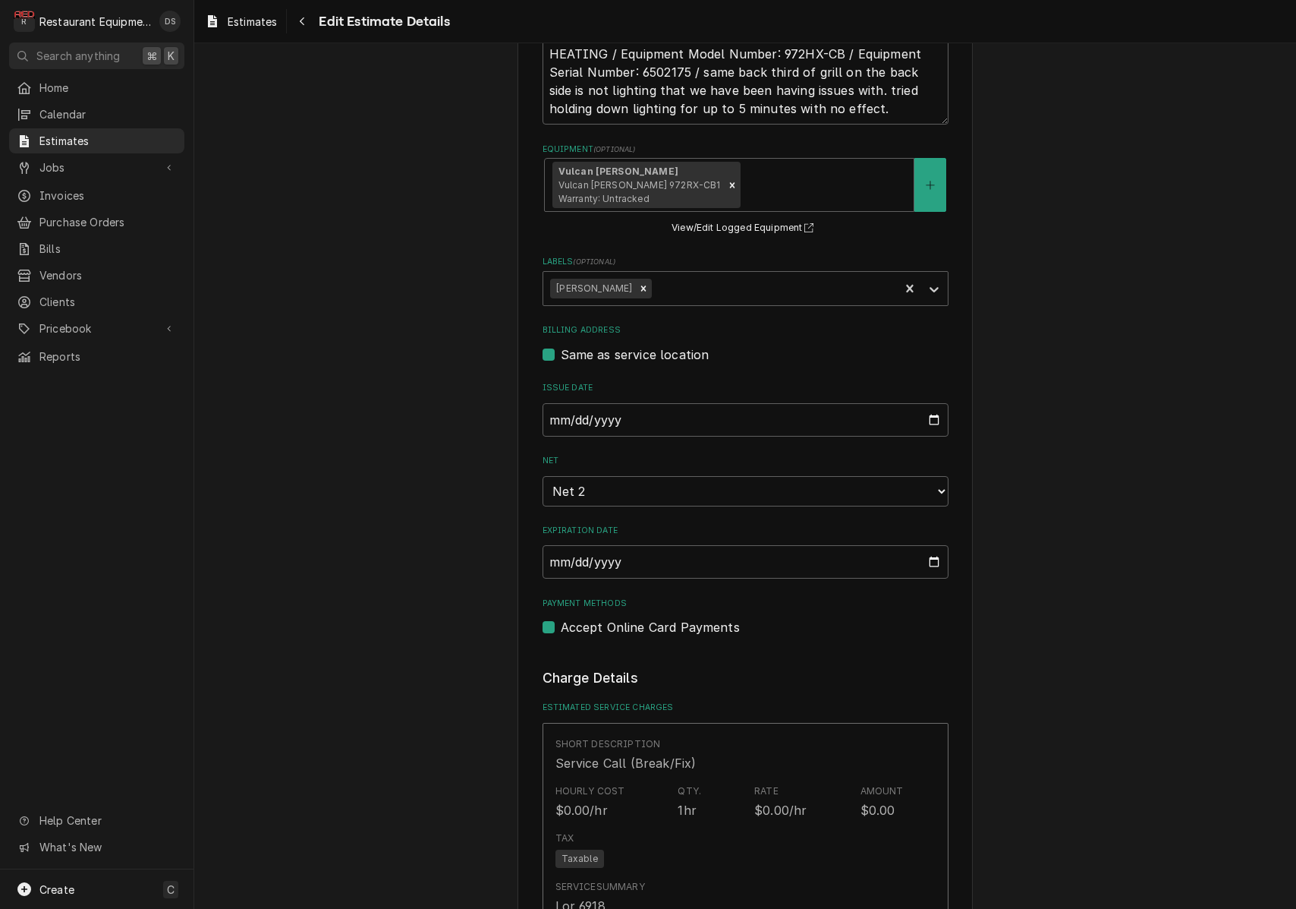
scroll to position [0, 0]
click at [630, 411] on input "2025-08-25" at bounding box center [746, 419] width 406 height 33
type input "2025-08-26"
drag, startPoint x: 1113, startPoint y: 554, endPoint x: 1023, endPoint y: 543, distance: 91.0
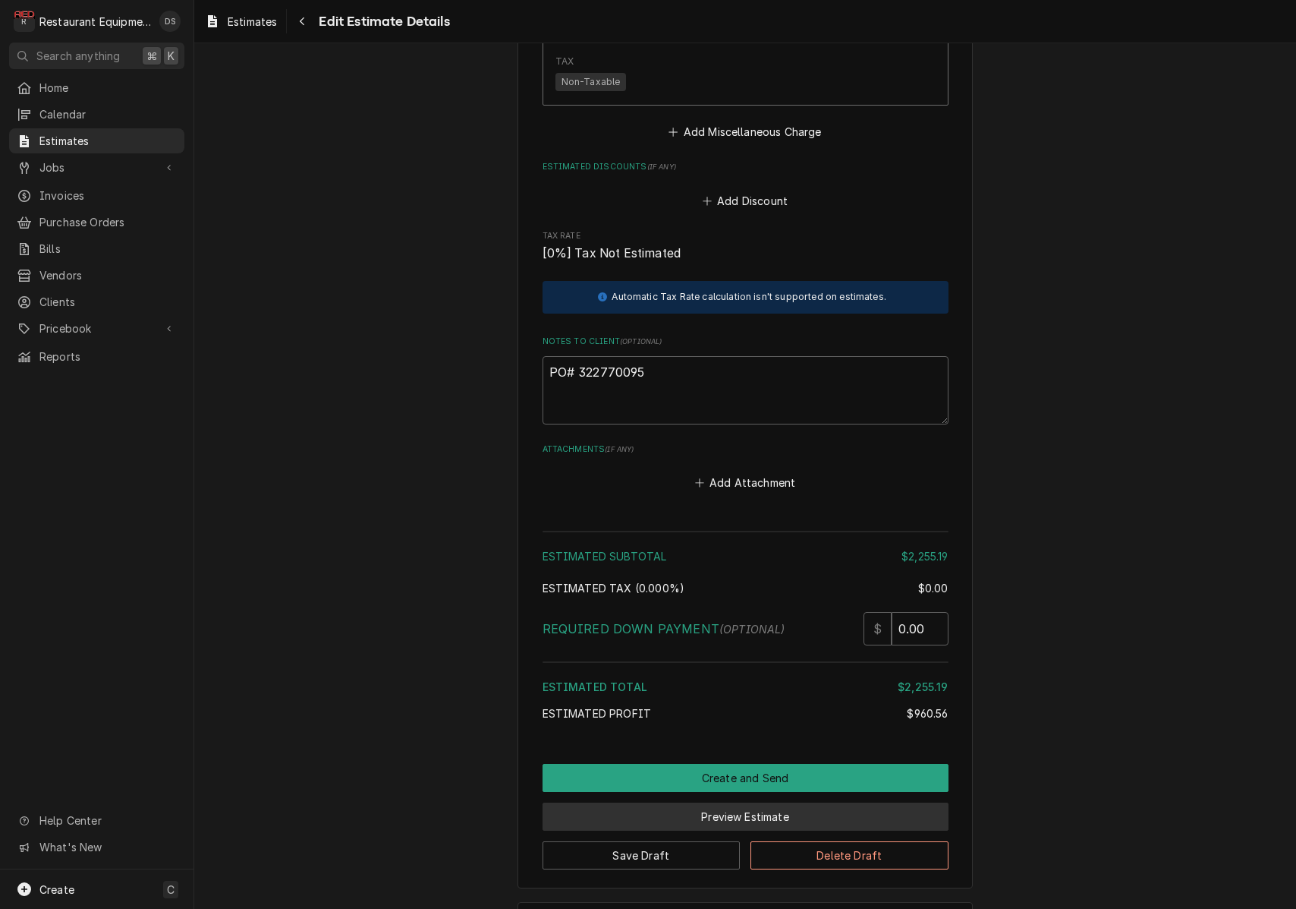
click at [761, 802] on button "Preview Estimate" at bounding box center [746, 816] width 406 height 28
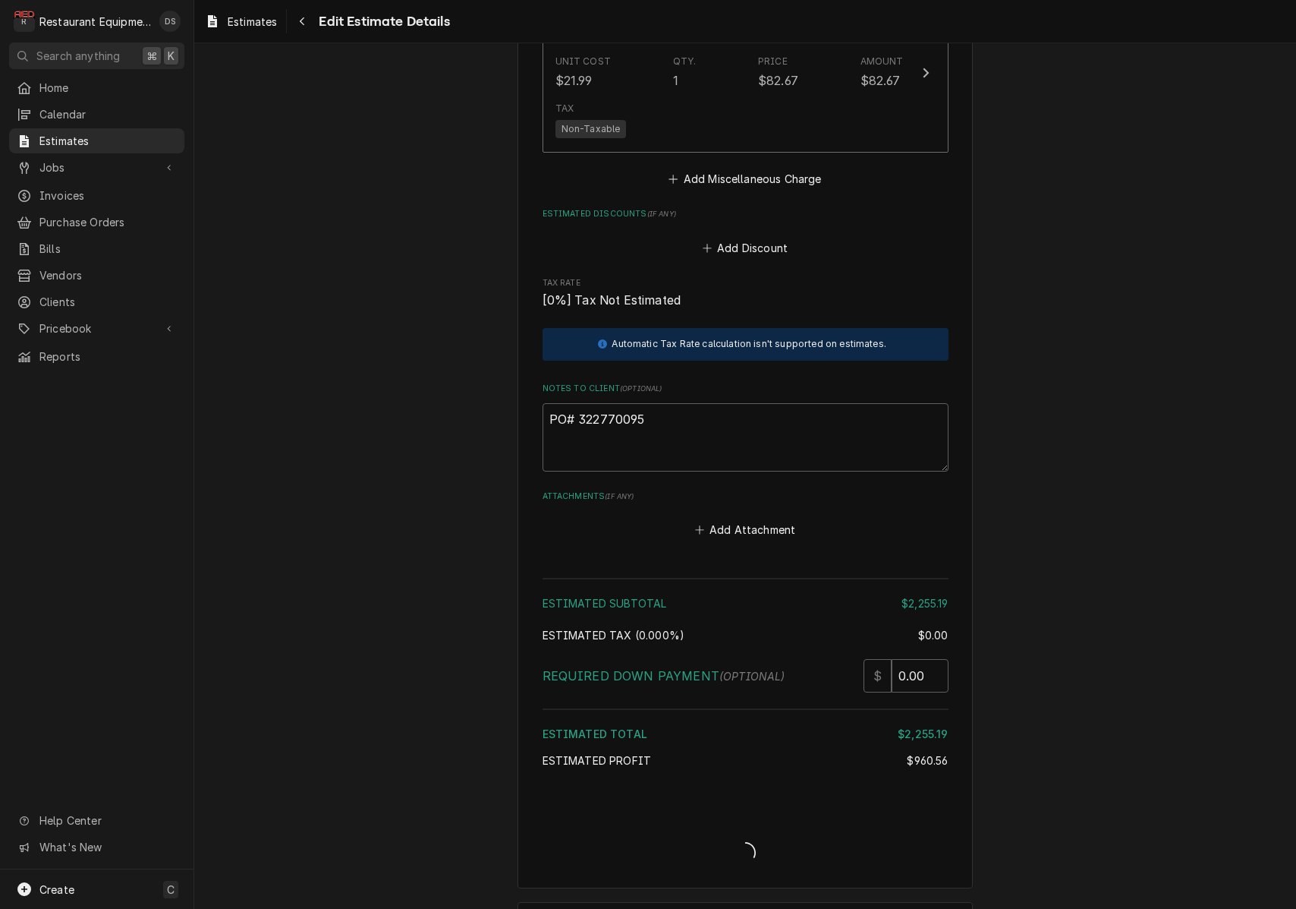
type textarea "x"
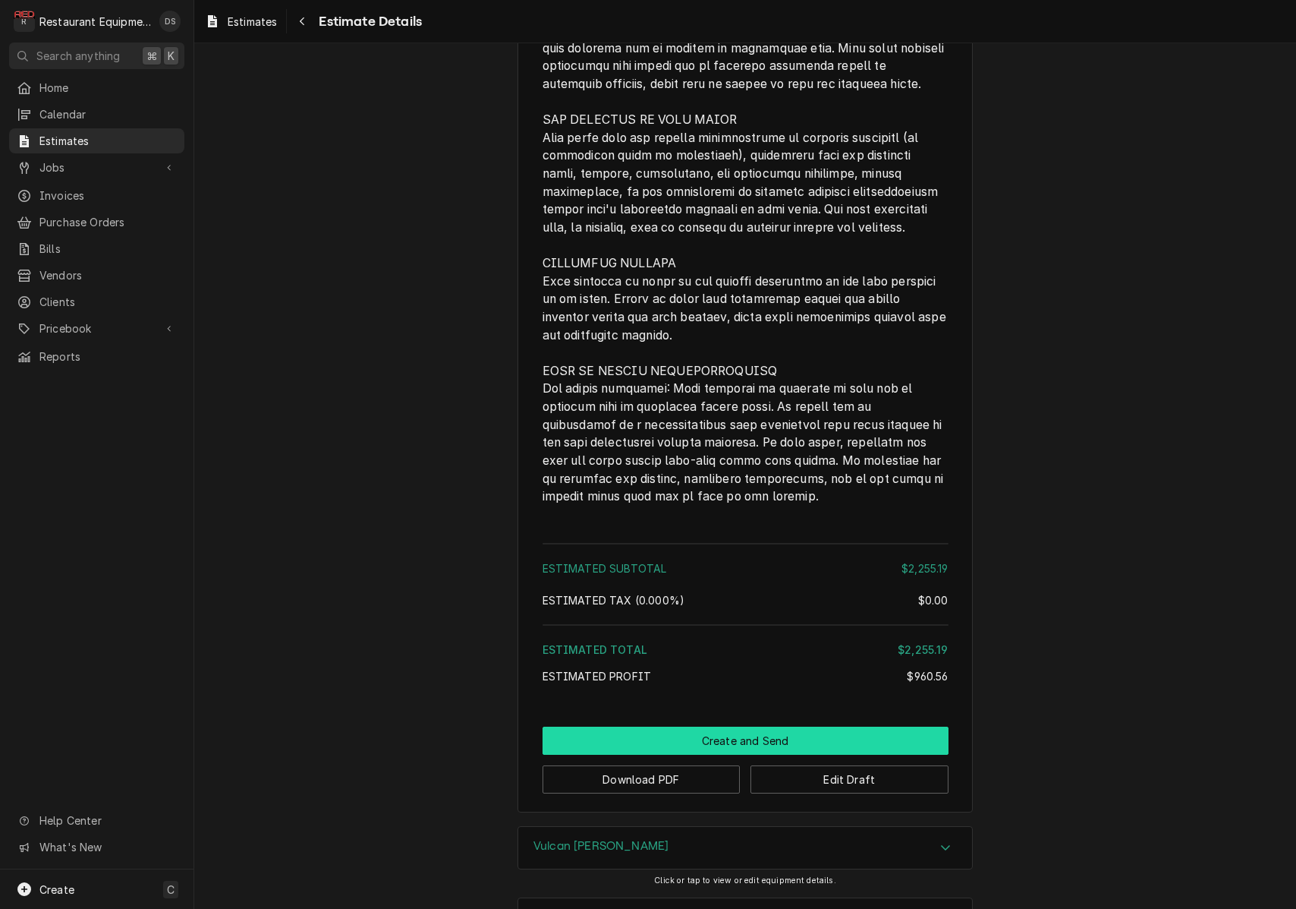
scroll to position [3438, 0]
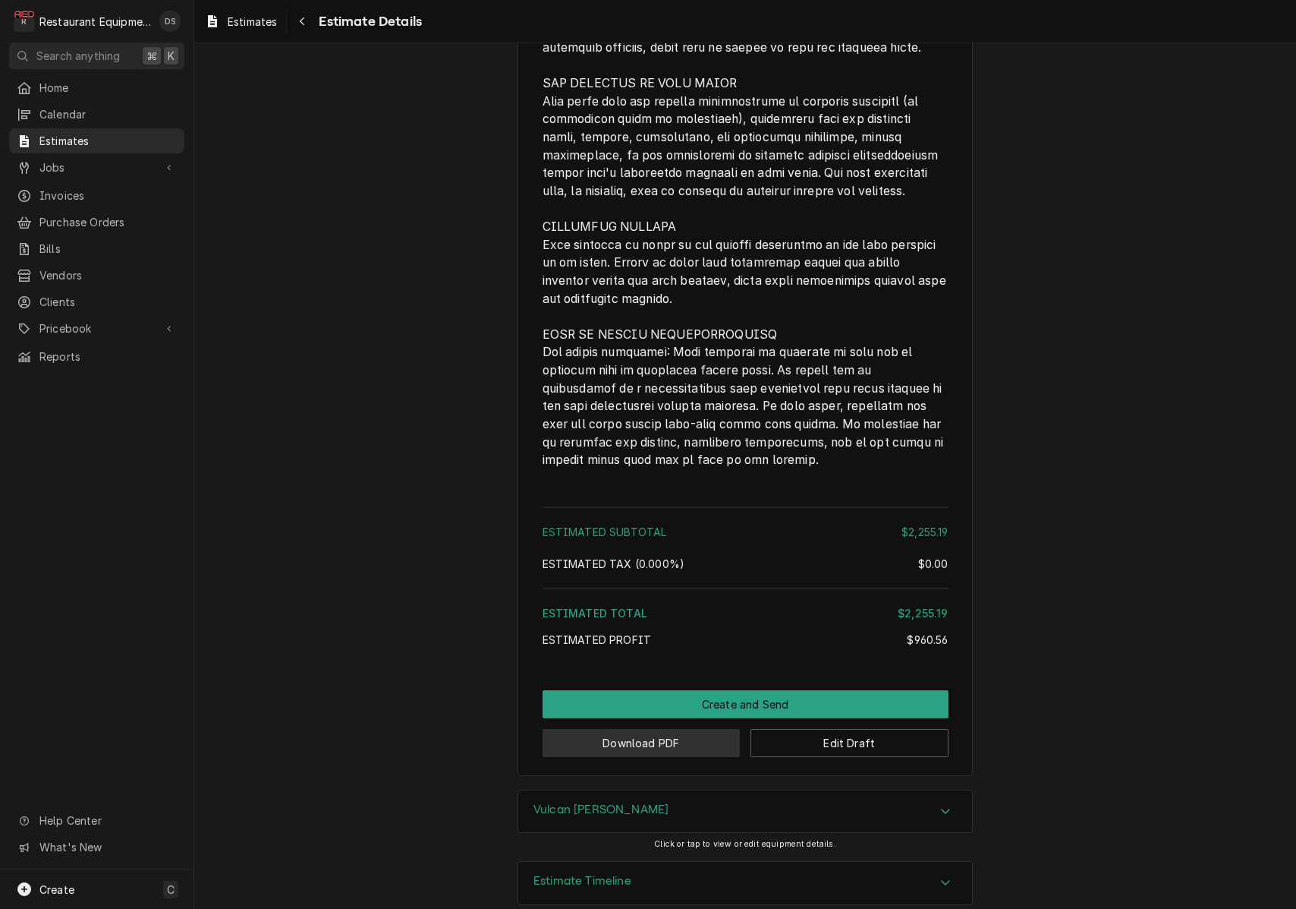
click at [665, 735] on button "Download PDF" at bounding box center [642, 743] width 198 height 28
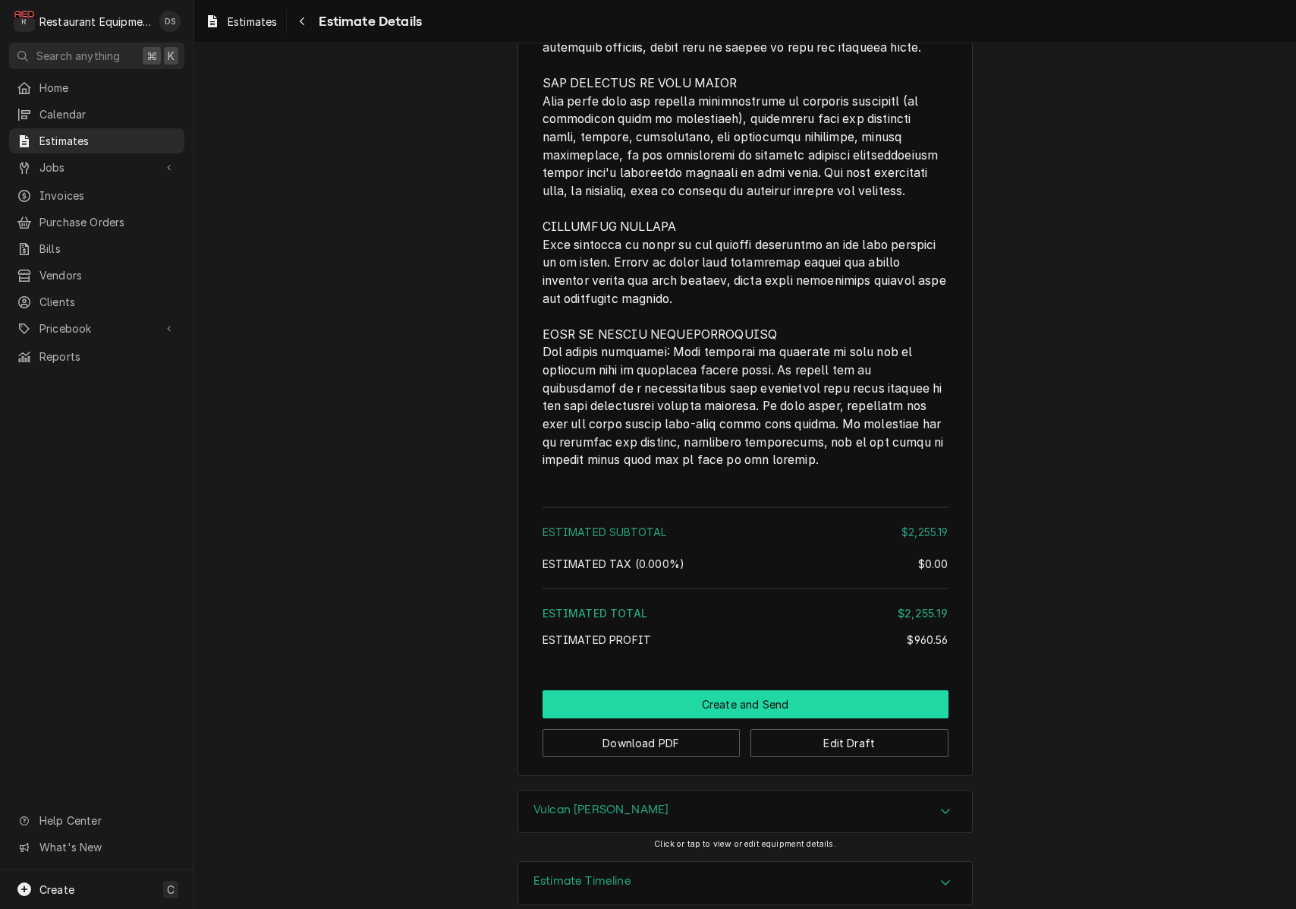
click at [718, 690] on button "Create and Send" at bounding box center [746, 704] width 406 height 28
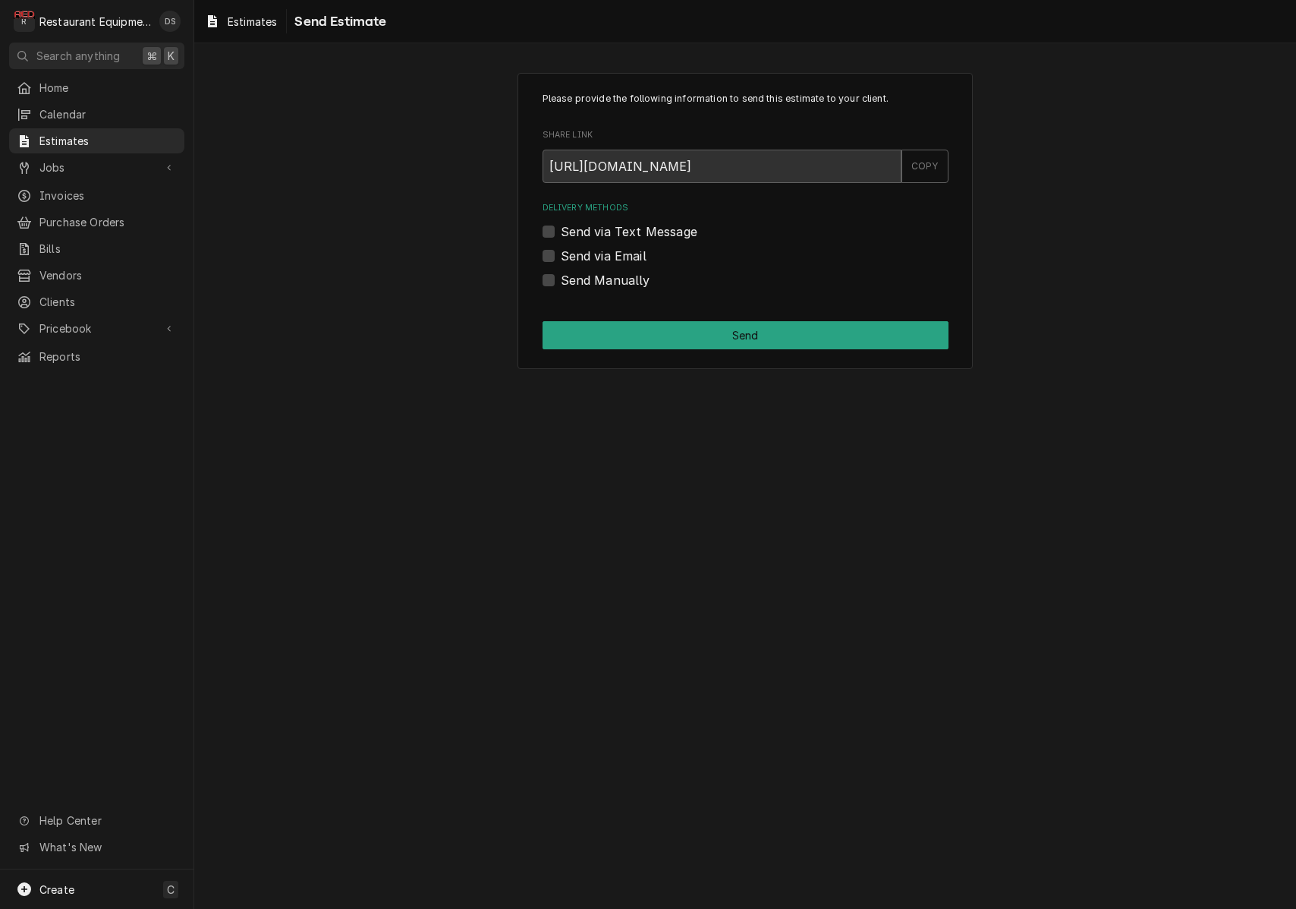
click at [561, 284] on label "Send Manually" at bounding box center [606, 280] width 90 height 18
click at [561, 284] on input "Send Manually" at bounding box center [764, 287] width 406 height 33
checkbox input "true"
click at [660, 334] on button "Send" at bounding box center [746, 335] width 406 height 28
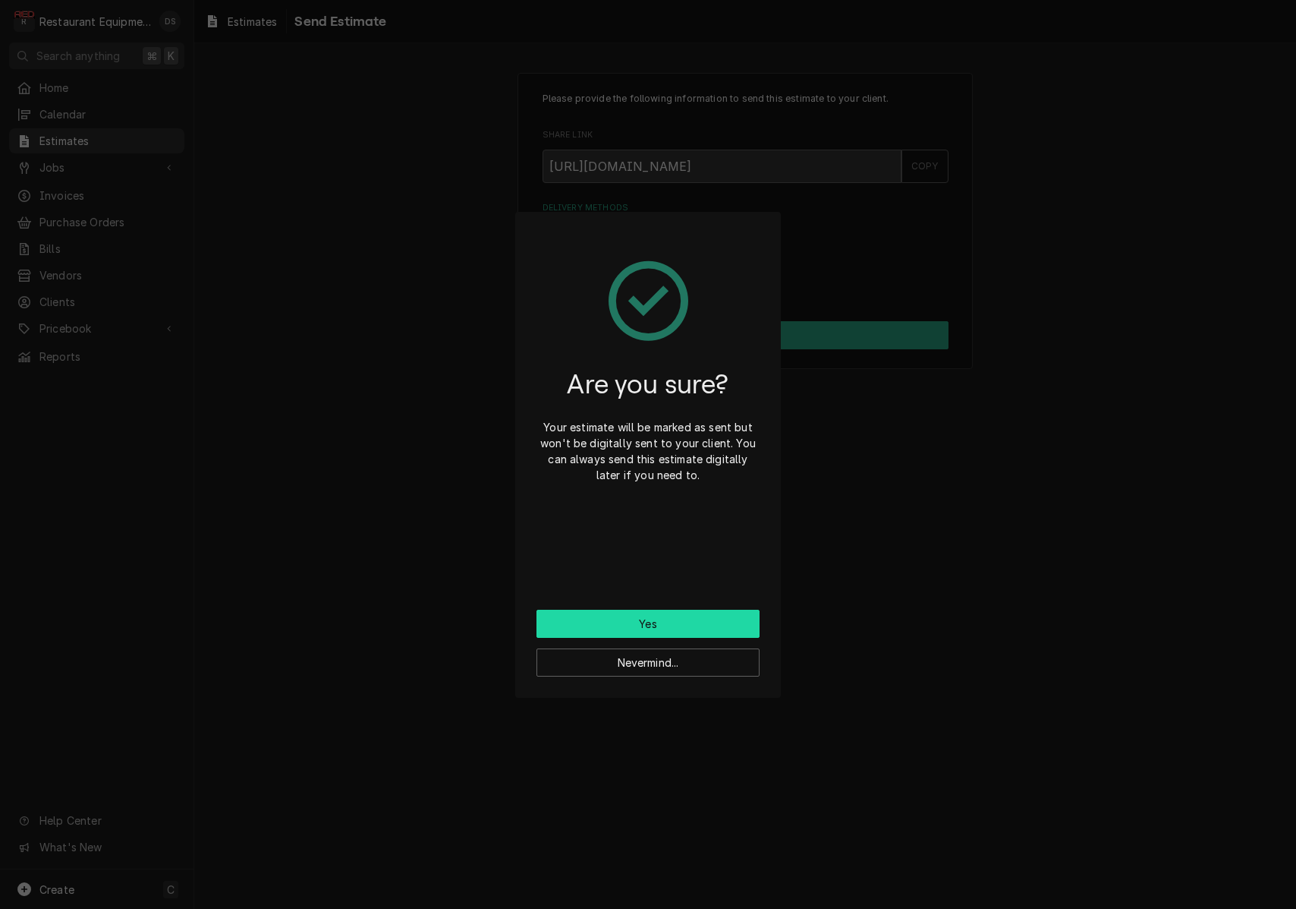
click at [666, 622] on button "Yes" at bounding box center [648, 623] width 223 height 28
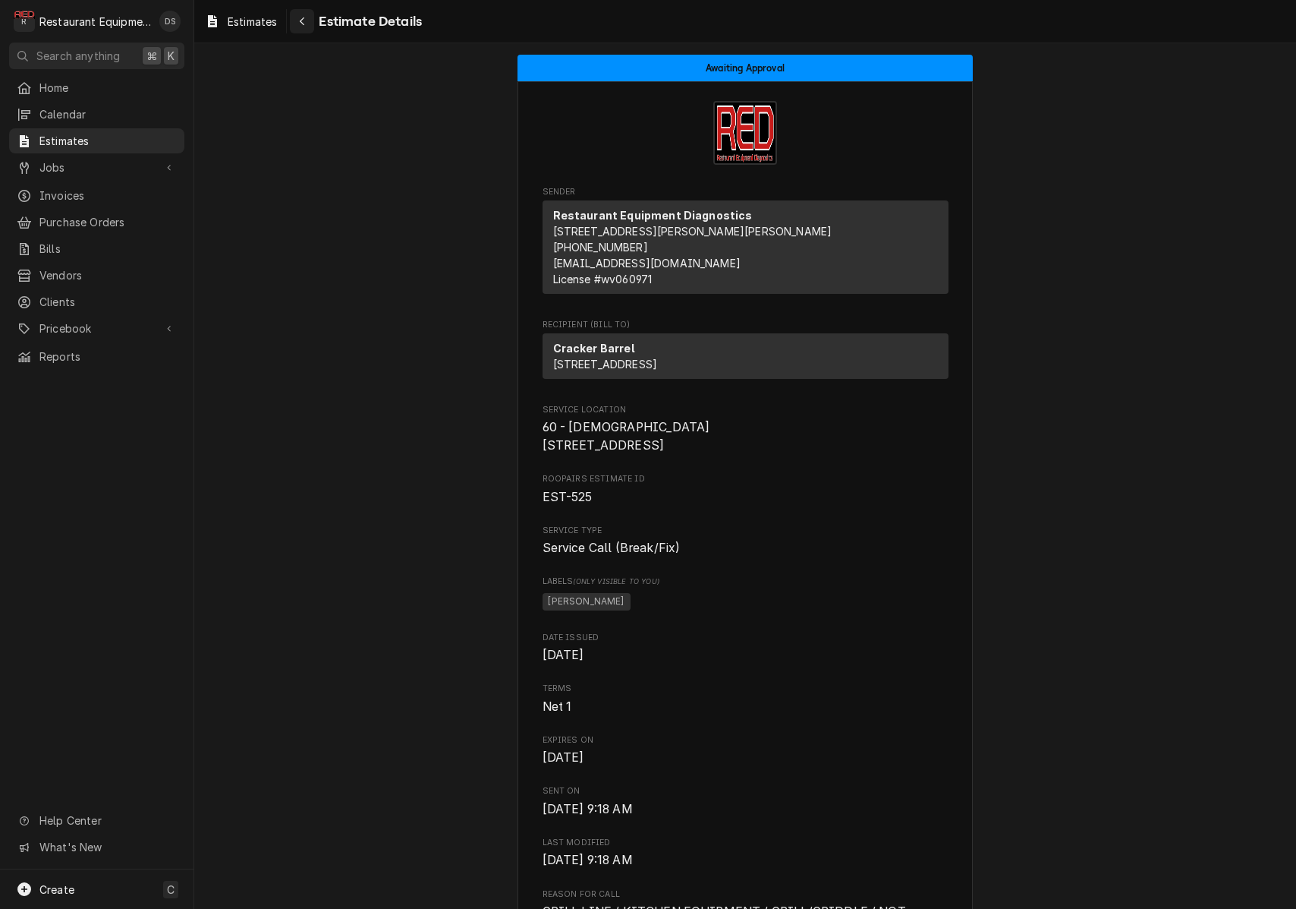
click at [303, 23] on icon "Navigate back" at bounding box center [302, 21] width 5 height 8
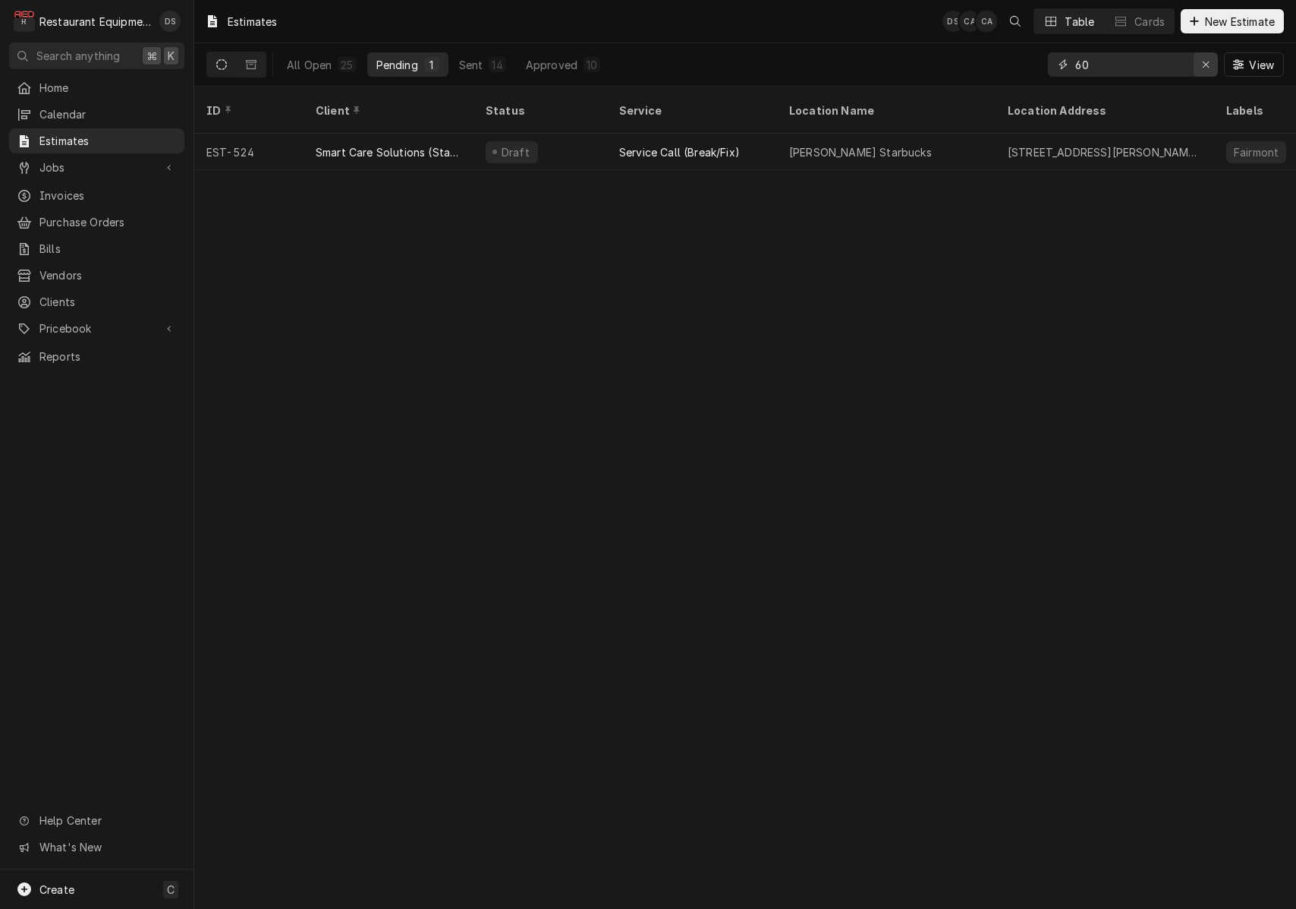
click at [1205, 63] on icon "Erase input" at bounding box center [1206, 64] width 8 height 11
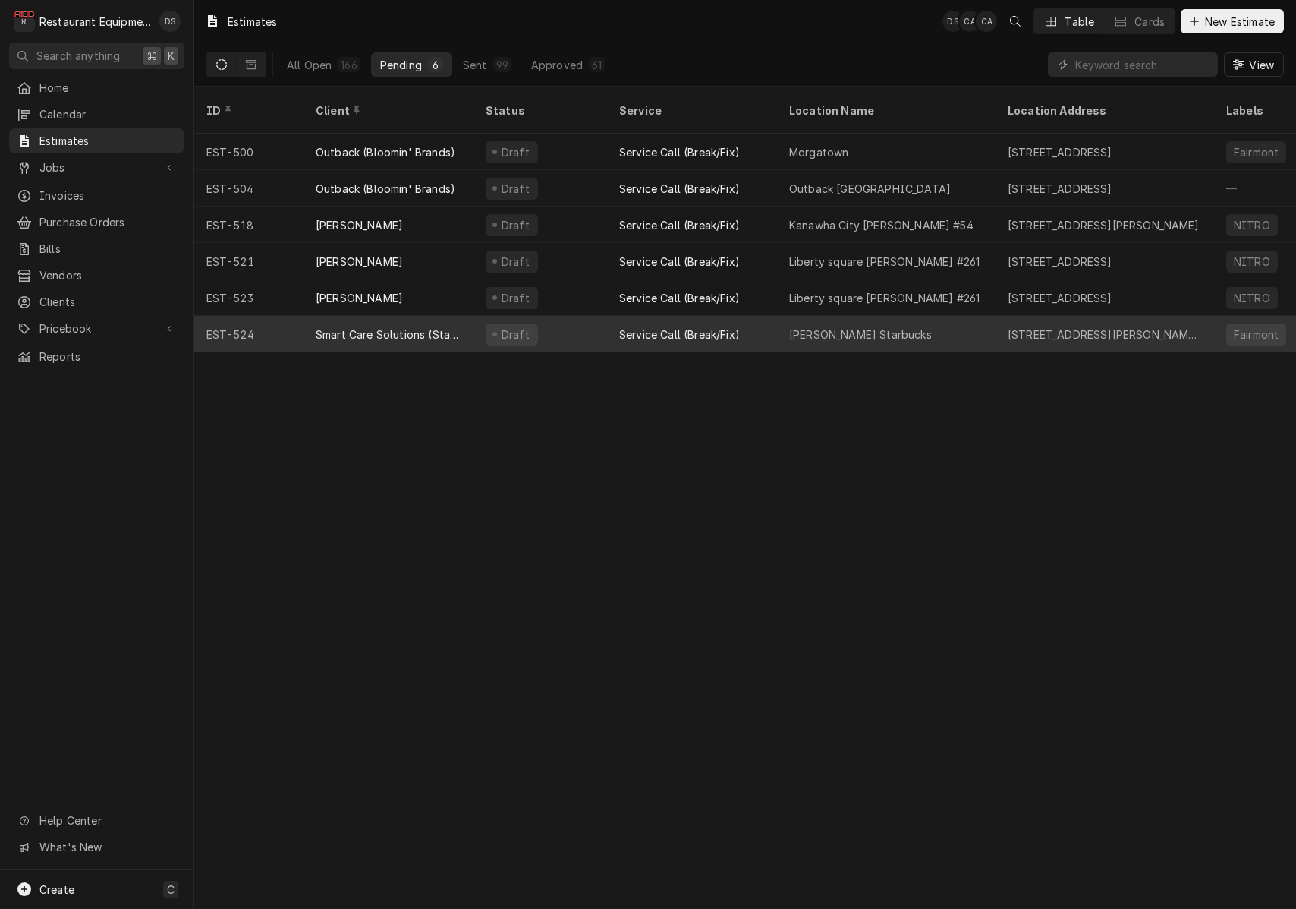
click at [607, 317] on div "Service Call (Break/Fix)" at bounding box center [692, 334] width 170 height 36
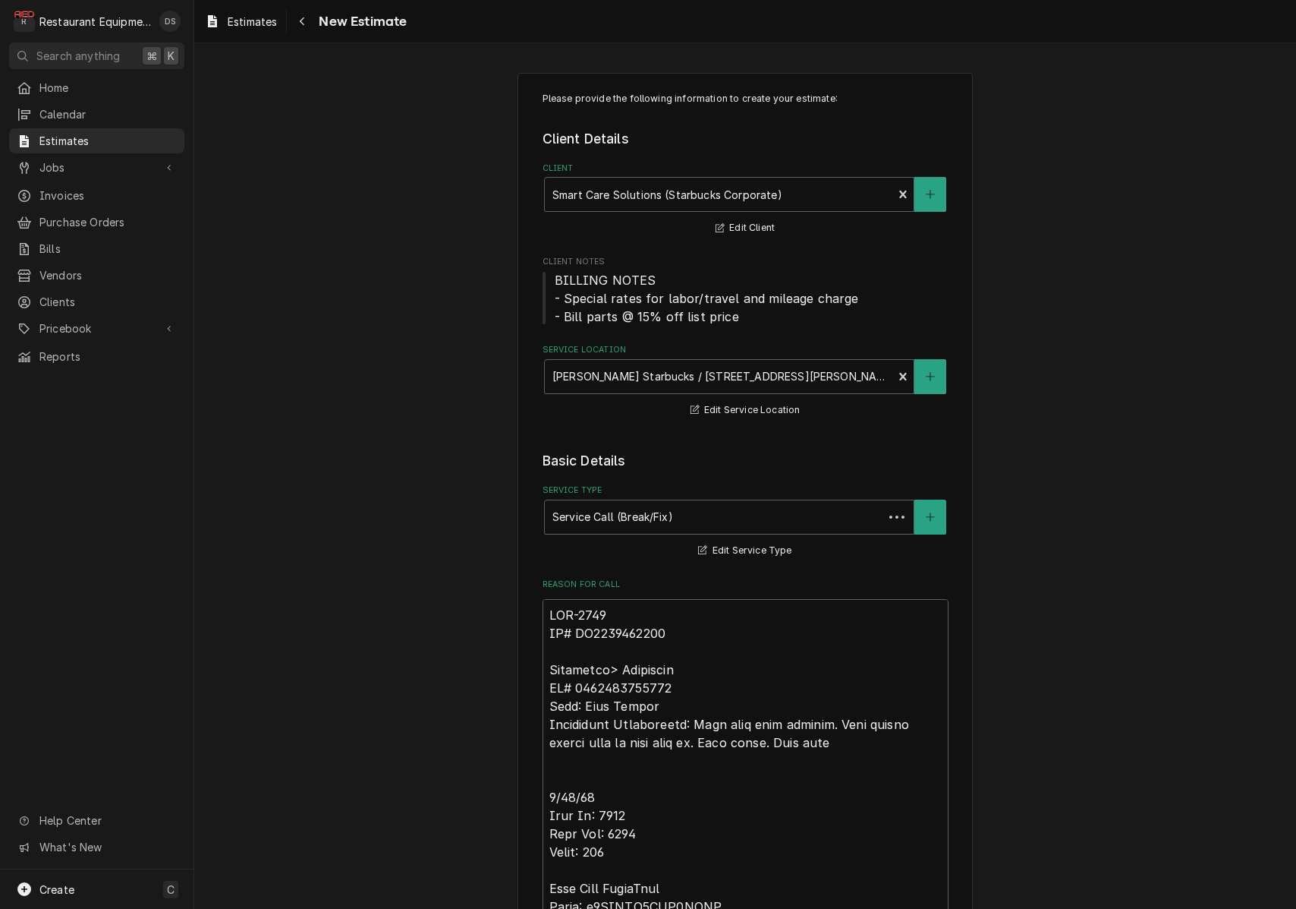
type textarea "x"
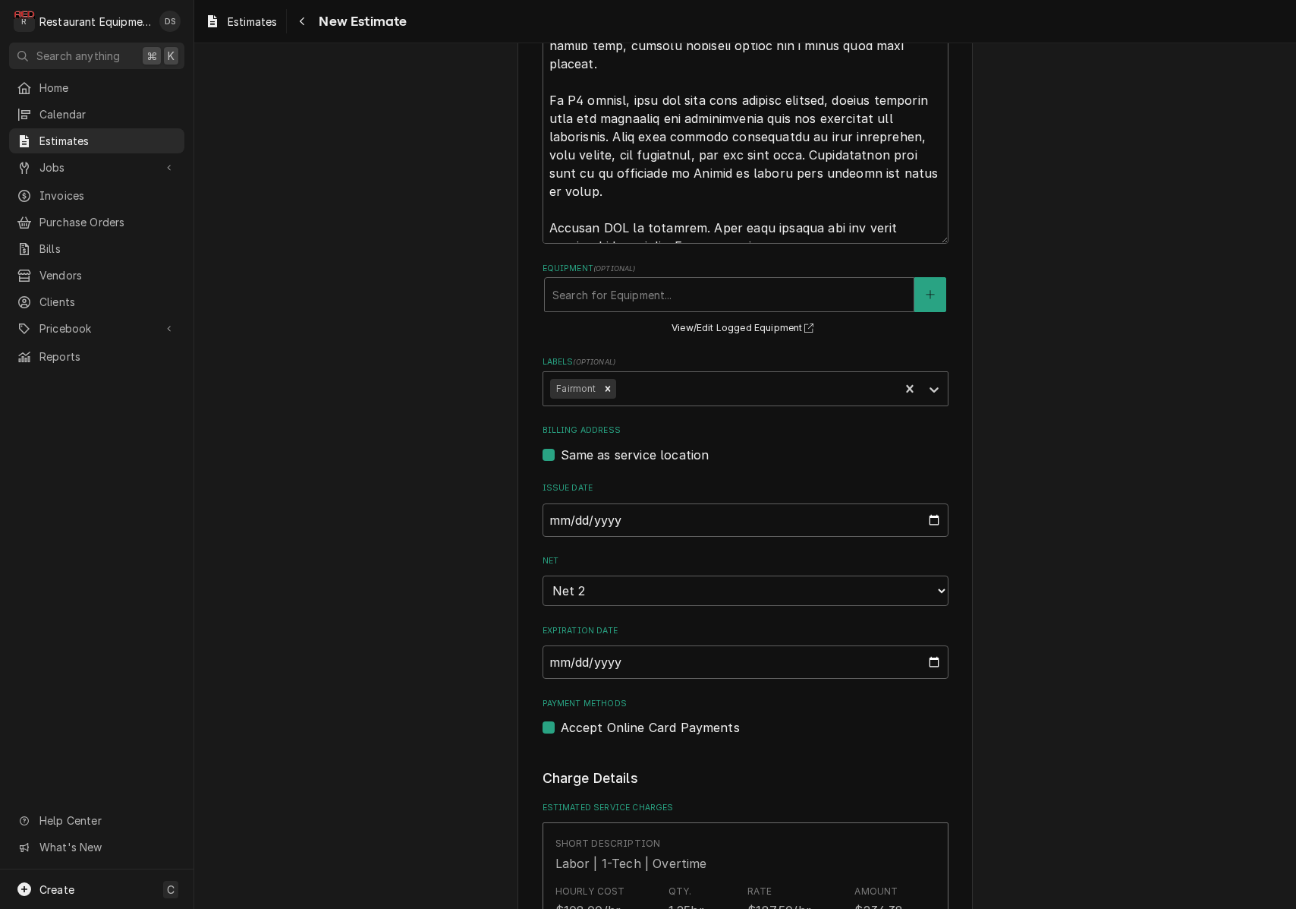
scroll to position [1132, 0]
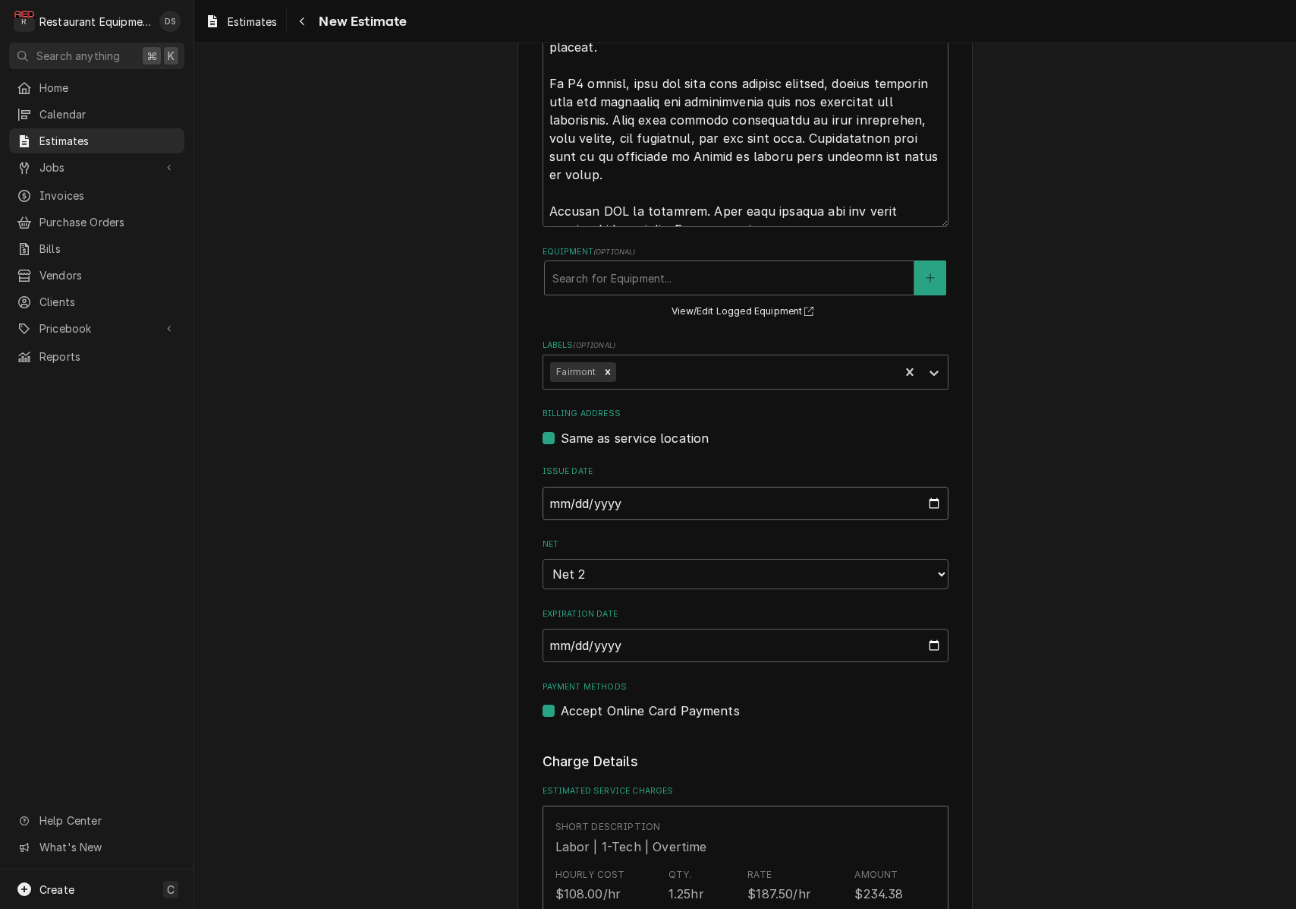
click at [614, 501] on input "2025-08-25" at bounding box center [746, 503] width 406 height 33
type input "2025-08-26"
drag, startPoint x: 1142, startPoint y: 490, endPoint x: 1100, endPoint y: 488, distance: 42.6
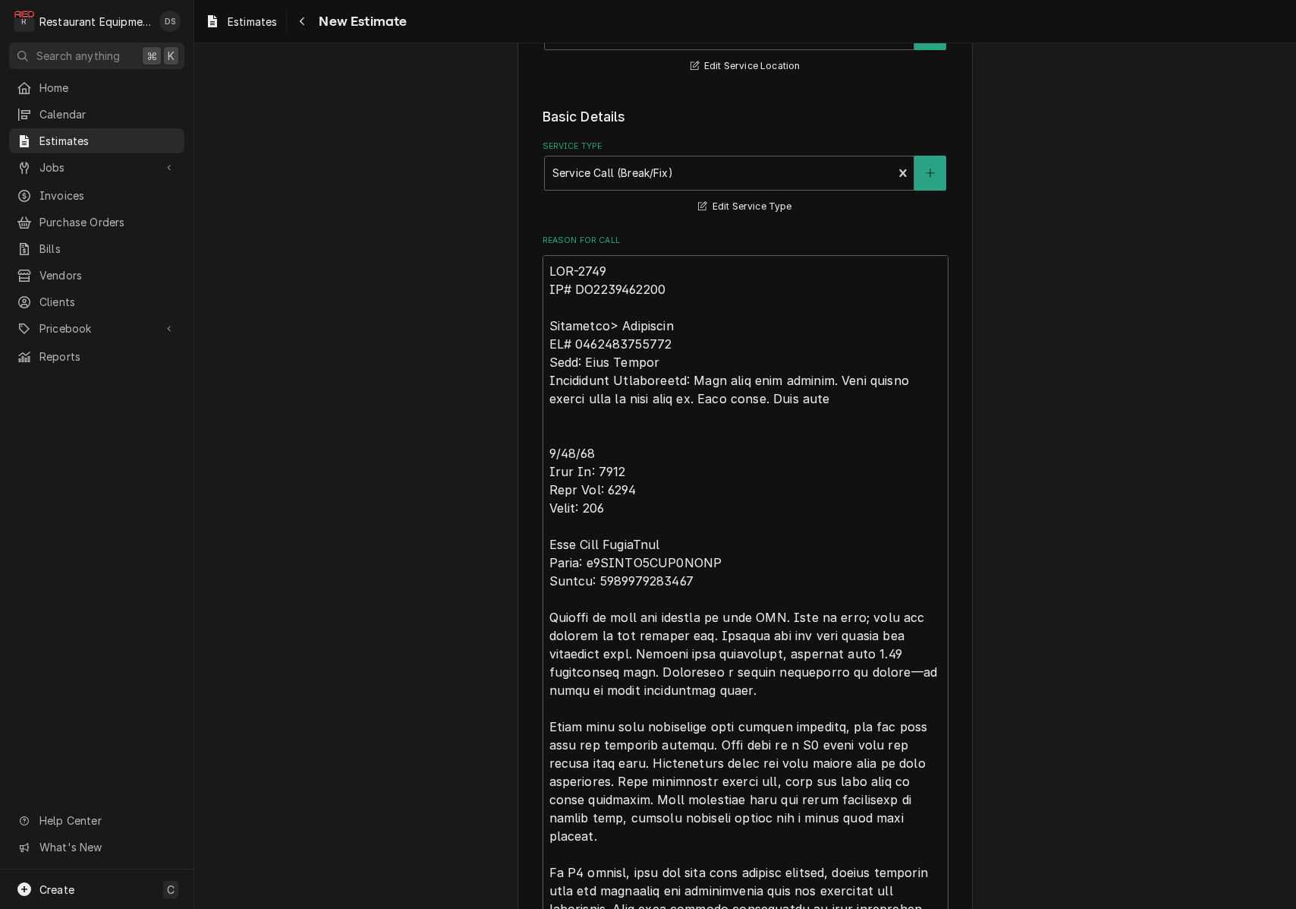
scroll to position [320, 0]
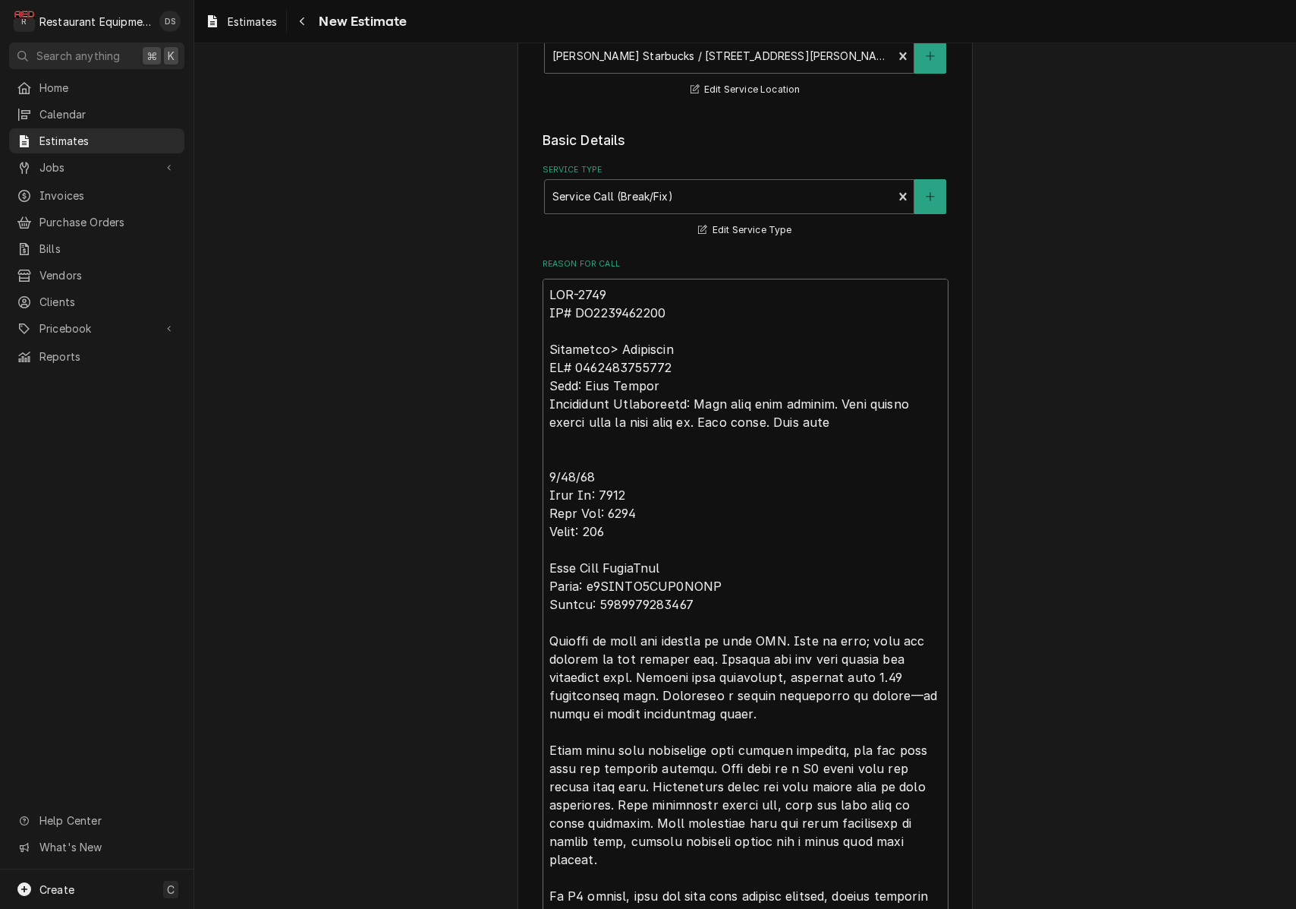
drag, startPoint x: 676, startPoint y: 309, endPoint x: 583, endPoint y: 309, distance: 93.4
click at [583, 309] on textarea "Reason For Call" at bounding box center [746, 659] width 406 height 761
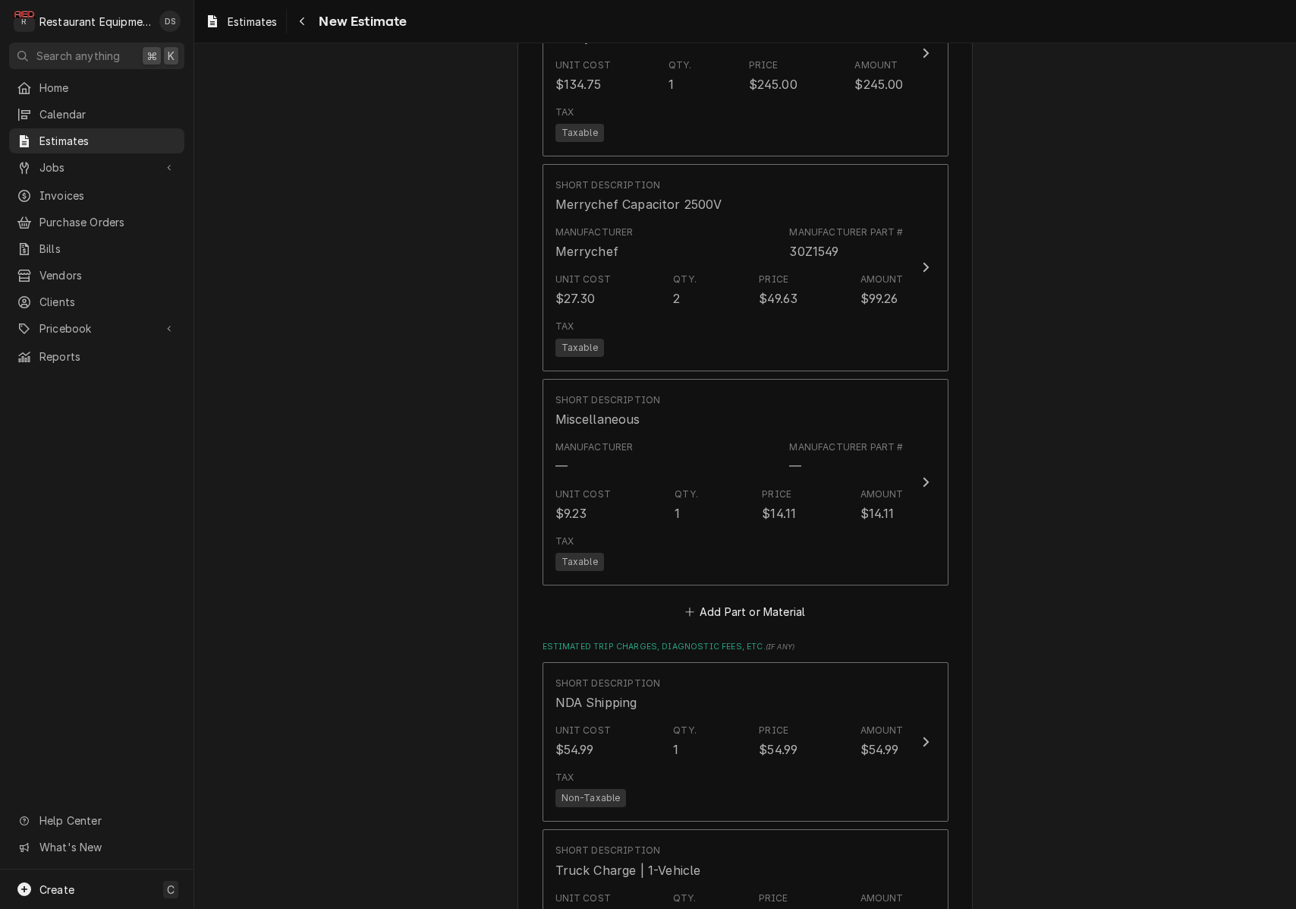
scroll to position [3598, 0]
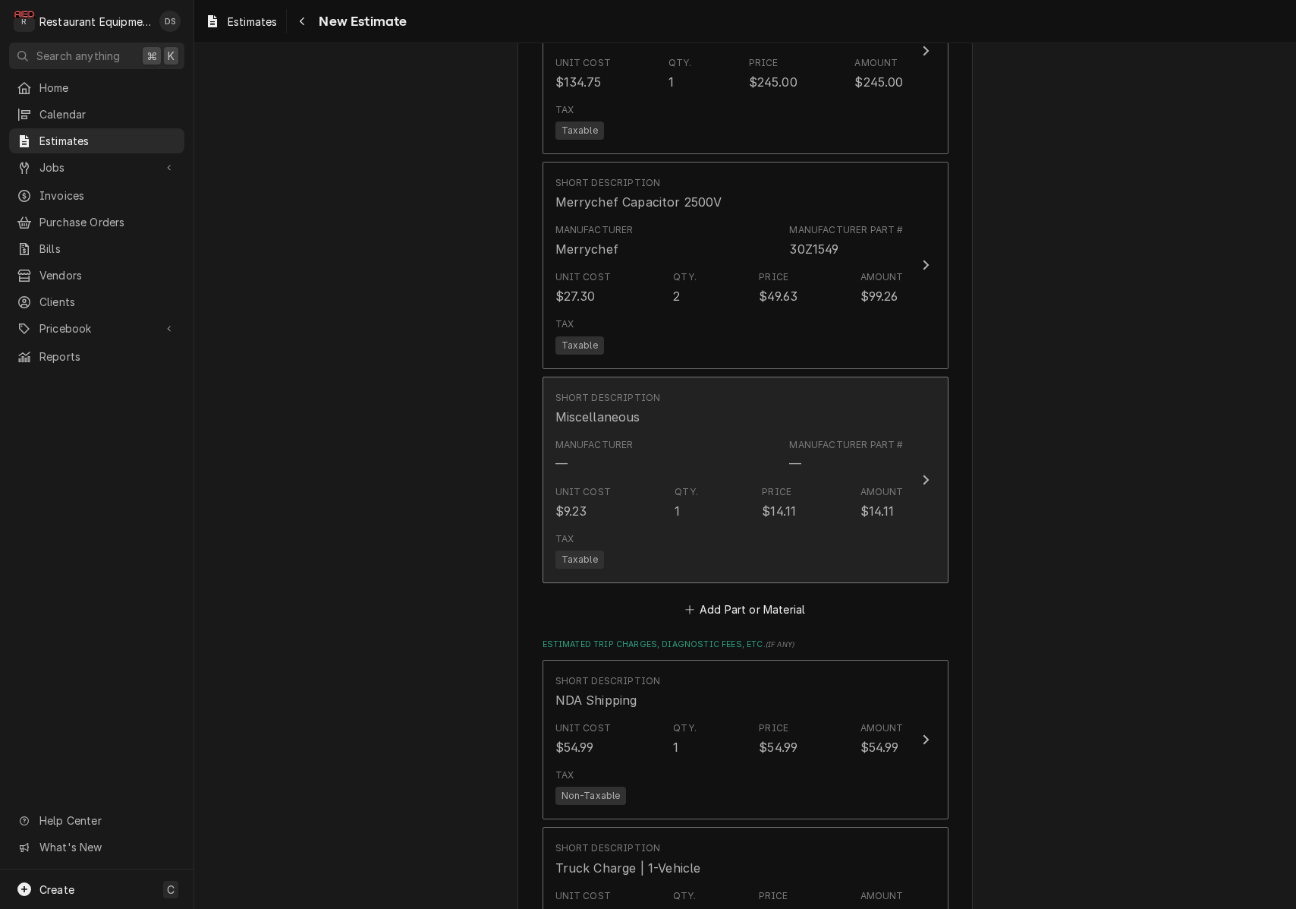
click at [886, 479] on div "Unit Cost $9.23 Qty. 1 Price $14.11 Amount $14.11" at bounding box center [730, 502] width 348 height 47
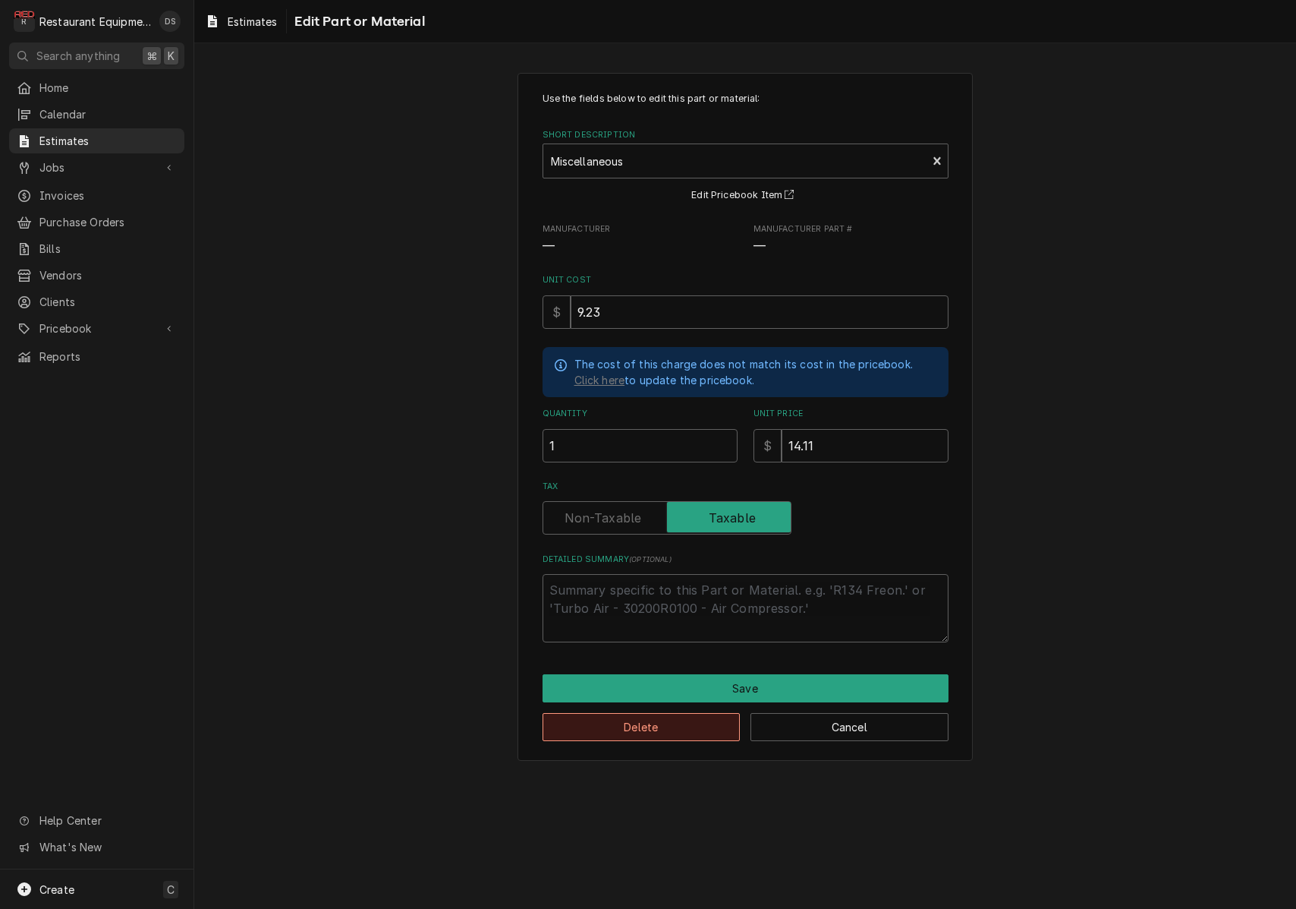
click at [686, 717] on button "Delete" at bounding box center [642, 727] width 198 height 28
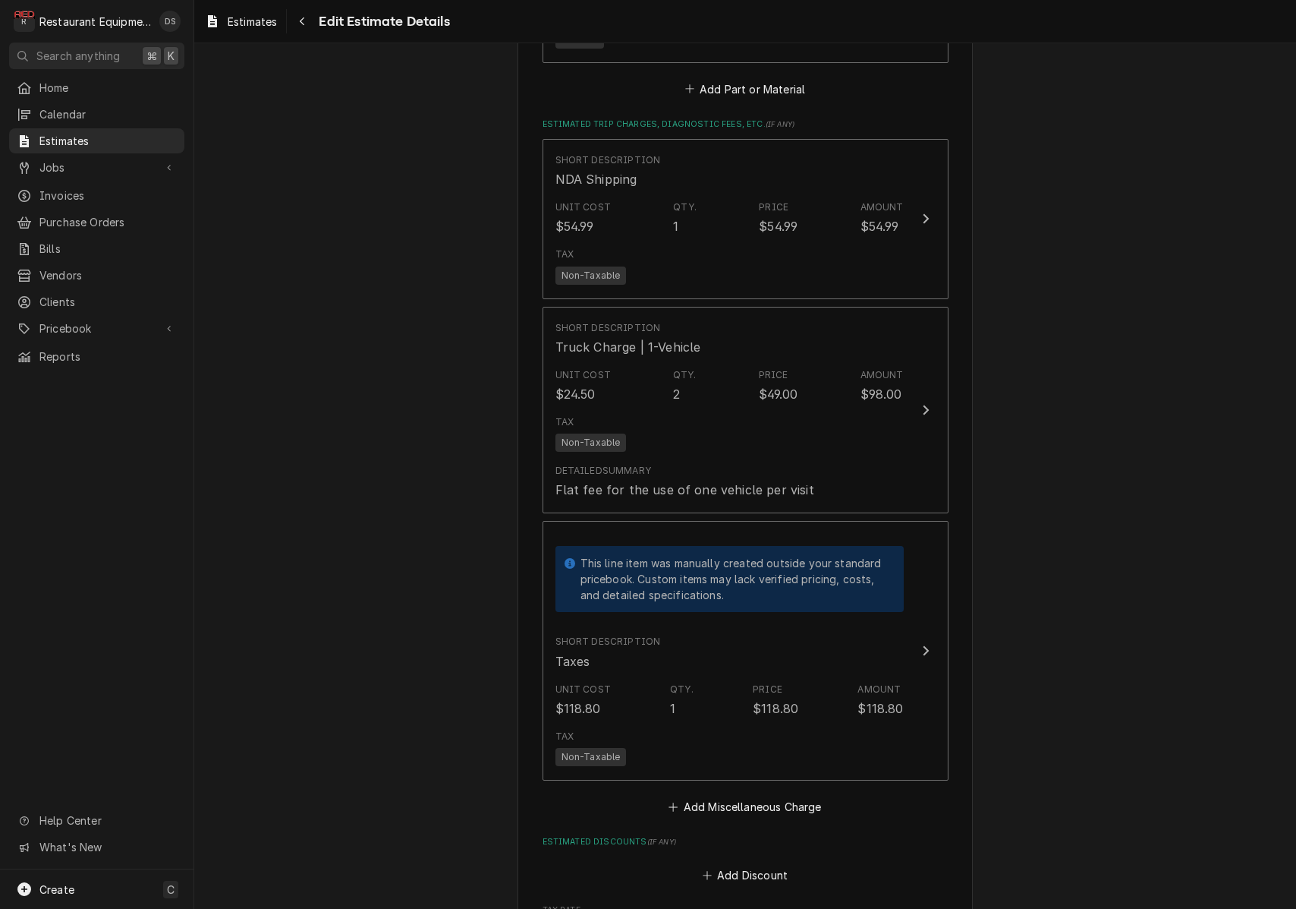
scroll to position [3905, 0]
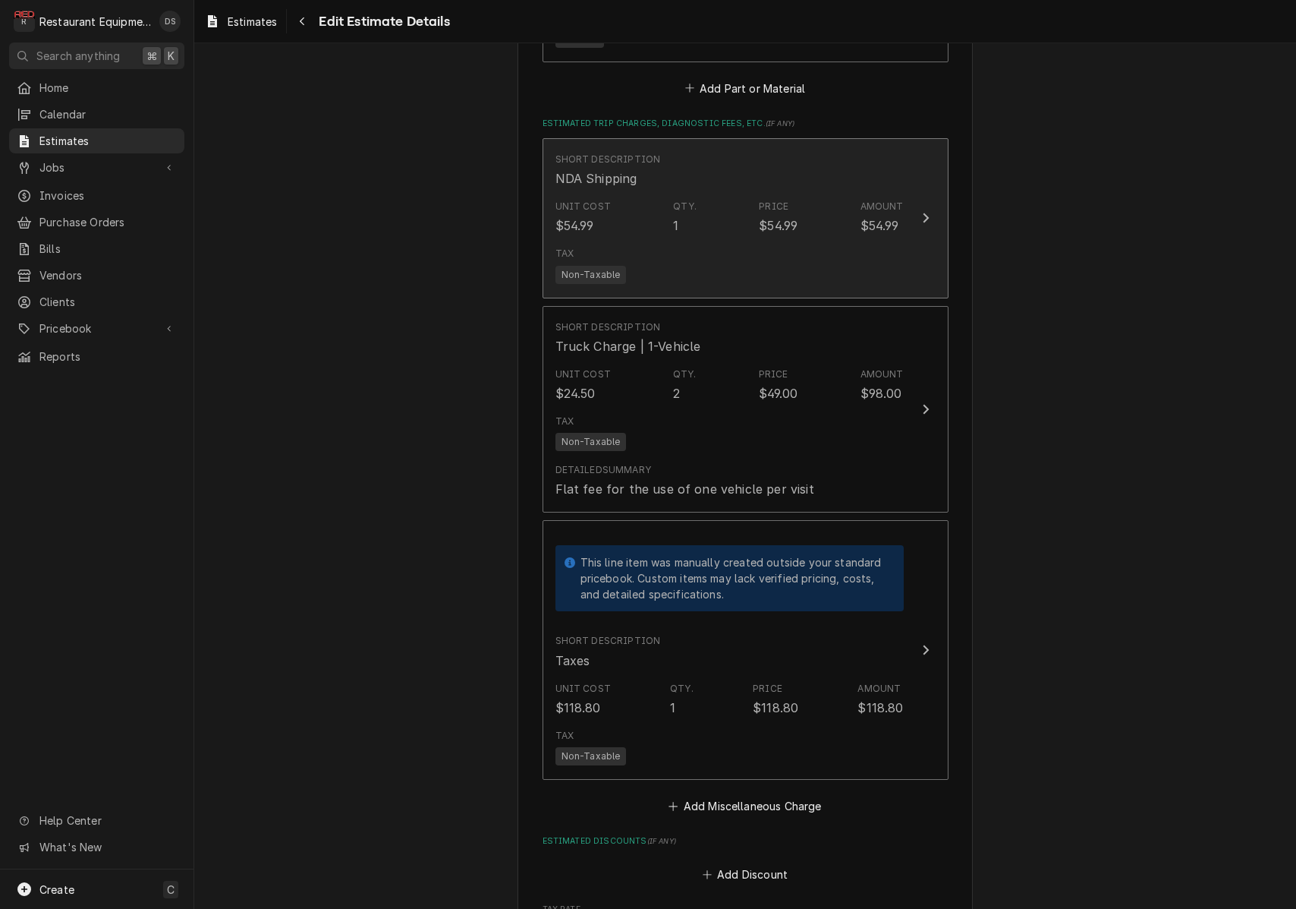
click at [821, 194] on div "Unit Cost $54.99 Qty. 1 Price $54.99 Amount $54.99" at bounding box center [730, 217] width 348 height 47
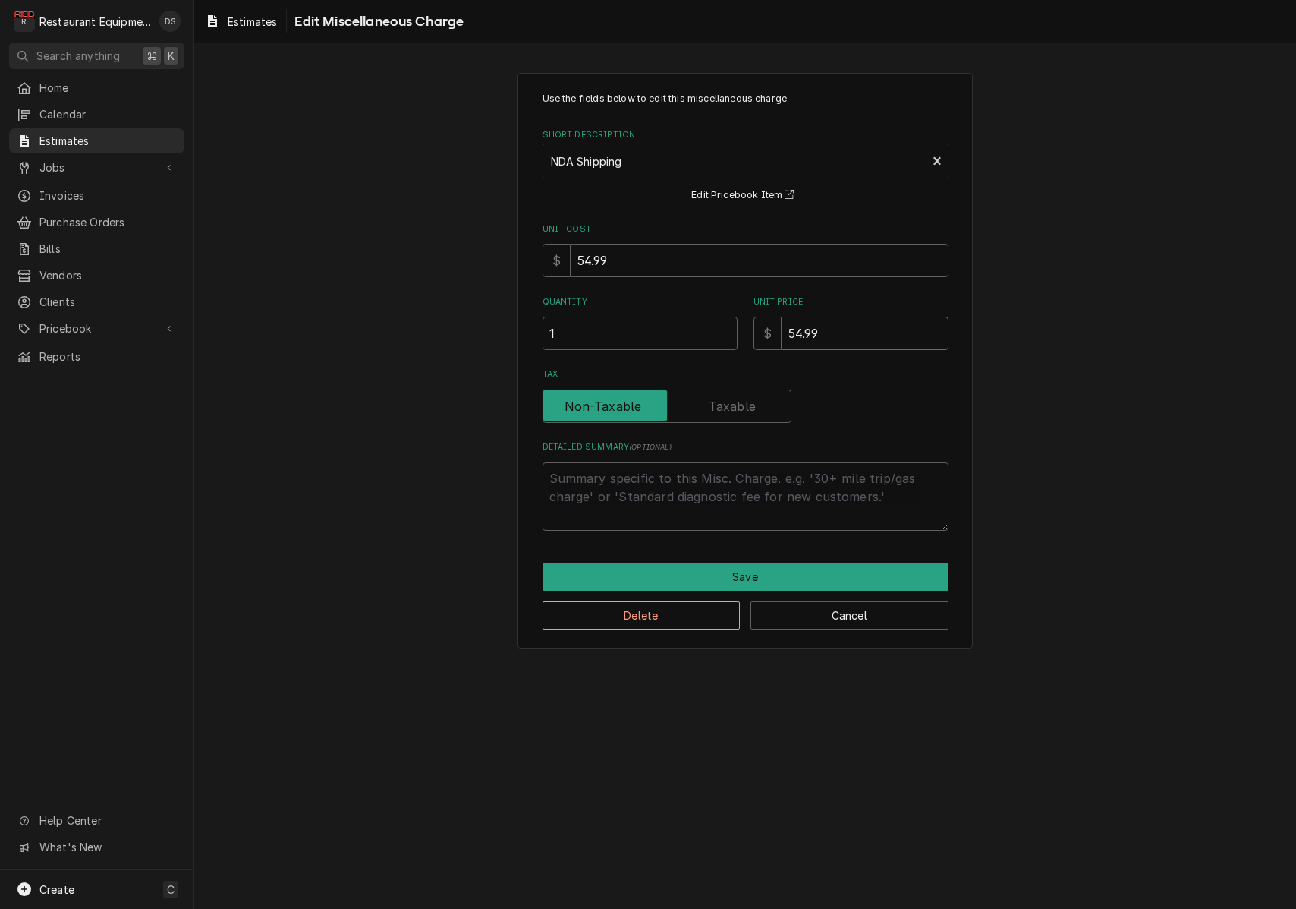
click at [845, 326] on input "54.99" at bounding box center [865, 333] width 167 height 33
type textarea "x"
type input "8"
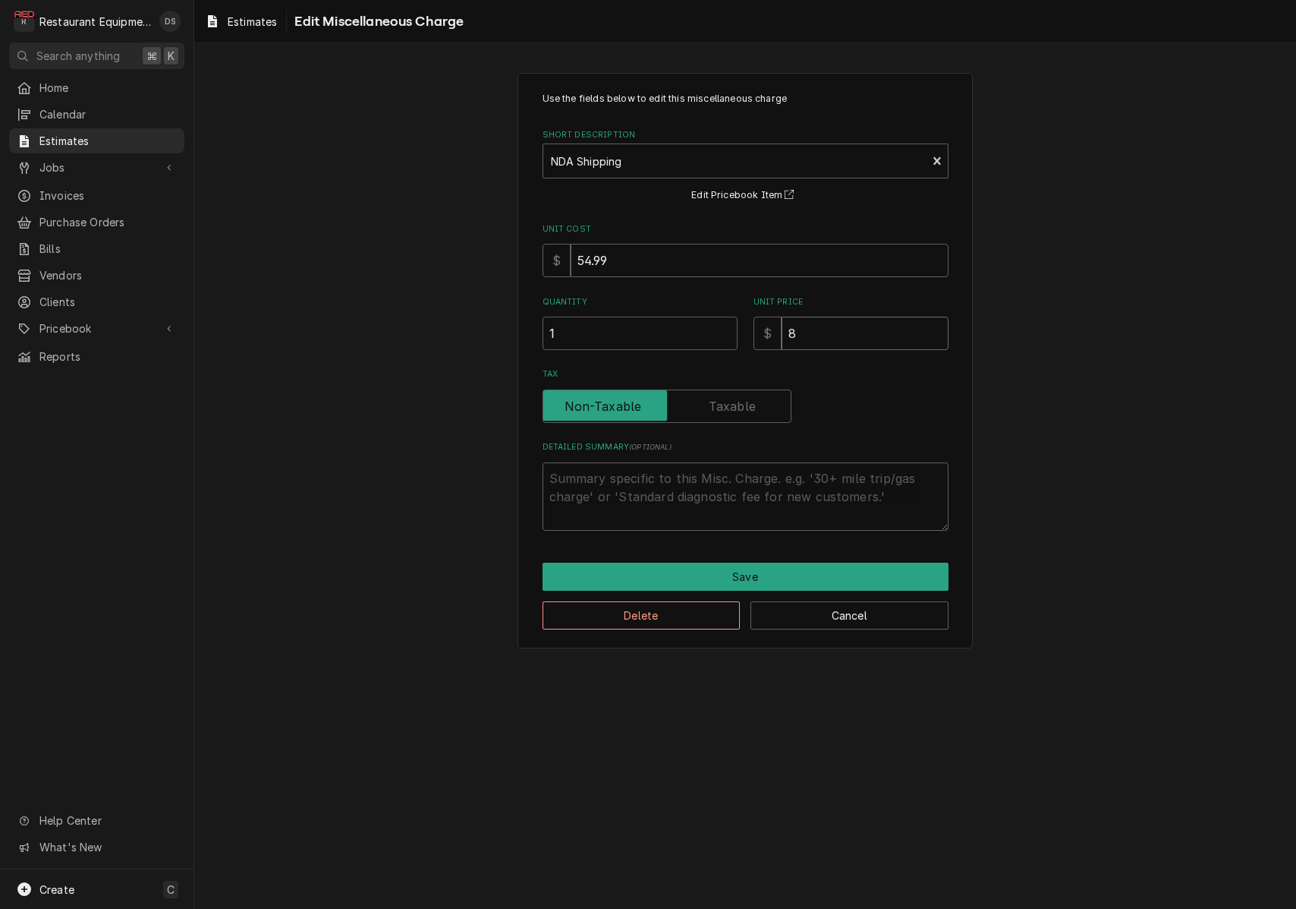
type textarea "x"
type input "87"
type textarea "x"
type input "87.5"
type textarea "x"
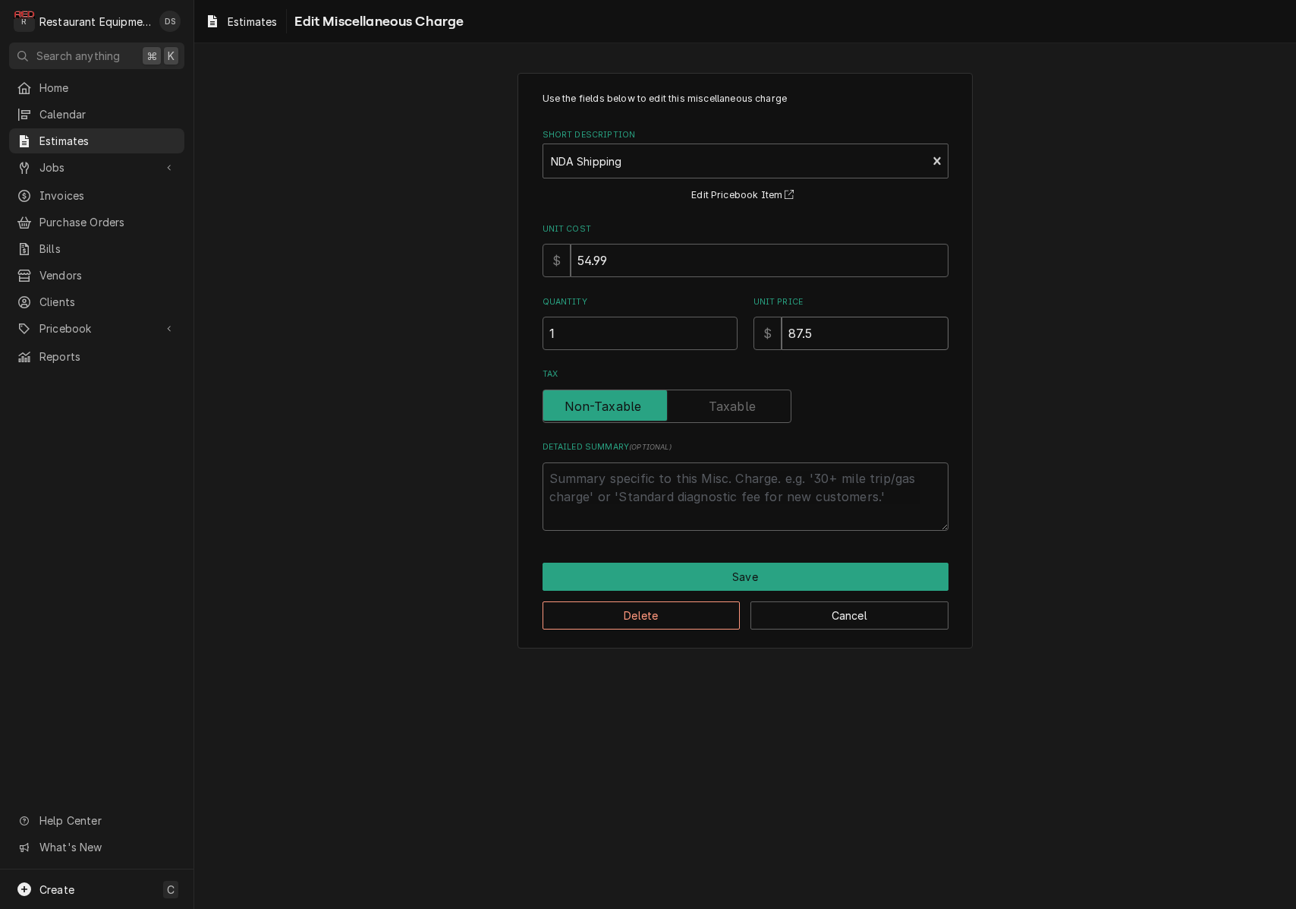
type input "87.52"
type textarea "x"
type input "87.52"
click at [760, 572] on button "Save" at bounding box center [746, 576] width 406 height 28
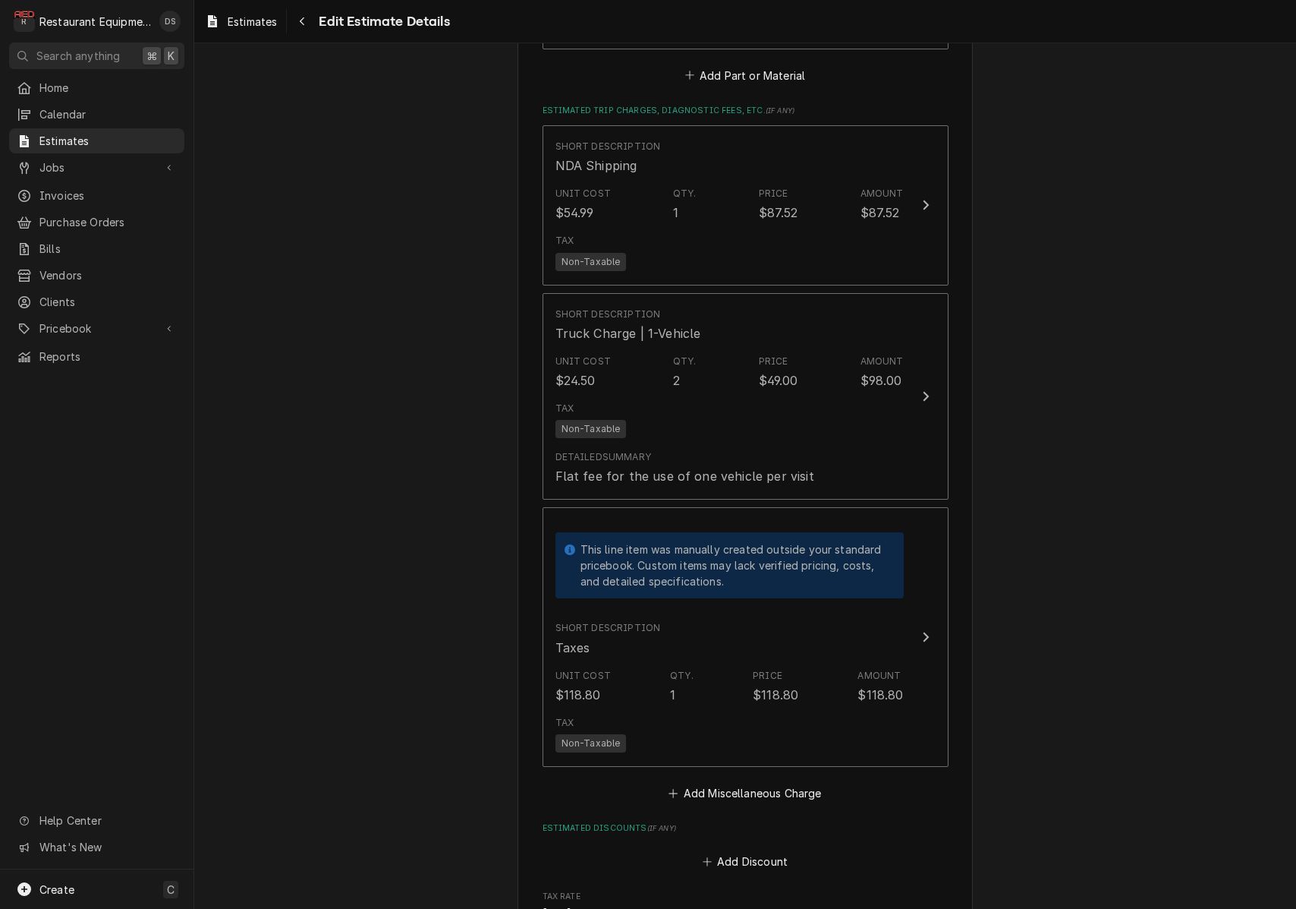
scroll to position [3904, 0]
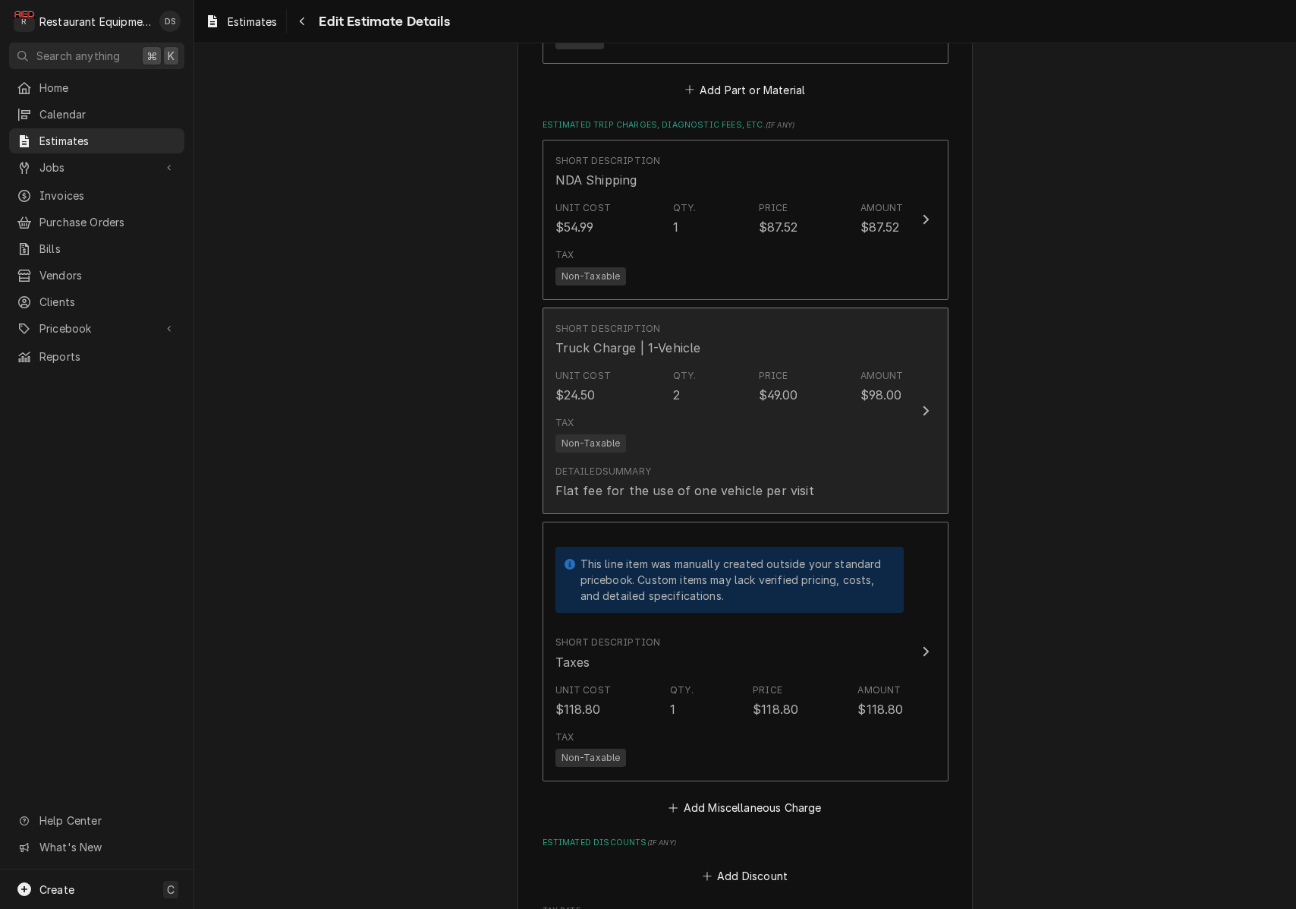
click at [886, 458] on div "Detailed Summary Flat fee for the use of one vehicle per visit" at bounding box center [730, 481] width 348 height 47
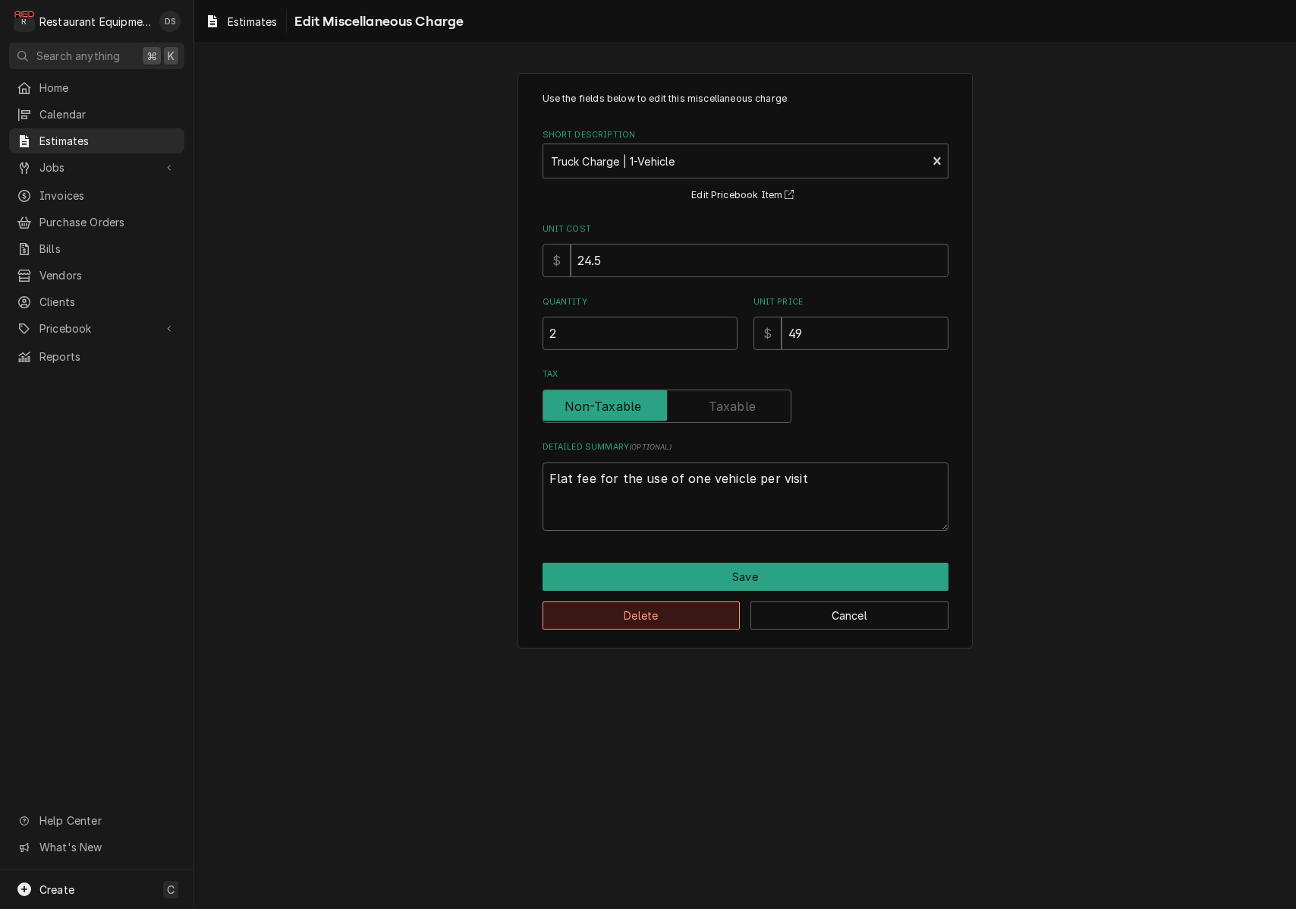
click at [688, 616] on button "Delete" at bounding box center [642, 615] width 198 height 28
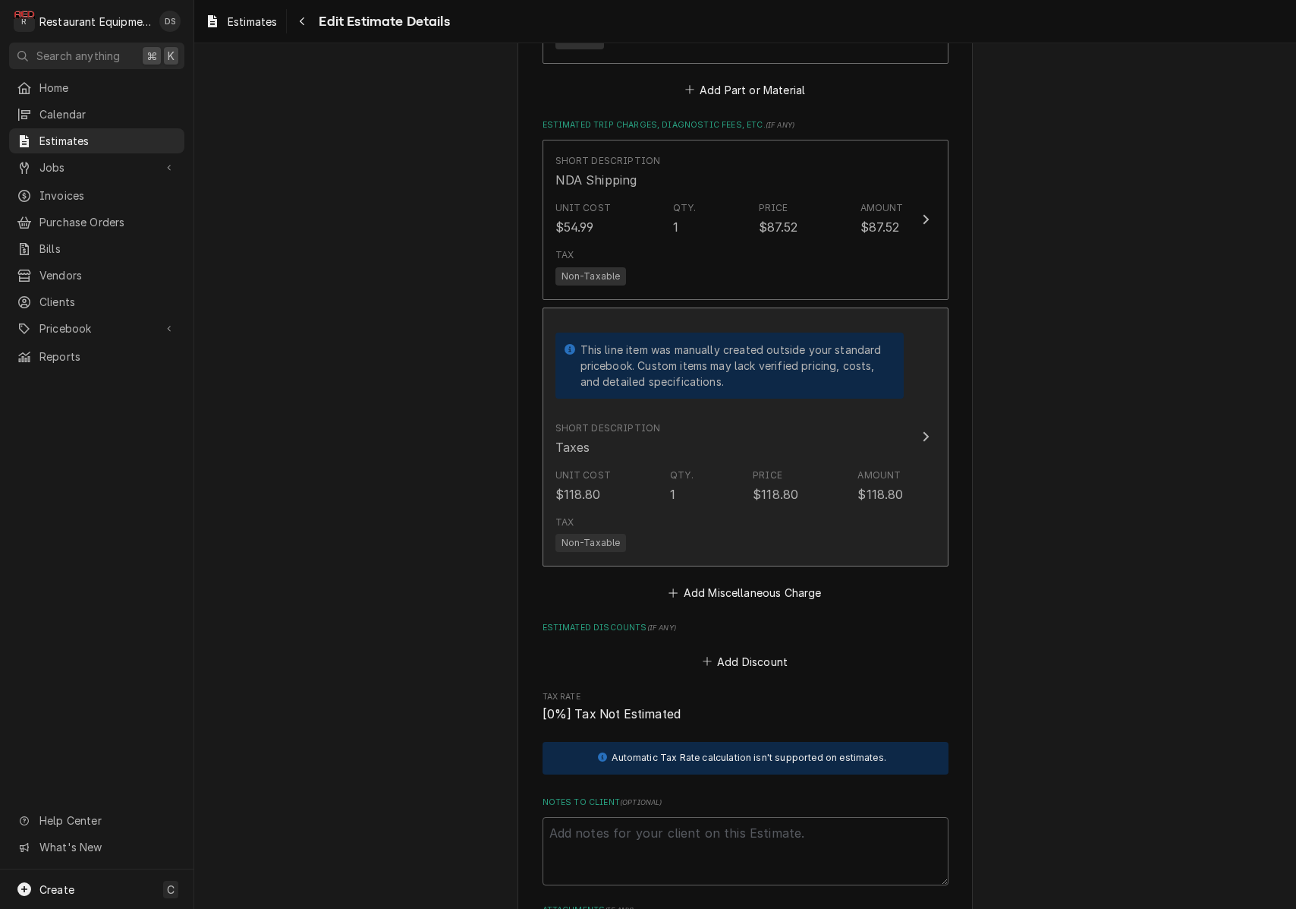
type textarea "x"
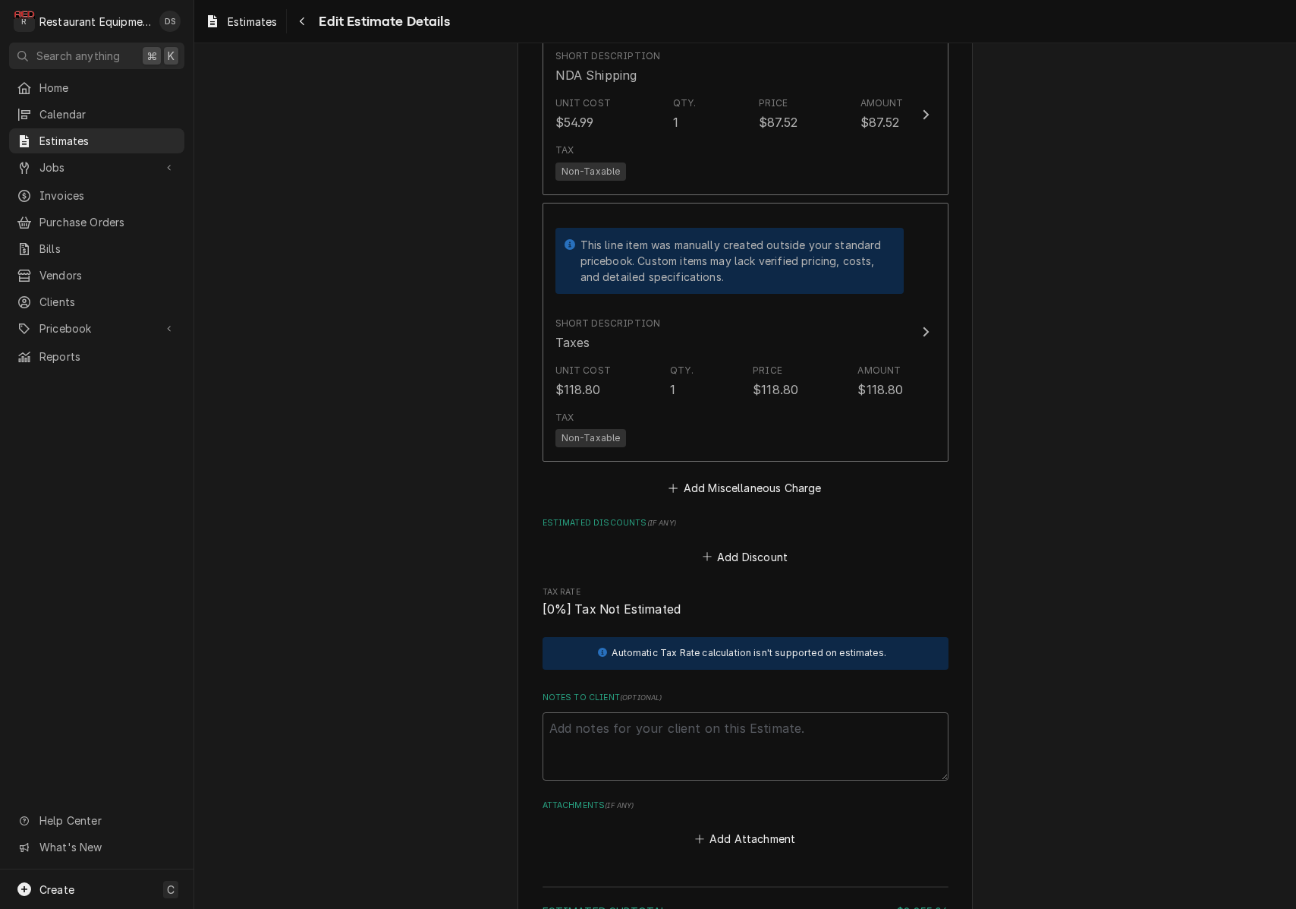
scroll to position [3952, 0]
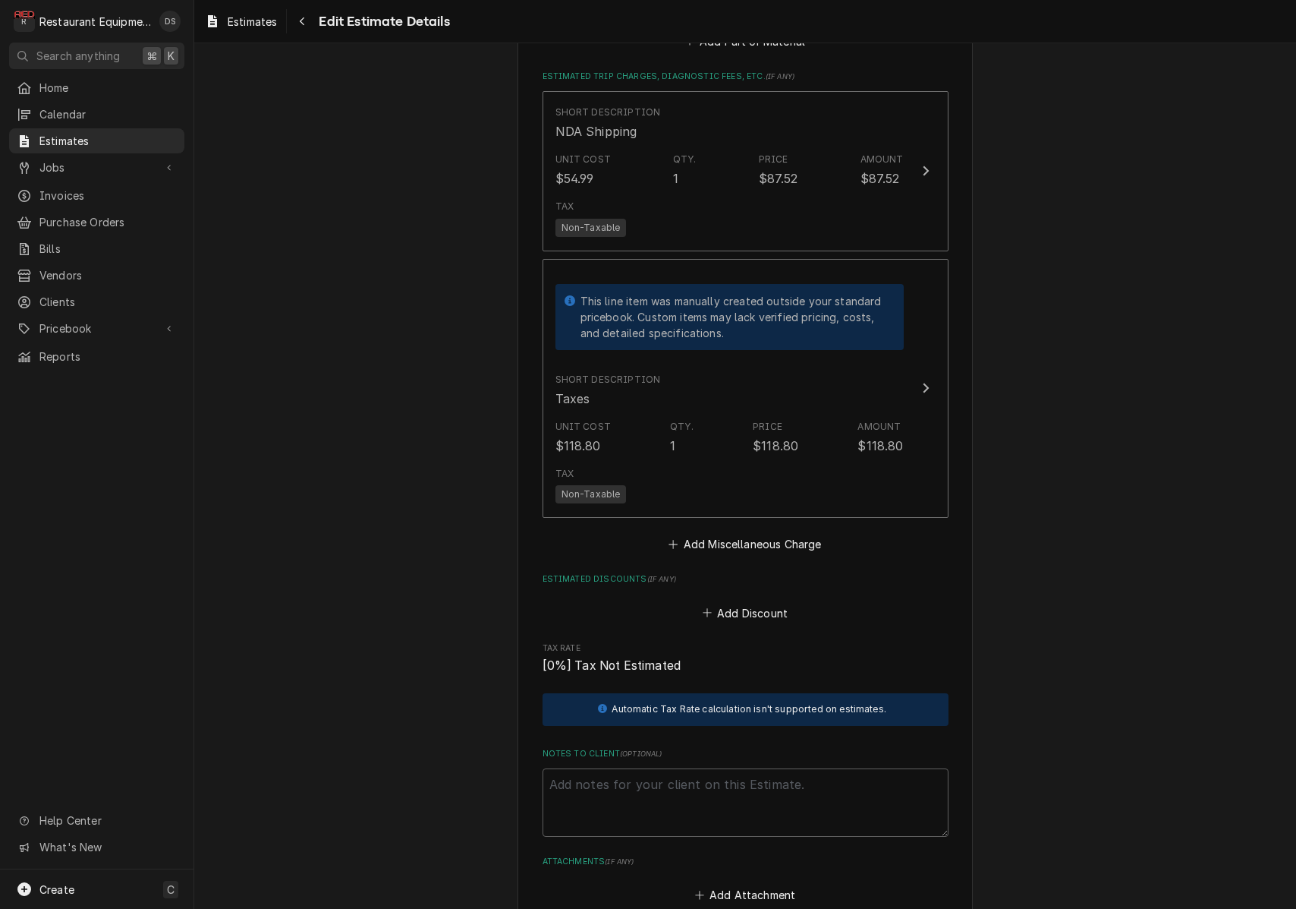
click at [754, 534] on button "Add Miscellaneous Charge" at bounding box center [745, 544] width 158 height 21
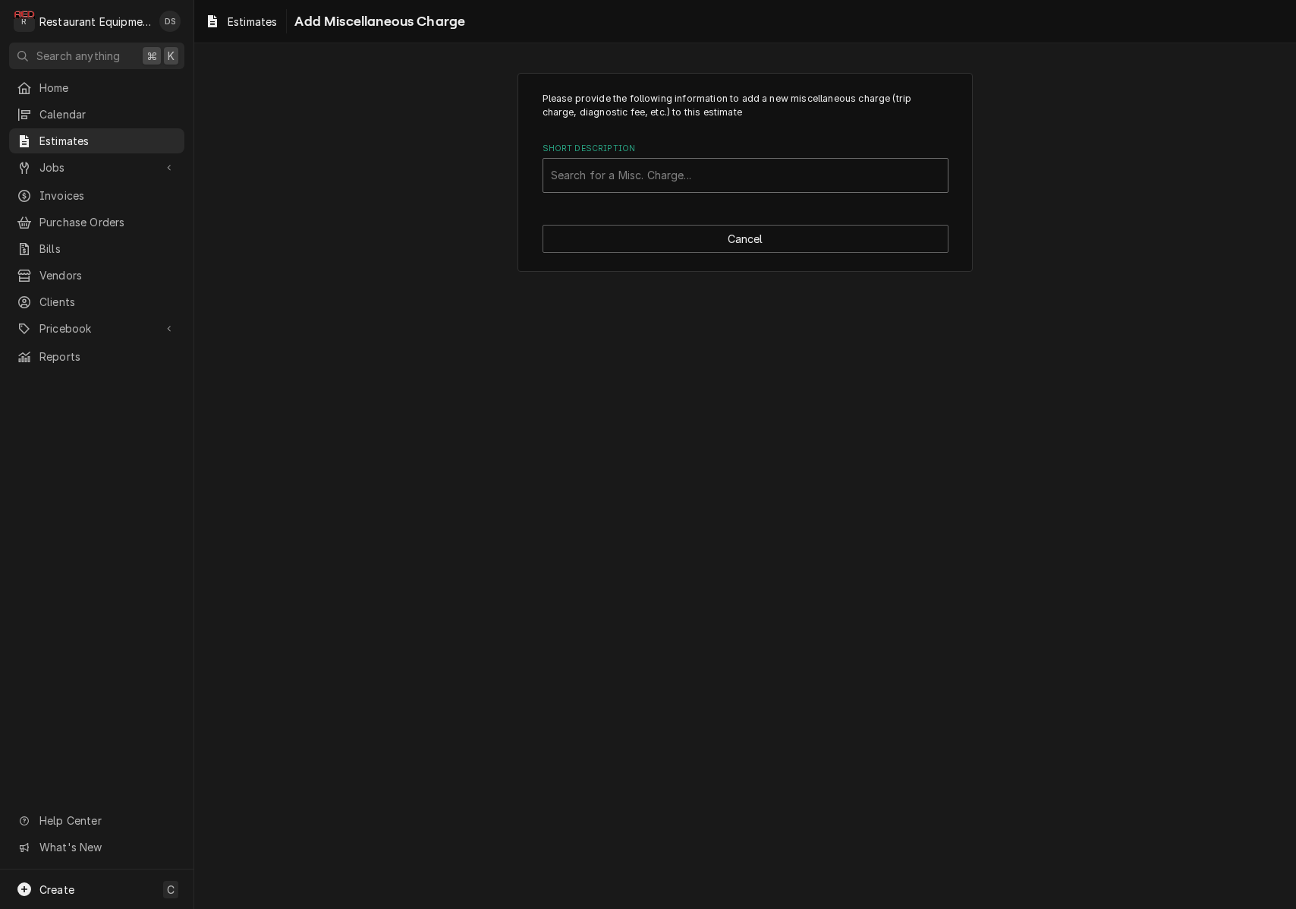
click at [631, 181] on div "Short Description" at bounding box center [745, 175] width 389 height 27
type input "MILEAGE"
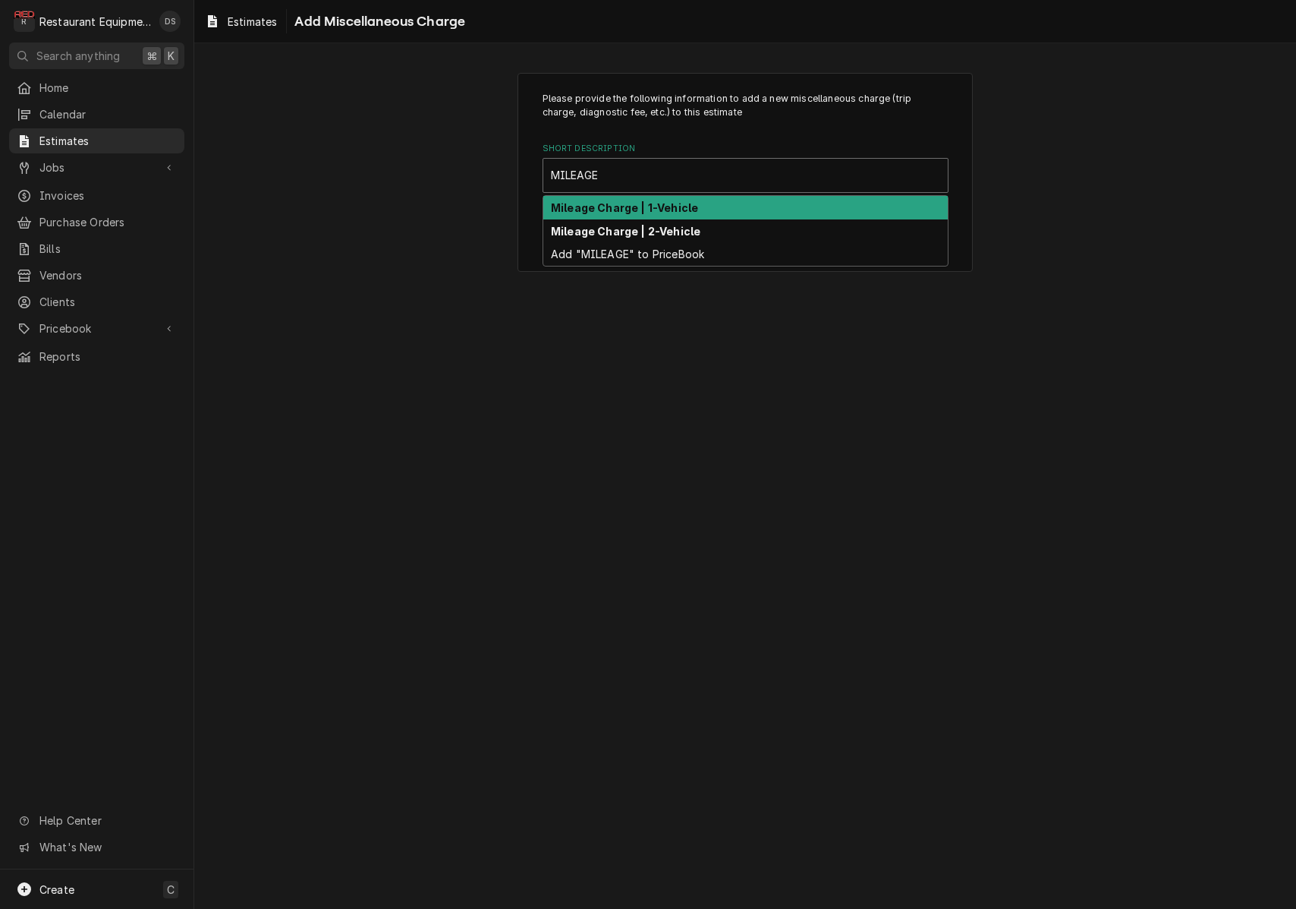
click at [647, 209] on strong "Mileage Charge | 1-Vehicle" at bounding box center [624, 207] width 147 height 13
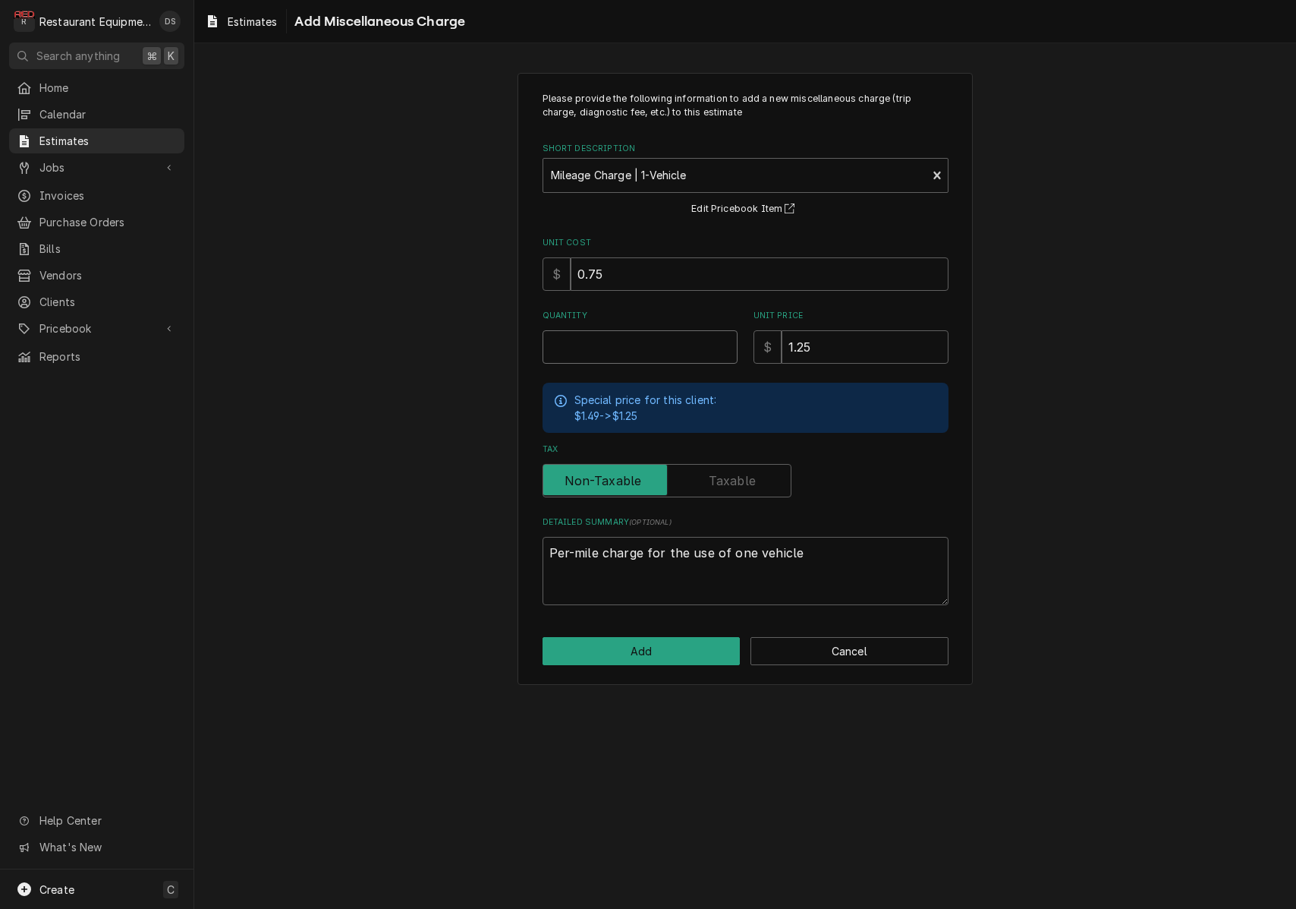
click at [628, 337] on input "Quantity" at bounding box center [640, 346] width 195 height 33
type textarea "x"
type input "2"
type textarea "x"
type input "26"
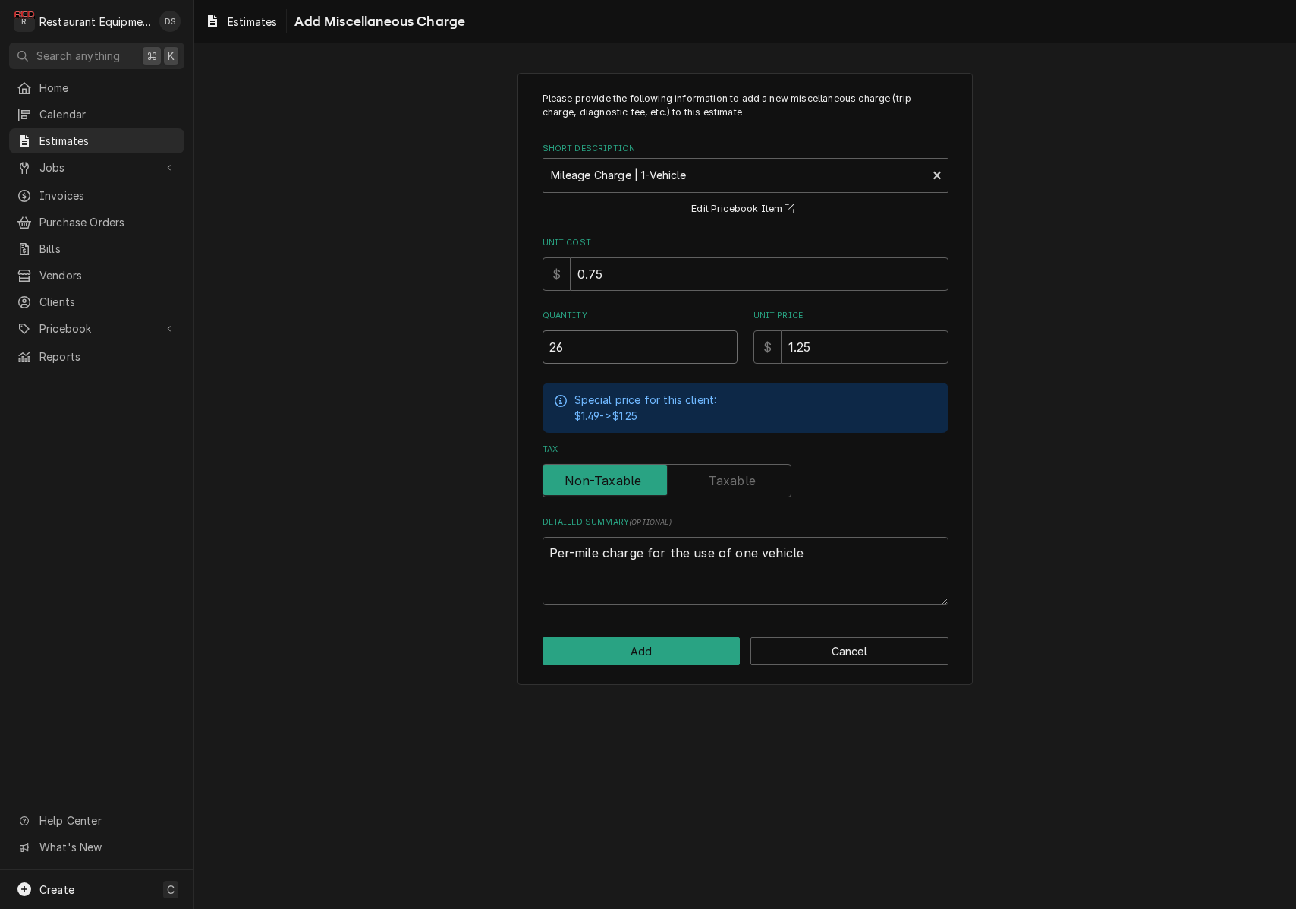
type textarea "x"
type input "266"
type textarea "x"
type input "266.4"
type textarea "x"
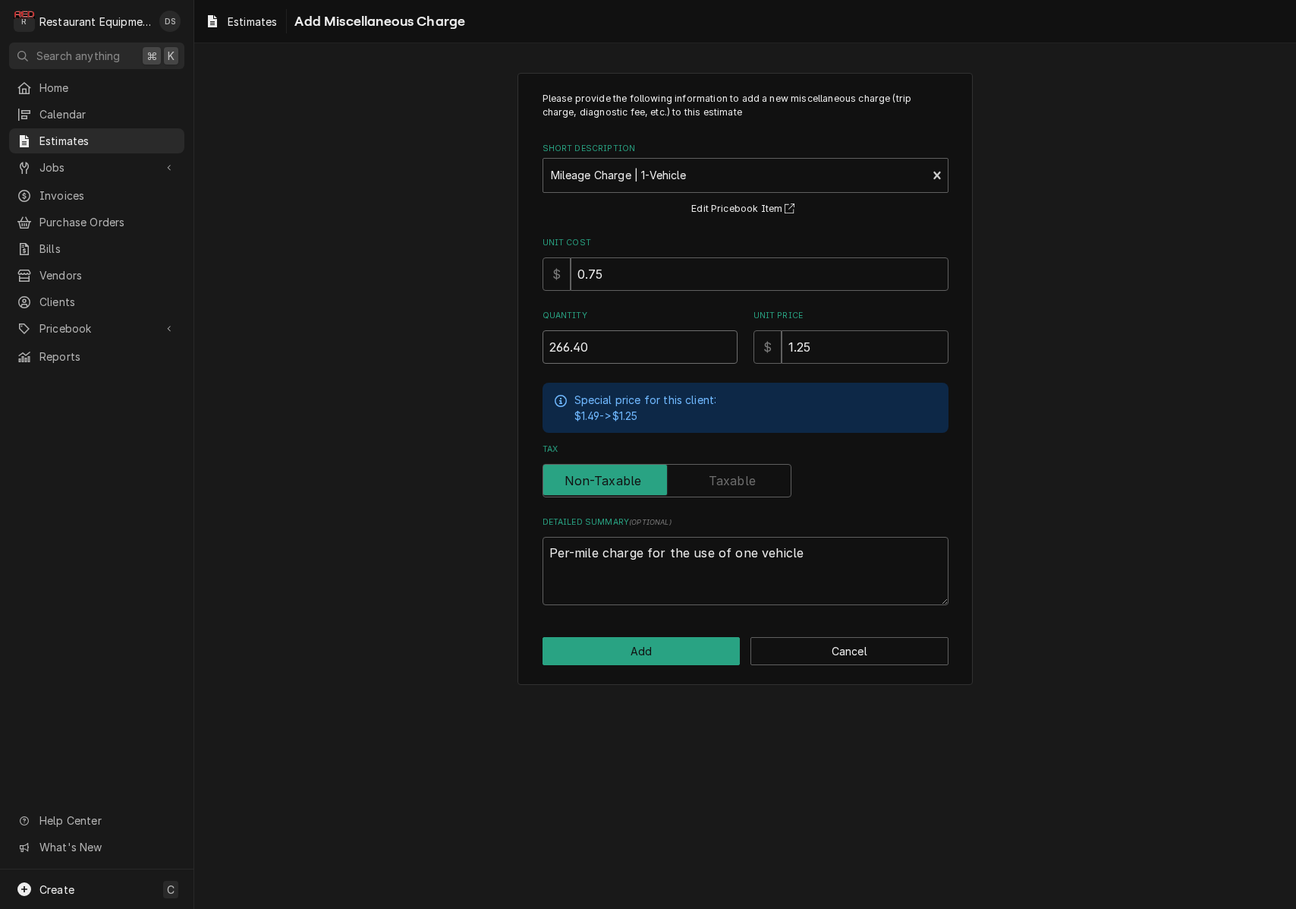
type input "266.40"
click at [642, 647] on button "Add" at bounding box center [642, 651] width 198 height 28
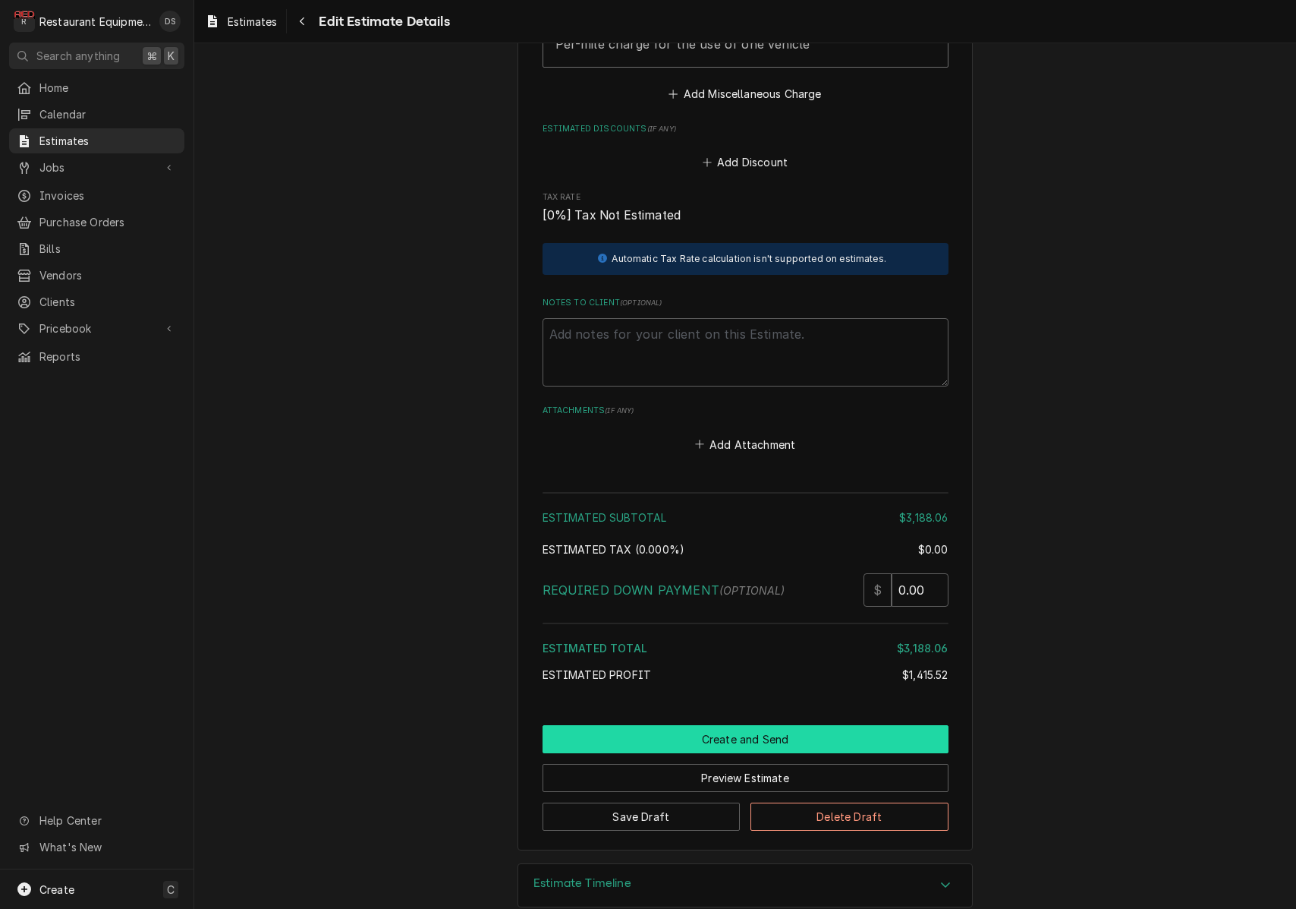
click at [753, 725] on button "Create and Send" at bounding box center [746, 739] width 406 height 28
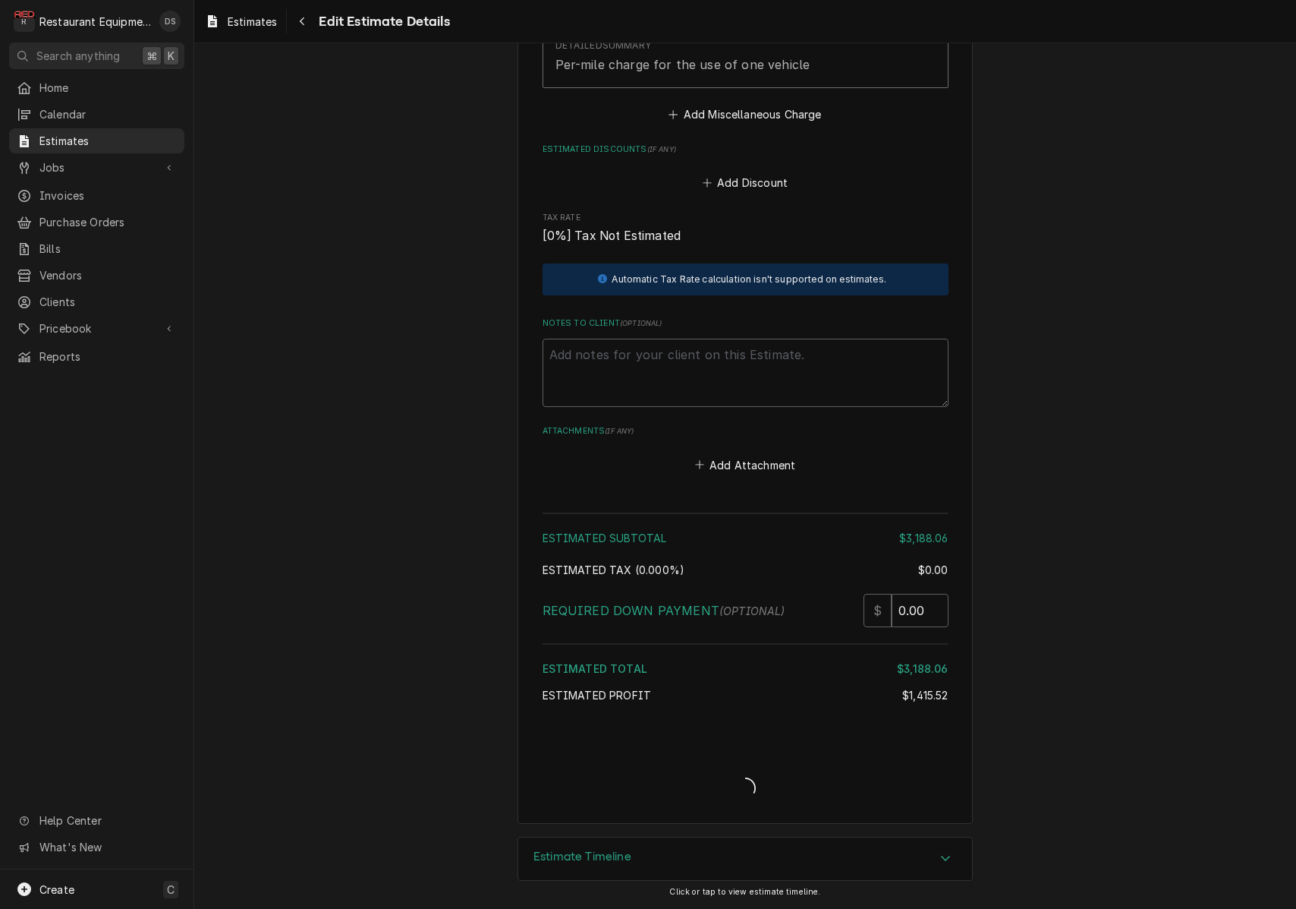
type textarea "x"
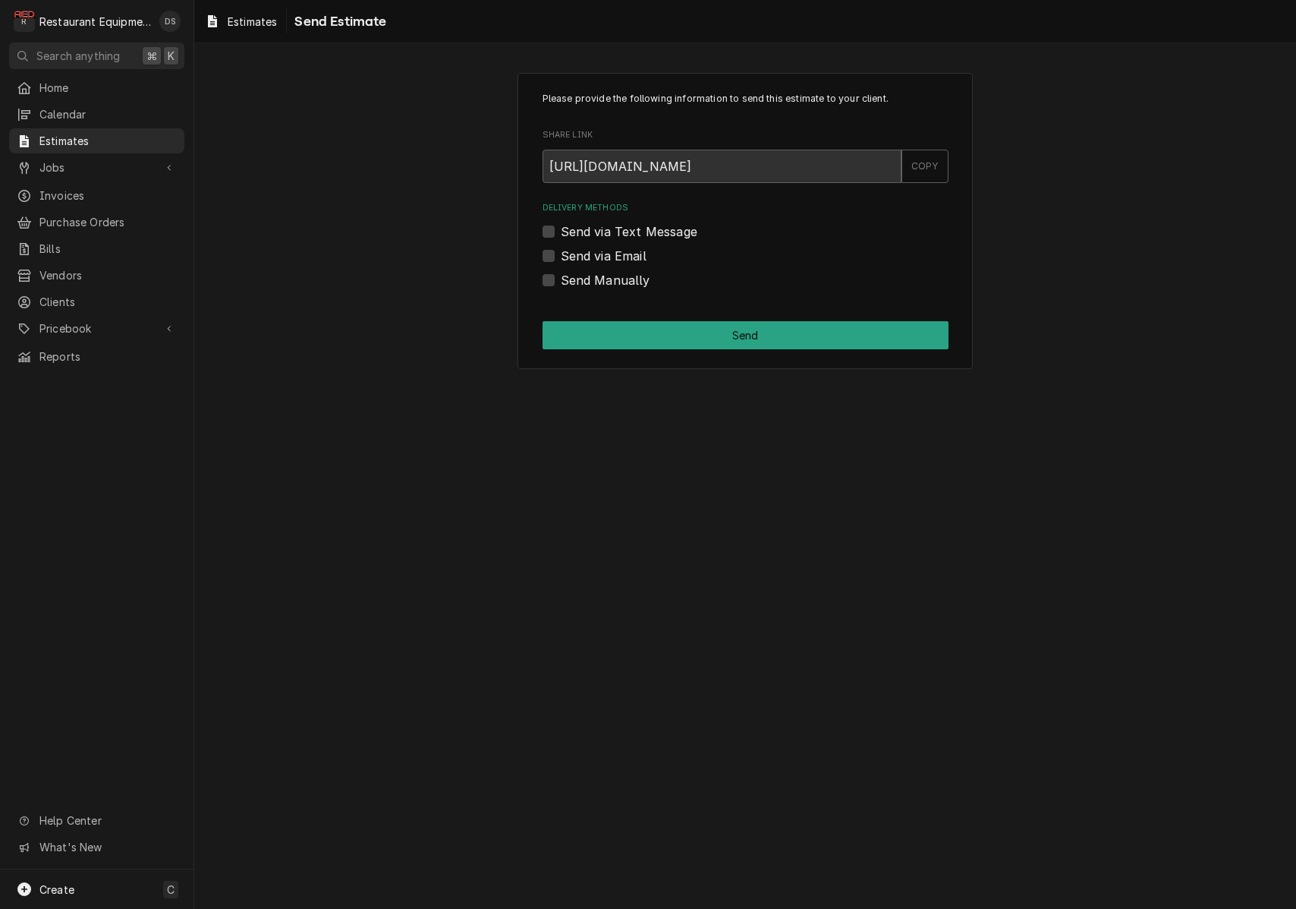
click at [561, 282] on label "Send Manually" at bounding box center [606, 280] width 90 height 18
click at [561, 282] on input "Send Manually" at bounding box center [764, 287] width 406 height 33
checkbox input "true"
click at [720, 336] on button "Send" at bounding box center [746, 335] width 406 height 28
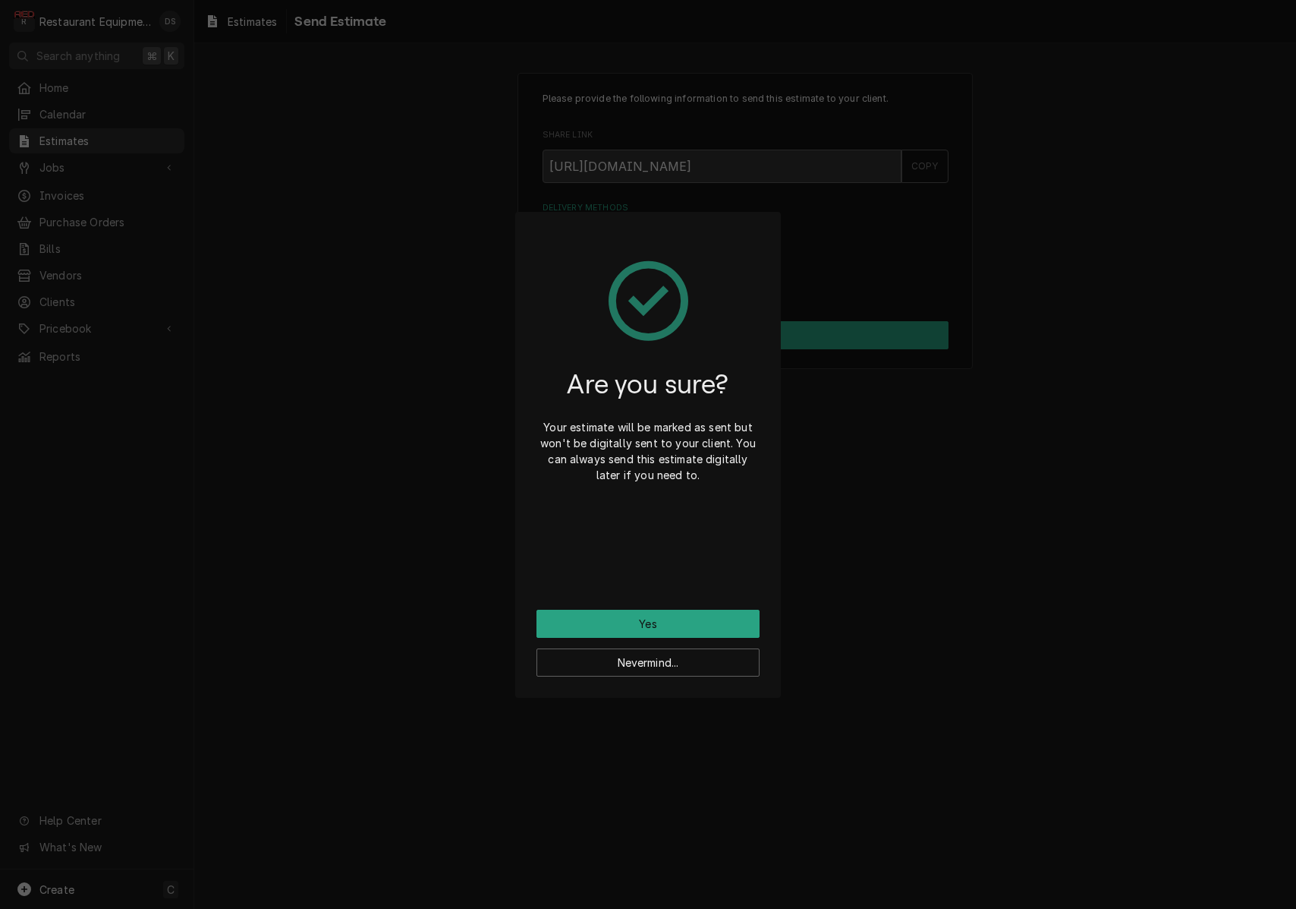
drag, startPoint x: 688, startPoint y: 613, endPoint x: 752, endPoint y: 603, distance: 65.4
click at [688, 613] on button "Yes" at bounding box center [648, 623] width 223 height 28
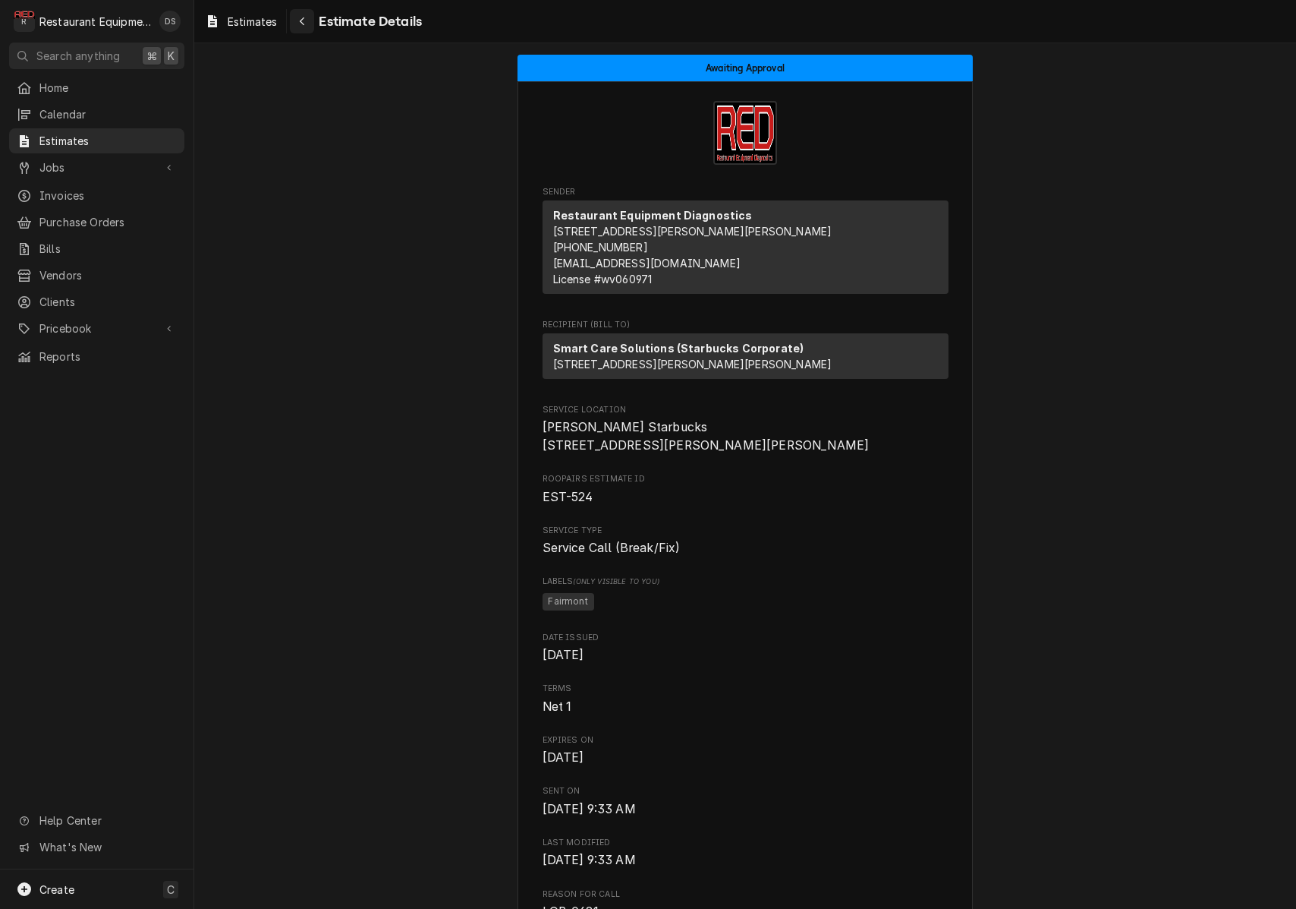
click at [303, 27] on div "Navigate back" at bounding box center [301, 21] width 15 height 15
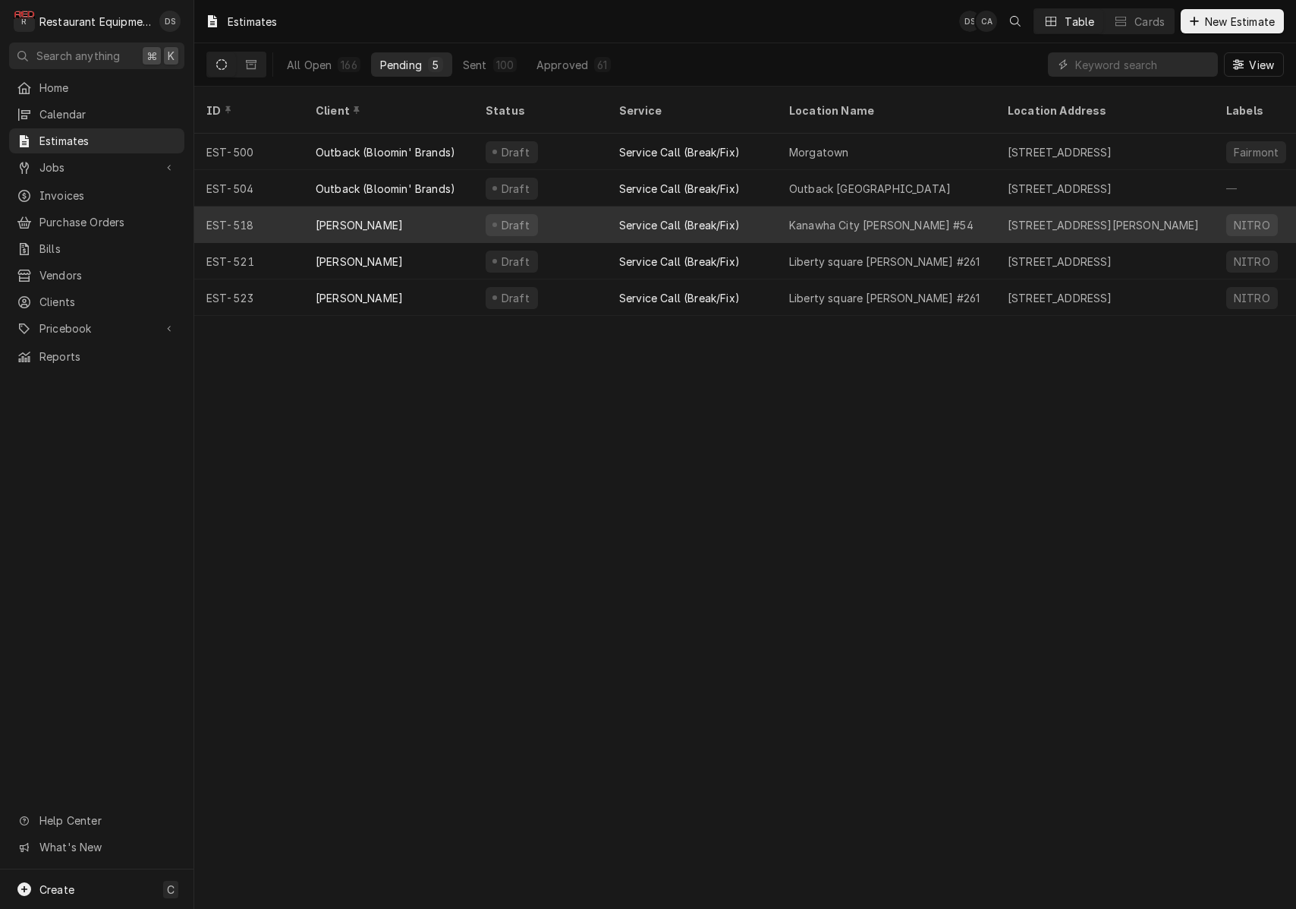
click at [594, 206] on div "Draft" at bounding box center [541, 224] width 134 height 36
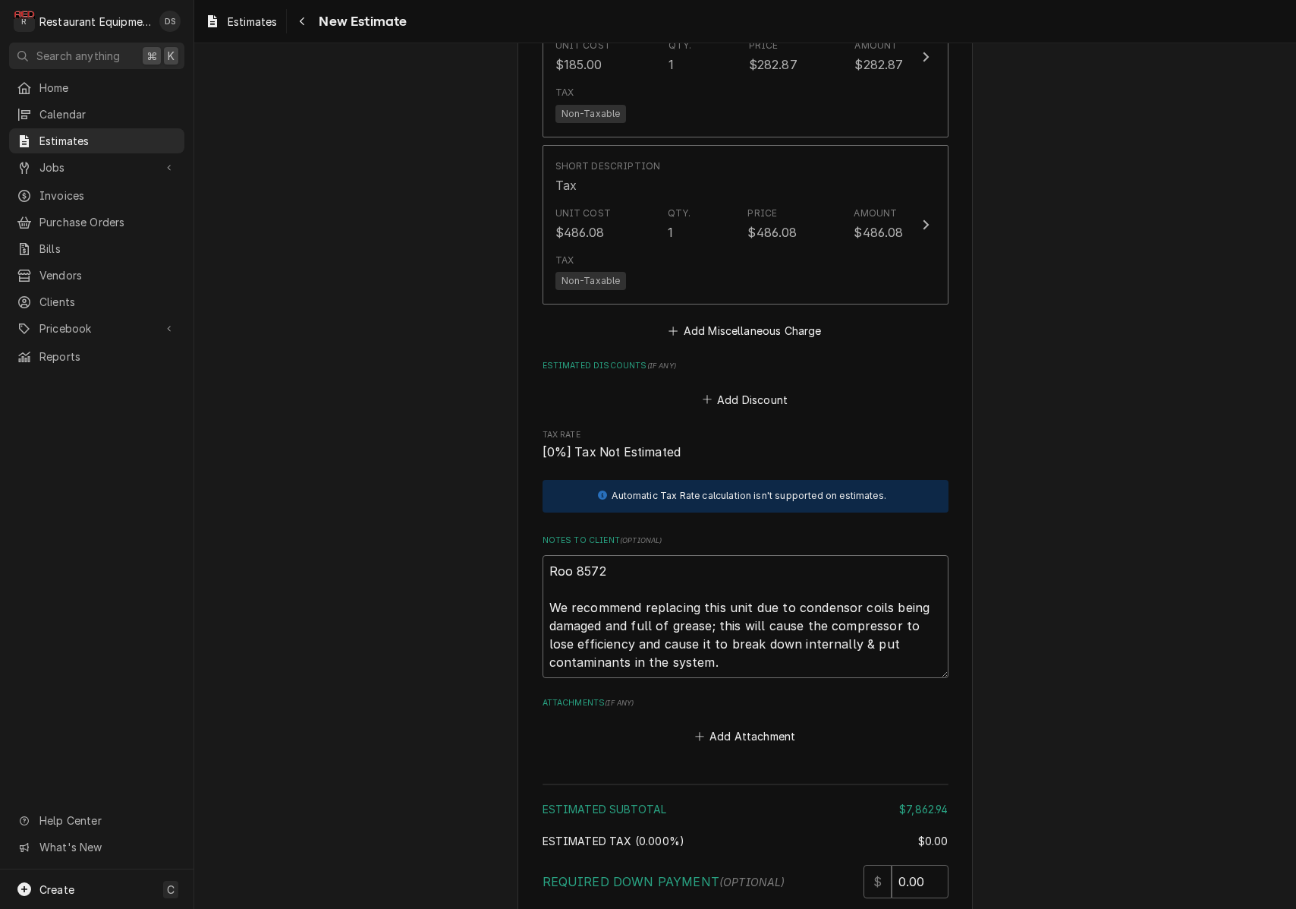
drag, startPoint x: 752, startPoint y: 579, endPoint x: 704, endPoint y: 581, distance: 48.6
click at [704, 581] on textarea "Roo 8572 We recommend replacing this unit due to condensor coils being damaged …" at bounding box center [746, 616] width 406 height 123
type textarea "x"
type textarea "Roo 8572 We recommend replacing Tdue to condensor coils being damaged and full …"
type textarea "x"
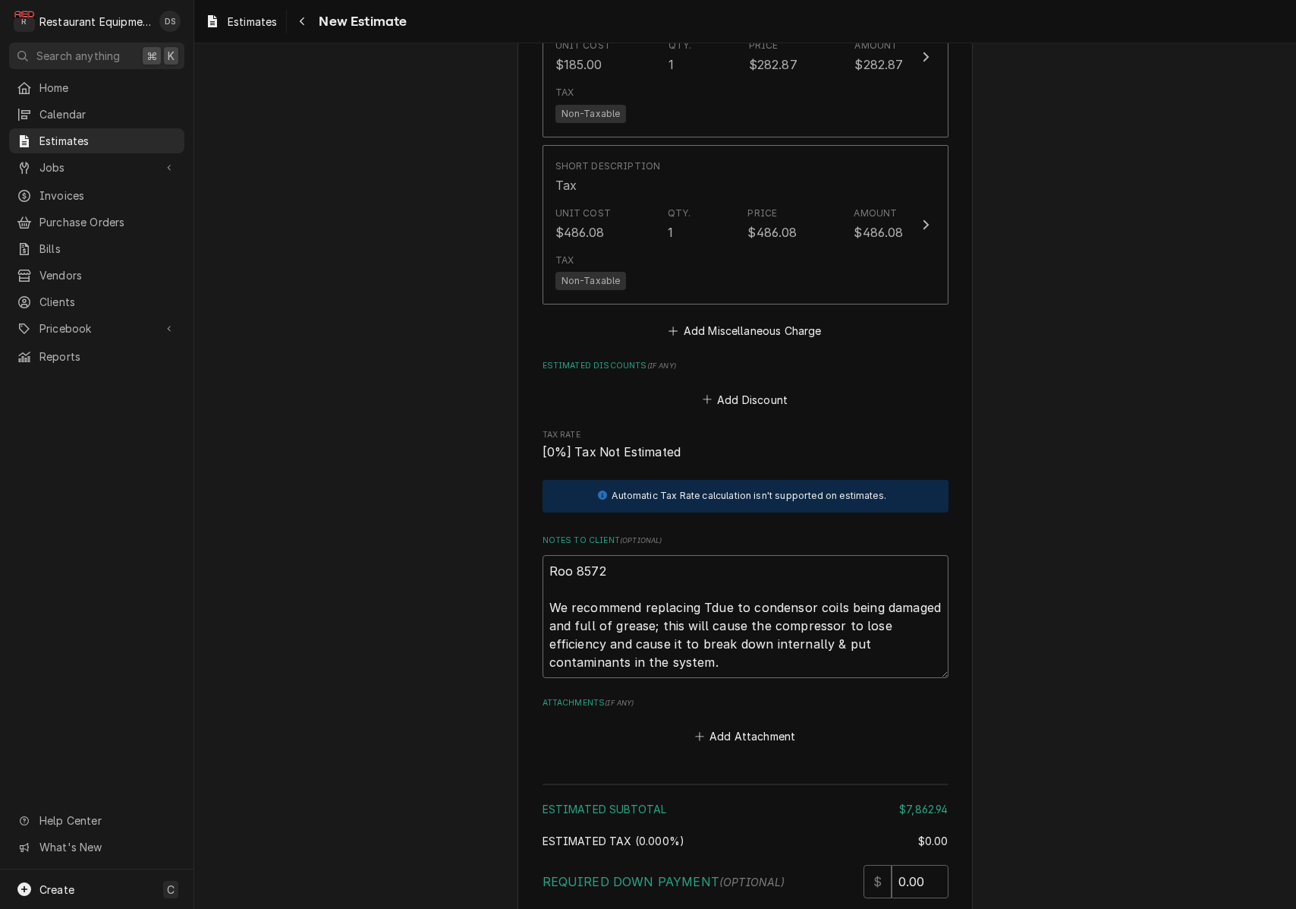
type textarea "Roo 8572 We recommend replacing THdue to condensor coils being damaged and full…"
type textarea "x"
type textarea "Roo 8572 We recommend replacing THEdue to condensor coils being damaged and ful…"
type textarea "x"
type textarea "Roo 8572 We recommend replacing THdue to condensor coils being damaged and full…"
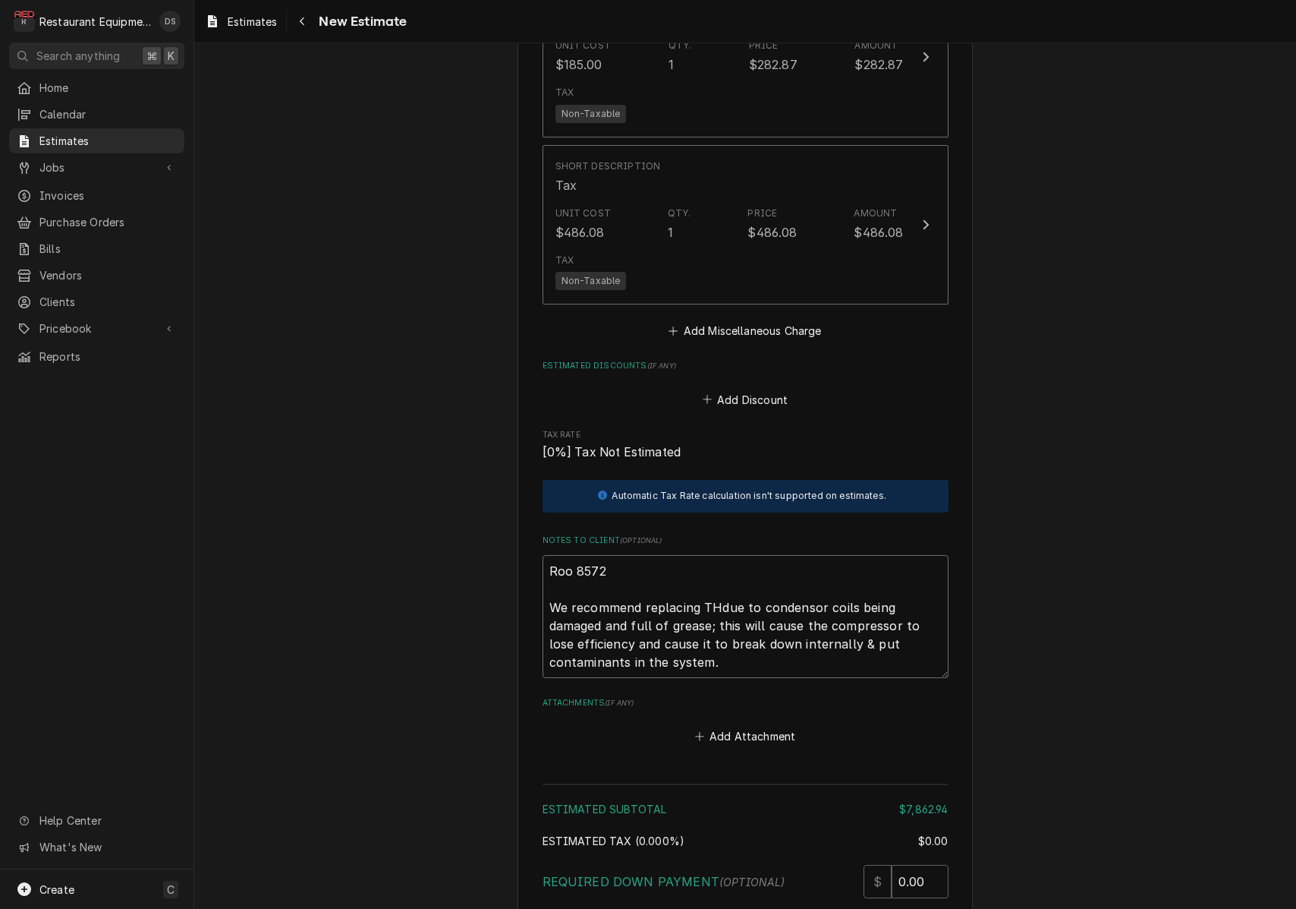
type textarea "x"
type textarea "Roo 8572 We recommend replacing Tdue to condensor coils being damaged and full …"
type textarea "x"
type textarea "Roo 8572 We recommend replacing due to condensor coils being damaged and full o…"
type textarea "x"
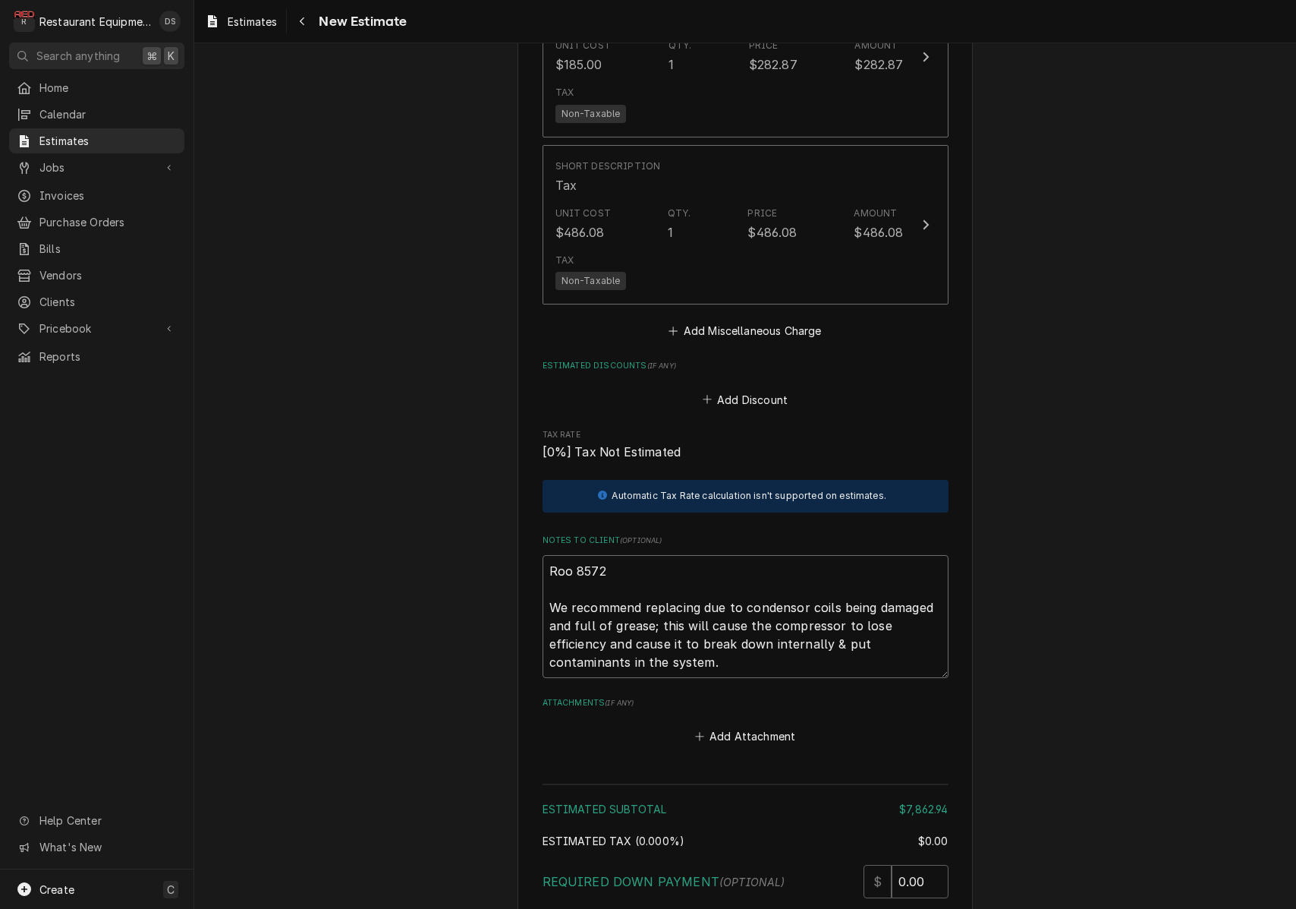
type textarea "Roo 8572 We recommend replacing tdue to condensor coils being damaged and full …"
type textarea "x"
type textarea "Roo 8572 We recommend replacing thdue to condensor coils being damaged and full…"
type textarea "x"
type textarea "Roo 8572 We recommend replacing thedue to condensor coils being damaged and ful…"
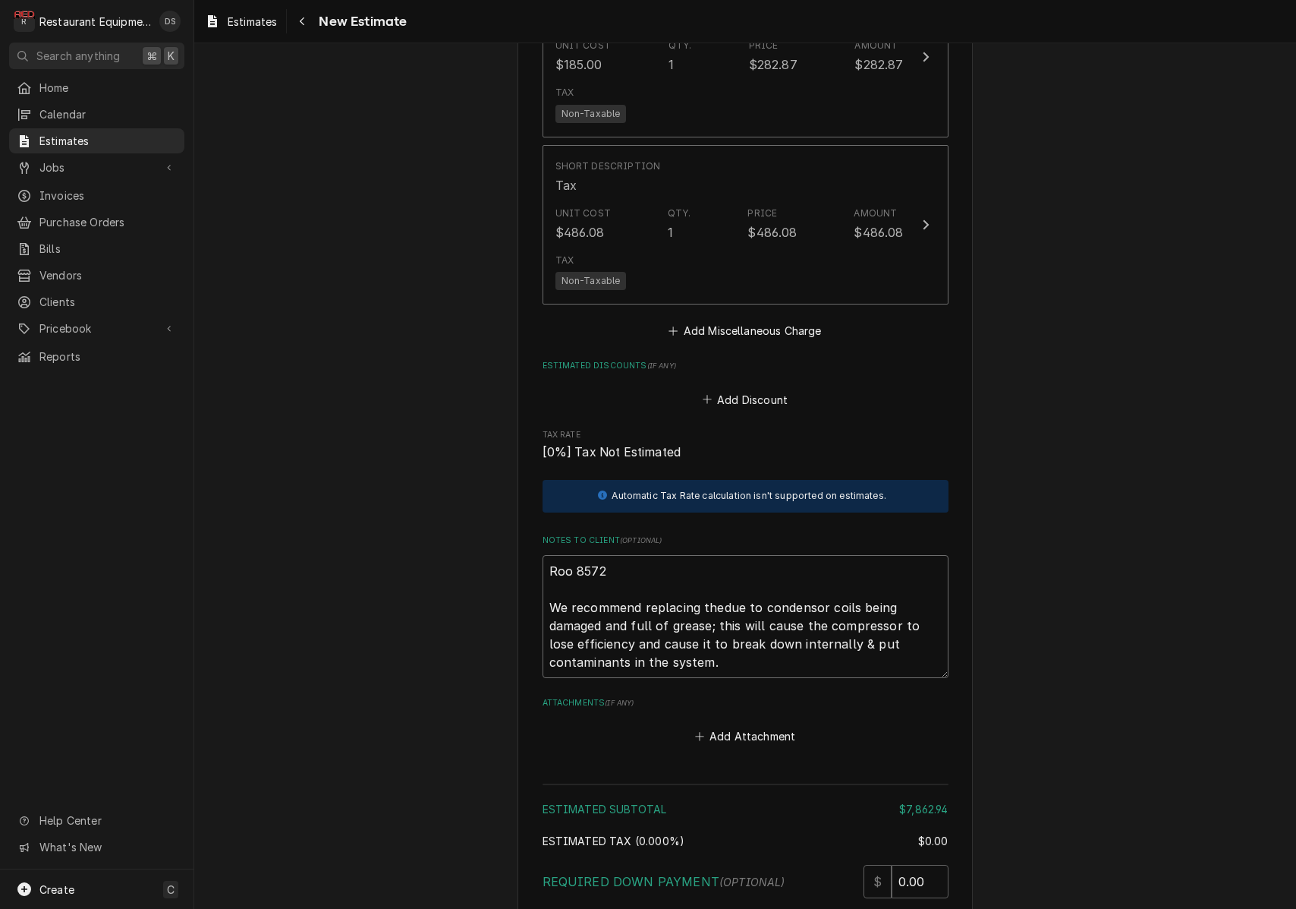
type textarea "x"
type textarea "Roo 8572 We recommend replacing the due to condensor coils being damaged and fu…"
type textarea "x"
type textarea "Roo 8572 We recommend replacing the wdue to condensor coils being damaged and f…"
type textarea "x"
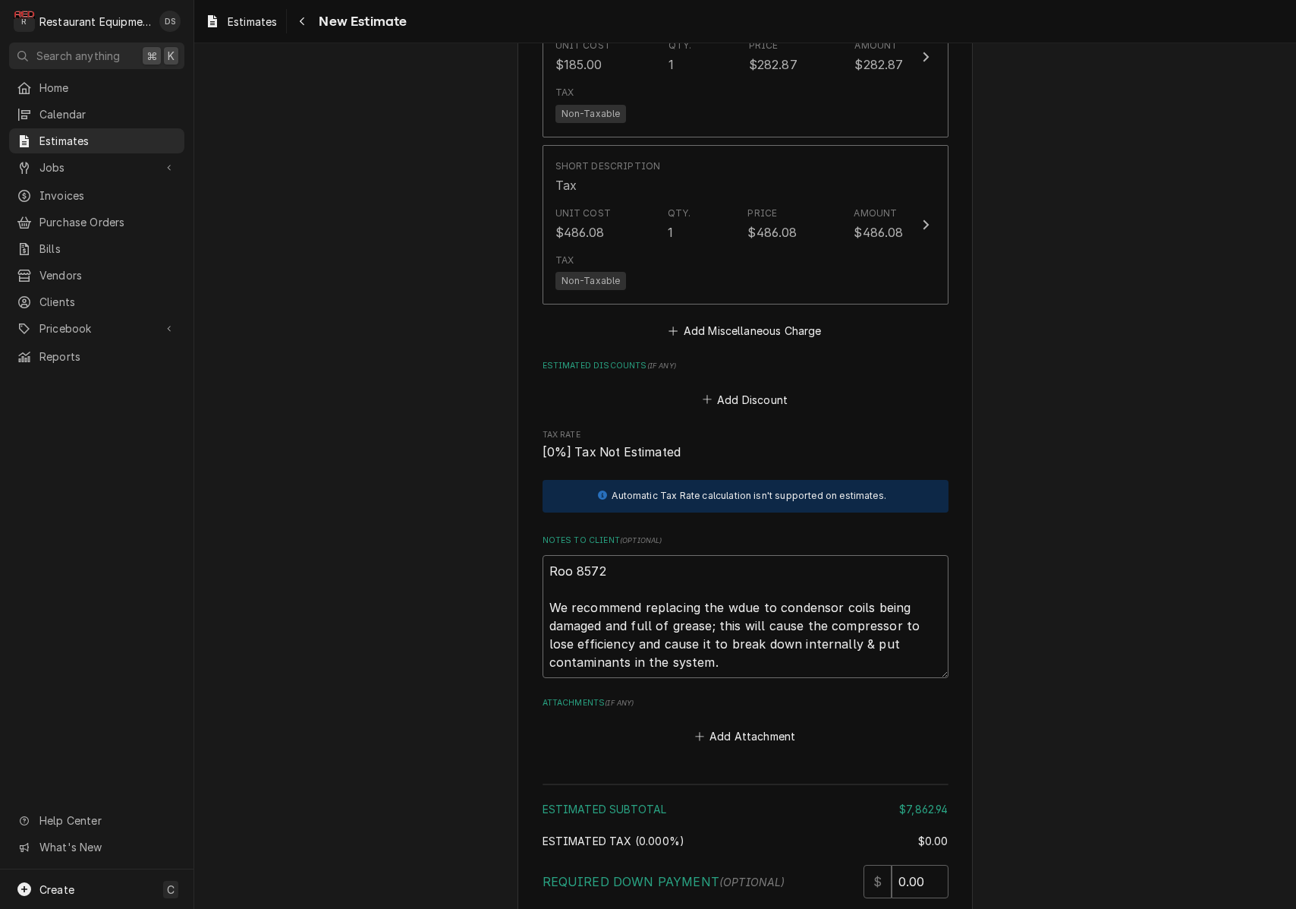
type textarea "Roo 8572 We recommend replacing the whdue to condensor coils being damaged and …"
type textarea "x"
type textarea "Roo 8572 We recommend replacing the whodue to condensor coils being damaged and…"
type textarea "x"
type textarea "Roo 8572 We recommend replacing the wholdue to condensor coils being damaged an…"
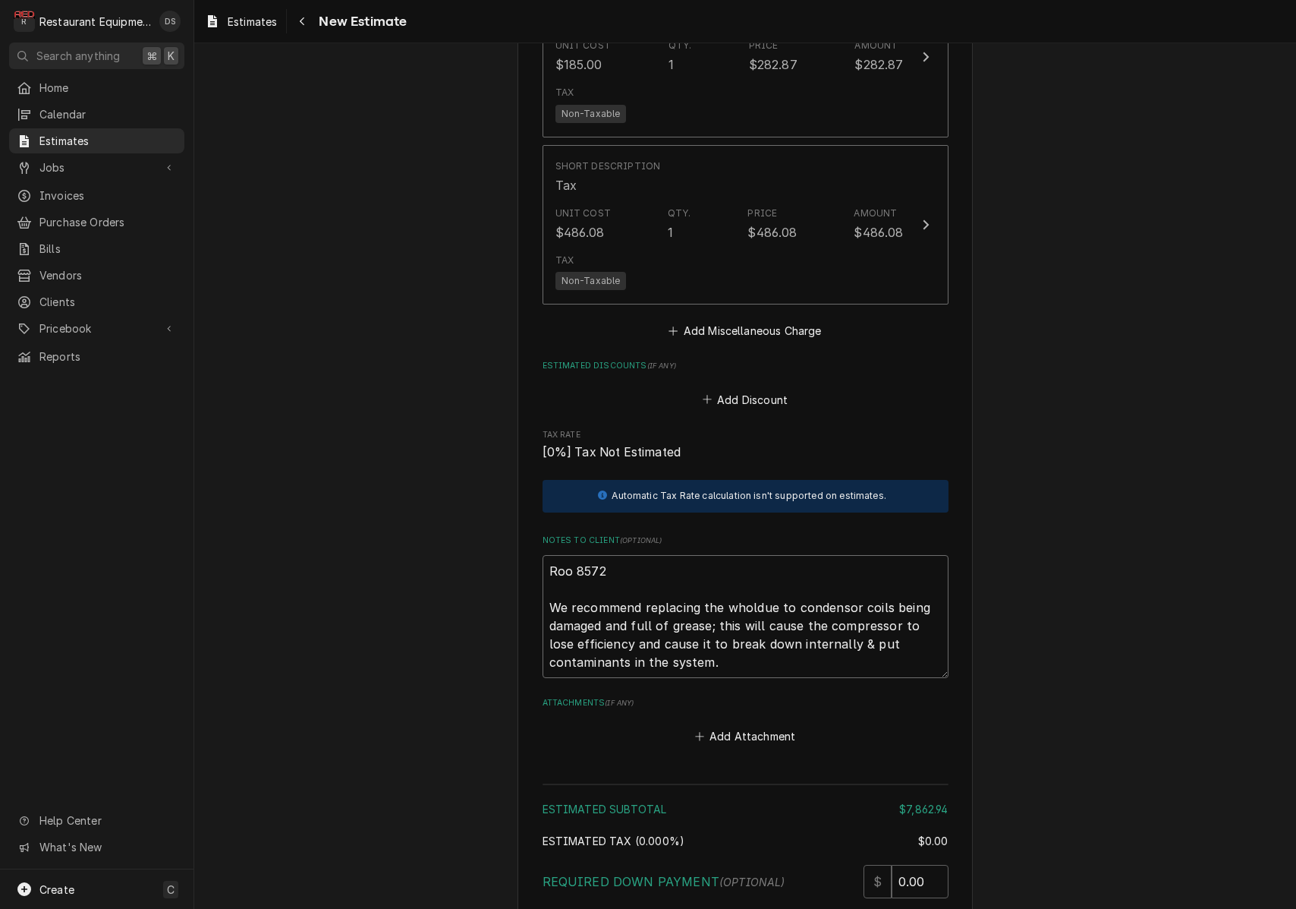
type textarea "x"
type textarea "Roo 8572 We recommend replacing the wholedue to condensor coils being damaged a…"
type textarea "x"
type textarea "Roo 8572 We recommend replacing the whole due to condensor coils being damaged …"
type textarea "x"
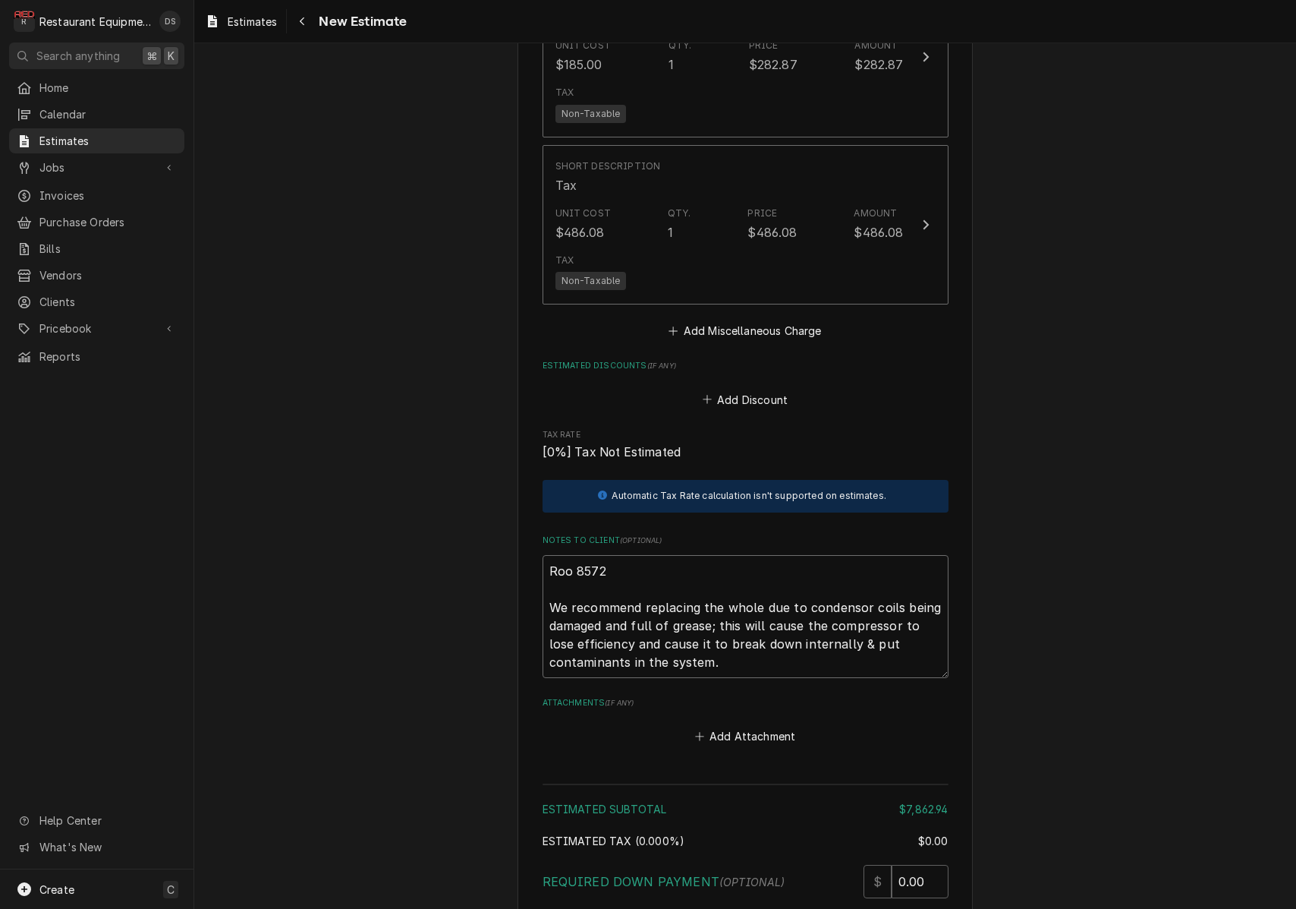
type textarea "Roo 8572 We recommend replacing the whole cdue to condensor coils being damaged…"
type textarea "x"
type textarea "Roo 8572 We recommend replacing the whole codue to condensor coils being damage…"
type textarea "x"
type textarea "Roo 8572 We recommend replacing the whole condue to condensor coils being damag…"
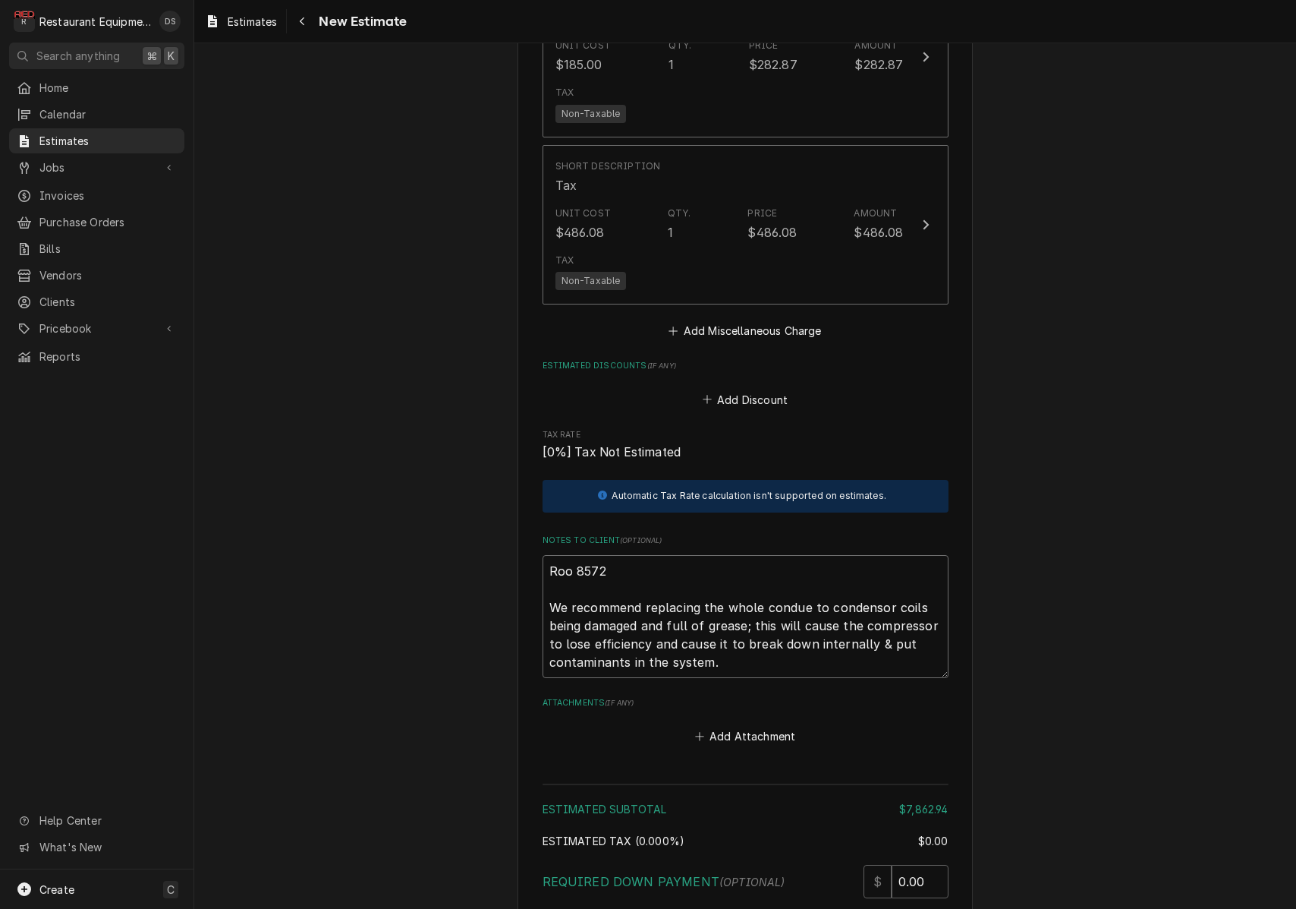
type textarea "x"
type textarea "Roo 8572 We recommend replacing the whole conddue to condensor coils being dama…"
type textarea "x"
type textarea "Roo 8572 We recommend replacing the whole condedue to condensor coils being dam…"
type textarea "x"
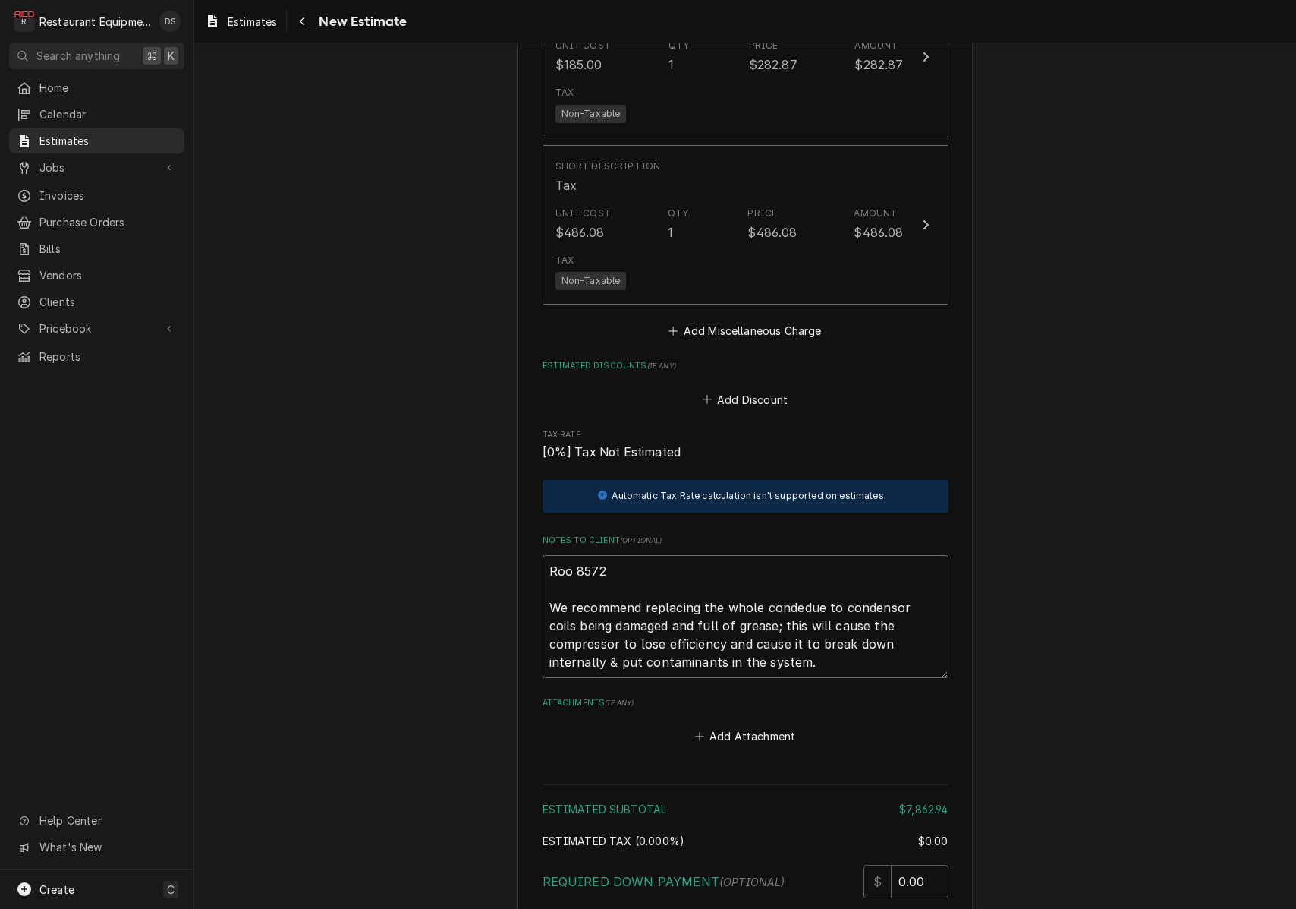
type textarea "Roo 8572 We recommend replacing the whole condendue to condensor coils being da…"
type textarea "x"
type textarea "Roo 8572 We recommend replacing the whole condensdue to condensor coils being d…"
type textarea "x"
type textarea "Roo 8572 We recommend replacing the whole condensidue to condensor coils being …"
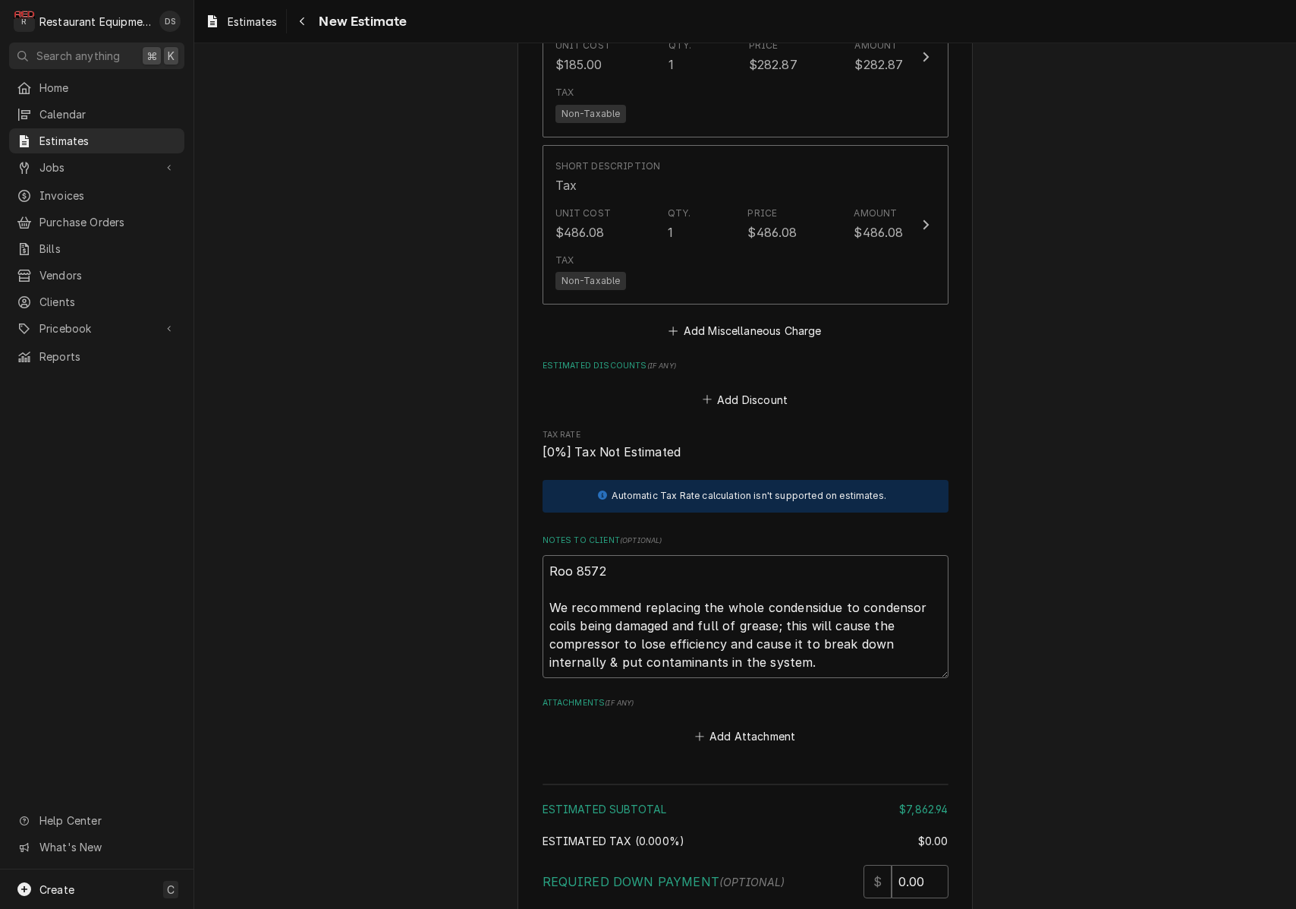
type textarea "x"
type textarea "Roo 8572 We recommend replacing the whole condensindue to condensor coils being…"
type textarea "x"
type textarea "Roo 8572 We recommend replacing the whole condensingdue to condensor coils bein…"
type textarea "x"
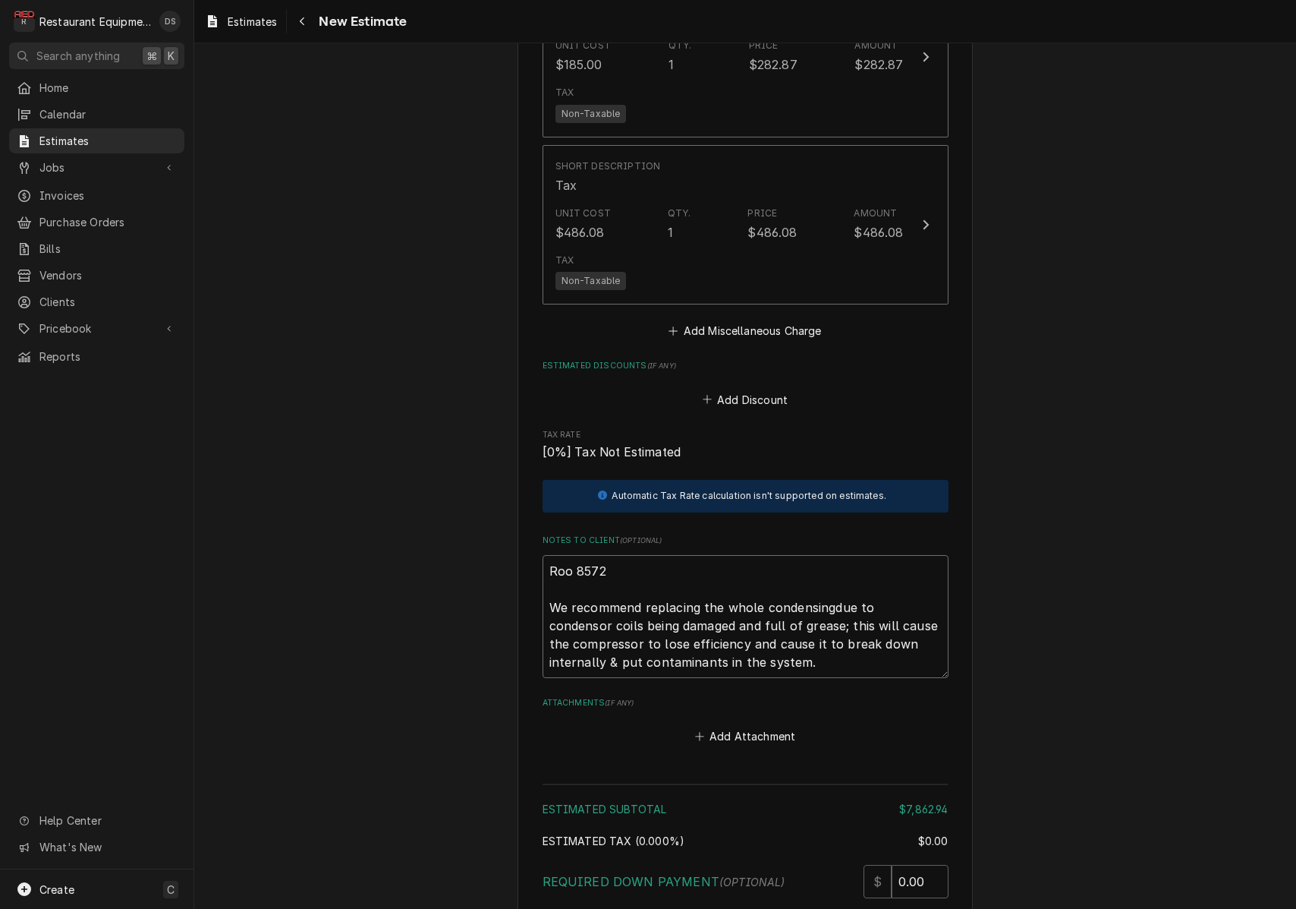
type textarea "Roo 8572 We recommend replacing the whole condensing due to condensor coils bei…"
type textarea "x"
type textarea "Roo 8572 We recommend replacing the whole condensing udue to condensor coils be…"
type textarea "x"
type textarea "Roo 8572 We recommend replacing the whole condensing uidue to condensor coils b…"
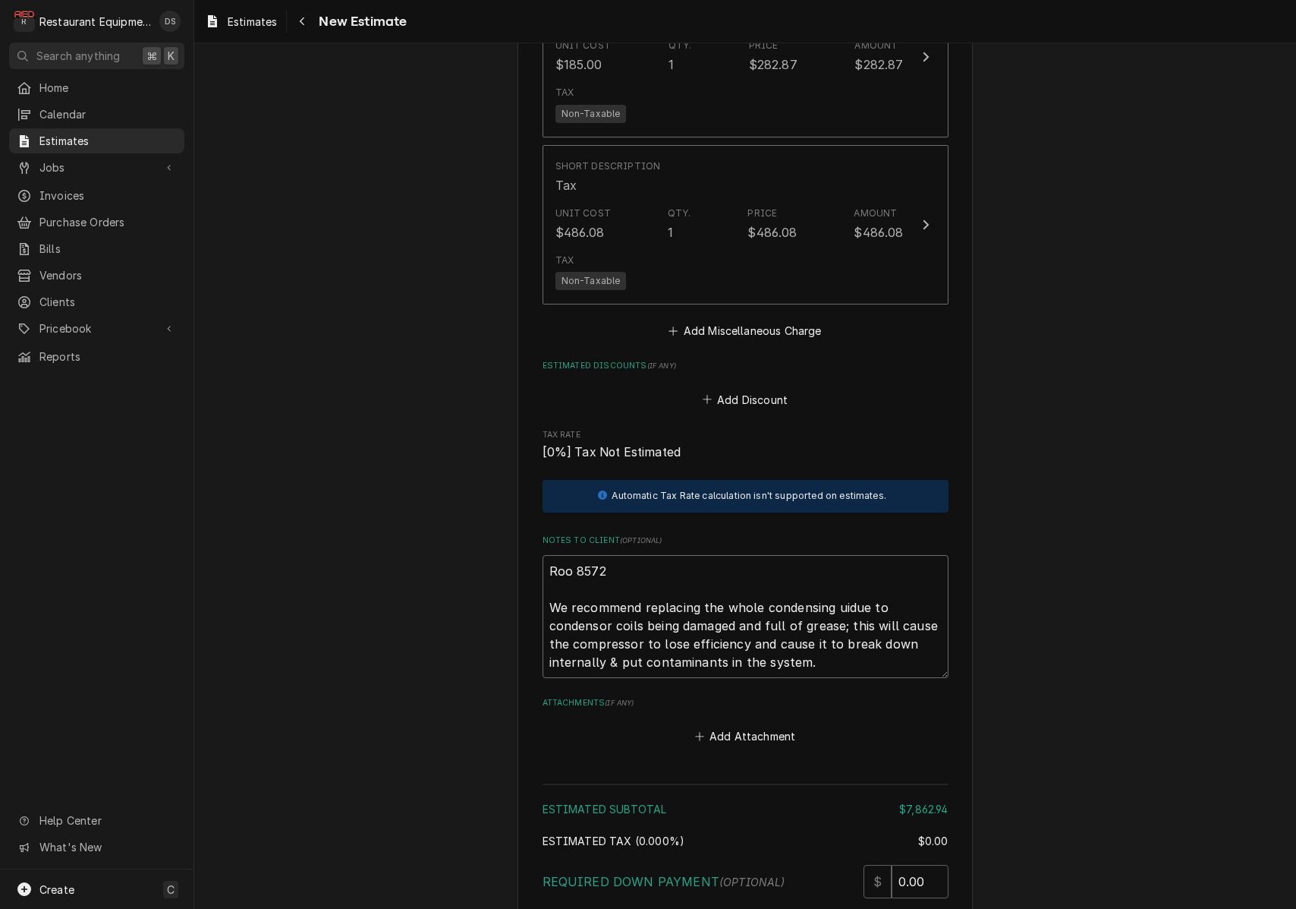
type textarea "x"
type textarea "Roo 8572 We recommend replacing the whole condensing udue to condensor coils be…"
type textarea "x"
type textarea "Roo 8572 We recommend replacing the whole condensing undue to condensor coils b…"
type textarea "x"
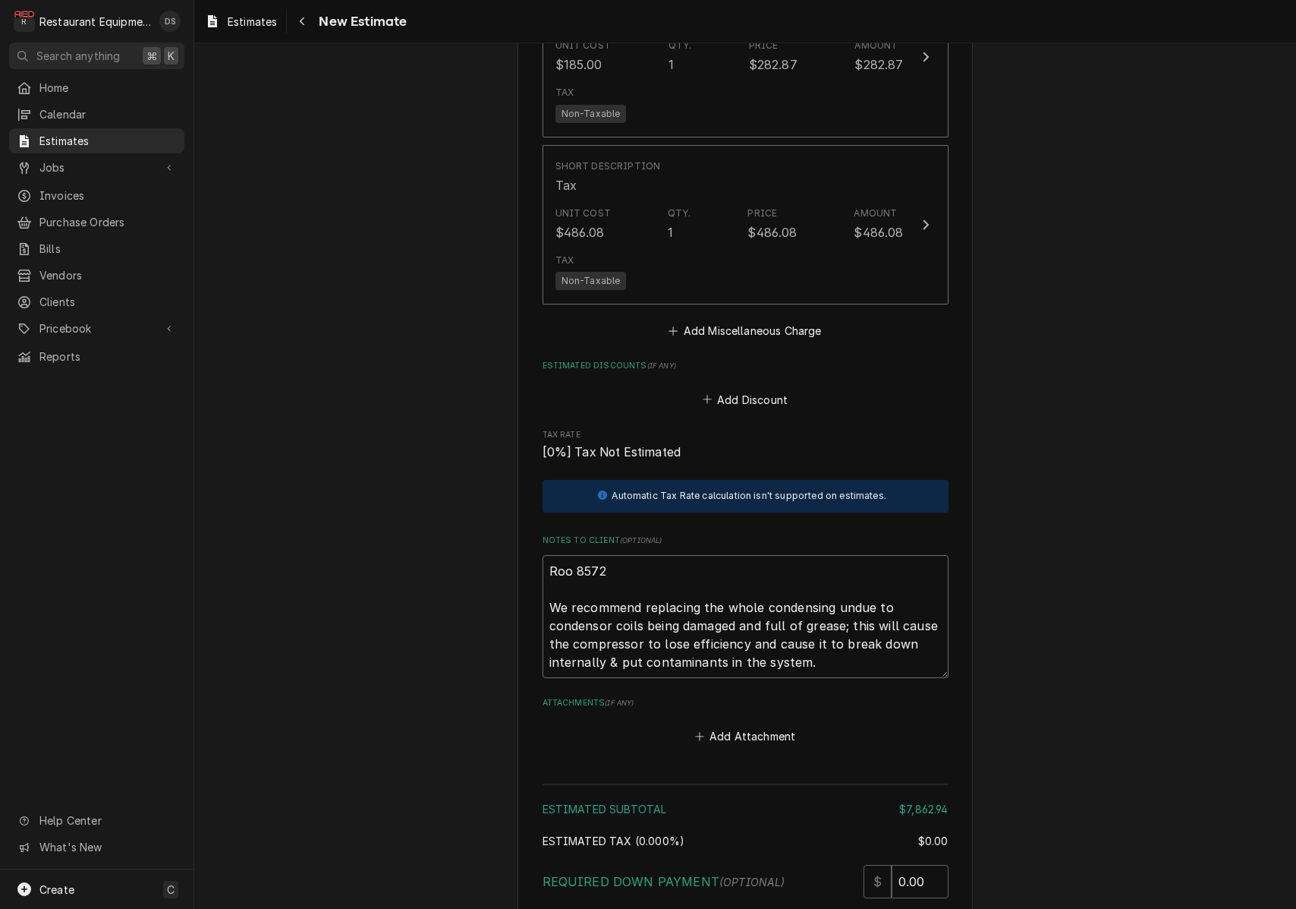
type textarea "Roo 8572 We recommend replacing the whole condensing unidue to condensor coils …"
type textarea "x"
type textarea "Roo 8572 We recommend replacing the whole condensing unitdue to condensor coils…"
type textarea "x"
type textarea "Roo 8572 We recommend replacing the whole condensing unitsdue to condensor coil…"
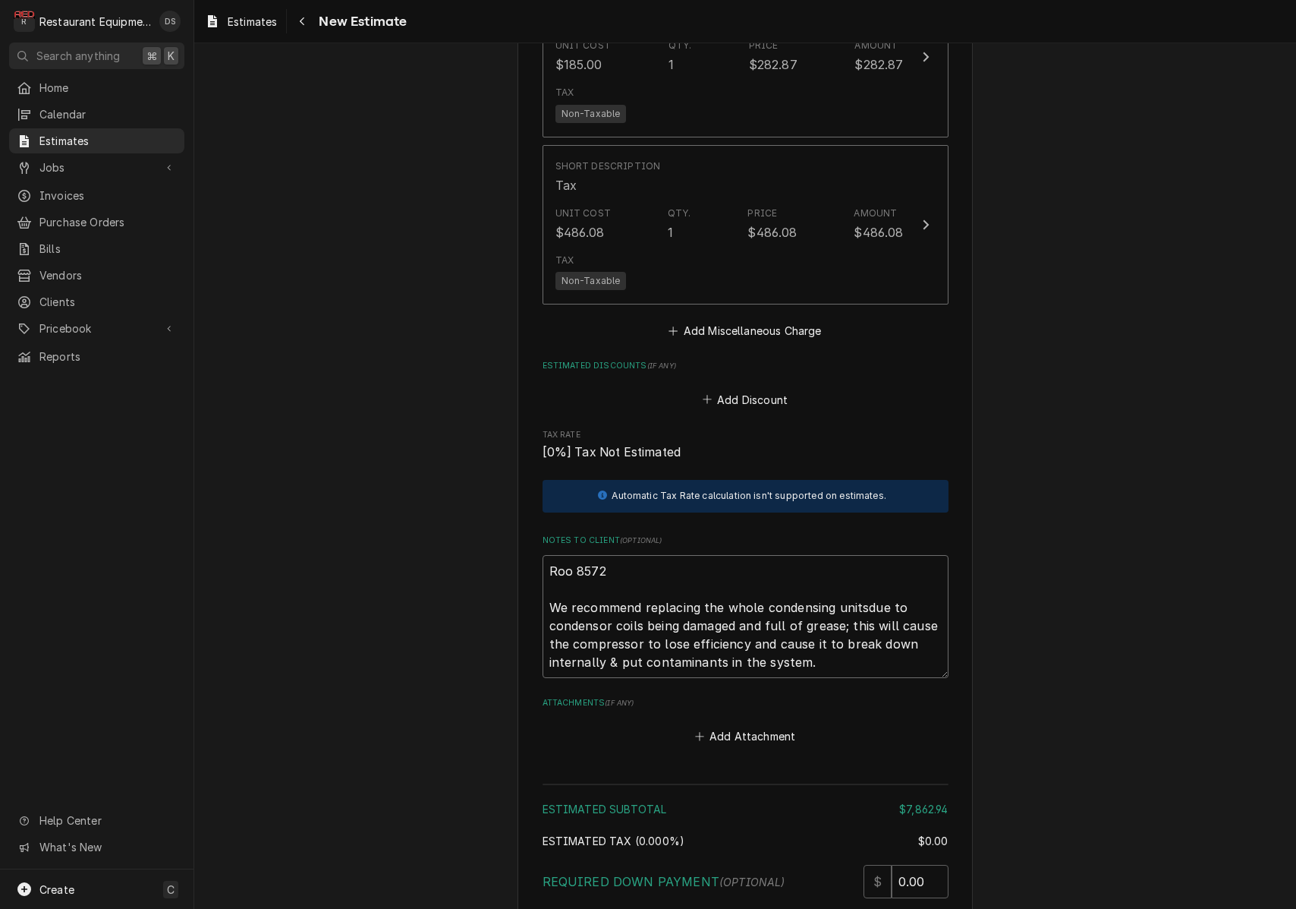
type textarea "x"
type textarea "Roo 8572 We recommend replacing the whole condensing units due to condensor coi…"
type textarea "x"
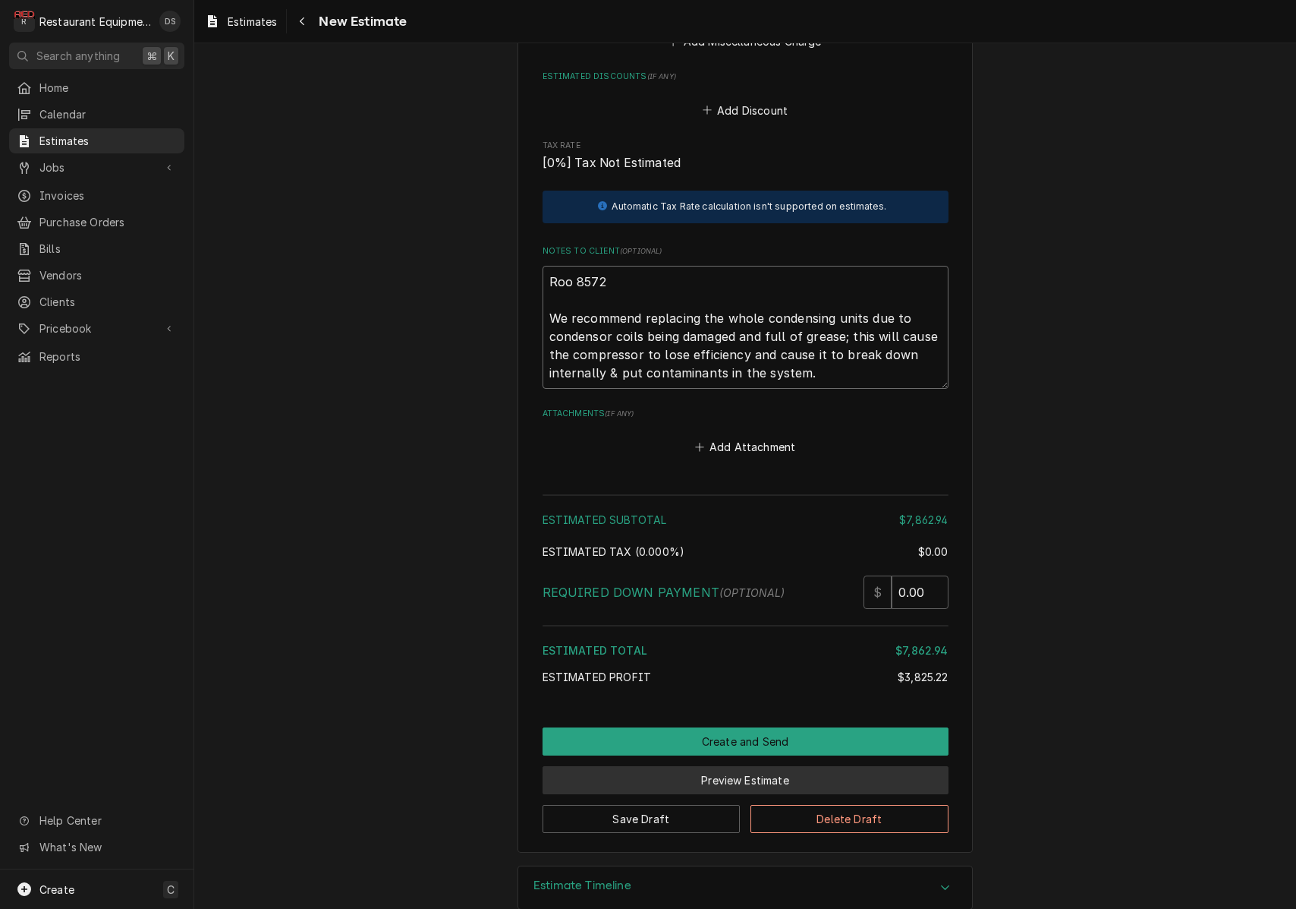
type textarea "Roo 8572 We recommend replacing the whole condensing units due to condensor coi…"
click at [751, 766] on button "Preview Estimate" at bounding box center [746, 780] width 406 height 28
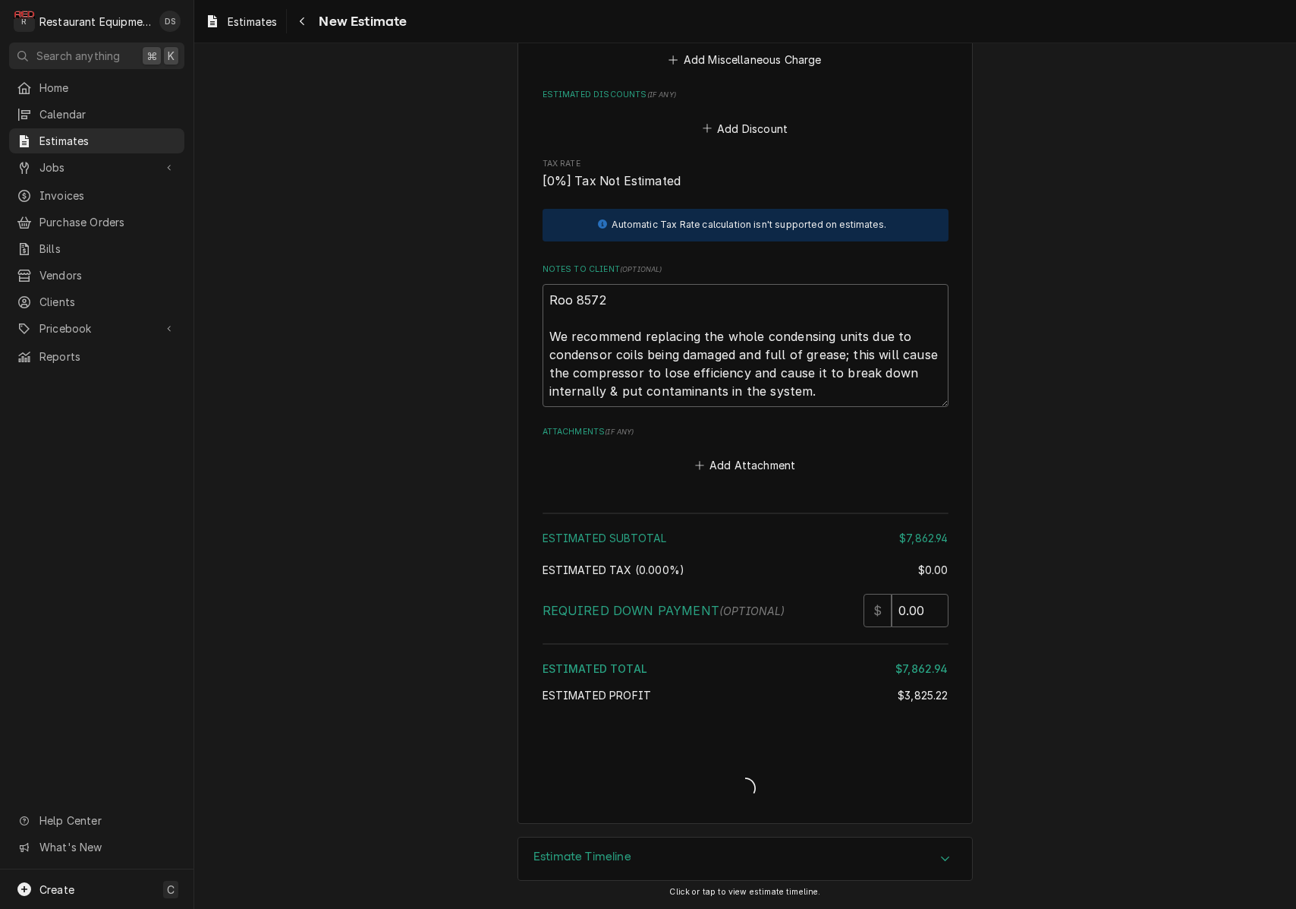
type textarea "x"
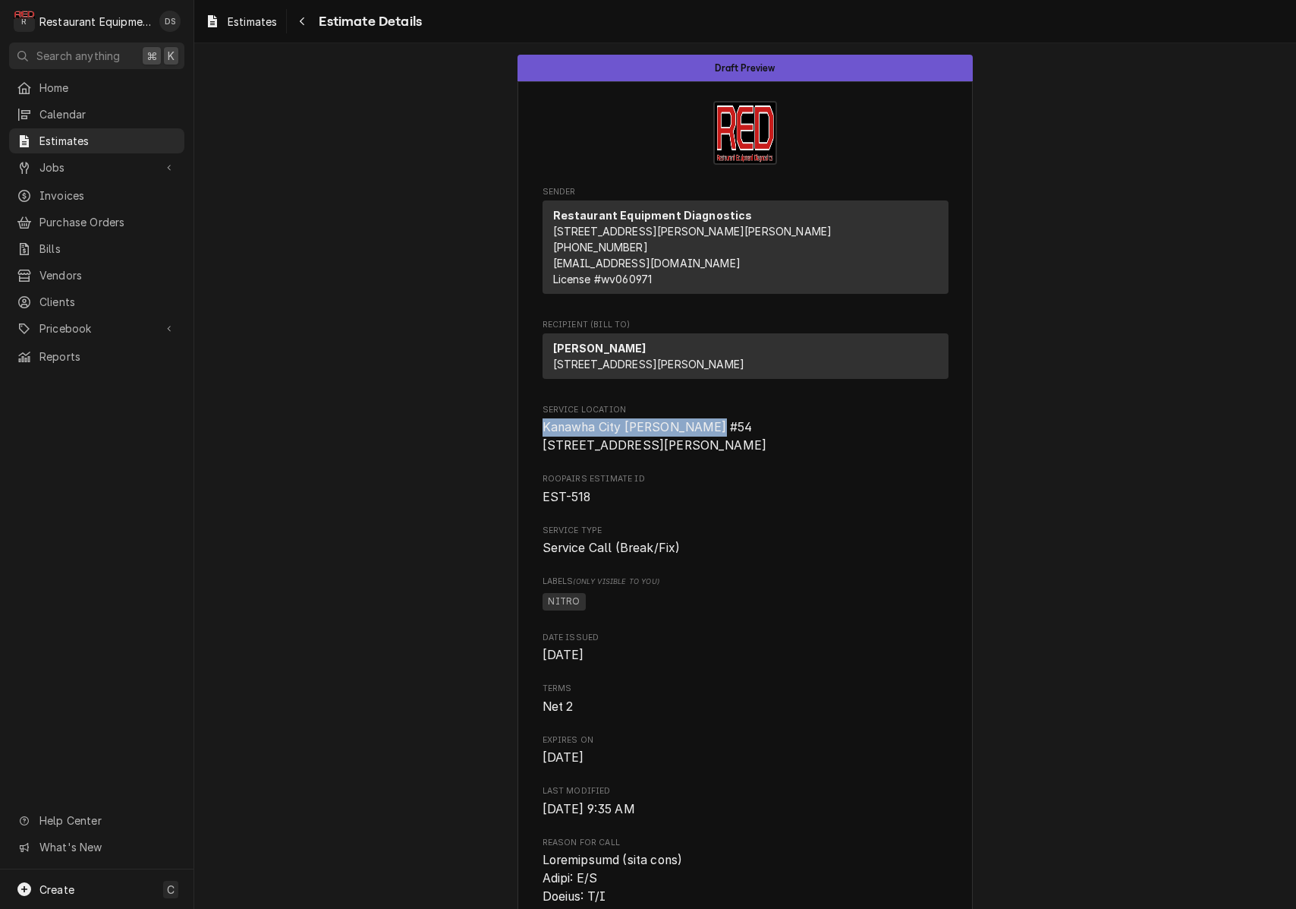
drag, startPoint x: 551, startPoint y: 456, endPoint x: 705, endPoint y: 460, distance: 154.1
copy span "Kanawha City [PERSON_NAME] #54"
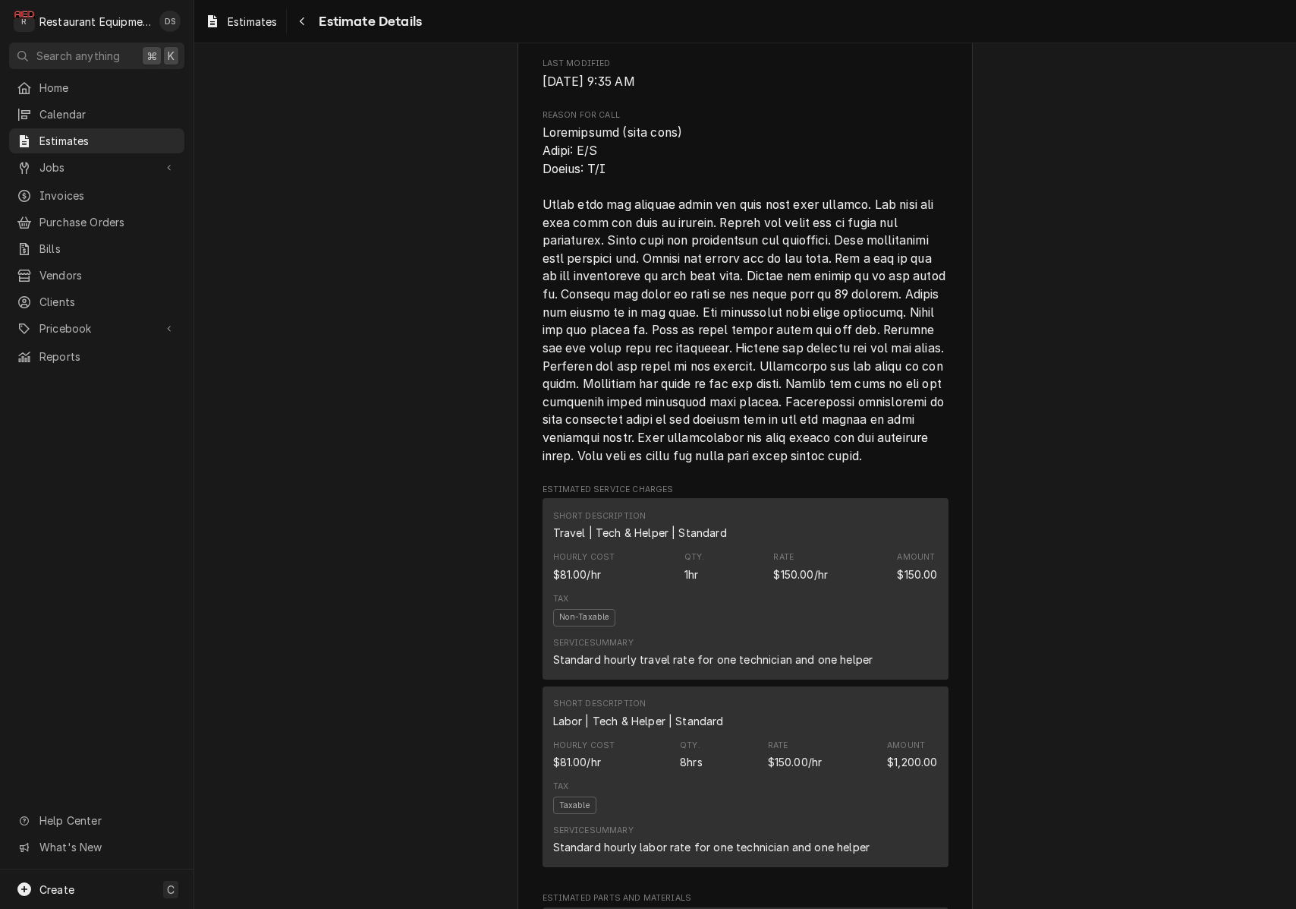
scroll to position [742, 0]
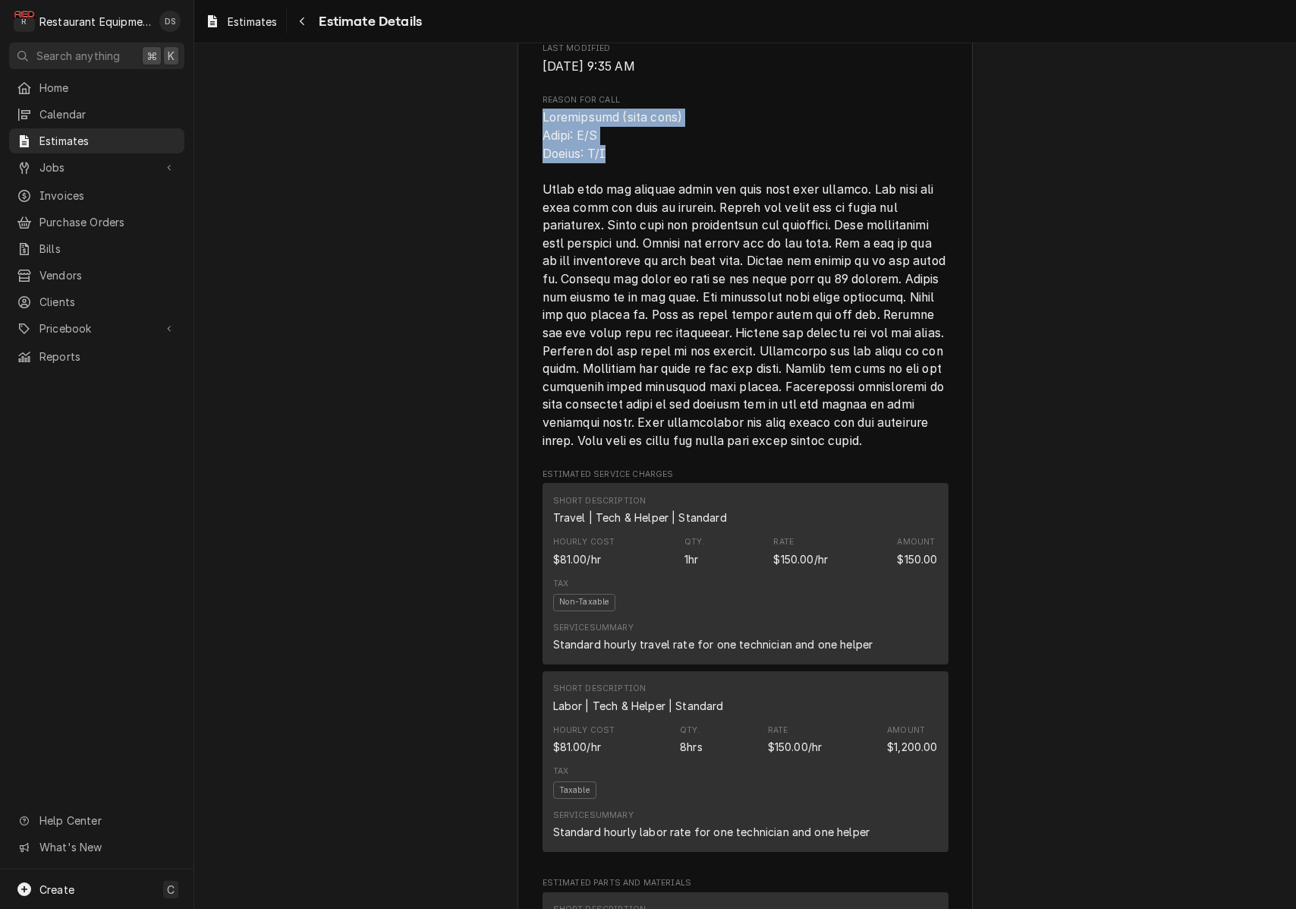
drag, startPoint x: 543, startPoint y: 152, endPoint x: 648, endPoint y: 187, distance: 111.1
click at [648, 187] on span "Reason for Call" at bounding box center [746, 279] width 406 height 341
copy span "Wasserstrom (cold rail) Model: N/A Serial: N/A"
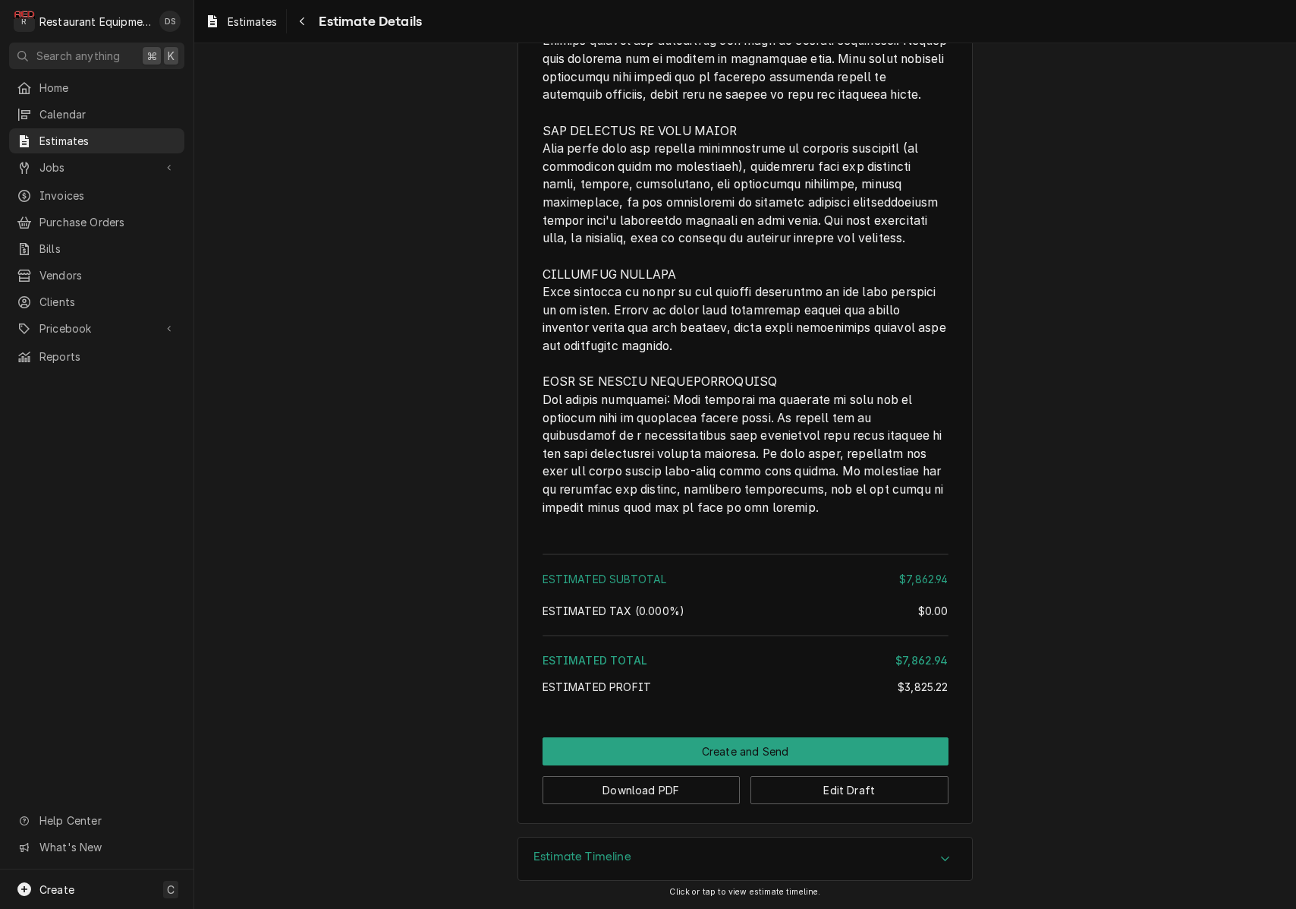
scroll to position [0, 0]
click at [642, 788] on button "Download PDF" at bounding box center [642, 790] width 198 height 28
click at [751, 745] on button "Create and Send" at bounding box center [746, 751] width 406 height 28
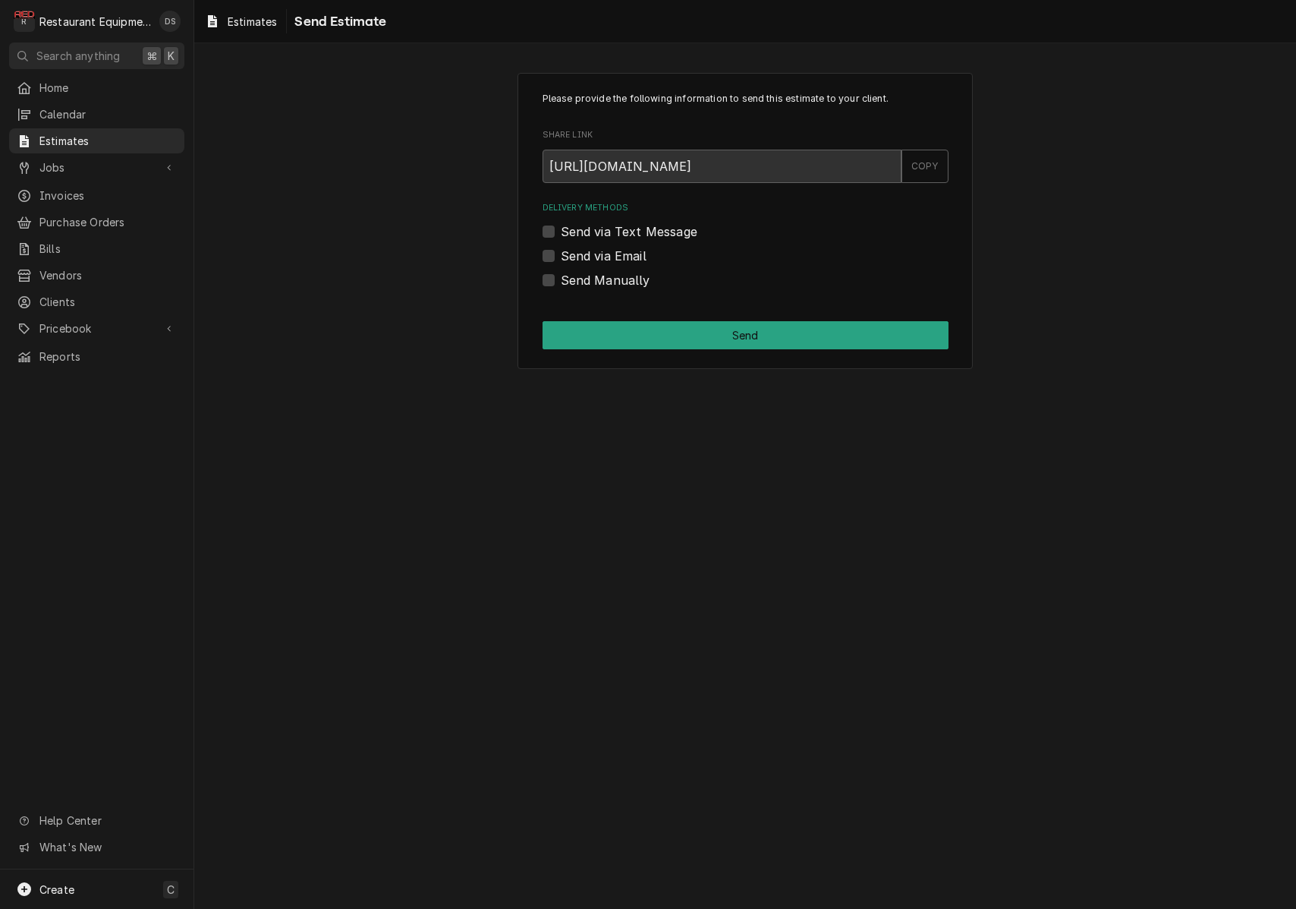
click at [561, 254] on label "Send via Email" at bounding box center [604, 256] width 86 height 18
click at [561, 254] on input "Send via Email" at bounding box center [764, 263] width 406 height 33
checkbox input "true"
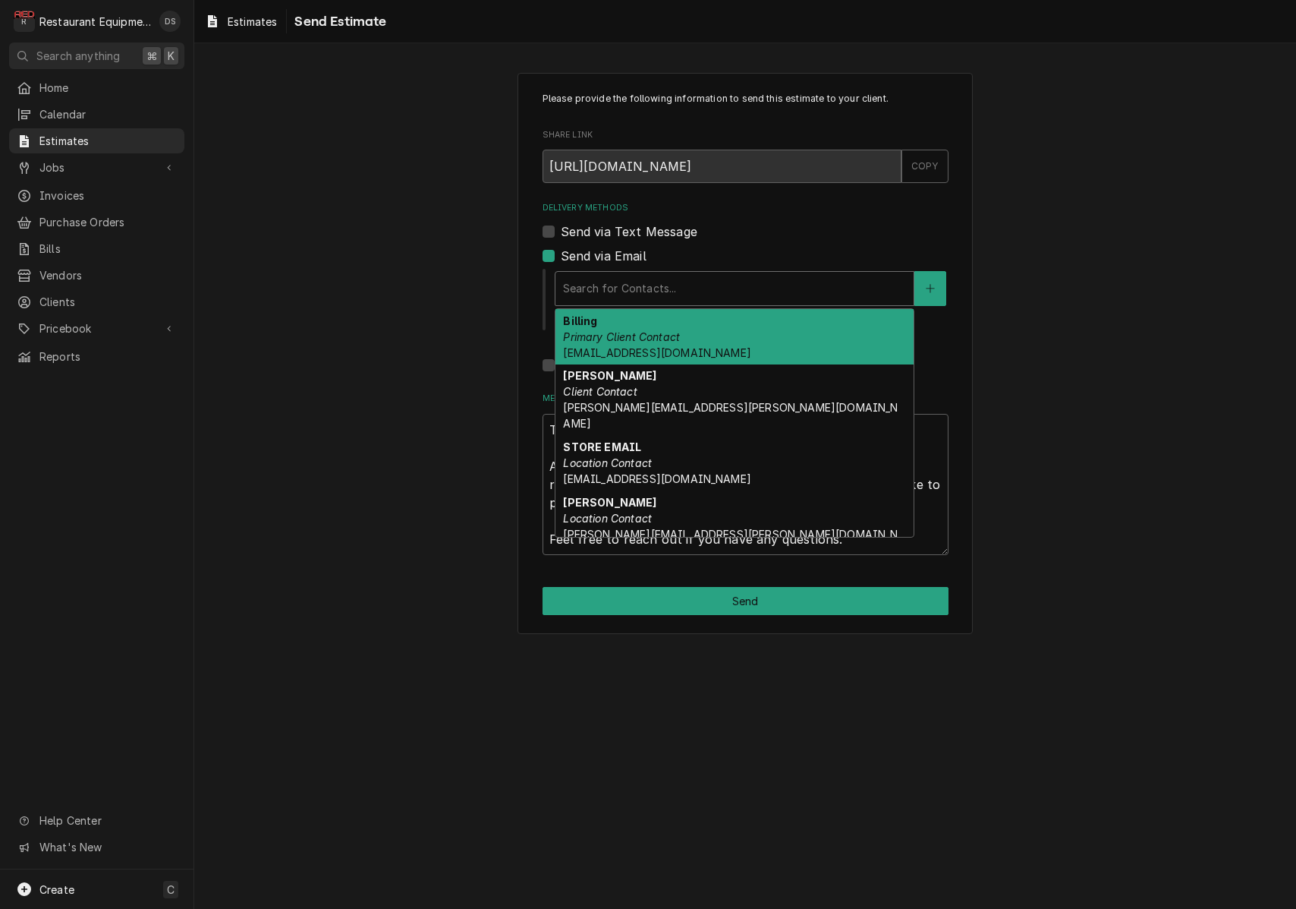
click at [666, 290] on div "Search for Contacts..." at bounding box center [734, 288] width 343 height 16
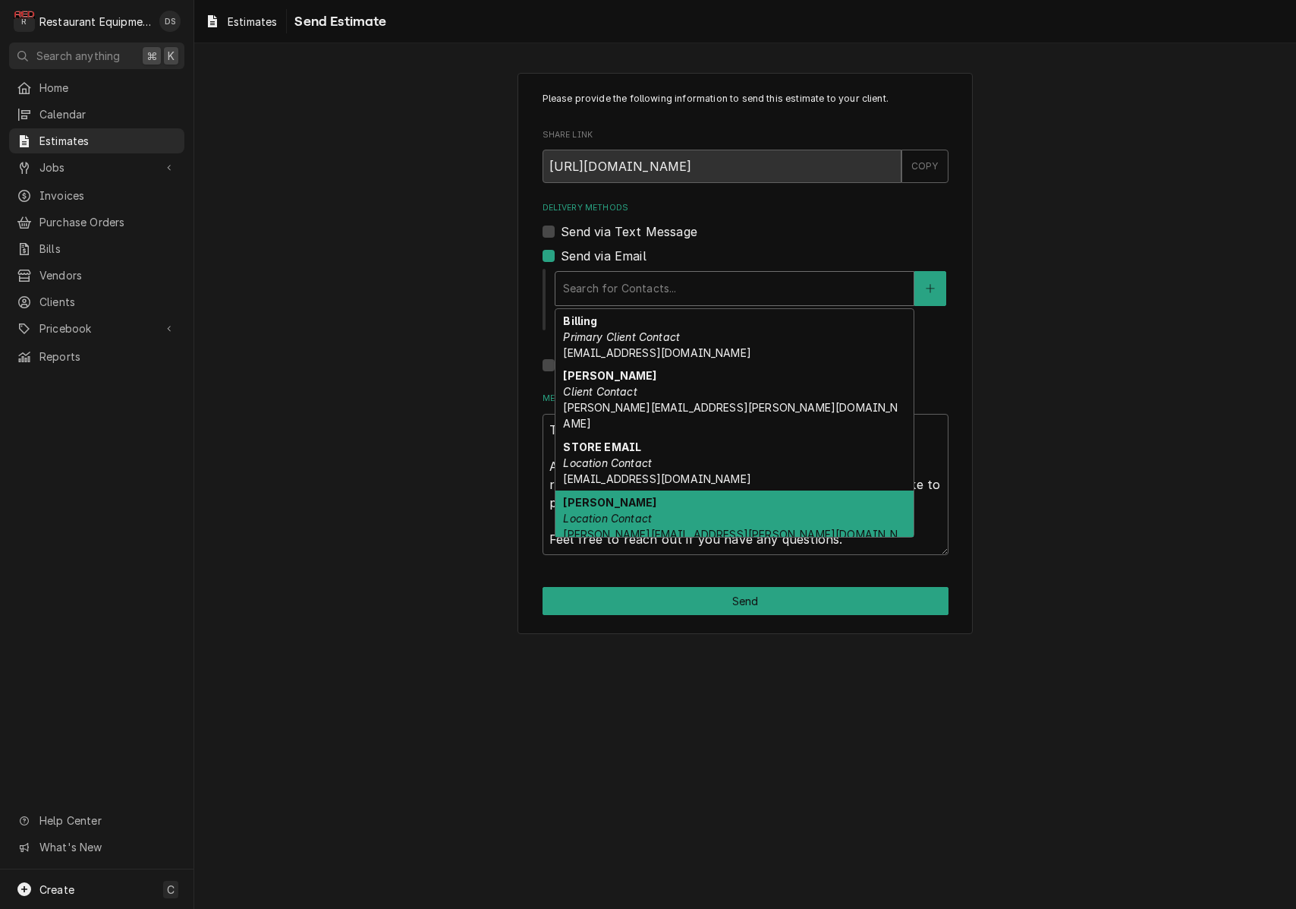
click at [667, 490] on div "[PERSON_NAME] Location Contact [PERSON_NAME][EMAIL_ADDRESS][PERSON_NAME][DOMAIN…" at bounding box center [735, 525] width 358 height 71
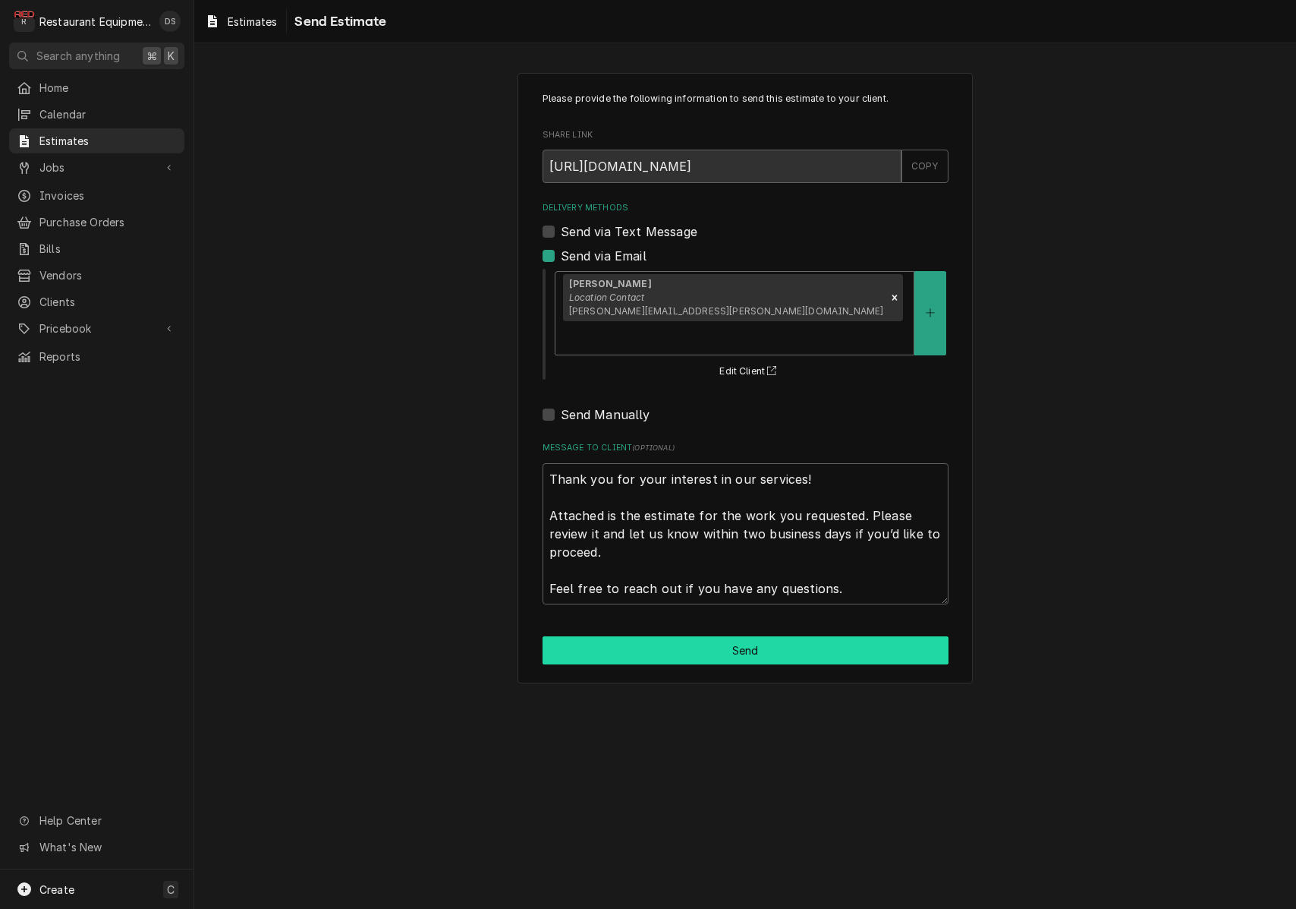
click at [747, 636] on button "Send" at bounding box center [746, 650] width 406 height 28
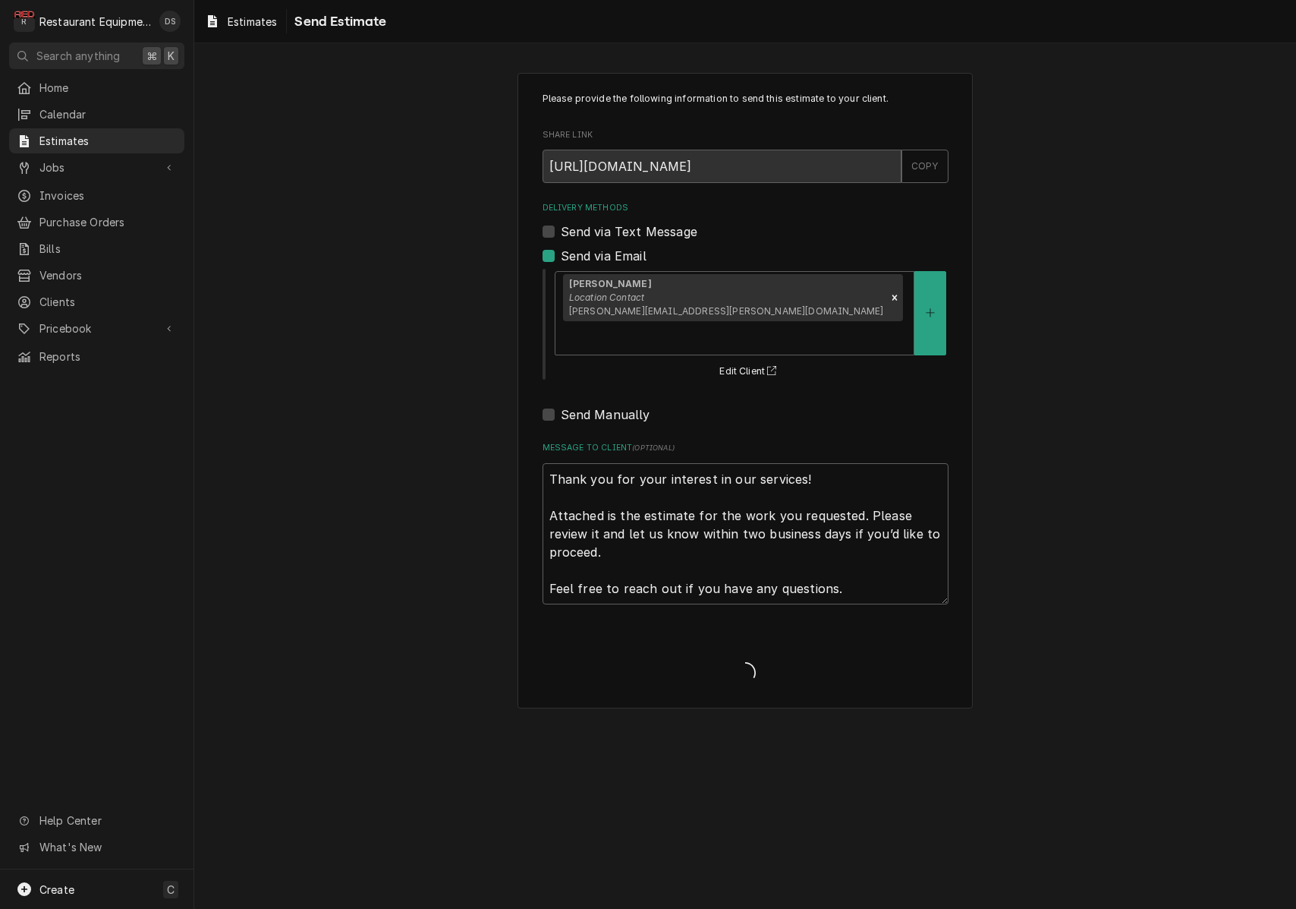
type textarea "x"
